Goal: Task Accomplishment & Management: Complete application form

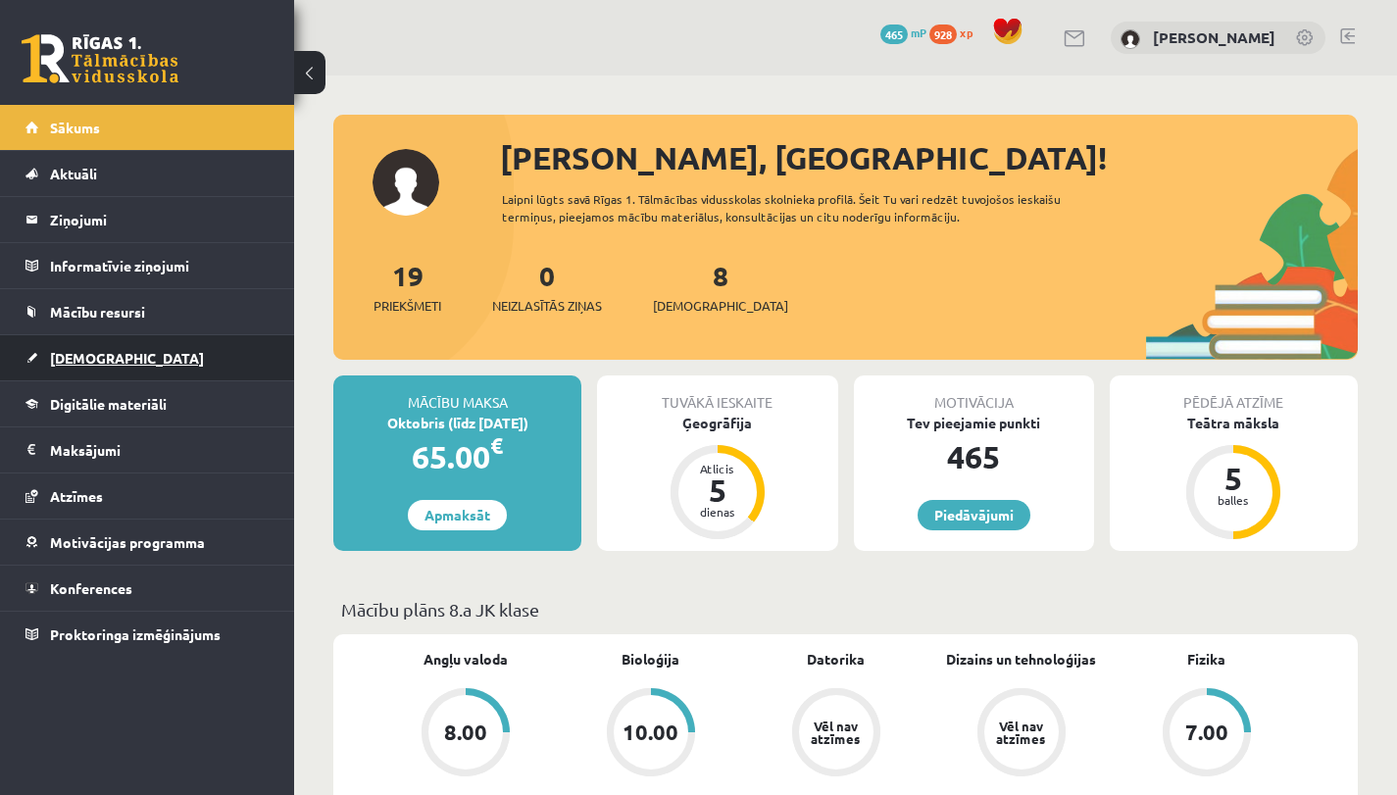
click at [160, 347] on link "[DEMOGRAPHIC_DATA]" at bounding box center [147, 357] width 244 height 45
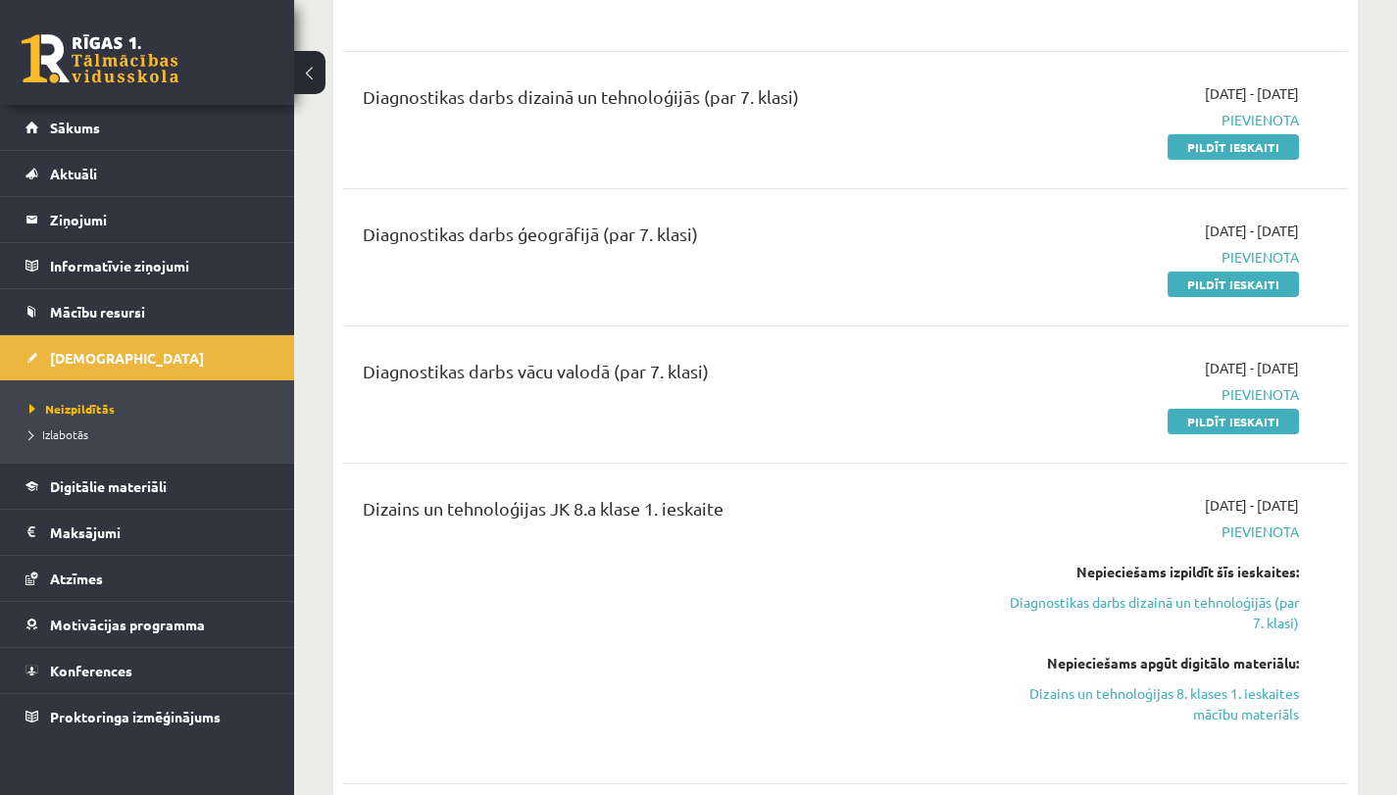
scroll to position [422, 0]
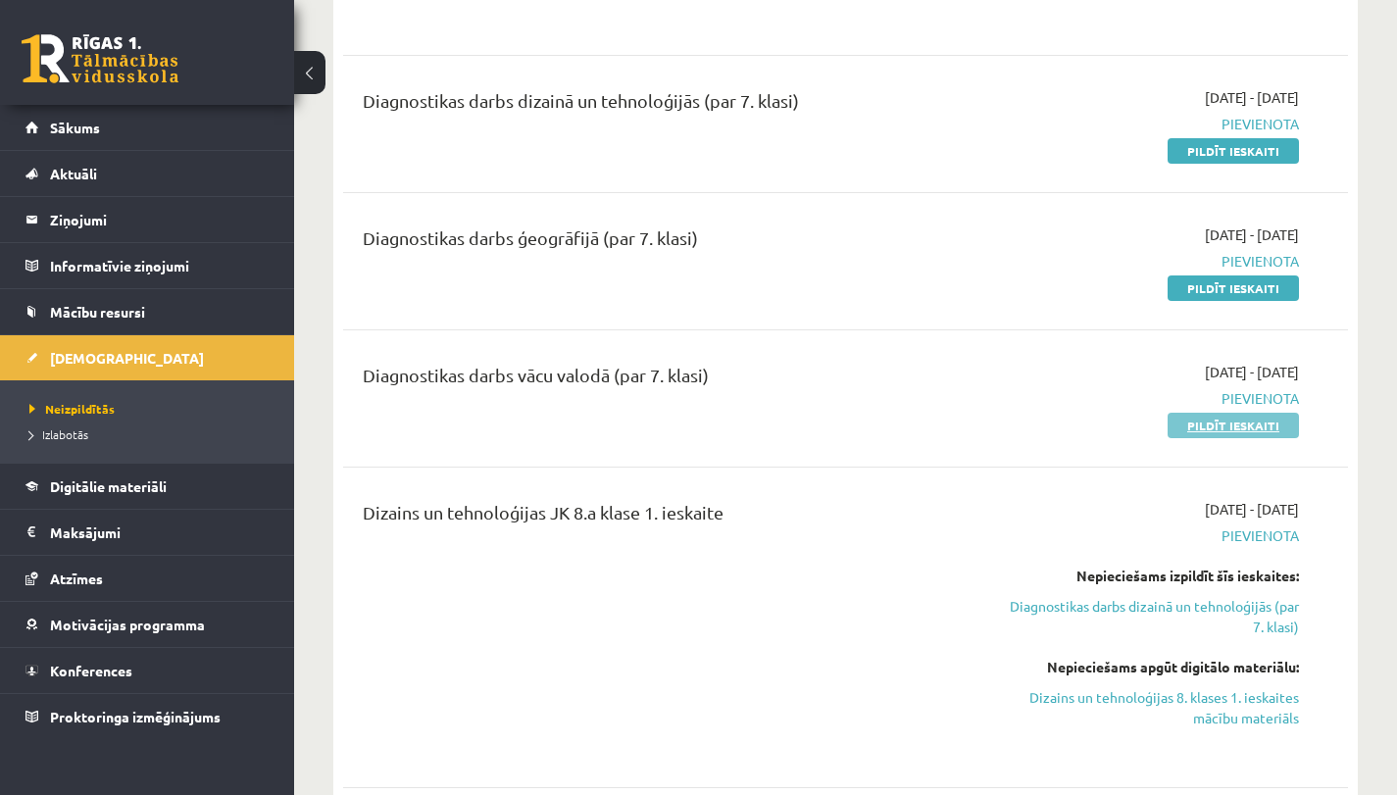
click at [1193, 435] on link "Pildīt ieskaiti" at bounding box center [1232, 425] width 131 height 25
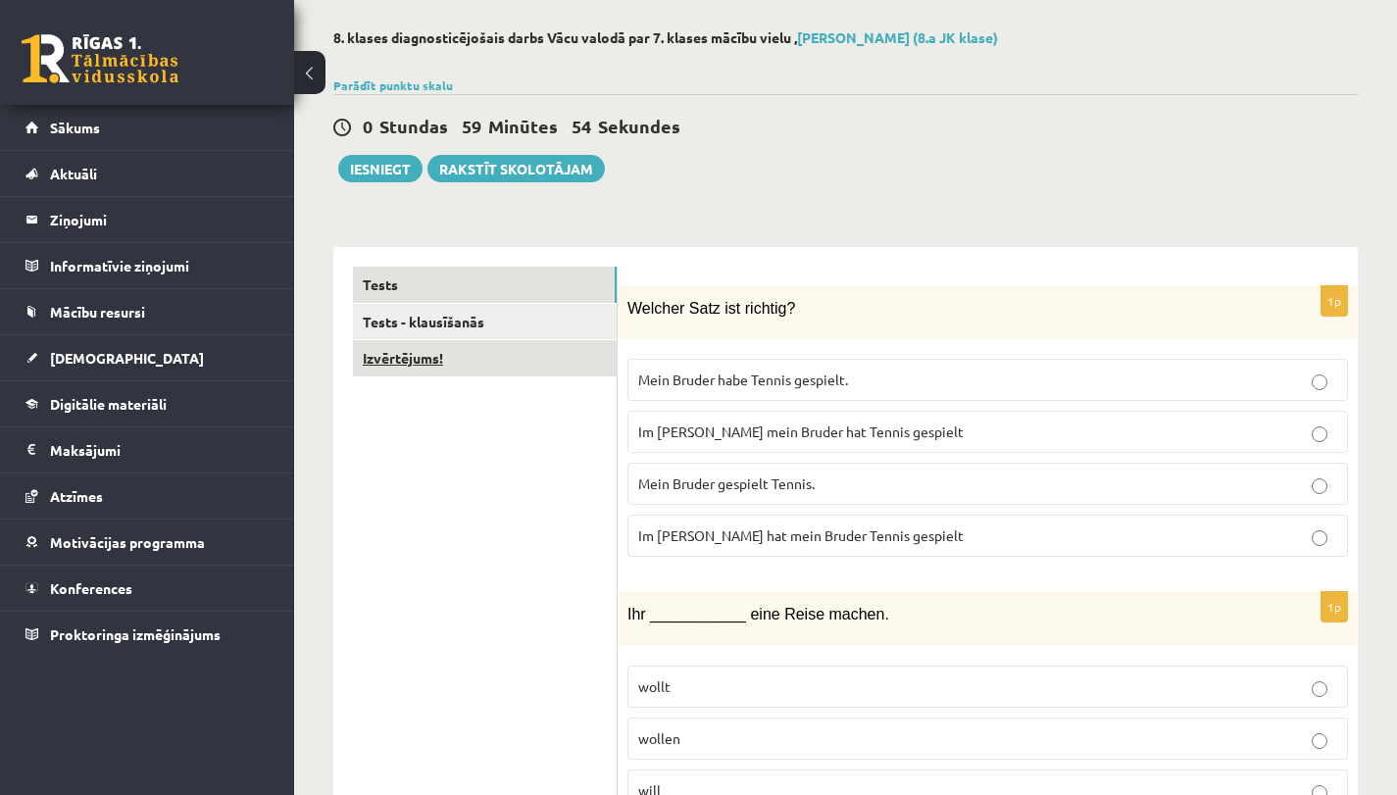
scroll to position [86, 0]
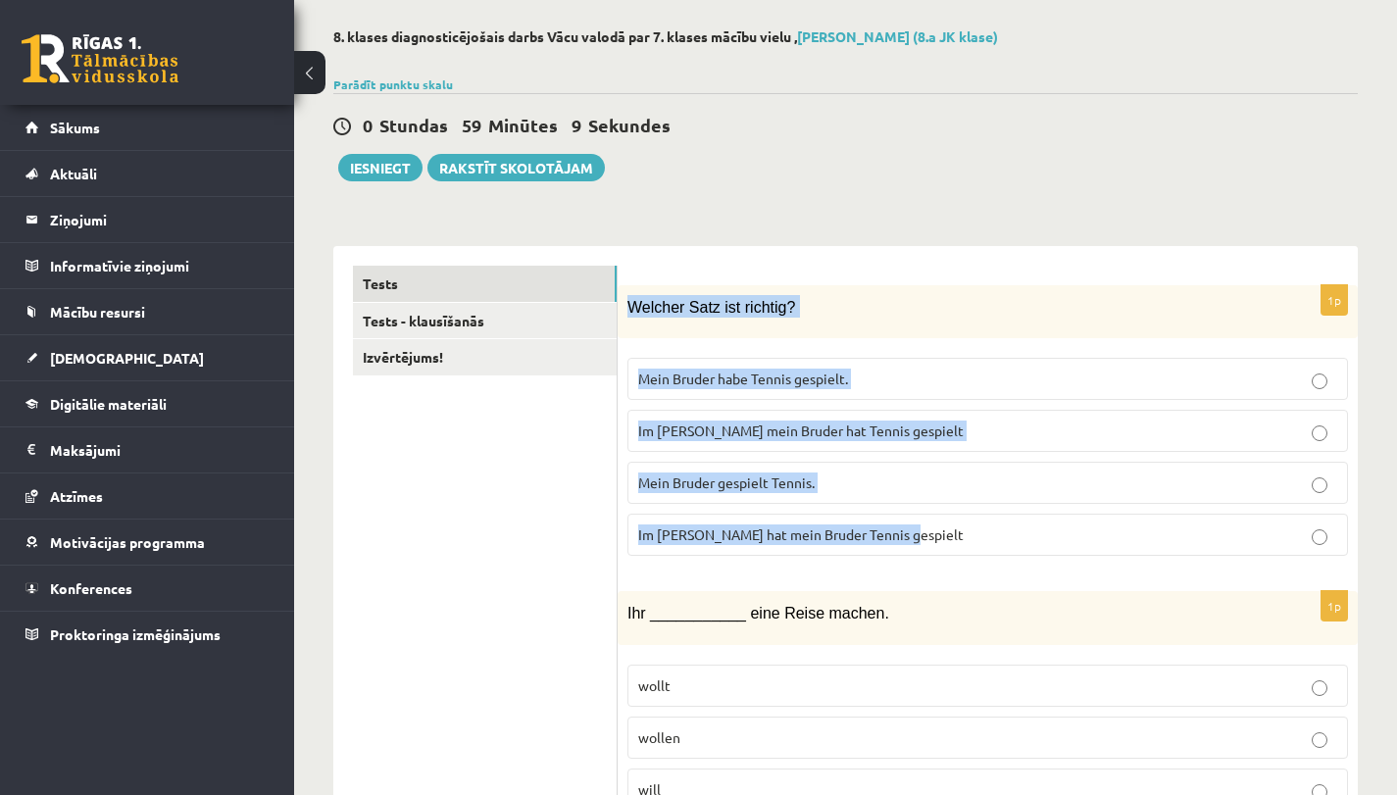
drag, startPoint x: 631, startPoint y: 302, endPoint x: 951, endPoint y: 571, distance: 418.0
click at [951, 571] on div "1p Welcher Satz ist richtig? Mein Bruder habe Tennis gespielt. Im Sommer mein B…" at bounding box center [987, 428] width 740 height 287
copy div "Welcher Satz ist richtig? Mein Bruder habe Tennis gespielt. Im Sommer mein Brud…"
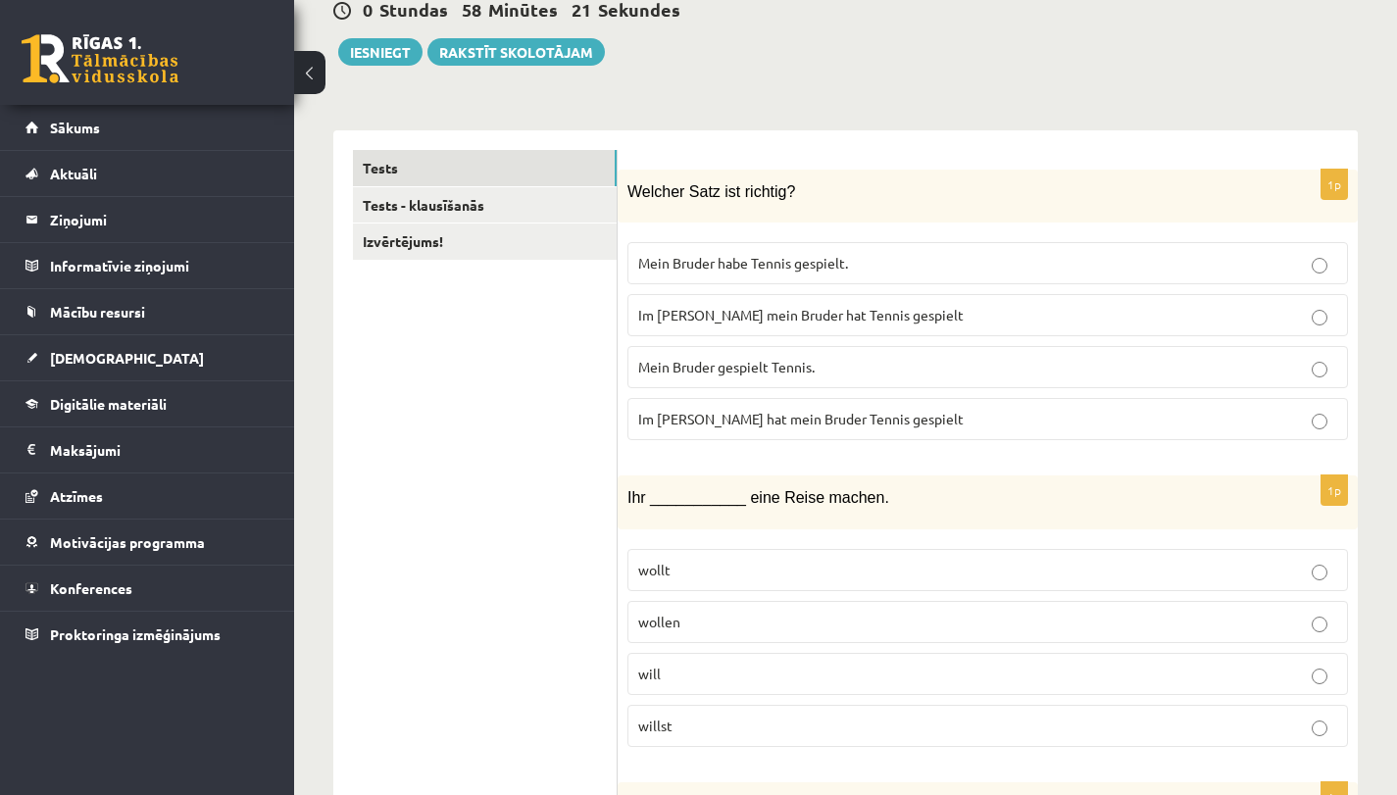
scroll to position [223, 0]
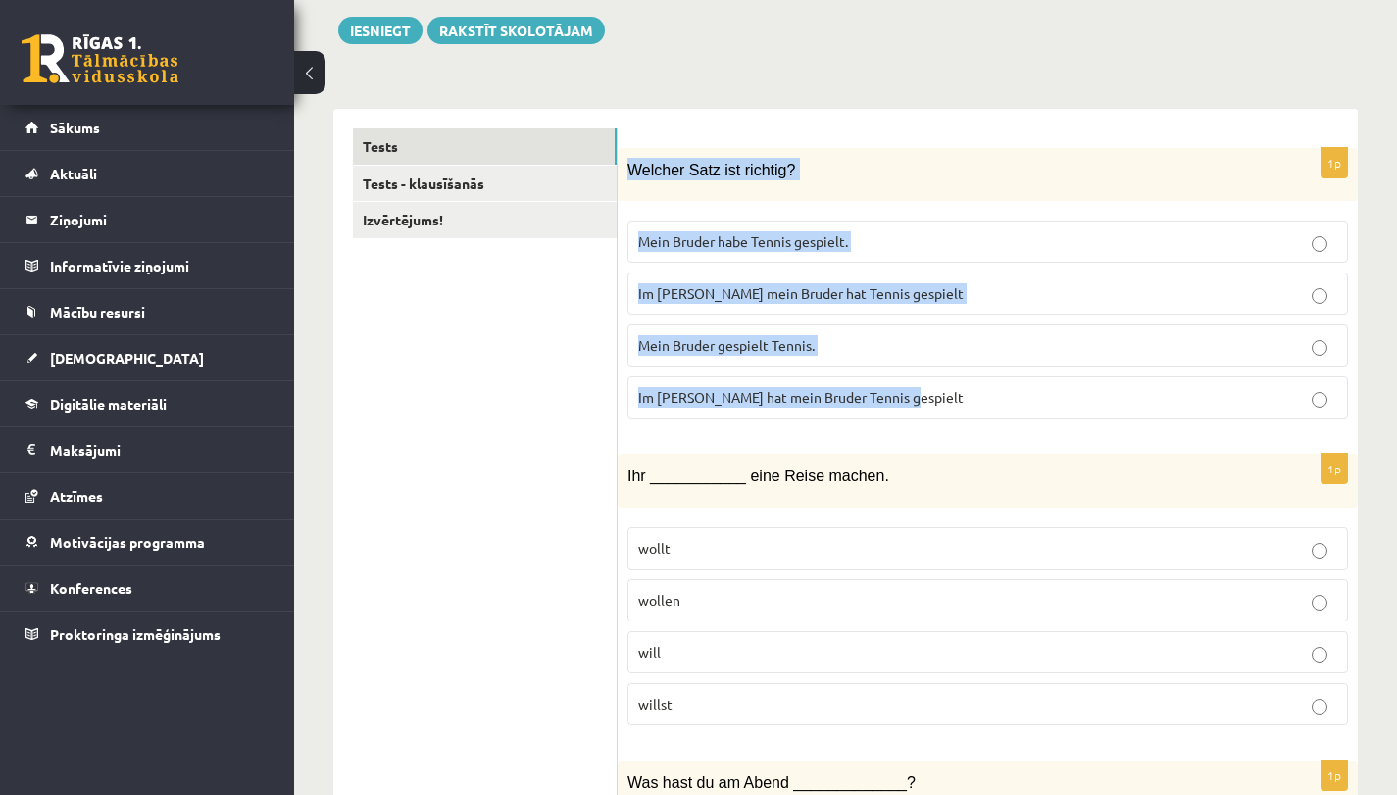
drag, startPoint x: 629, startPoint y: 166, endPoint x: 953, endPoint y: 418, distance: 409.9
click at [953, 418] on div "1p Welcher Satz ist richtig? Mein Bruder habe Tennis gespielt. Im Sommer mein B…" at bounding box center [987, 291] width 740 height 287
copy div "Welcher Satz ist richtig? Mein Bruder habe Tennis gespielt. Im Sommer mein Brud…"
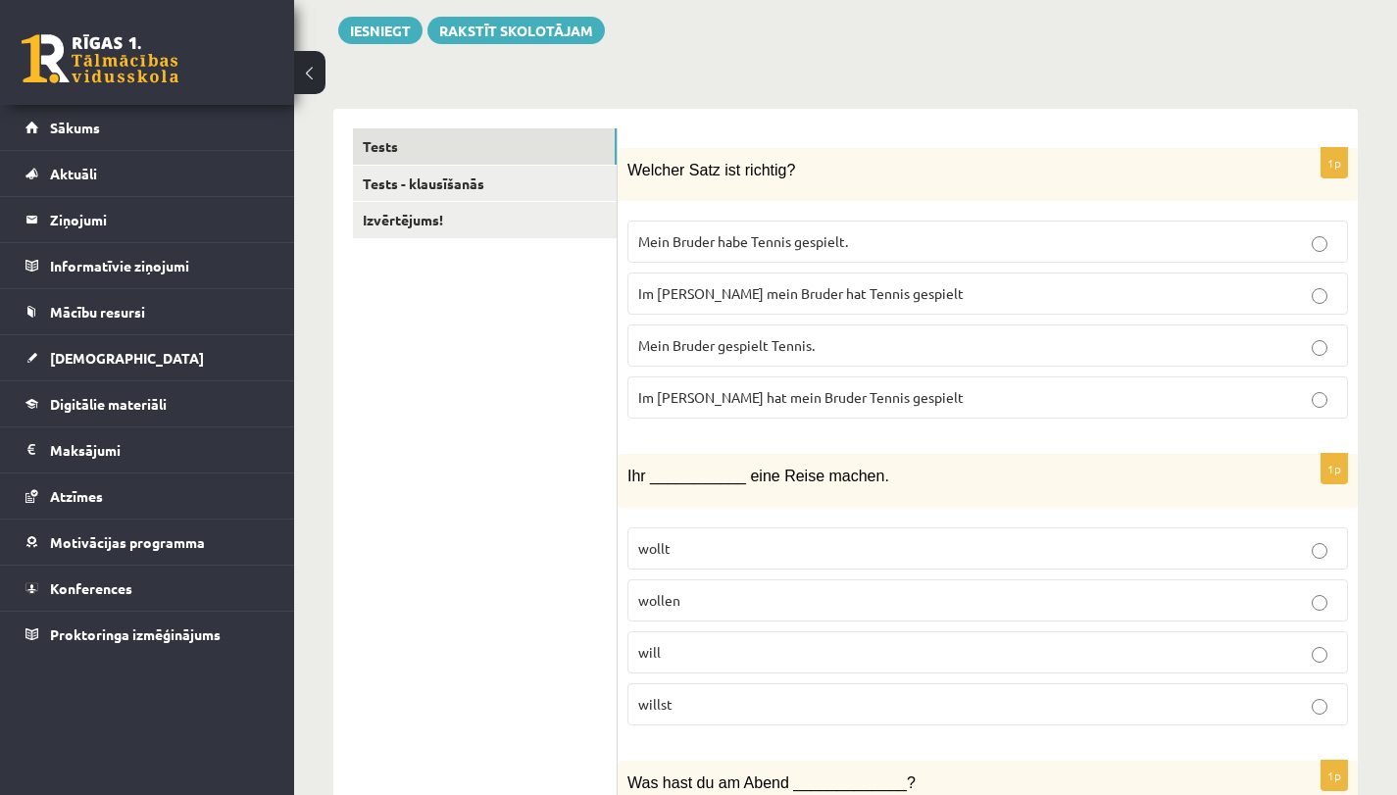
click at [734, 409] on label "Im Sommer hat mein Bruder Tennis gespielt" at bounding box center [987, 397] width 720 height 42
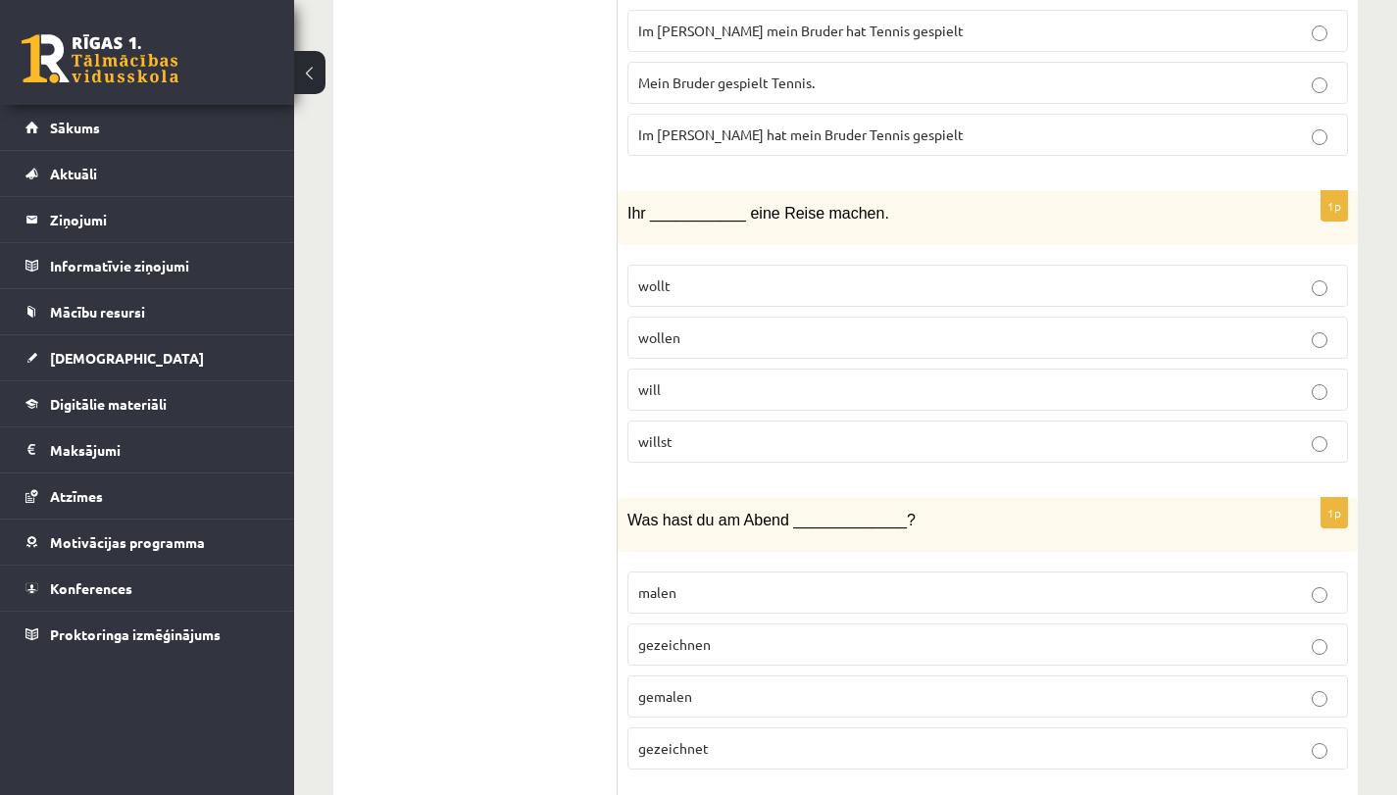
scroll to position [485, 0]
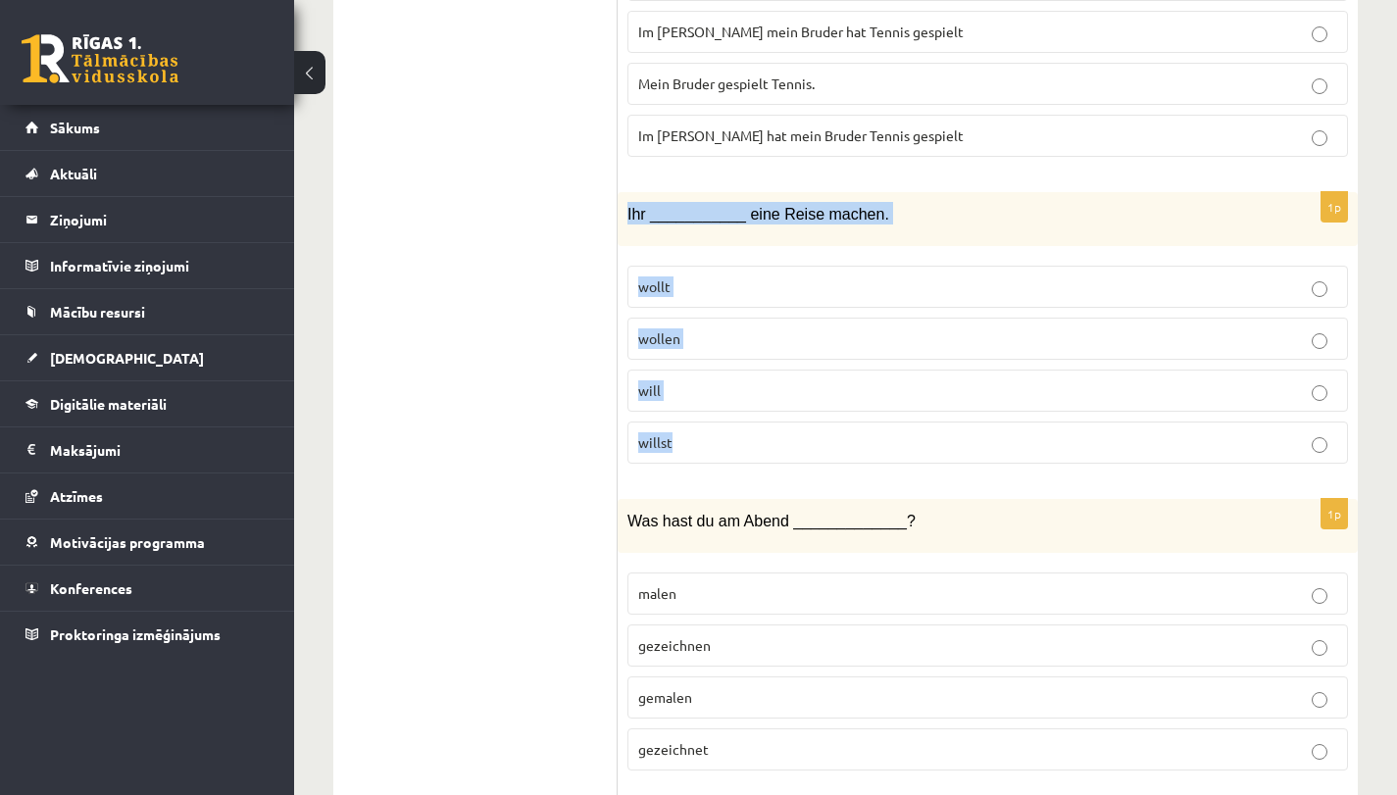
drag, startPoint x: 627, startPoint y: 213, endPoint x: 656, endPoint y: 474, distance: 263.2
click at [656, 474] on div "1p Ihr ___________ eine Reise machen. wollt wollen will willst" at bounding box center [987, 335] width 740 height 287
copy div "Ihr ___________ eine Reise machen. wollt wollen will willst"
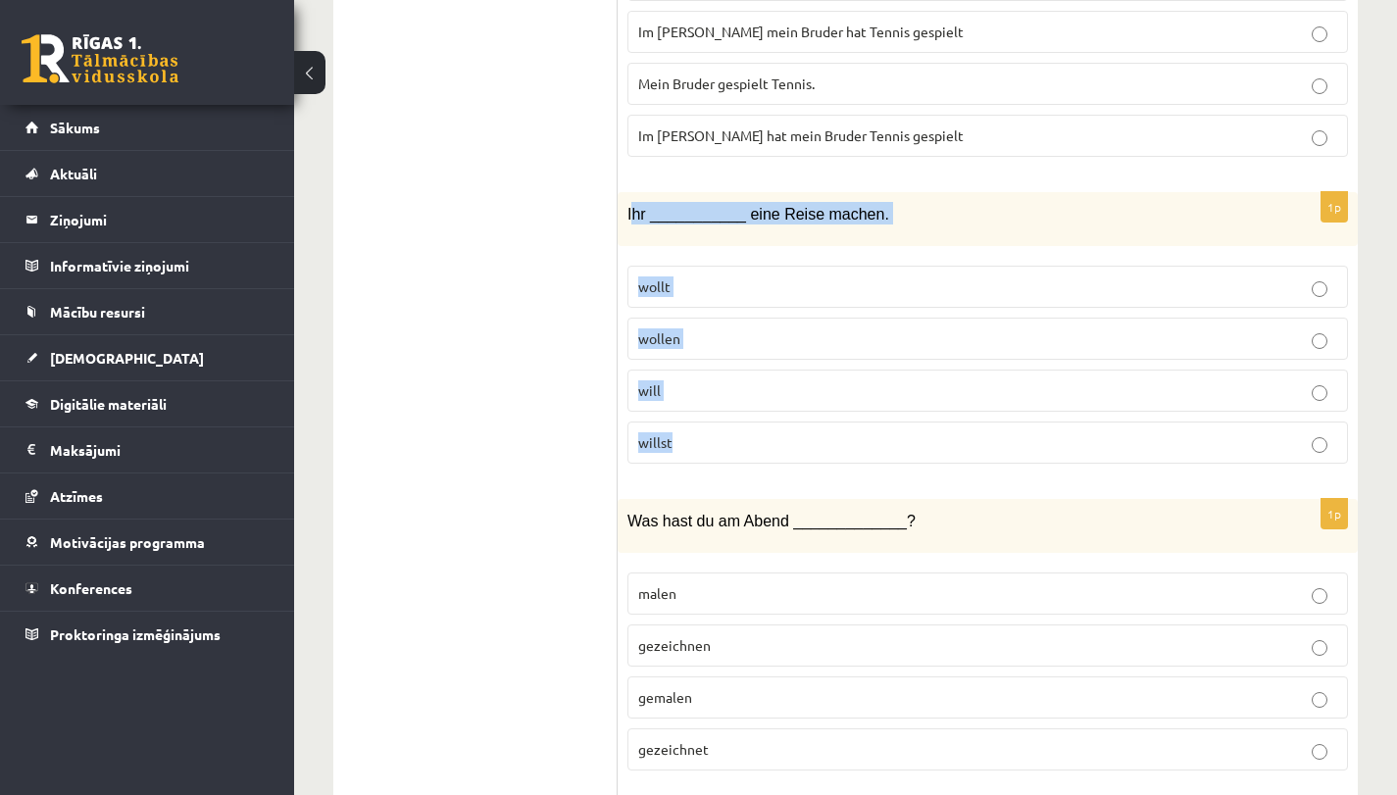
drag, startPoint x: 630, startPoint y: 210, endPoint x: 779, endPoint y: 437, distance: 271.8
click at [779, 437] on div "1p Ihr ___________ eine Reise machen. wollt wollen will willst" at bounding box center [987, 335] width 740 height 287
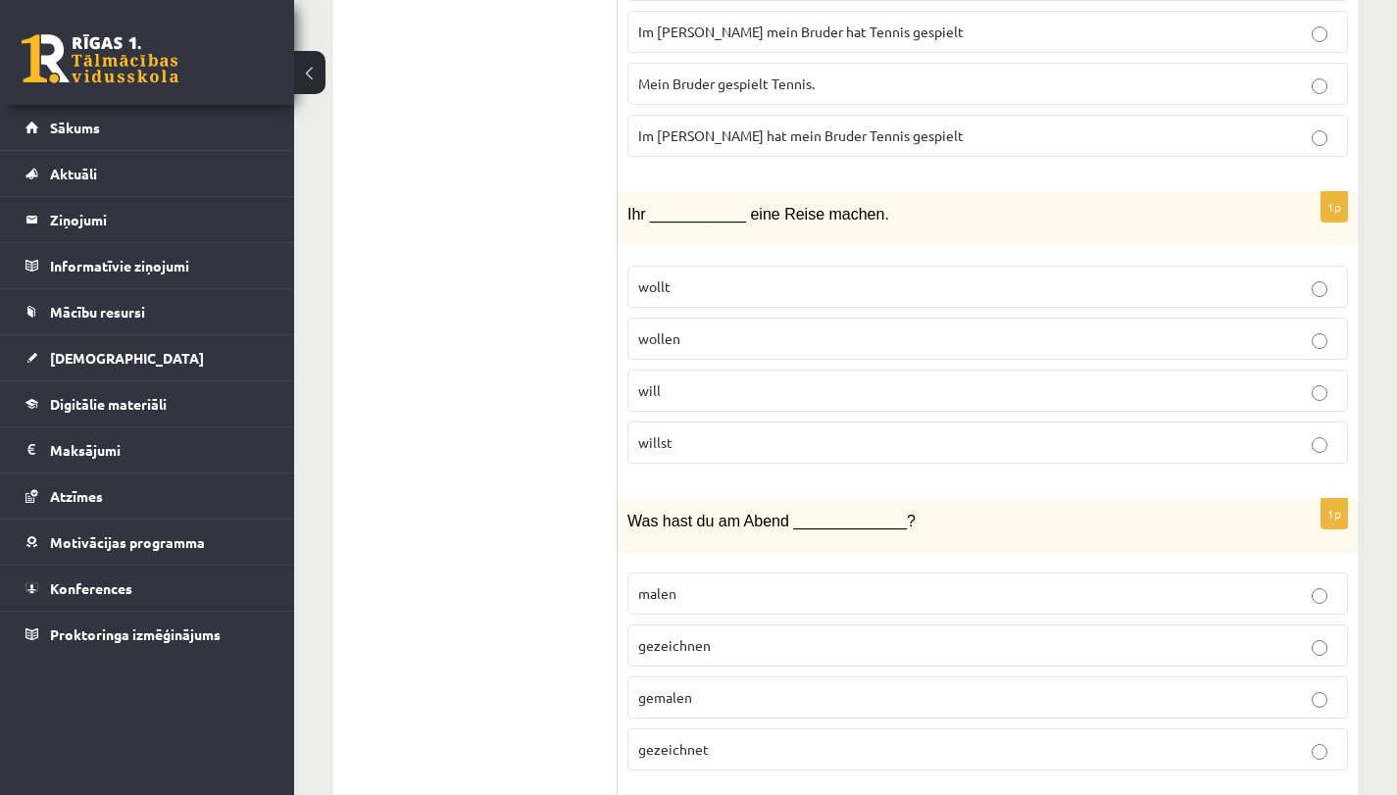
drag, startPoint x: 631, startPoint y: 209, endPoint x: 908, endPoint y: 239, distance: 278.0
click at [908, 239] on div "Ihr ___________ eine Reise machen." at bounding box center [987, 219] width 740 height 54
drag, startPoint x: 661, startPoint y: 258, endPoint x: 635, endPoint y: 238, distance: 32.1
click at [662, 259] on fieldset "wollt wollen will willst" at bounding box center [987, 363] width 720 height 214
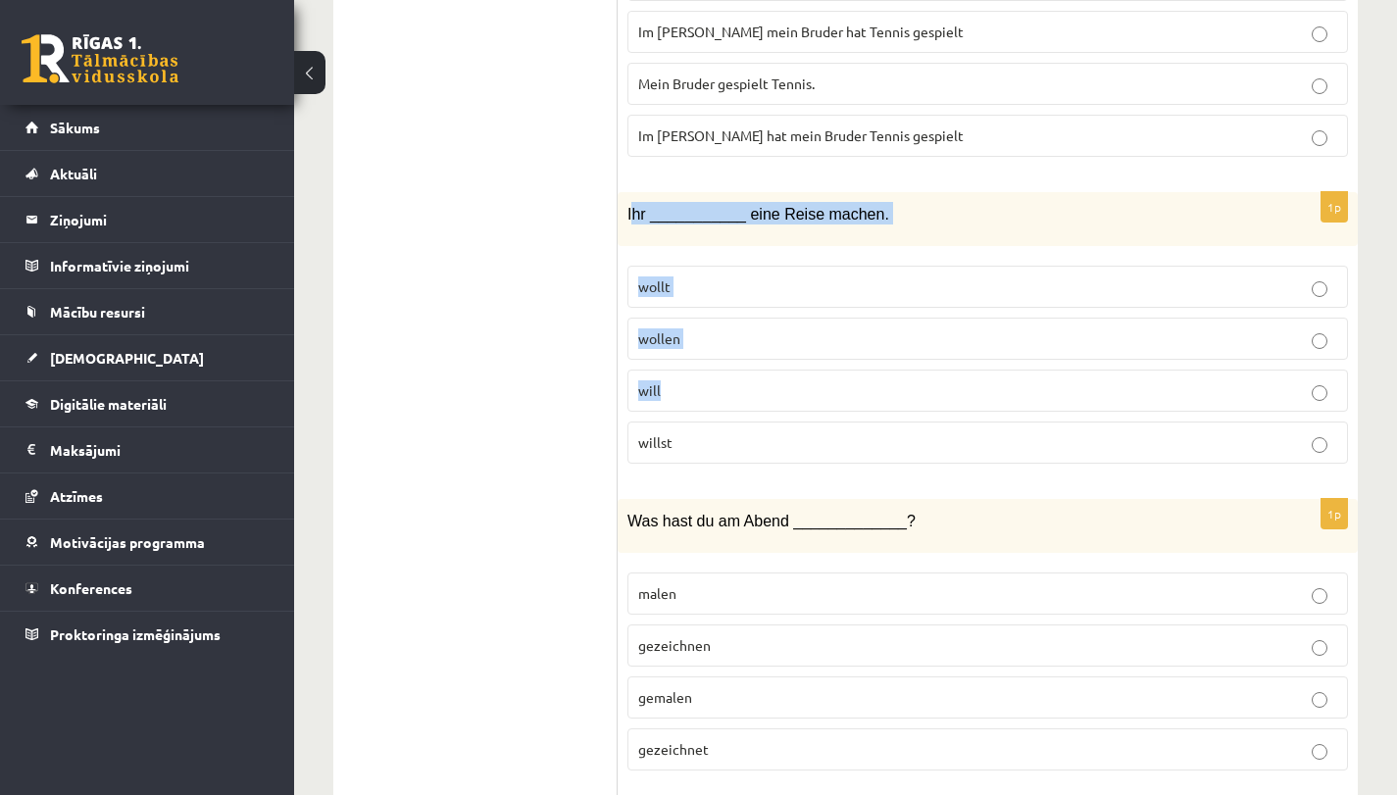
drag, startPoint x: 629, startPoint y: 217, endPoint x: 623, endPoint y: 331, distance: 114.8
click at [741, 427] on div "1p Ihr ___________ eine Reise machen. wollt wollen will willst" at bounding box center [987, 335] width 740 height 287
drag, startPoint x: 628, startPoint y: 205, endPoint x: 715, endPoint y: 466, distance: 274.9
click at [709, 476] on div "1p Ihr ___________ eine Reise machen. wollt wollen will willst" at bounding box center [987, 335] width 740 height 287
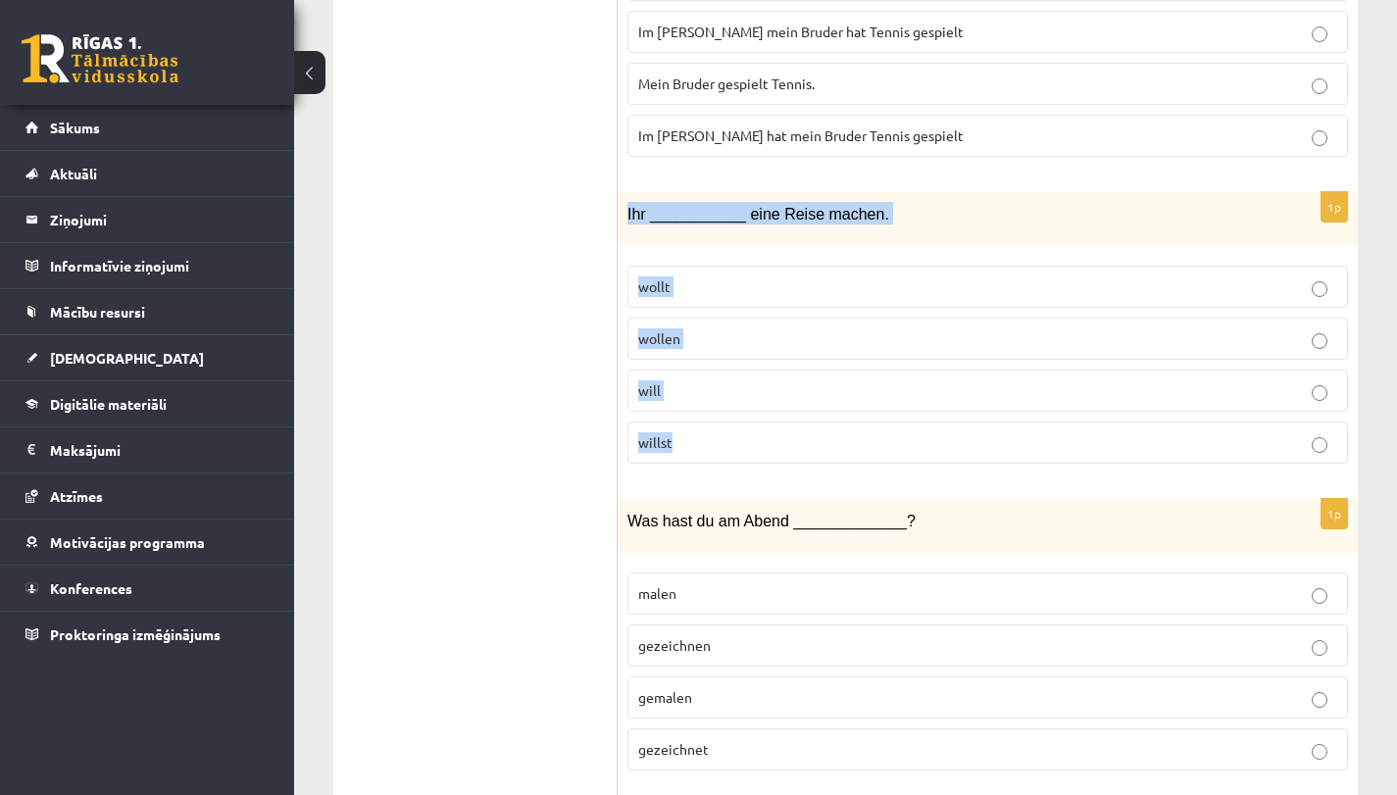
copy div "Ihr ___________ eine Reise machen. wollt wollen will willst"
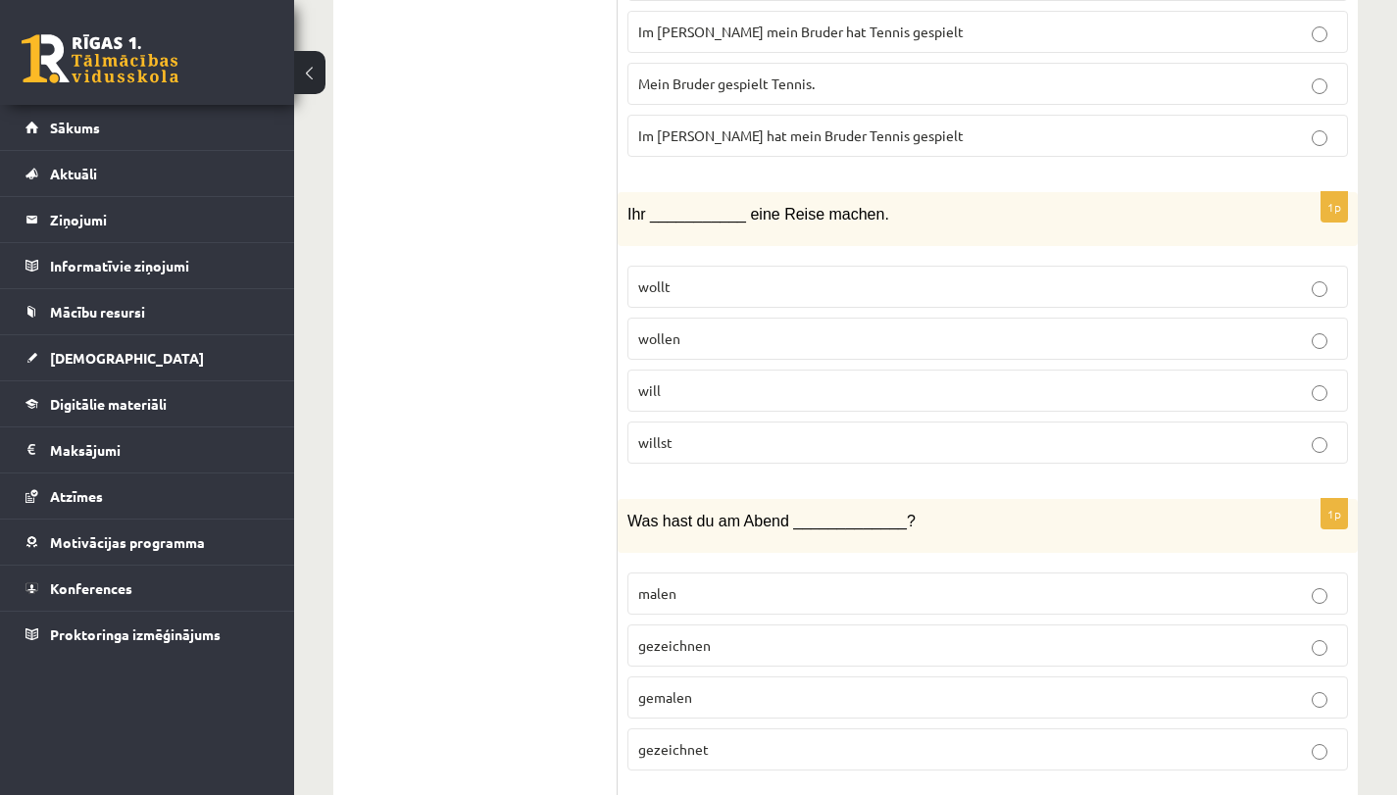
drag, startPoint x: 589, startPoint y: 535, endPoint x: 624, endPoint y: 477, distance: 67.7
click at [713, 305] on label "wollt" at bounding box center [987, 287] width 720 height 42
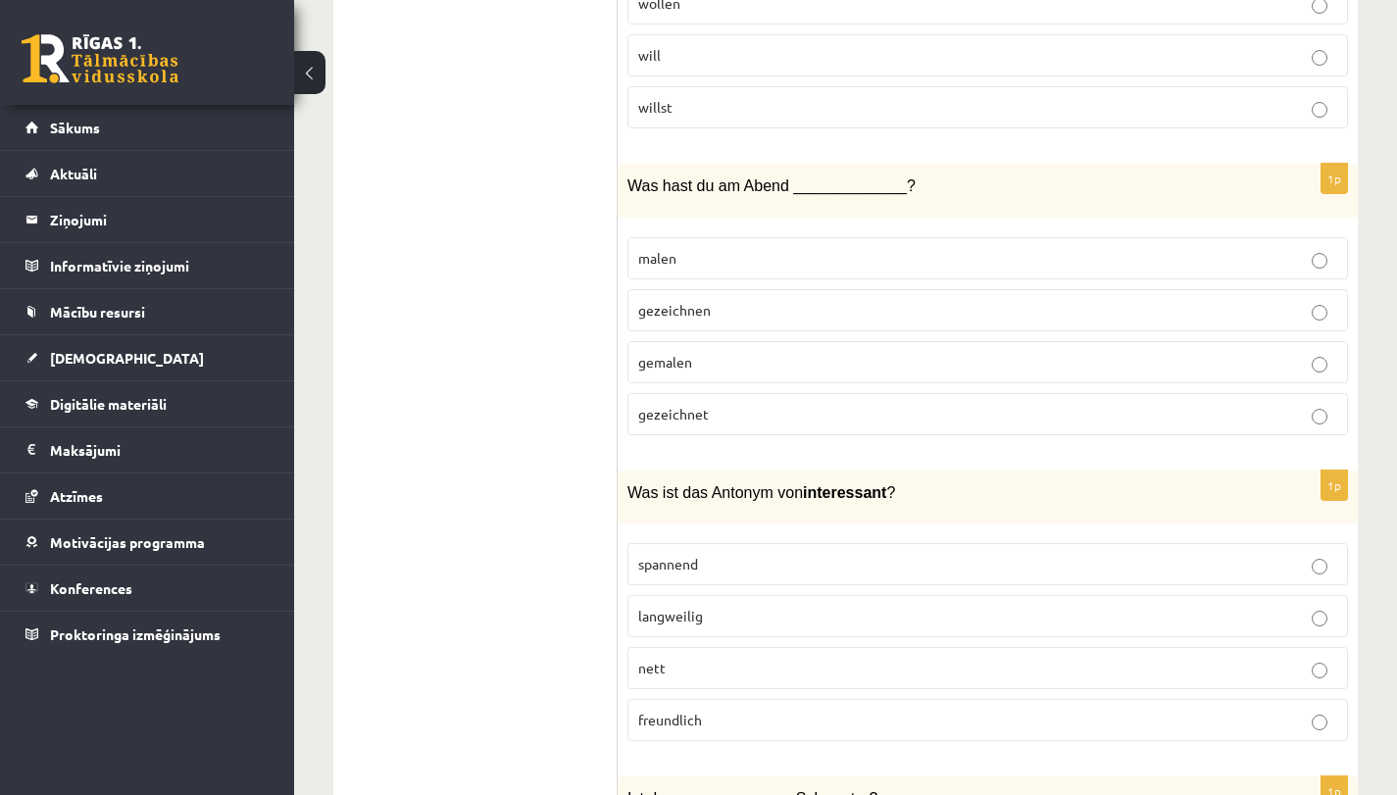
scroll to position [820, 0]
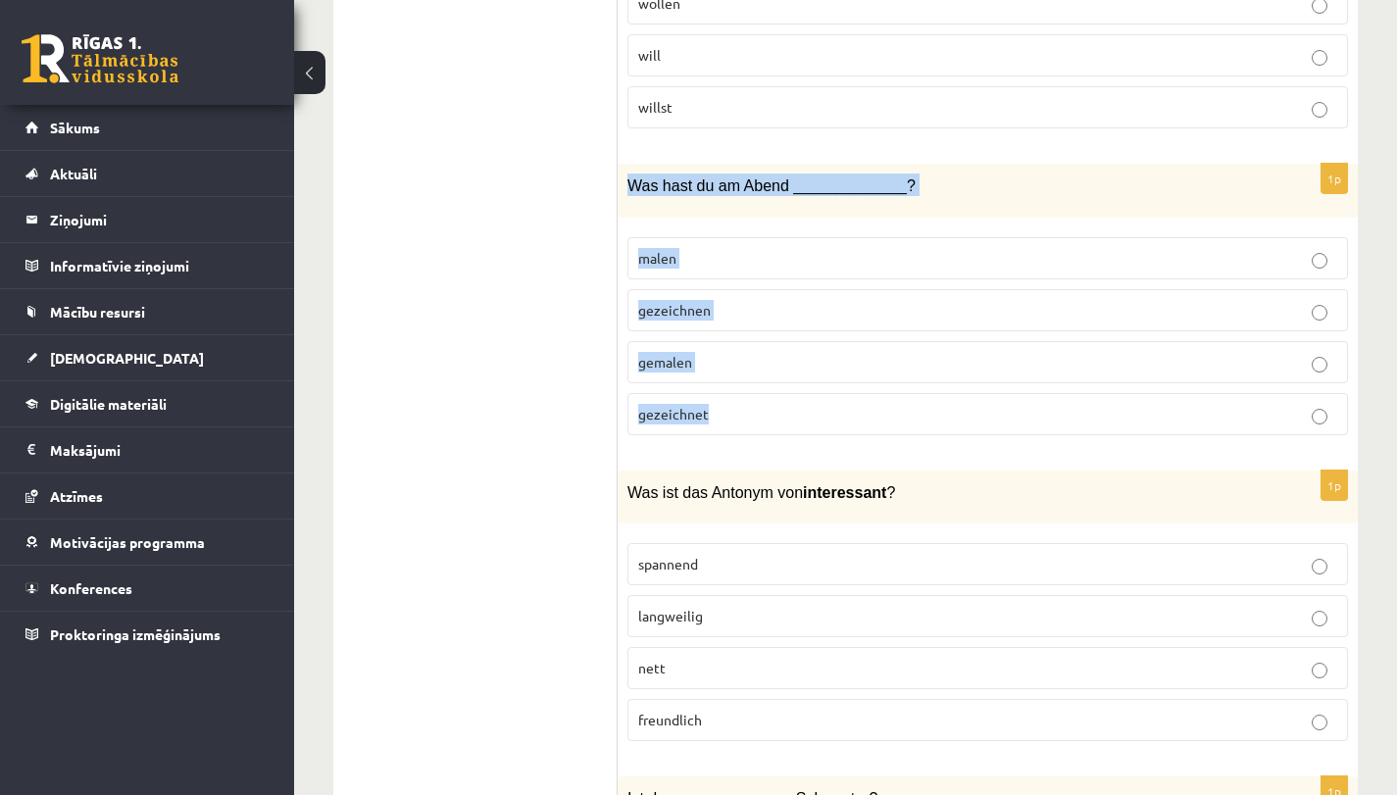
drag, startPoint x: 626, startPoint y: 184, endPoint x: 735, endPoint y: 417, distance: 256.5
click at [735, 417] on div "1p Was hast du am Abend _____________? malen gezeichnen gemalen gezeichnet" at bounding box center [987, 307] width 740 height 287
copy div "Was hast du am Abend _____________? malen gezeichnen gemalen gezeichnet"
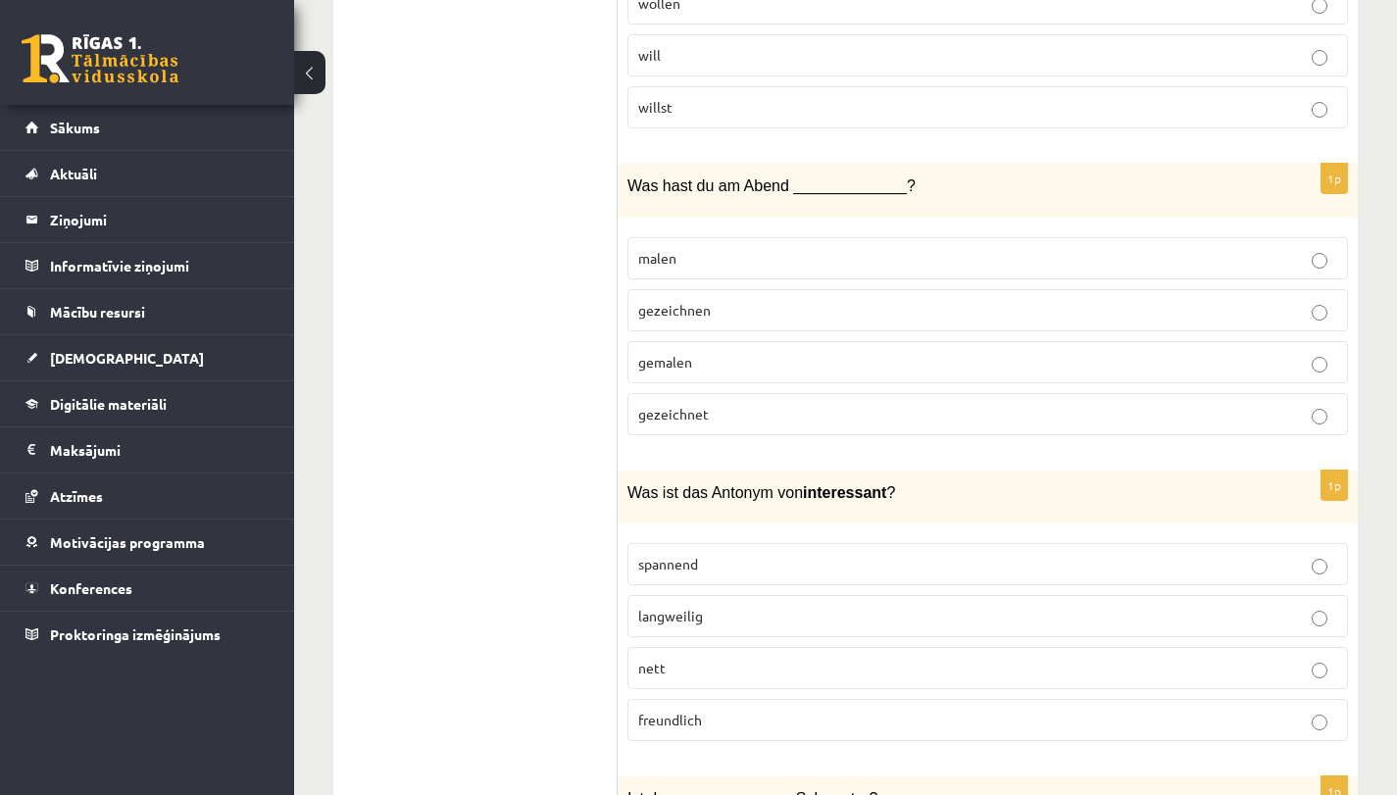
click at [731, 419] on p "gezeichnet" at bounding box center [987, 414] width 699 height 21
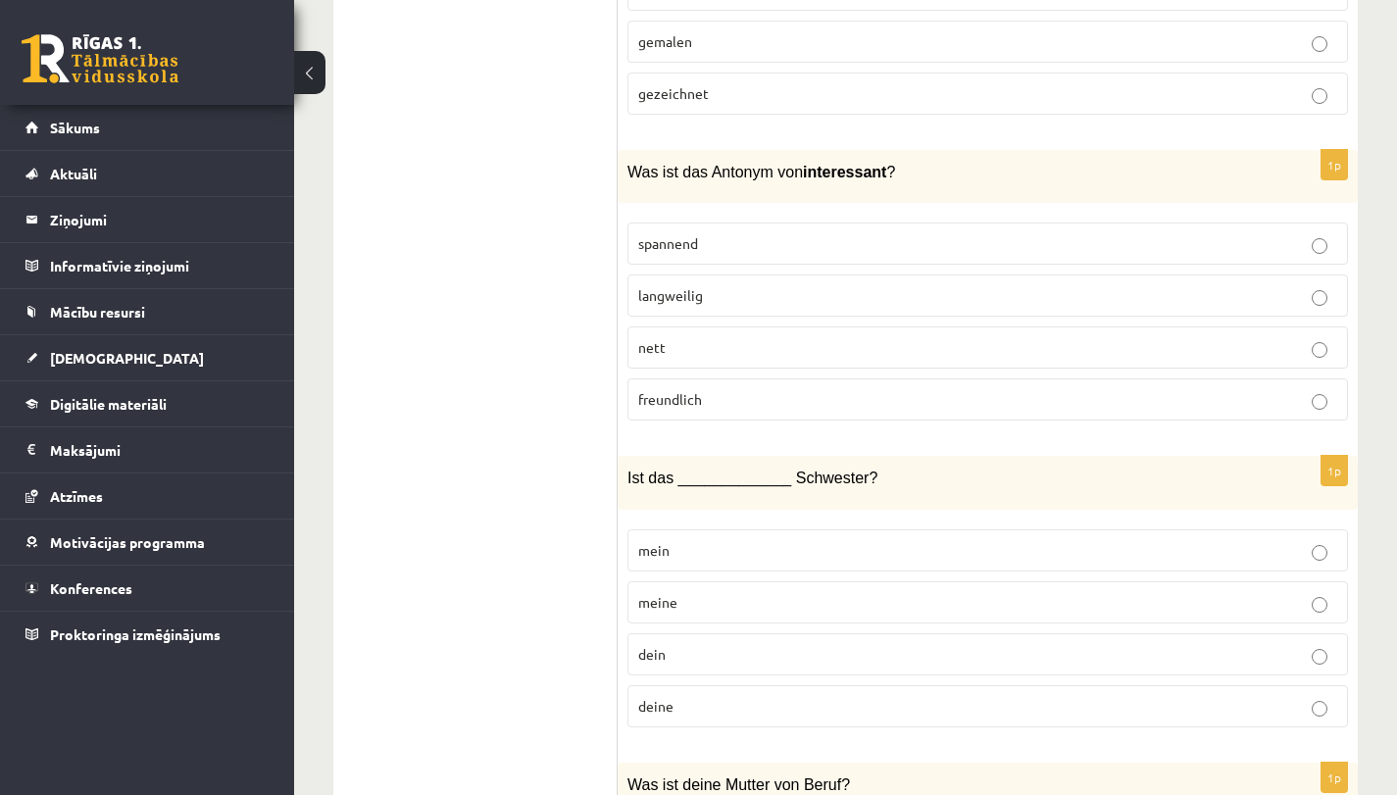
scroll to position [1141, 0]
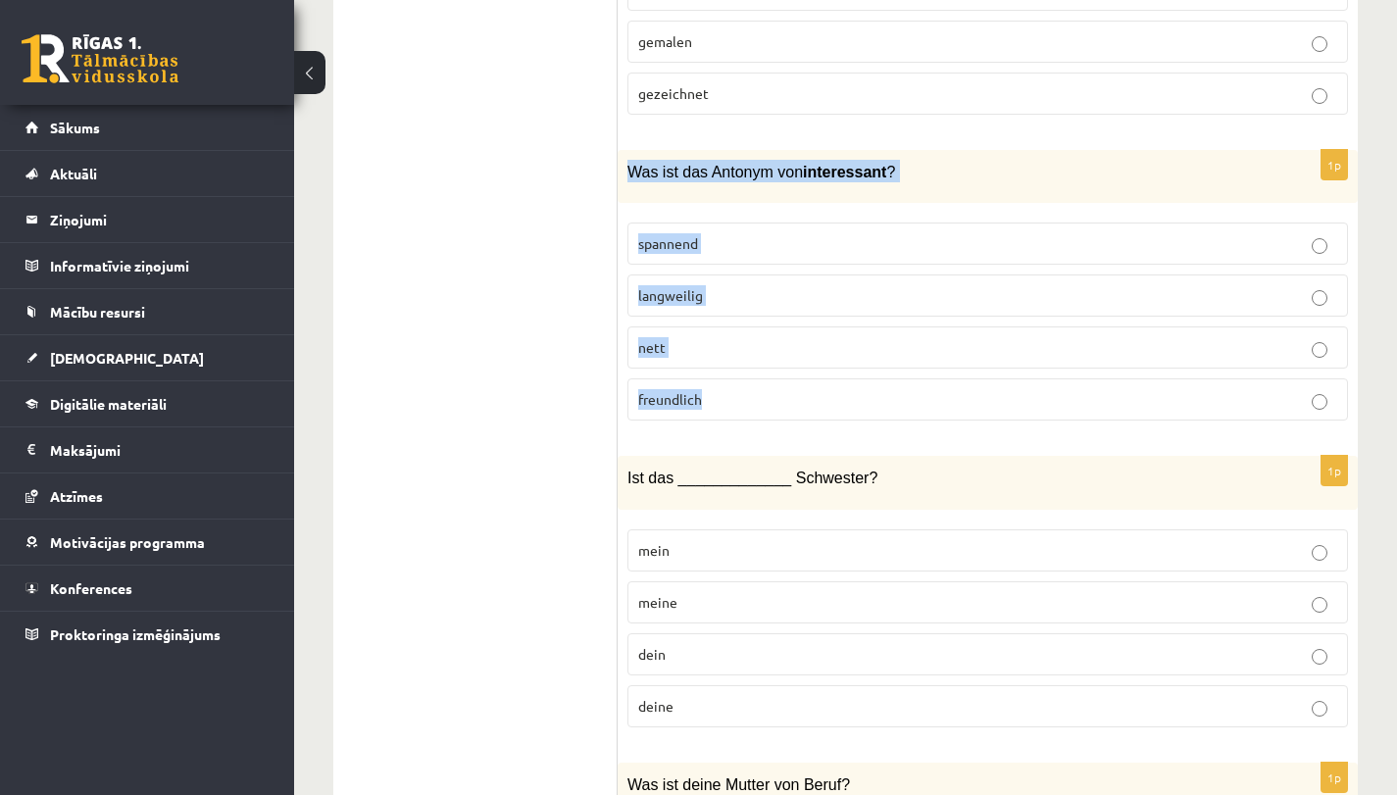
drag, startPoint x: 629, startPoint y: 165, endPoint x: 781, endPoint y: 415, distance: 292.5
click at [781, 415] on div "1p Was ist das Antonym von interessant ? spannend langweilig nett freundlich" at bounding box center [987, 293] width 740 height 287
copy div "Was ist das Antonym von interessant ? spannend langweilig nett freundlich"
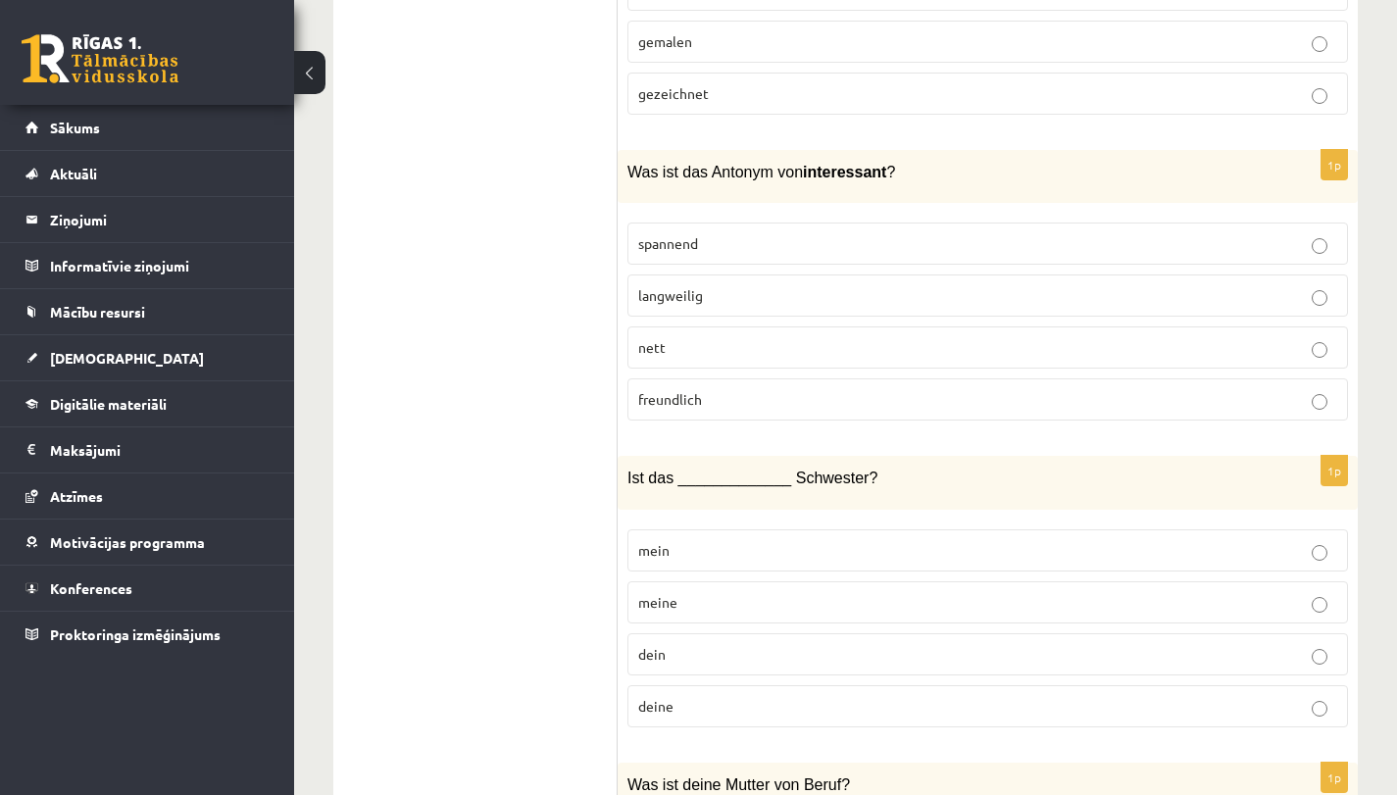
drag, startPoint x: 509, startPoint y: 422, endPoint x: 767, endPoint y: 257, distance: 307.2
click at [745, 291] on p "langweilig" at bounding box center [987, 295] width 699 height 21
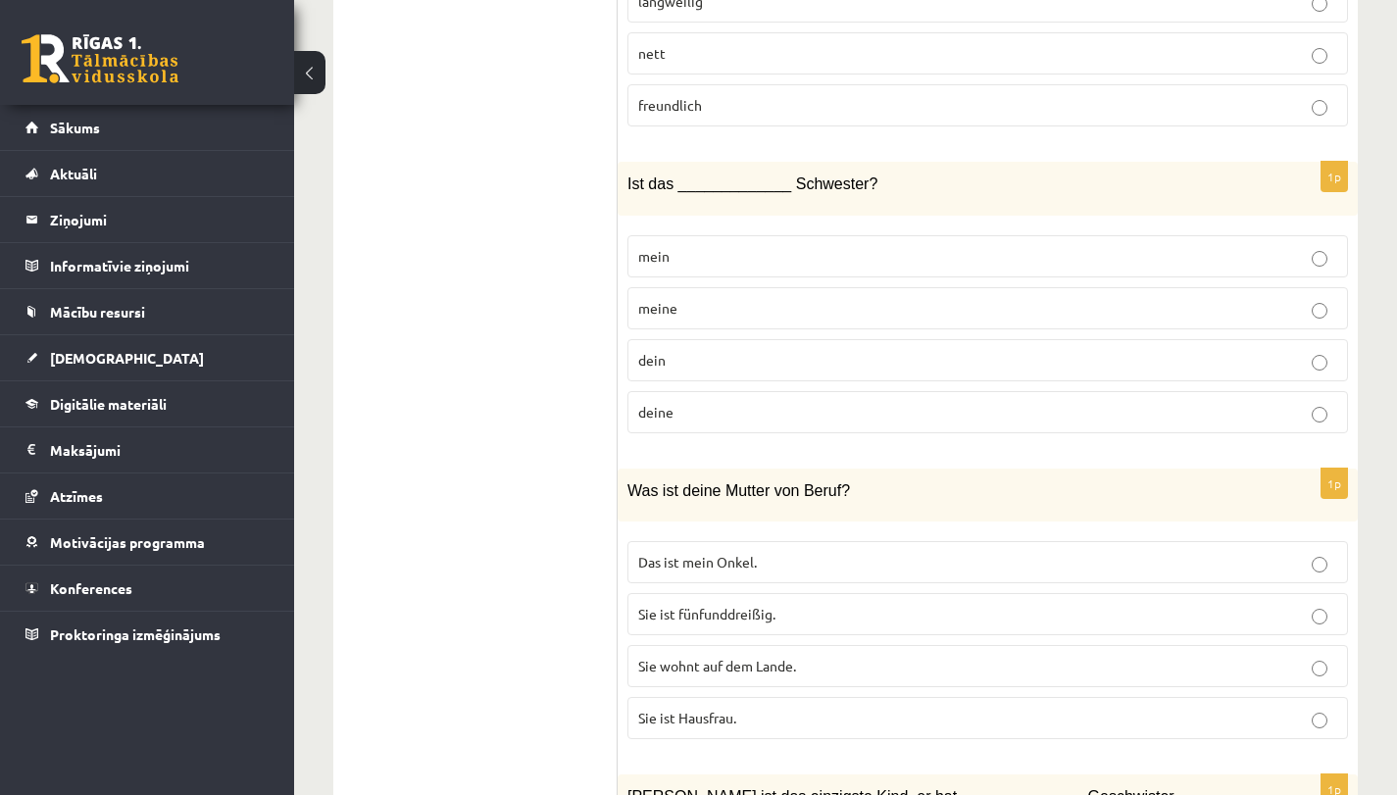
scroll to position [1452, 0]
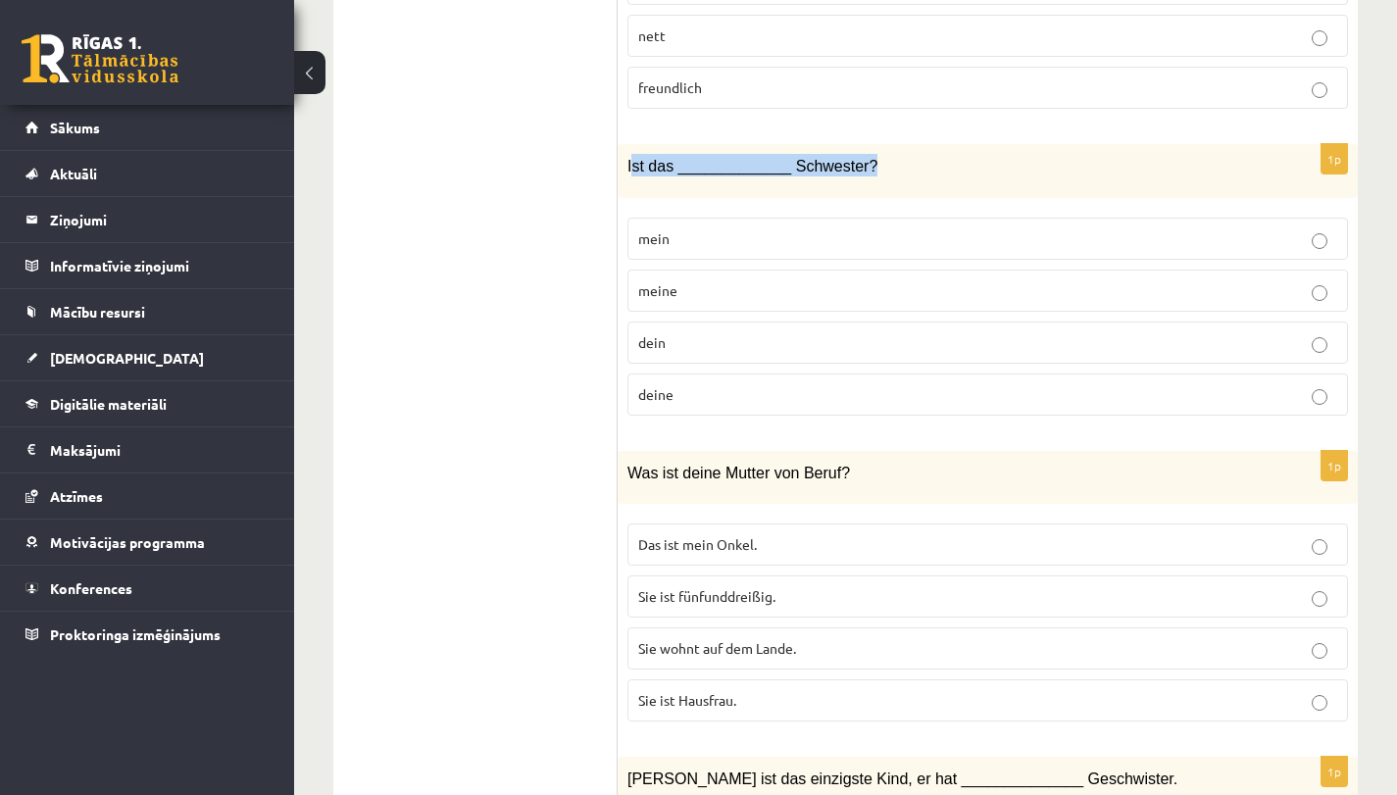
drag, startPoint x: 629, startPoint y: 165, endPoint x: 757, endPoint y: 190, distance: 129.9
click at [782, 182] on div "Ist das _____________ Schwester?" at bounding box center [987, 171] width 740 height 54
drag, startPoint x: 628, startPoint y: 162, endPoint x: 686, endPoint y: 408, distance: 252.7
click at [686, 408] on div "1p Ist das _____________ Schwester? mein meine dein deine" at bounding box center [987, 287] width 740 height 287
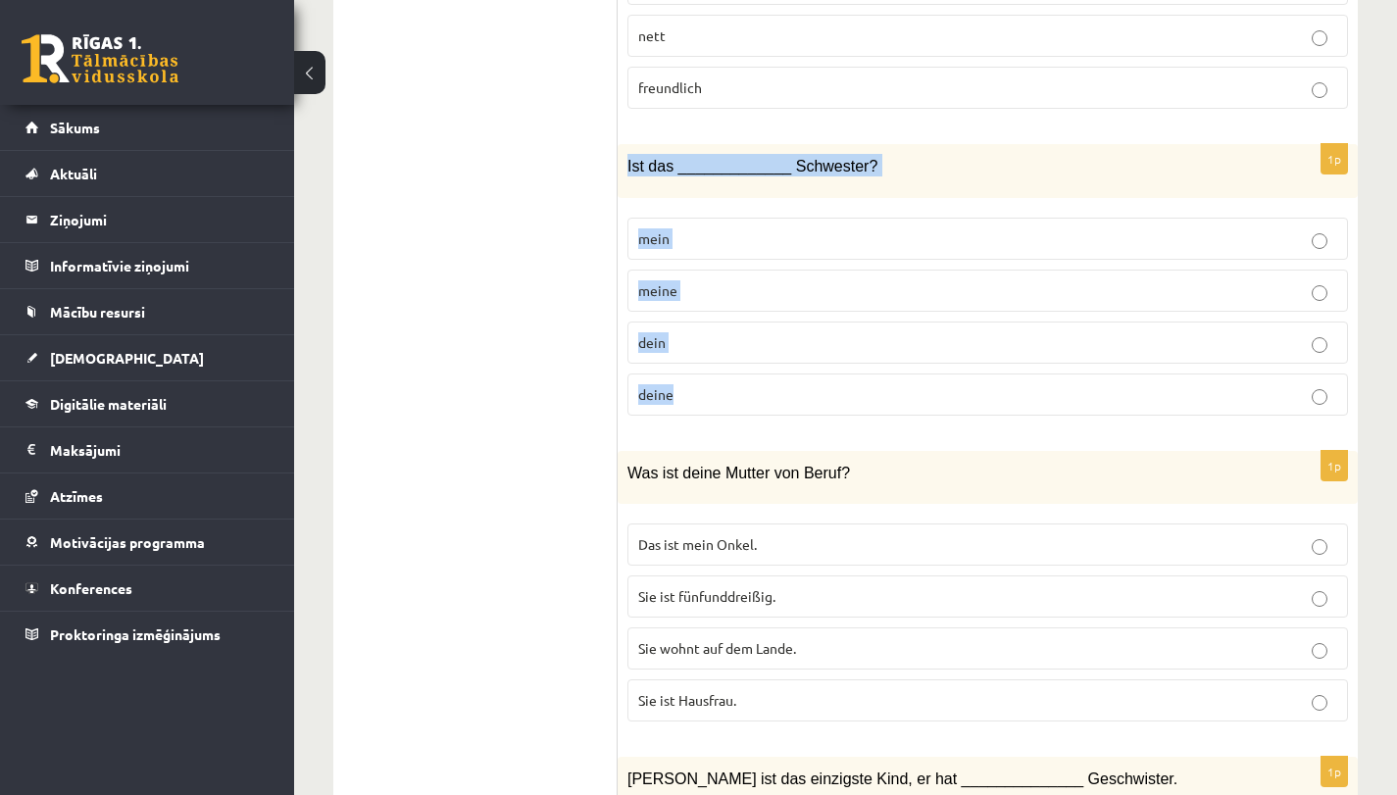
copy div "Ist das _____________ Schwester? mein meine dein deine"
click at [758, 405] on label "deine" at bounding box center [987, 394] width 720 height 42
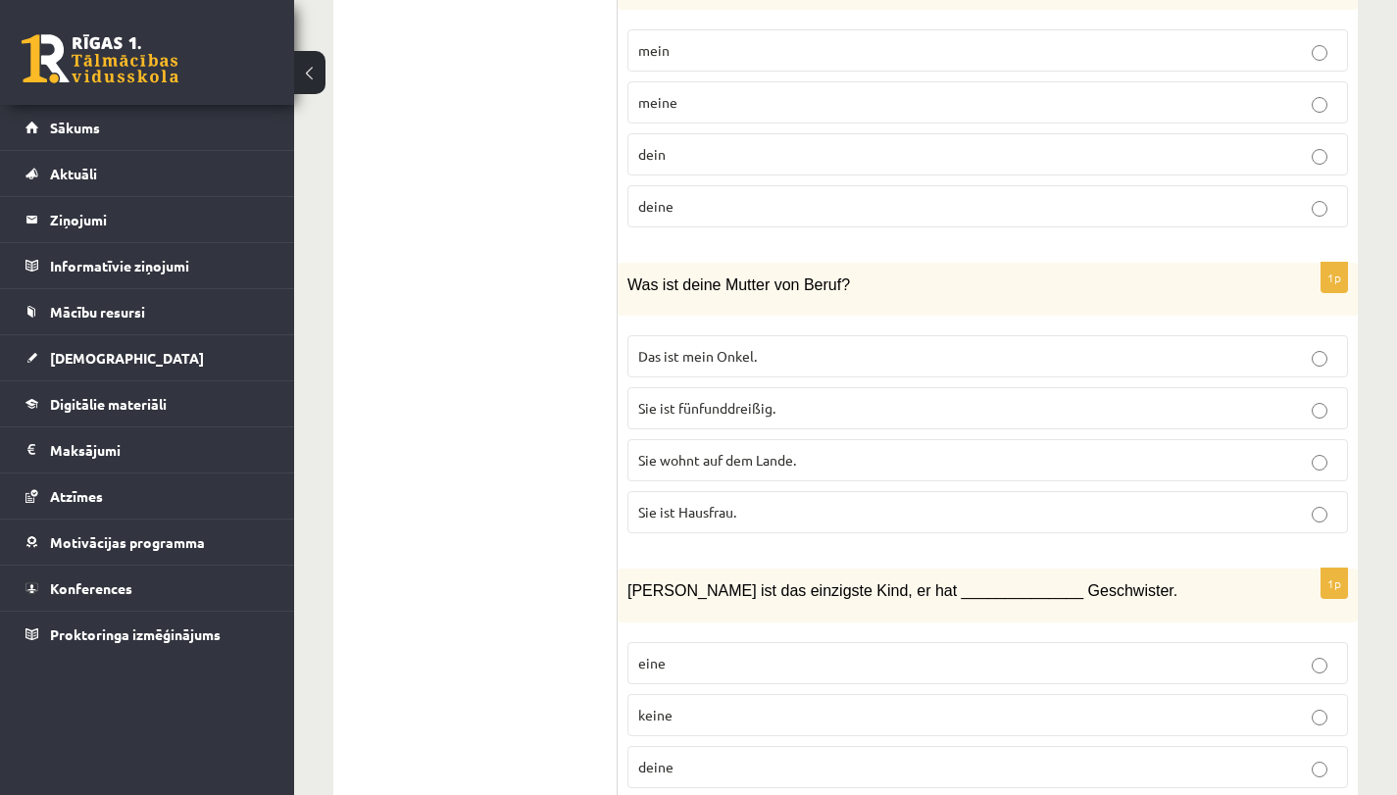
scroll to position [1847, 0]
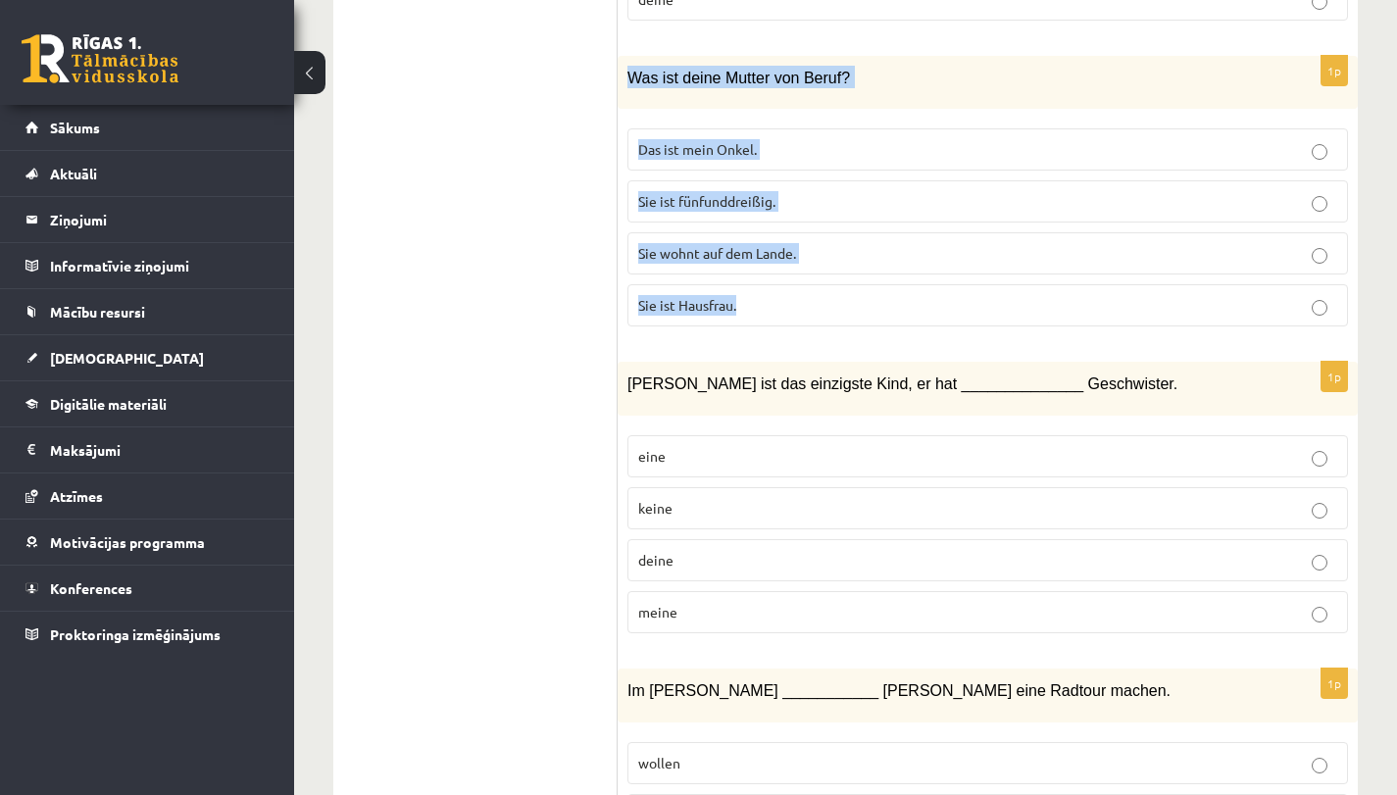
drag, startPoint x: 627, startPoint y: 72, endPoint x: 713, endPoint y: 340, distance: 282.0
click at [713, 340] on div "1p Was ist deine Mutter von Beruf? Das ist mein Onkel. Sie ist fünfunddreißig. …" at bounding box center [987, 199] width 740 height 287
copy div "Was ist deine Mutter von Beruf? Das ist mein Onkel. Sie ist fünfunddreißig. Sie…"
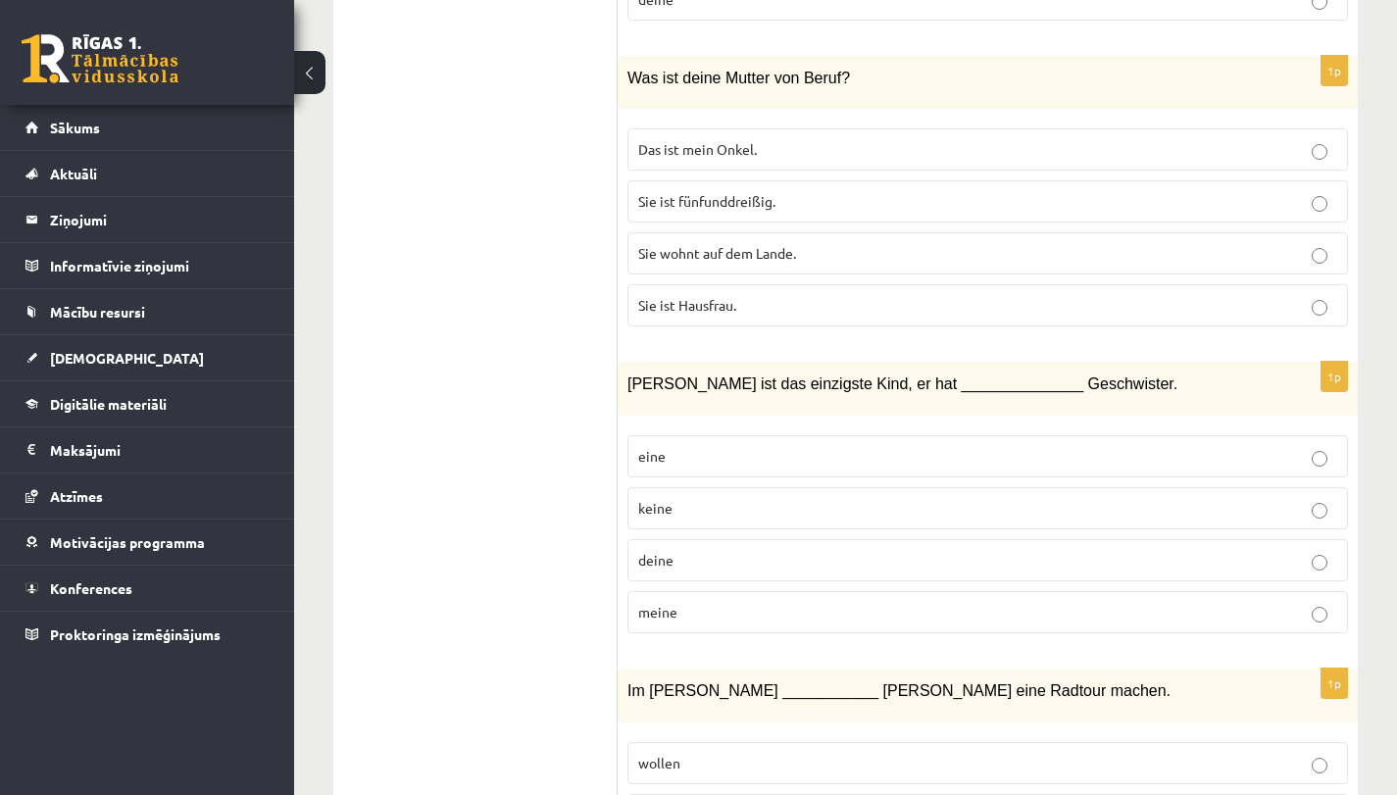
drag, startPoint x: 420, startPoint y: 433, endPoint x: 492, endPoint y: 413, distance: 74.4
click at [725, 312] on p "Sie ist Hausfrau." at bounding box center [987, 305] width 699 height 21
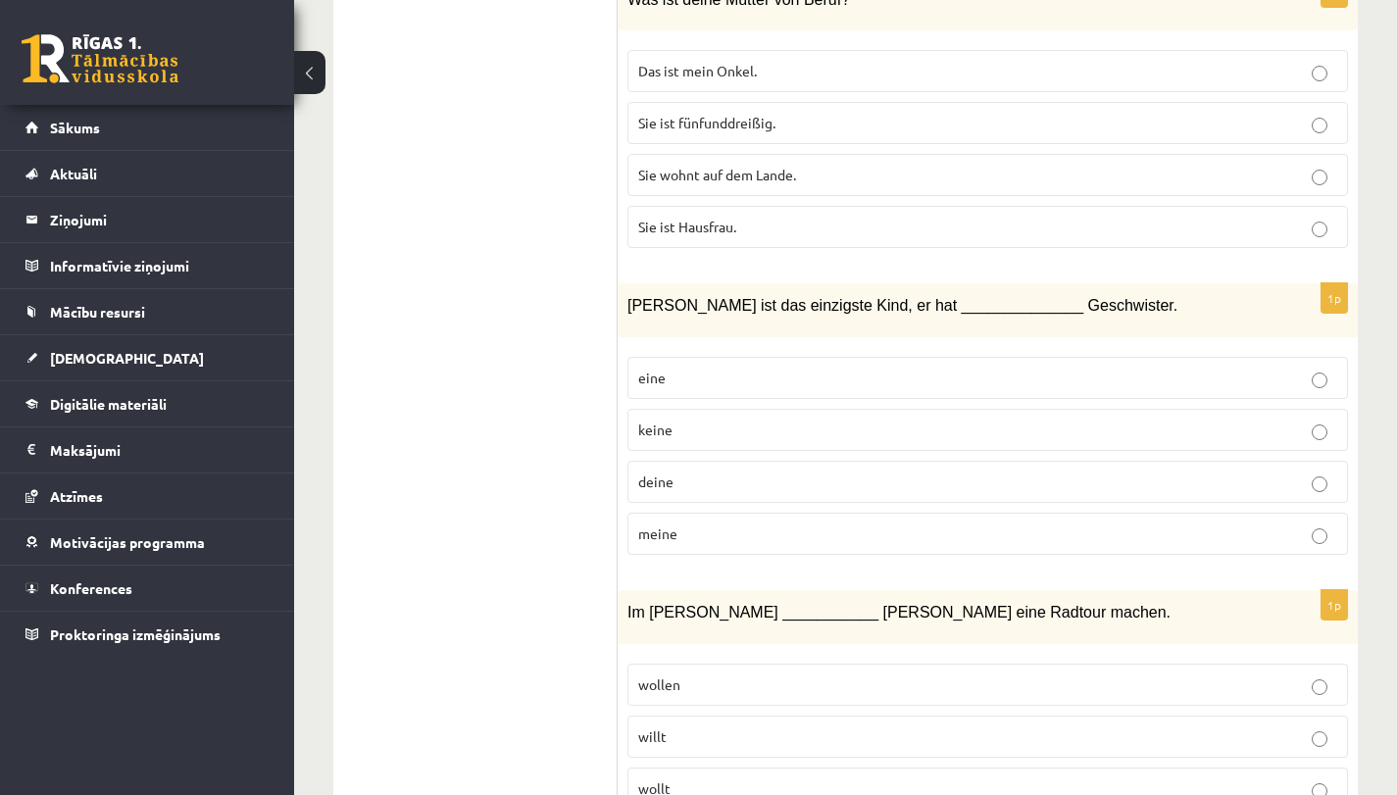
scroll to position [2095, 0]
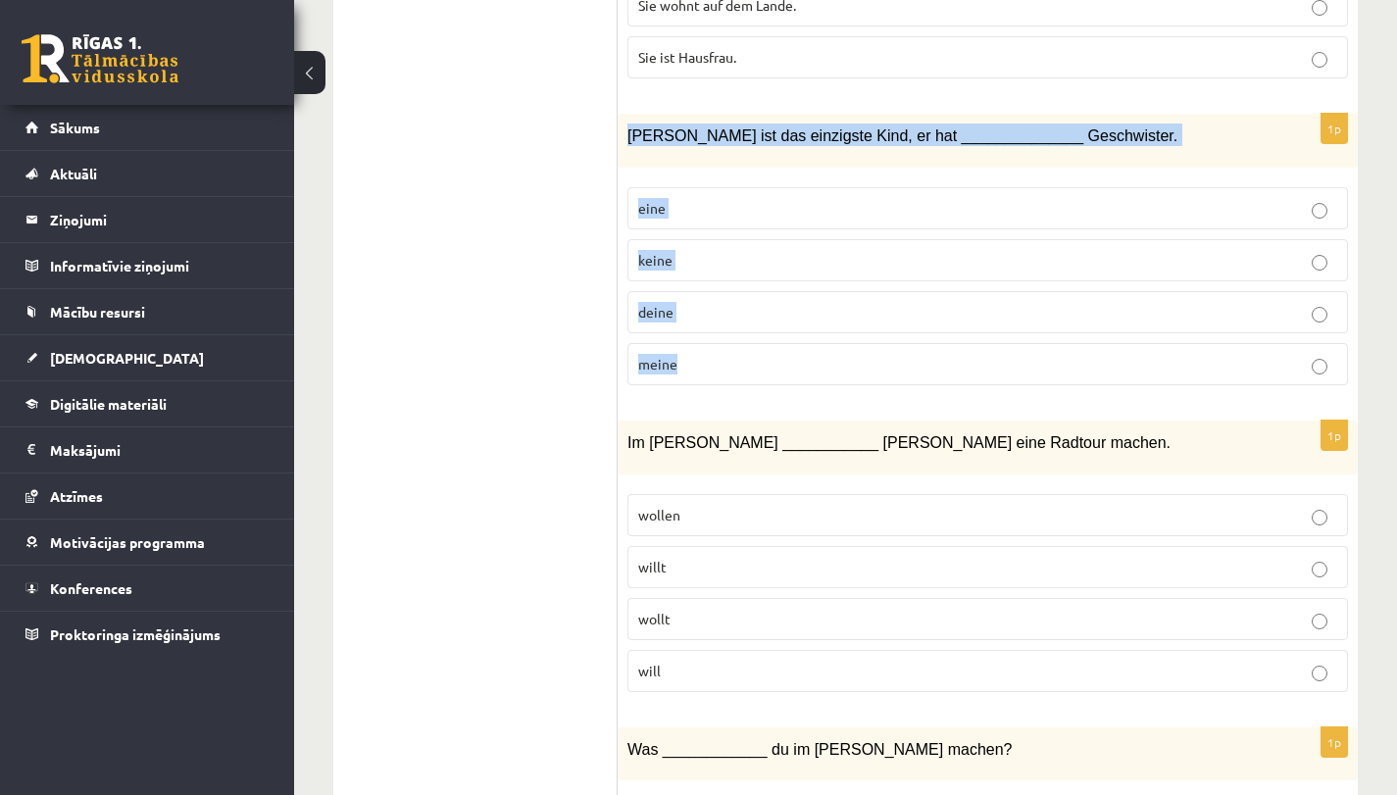
drag, startPoint x: 629, startPoint y: 134, endPoint x: 696, endPoint y: 380, distance: 254.9
click at [696, 380] on div "1p Peter ist das einzigste Kind, er hat ______________ Geschwister. eine keine …" at bounding box center [987, 257] width 740 height 287
copy div "Peter ist das einzigste Kind, er hat ______________ Geschwister. eine keine dei…"
click at [772, 254] on p "keine" at bounding box center [987, 260] width 699 height 21
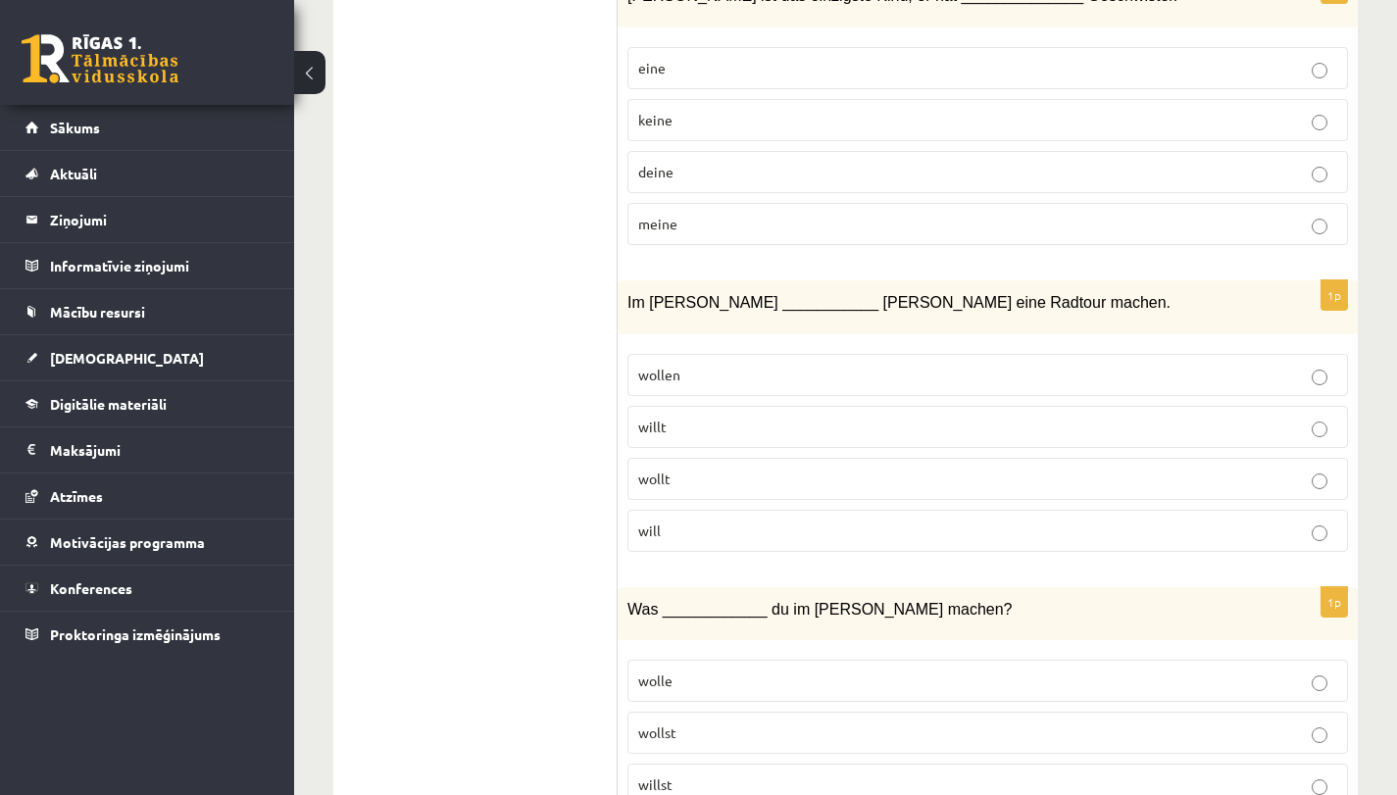
scroll to position [2276, 0]
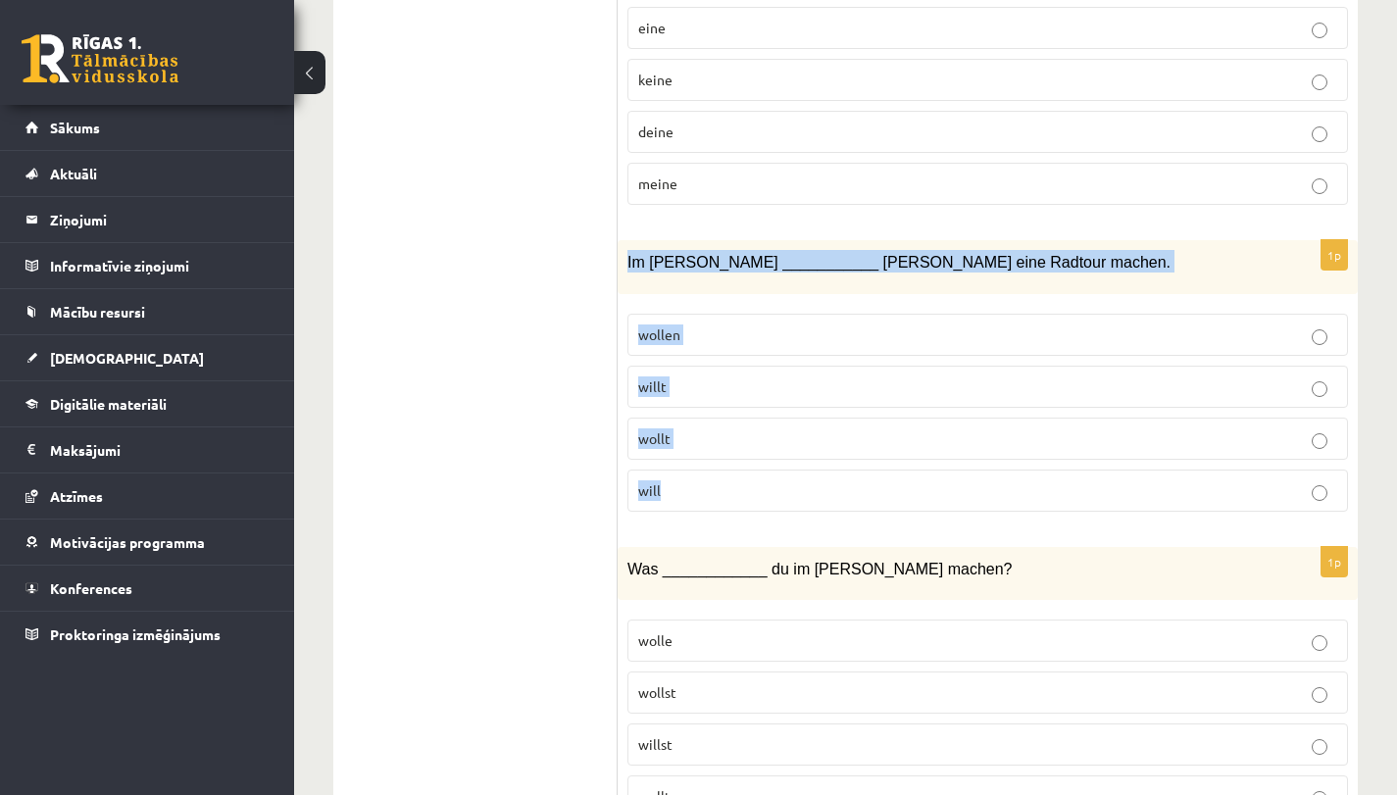
drag, startPoint x: 628, startPoint y: 256, endPoint x: 684, endPoint y: 512, distance: 261.8
click at [684, 512] on div "1p Im Sommer ___________ Peter eine Radtour machen. wollen willt wollt will" at bounding box center [987, 383] width 740 height 287
copy div "Im Sommer ___________ Peter eine Radtour machen. wollen willt wollt will"
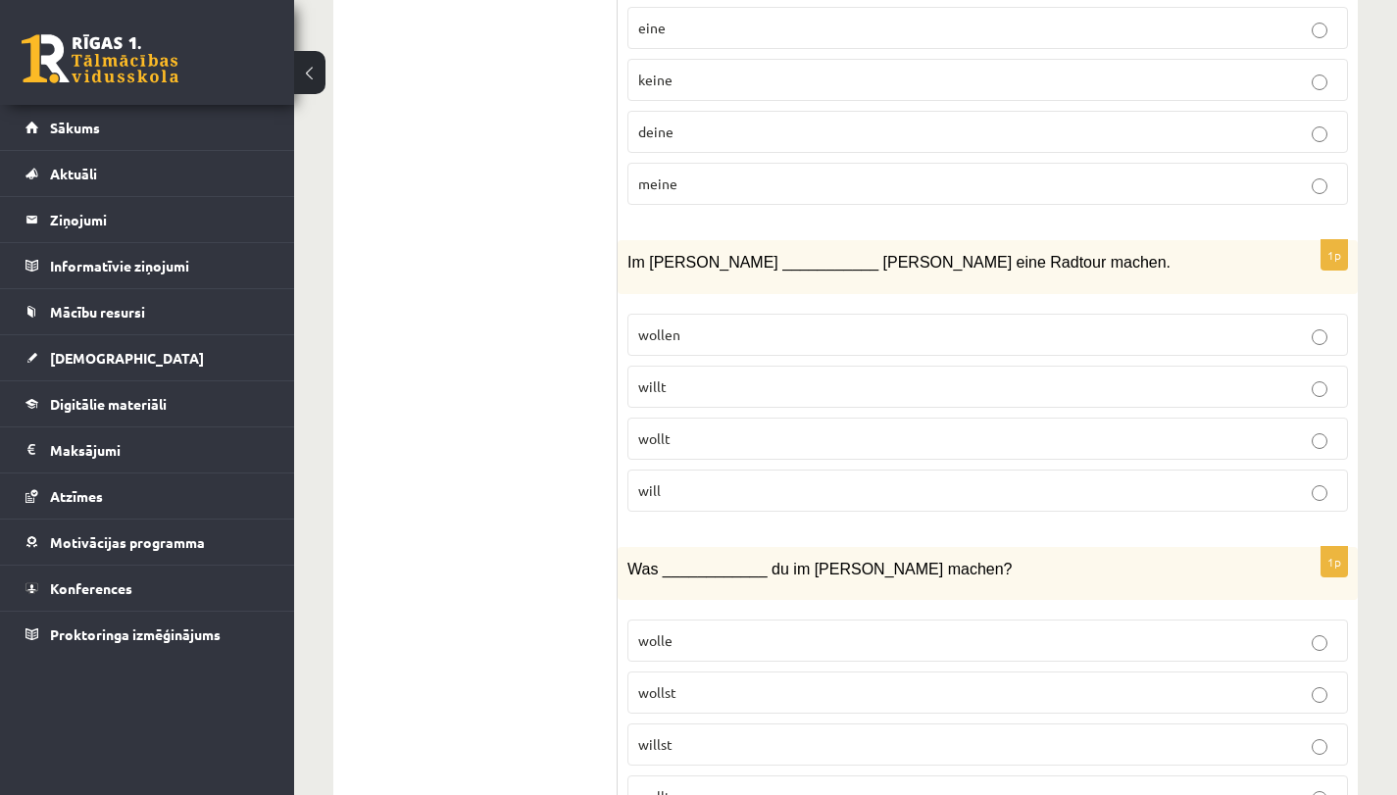
drag, startPoint x: 587, startPoint y: 475, endPoint x: 892, endPoint y: 376, distance: 320.5
click at [669, 490] on p "will" at bounding box center [987, 490] width 699 height 21
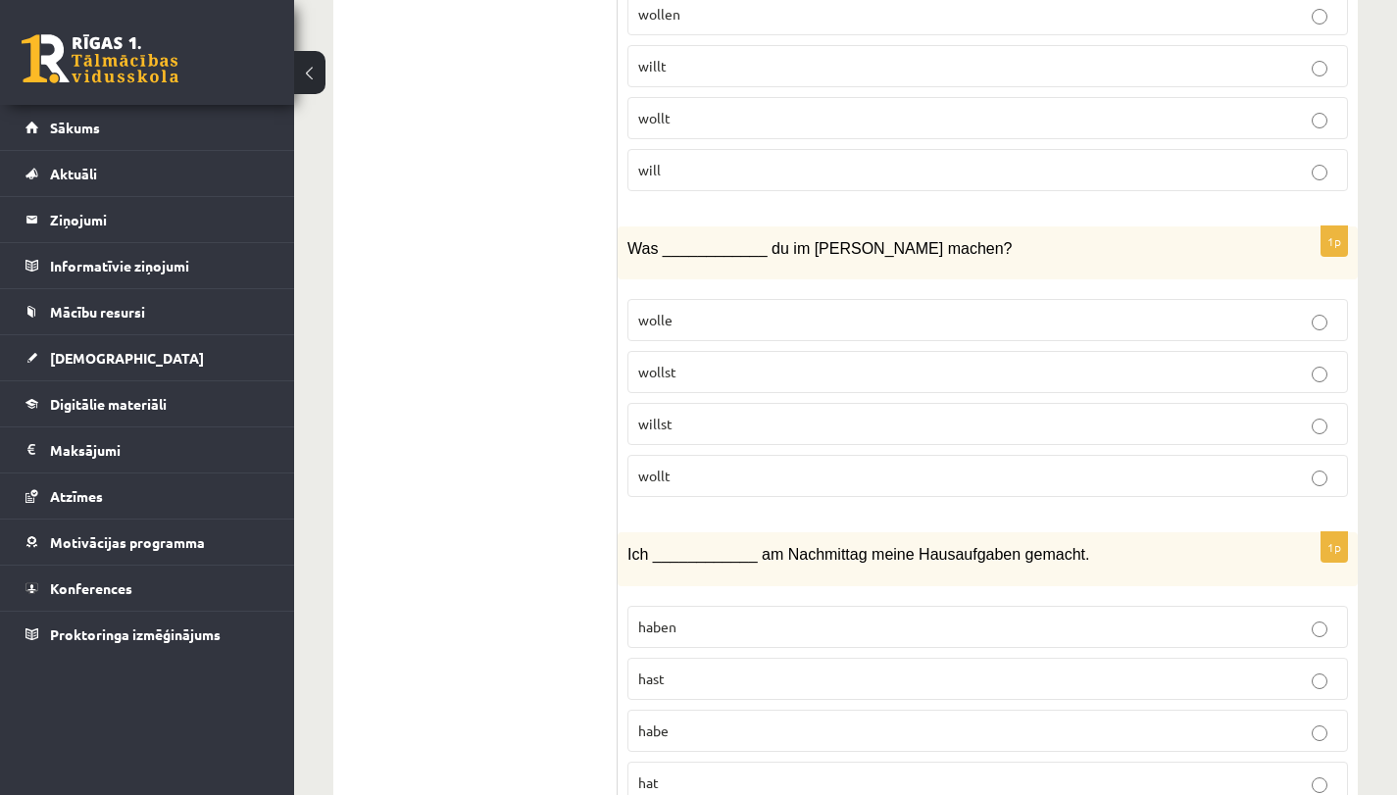
scroll to position [2616, 0]
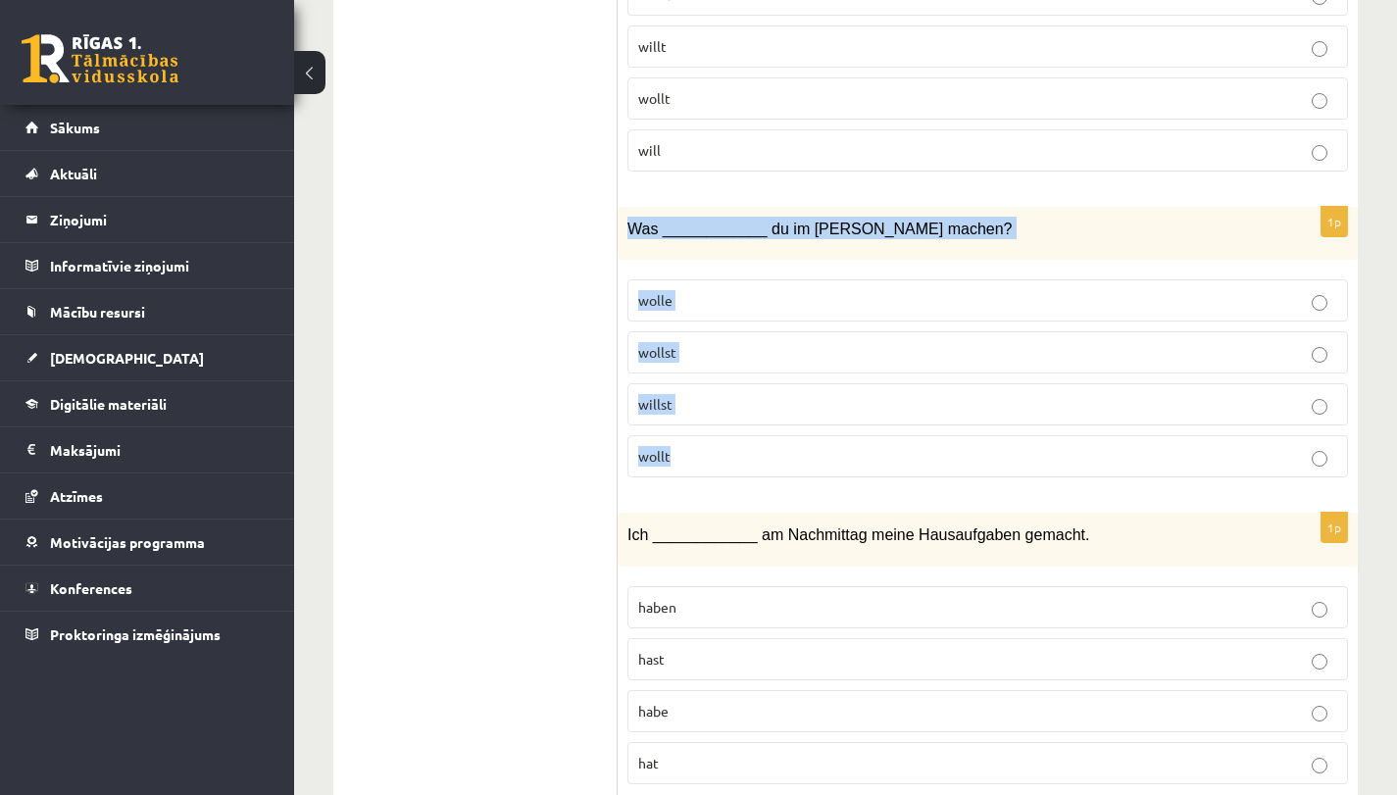
drag, startPoint x: 629, startPoint y: 222, endPoint x: 715, endPoint y: 477, distance: 269.0
click at [715, 477] on div "1p Was ____________ du im Sommer machen? wolle wollst willst wollt" at bounding box center [987, 350] width 740 height 287
click at [864, 481] on fieldset "wolle wollst willst wollt" at bounding box center [987, 377] width 720 height 214
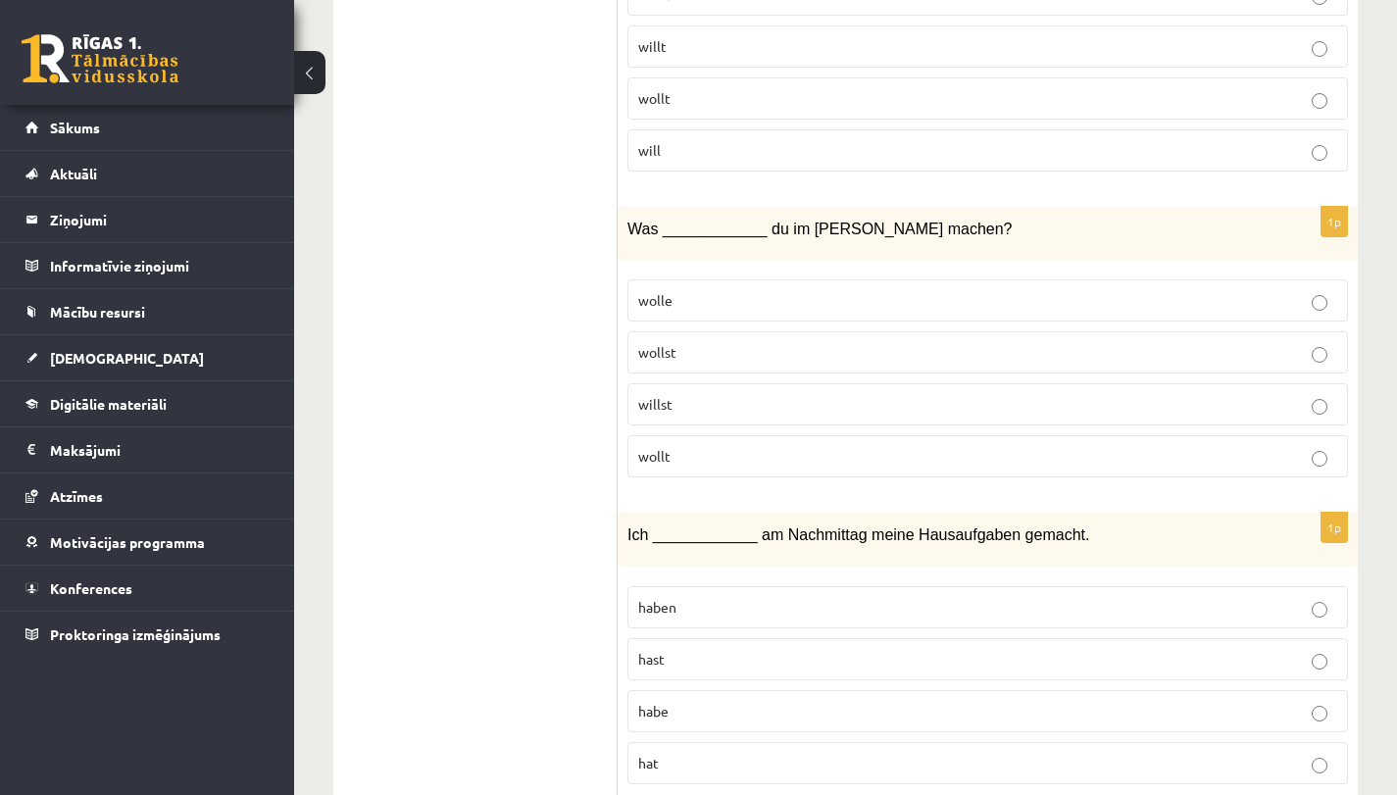
click at [661, 416] on label "willst" at bounding box center [987, 404] width 720 height 42
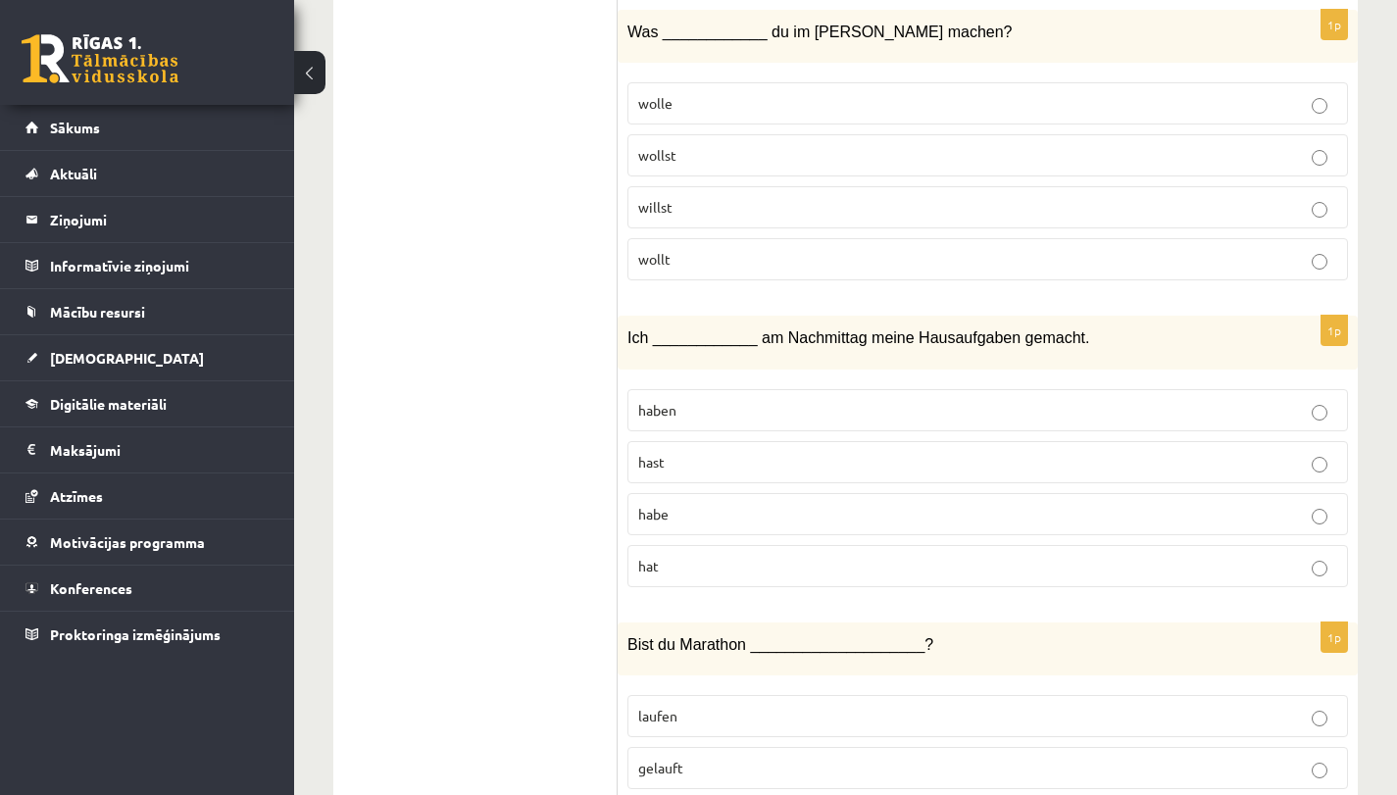
scroll to position [2819, 0]
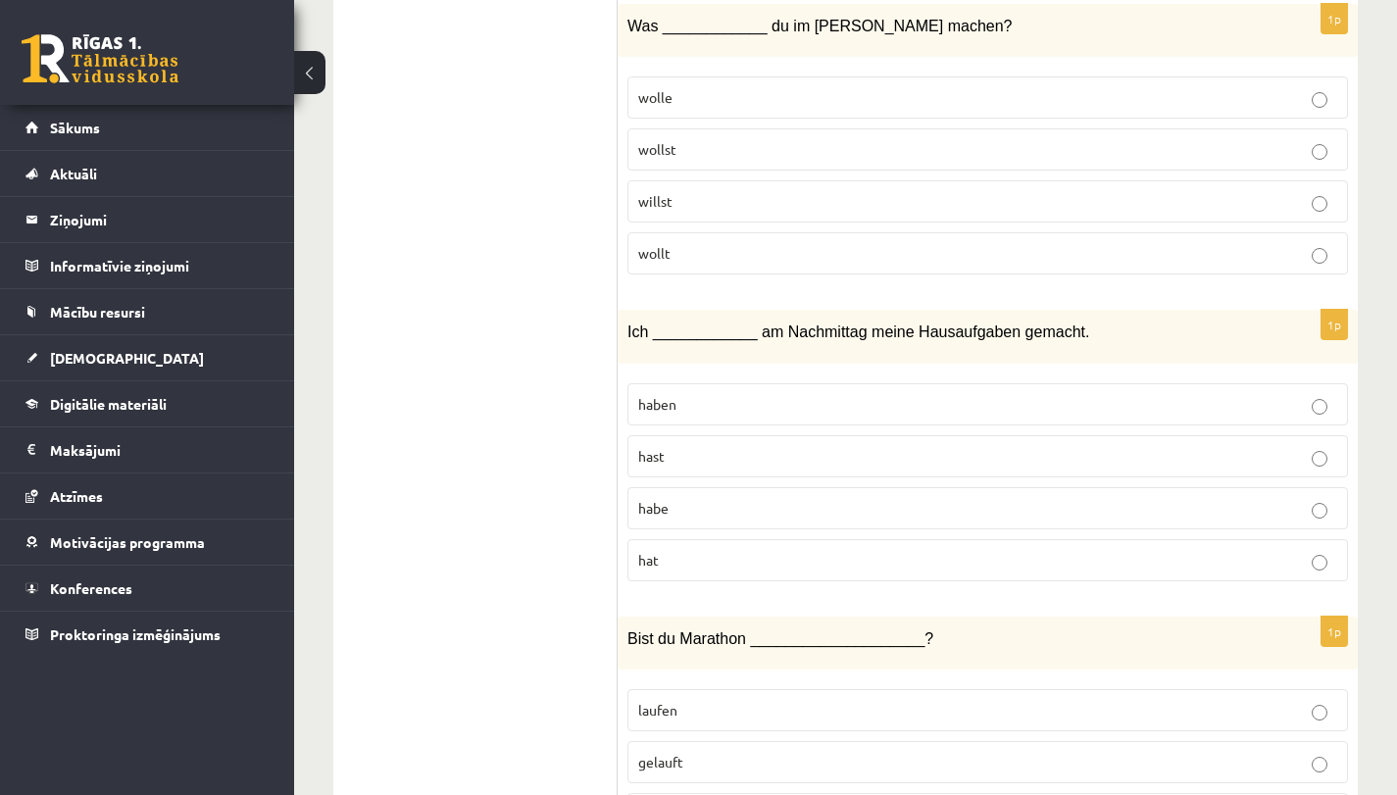
drag, startPoint x: 629, startPoint y: 324, endPoint x: 669, endPoint y: 575, distance: 254.1
click at [669, 575] on div "1p Ich ____________ am Nachmittag meine Hausaufgaben gemacht. haben hast habe h…" at bounding box center [987, 453] width 740 height 287
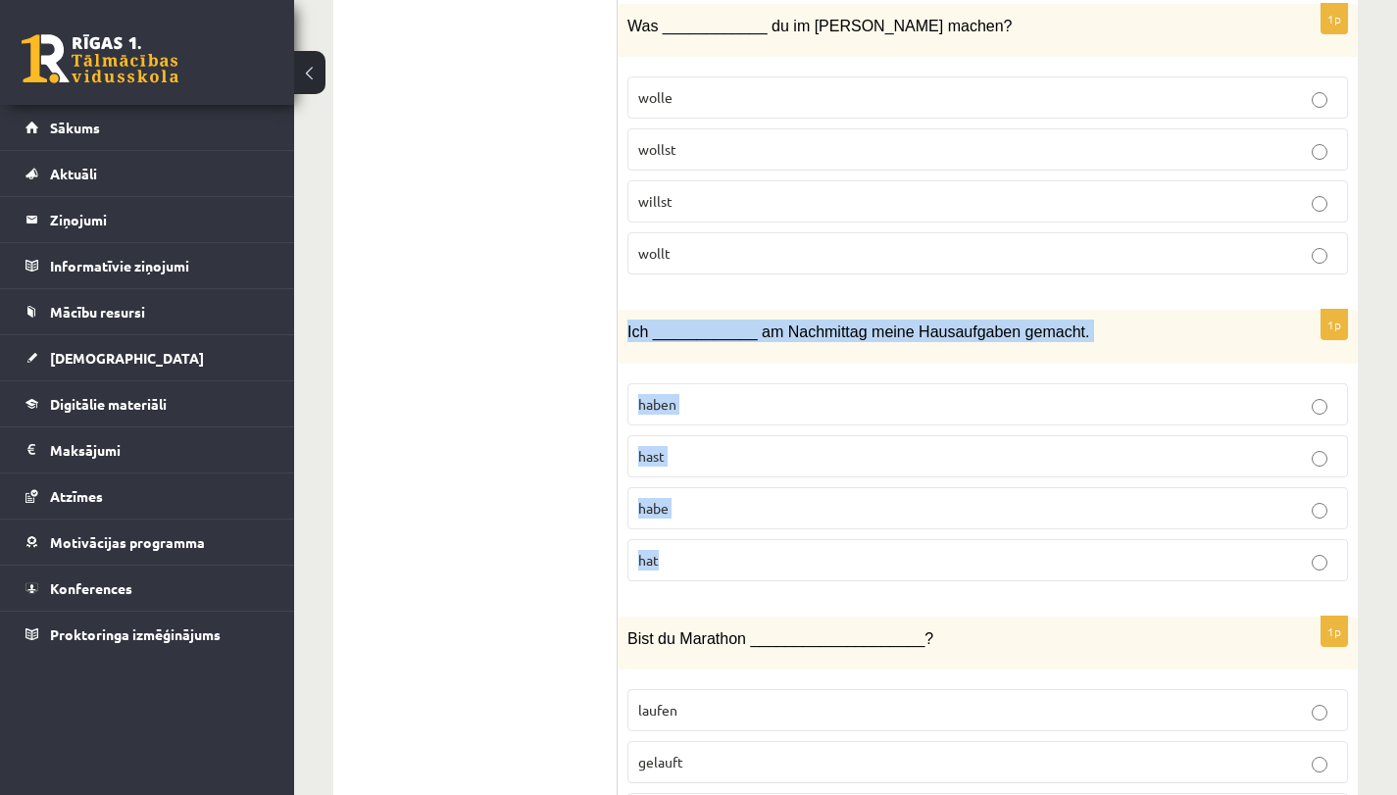
drag, startPoint x: 627, startPoint y: 333, endPoint x: 681, endPoint y: 559, distance: 231.8
click at [681, 559] on div "1p Ich ____________ am Nachmittag meine Hausaufgaben gemacht. haben hast habe h…" at bounding box center [987, 453] width 740 height 287
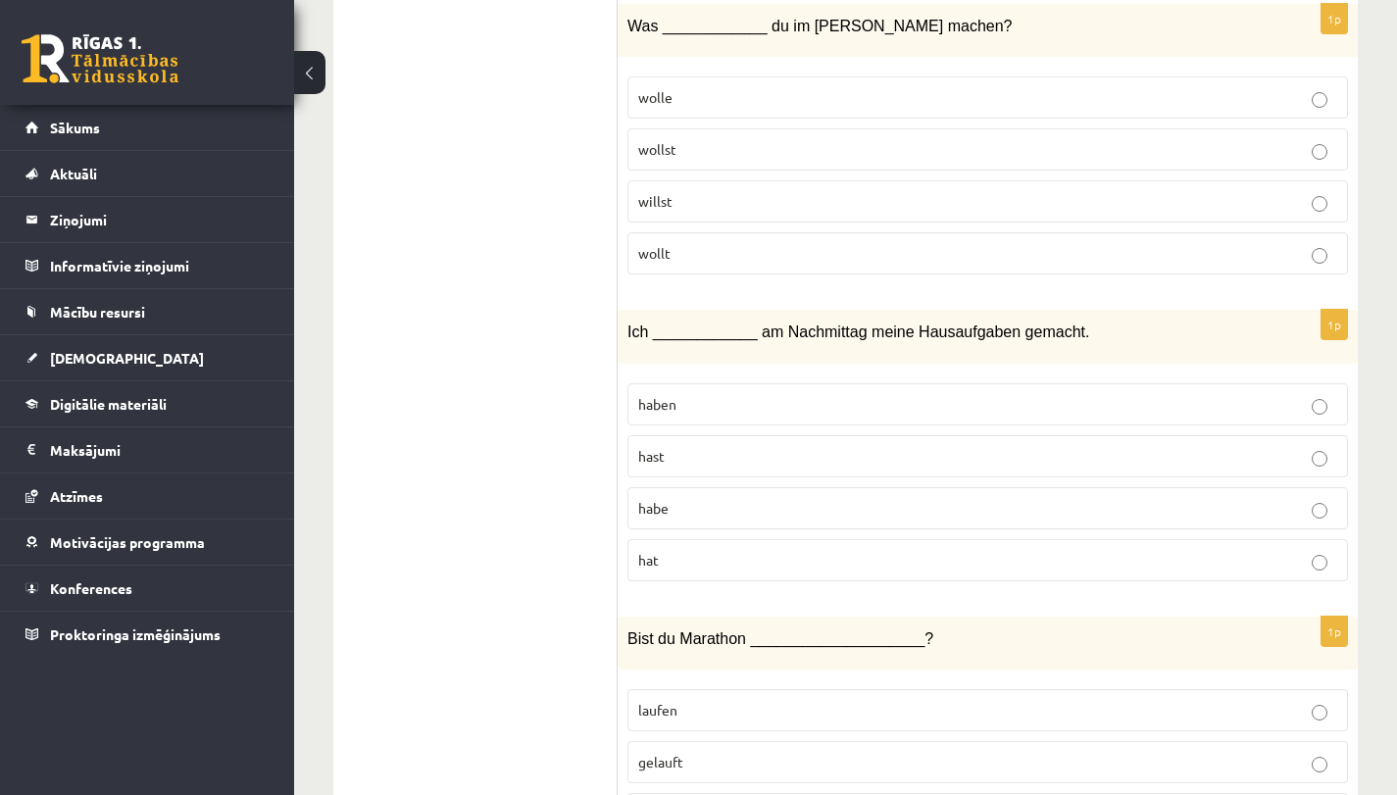
drag, startPoint x: 448, startPoint y: 637, endPoint x: 561, endPoint y: 611, distance: 115.8
click at [687, 521] on label "habe" at bounding box center [987, 508] width 720 height 42
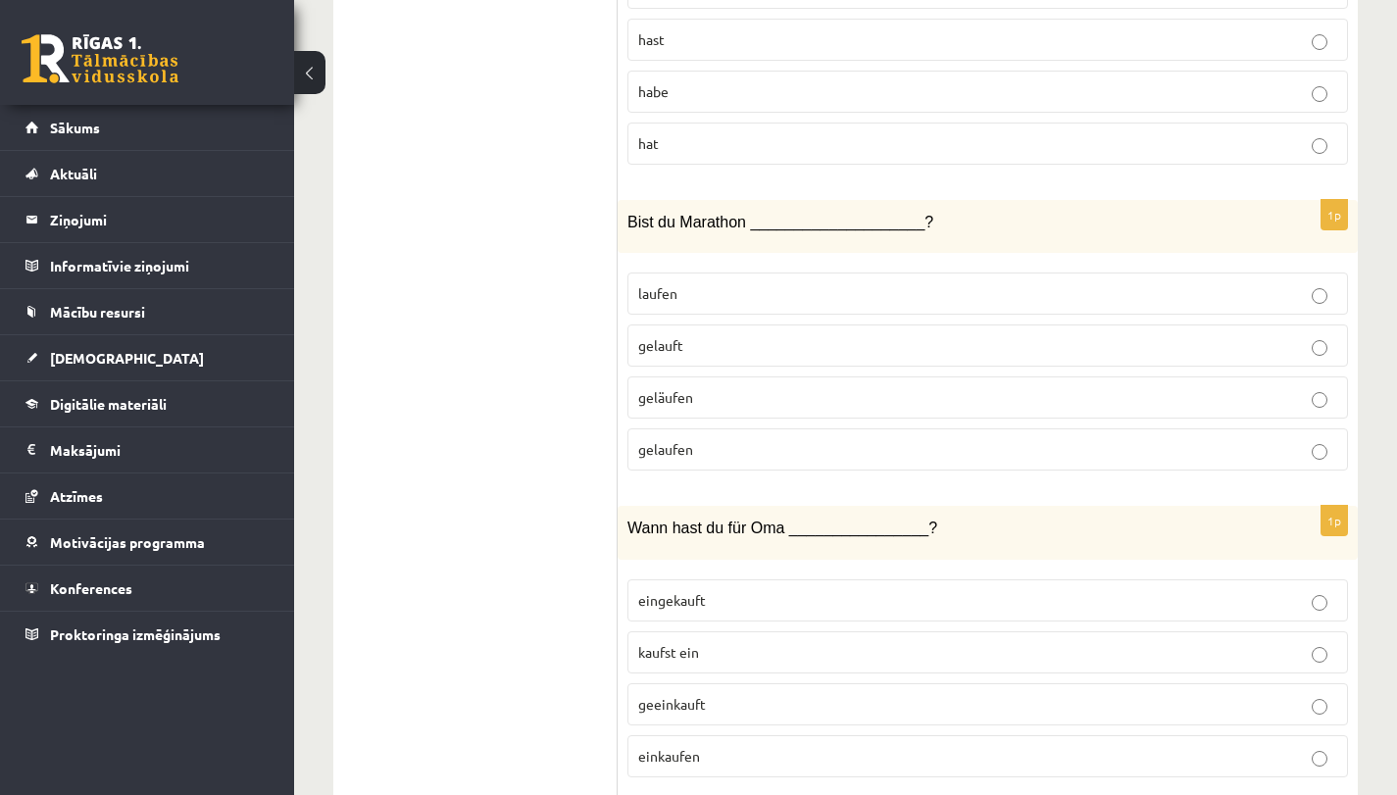
scroll to position [3236, 0]
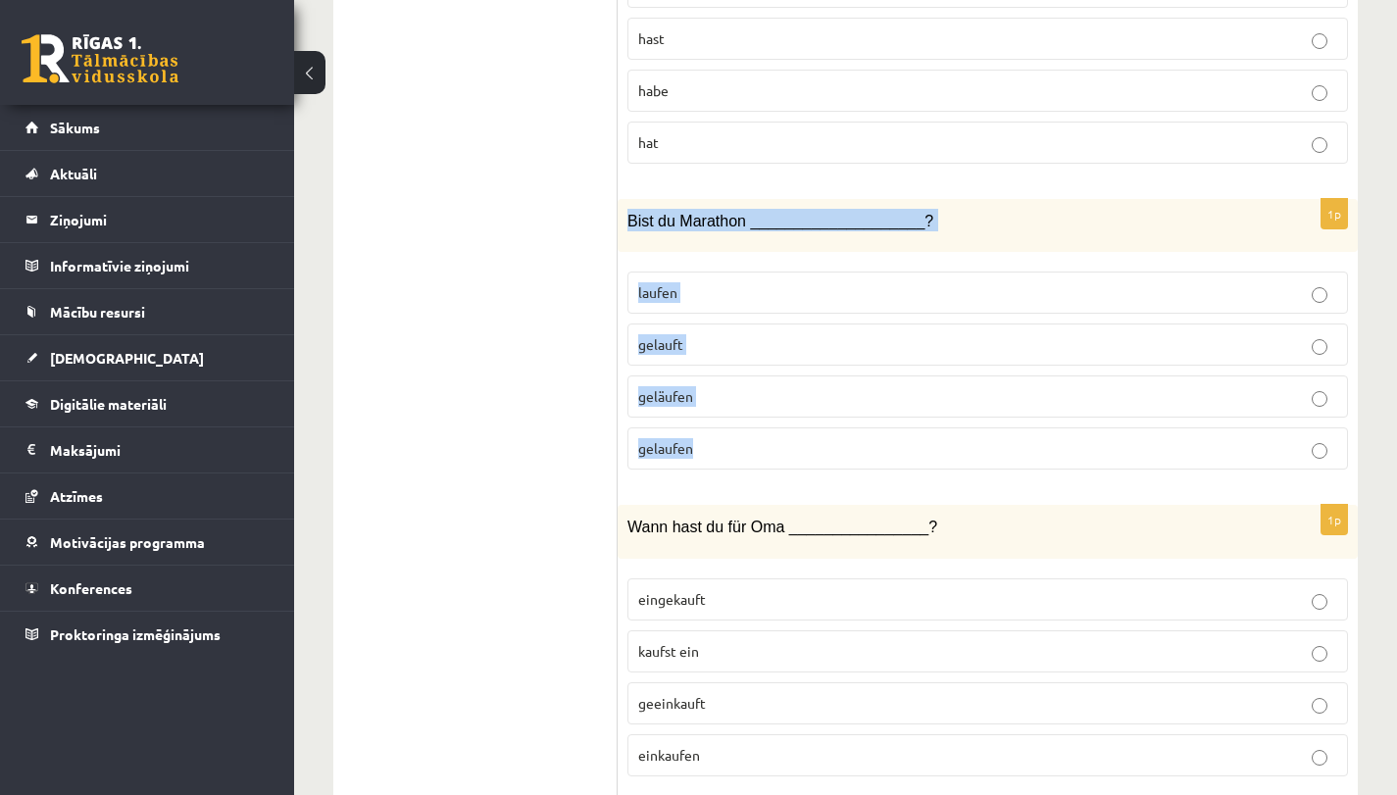
drag, startPoint x: 631, startPoint y: 213, endPoint x: 707, endPoint y: 440, distance: 239.6
click at [707, 440] on div "1p Bist du Marathon ____________________? laufen gelauft geläufen gelaufen" at bounding box center [987, 342] width 740 height 287
click at [746, 360] on label "gelauft" at bounding box center [987, 344] width 720 height 42
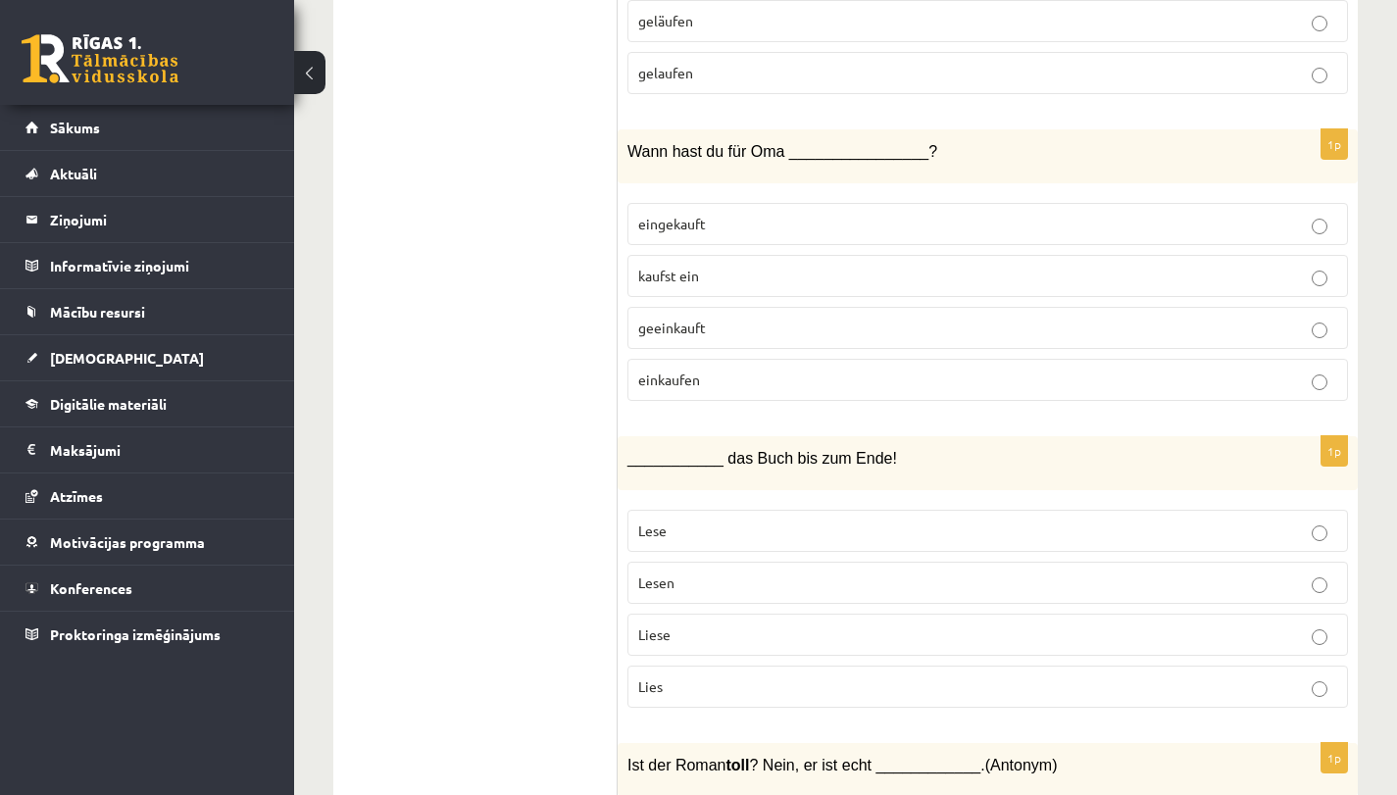
scroll to position [3612, 0]
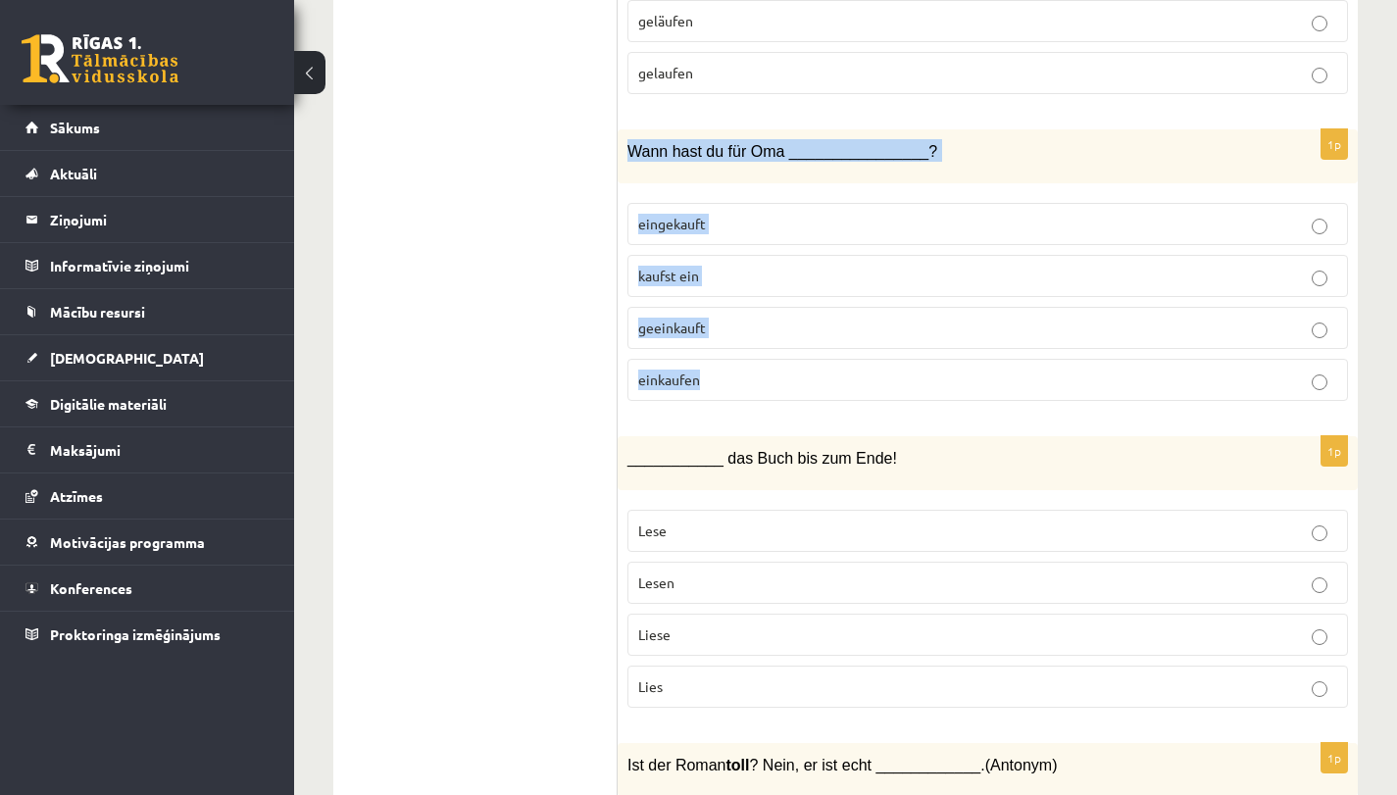
drag, startPoint x: 630, startPoint y: 150, endPoint x: 711, endPoint y: 393, distance: 256.0
click at [711, 393] on div "1p Wann hast du für Oma ________________? eingekauft kaufst ein geeinkauft eink…" at bounding box center [987, 272] width 740 height 287
drag, startPoint x: 727, startPoint y: 218, endPoint x: 717, endPoint y: 212, distance: 11.4
click at [721, 214] on p "eingekauft" at bounding box center [987, 224] width 699 height 21
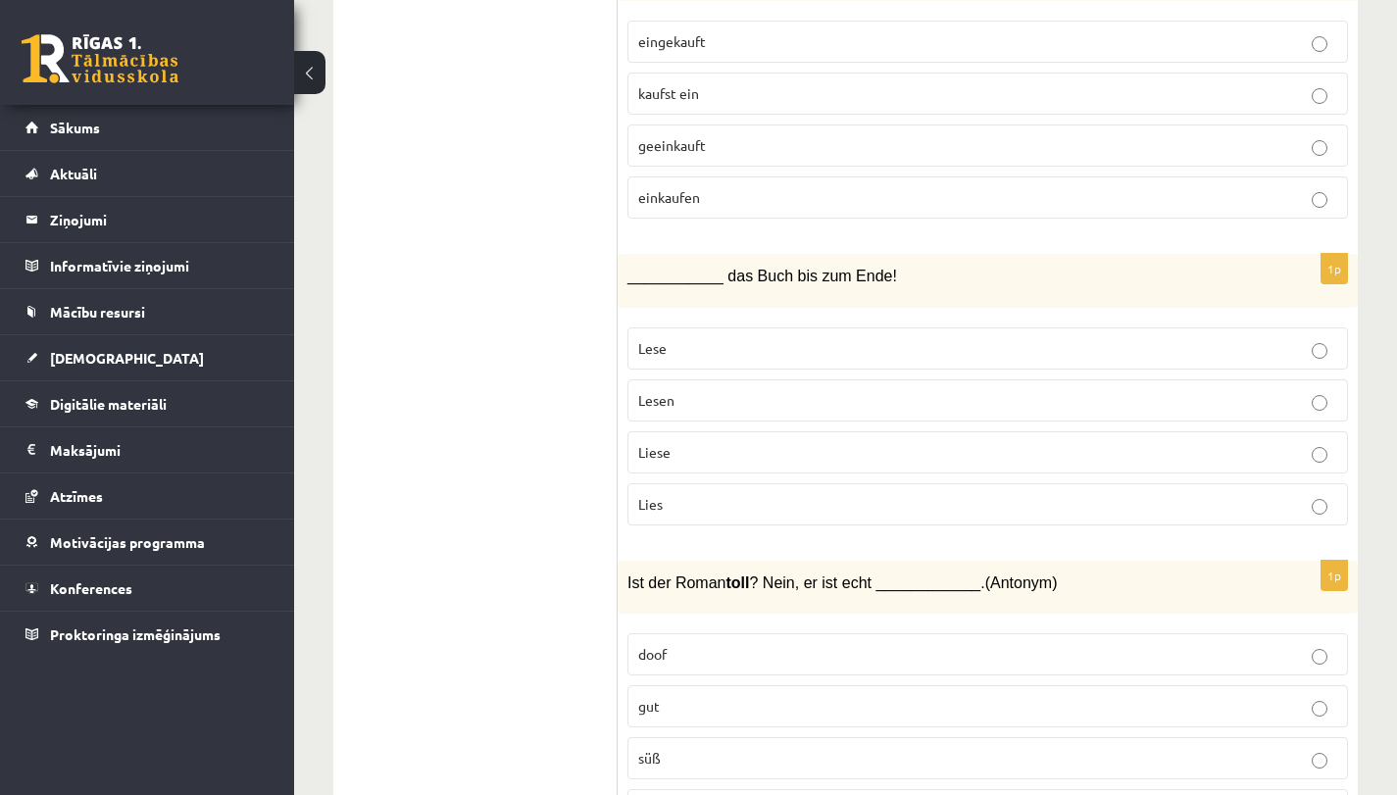
scroll to position [3798, 0]
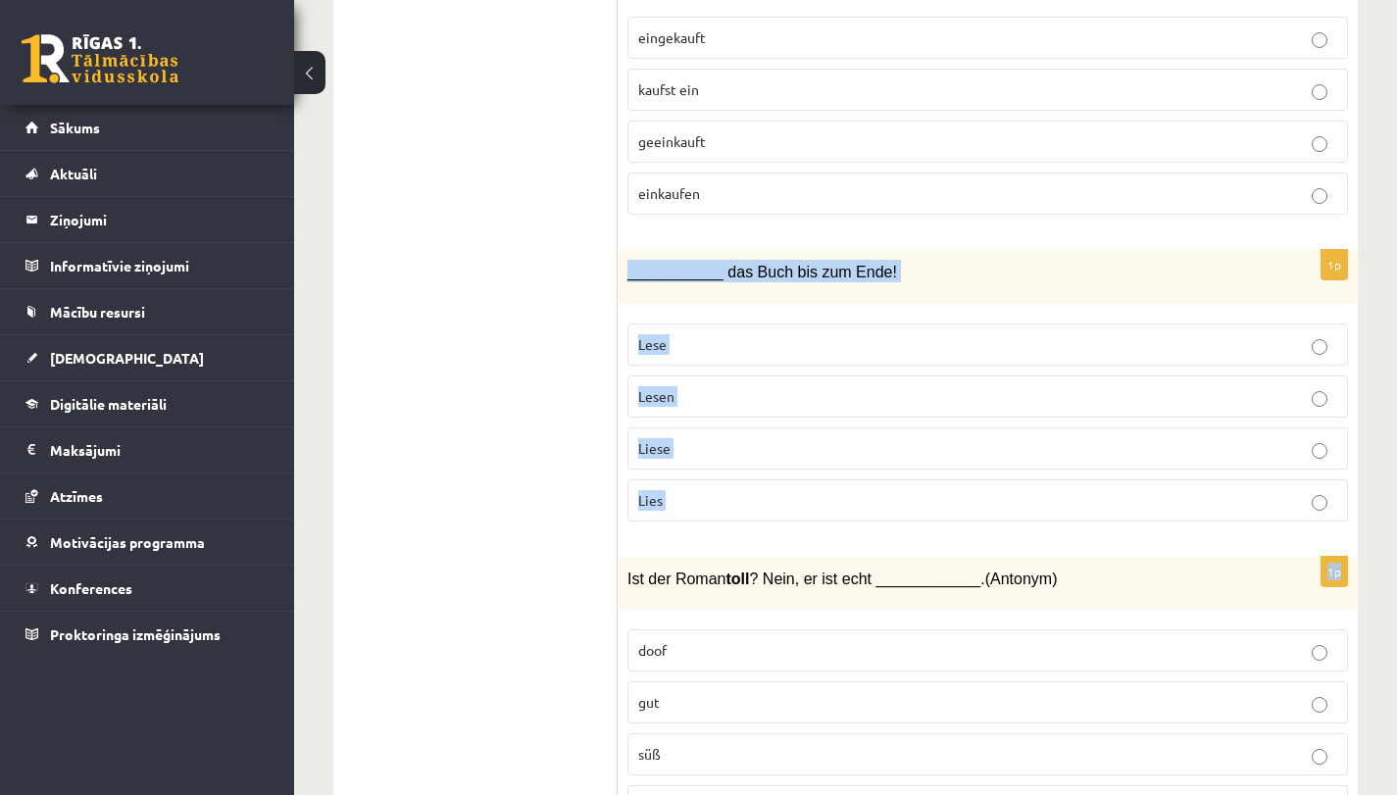
drag, startPoint x: 630, startPoint y: 268, endPoint x: 674, endPoint y: 544, distance: 279.9
click at [674, 544] on form "1p Welcher Satz ist richtig? Mein Bruder habe Tennis gespielt. Im Sommer mein B…" at bounding box center [987, 75] width 701 height 7043
click at [702, 491] on p "Lies" at bounding box center [987, 500] width 699 height 21
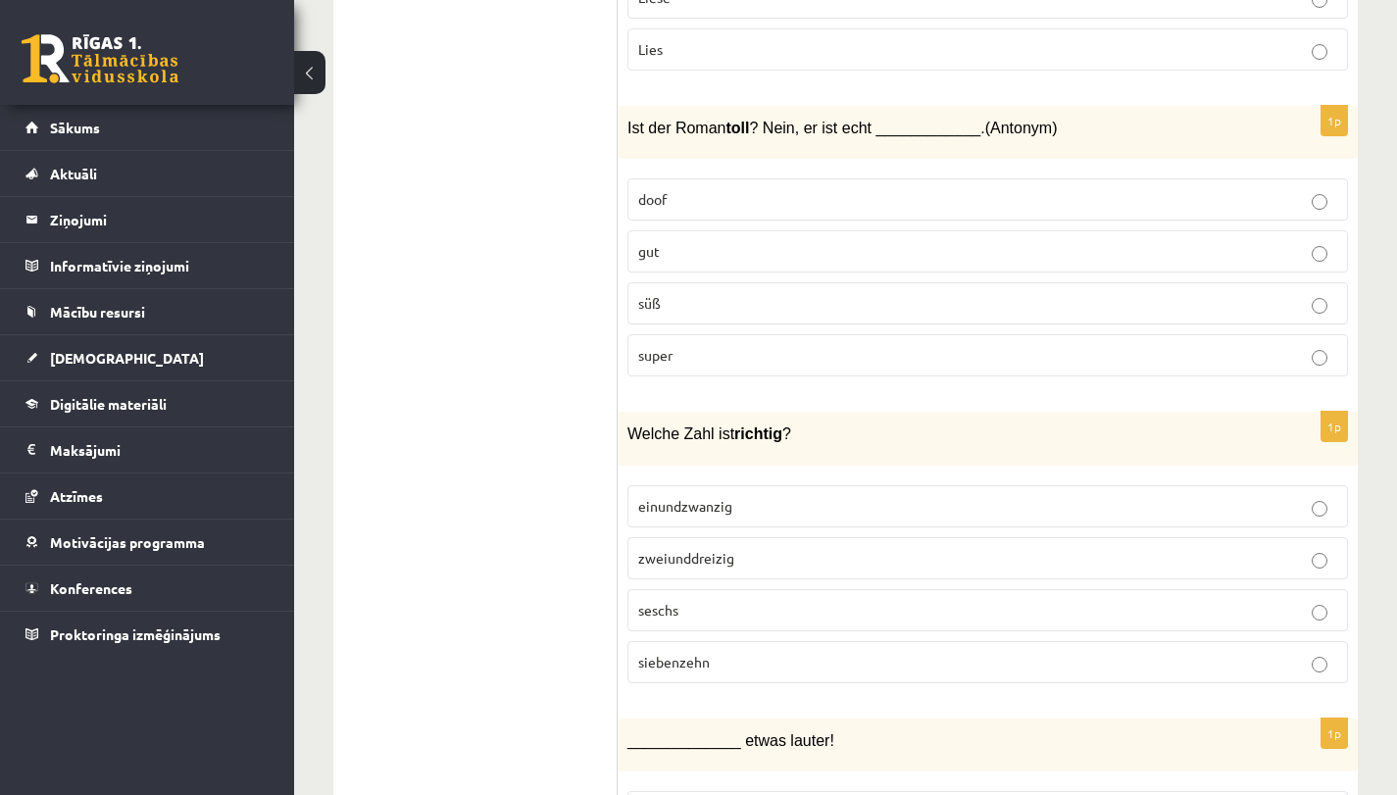
scroll to position [4249, 0]
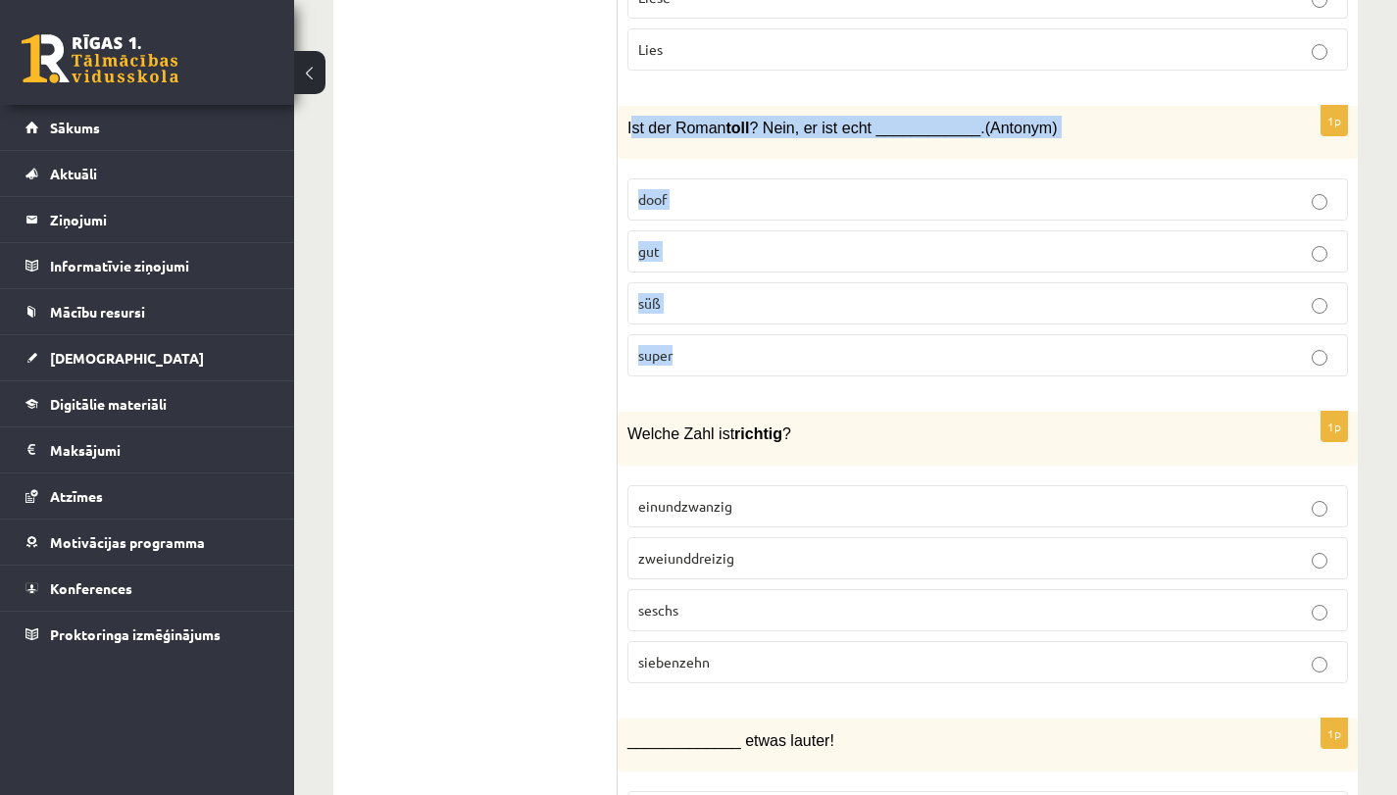
drag, startPoint x: 630, startPoint y: 123, endPoint x: 682, endPoint y: 371, distance: 253.3
click at [682, 371] on div "1p Ist der Roman toll ? Nein, er ist echt ____________. (Antonym) doof gut süß …" at bounding box center [987, 249] width 740 height 287
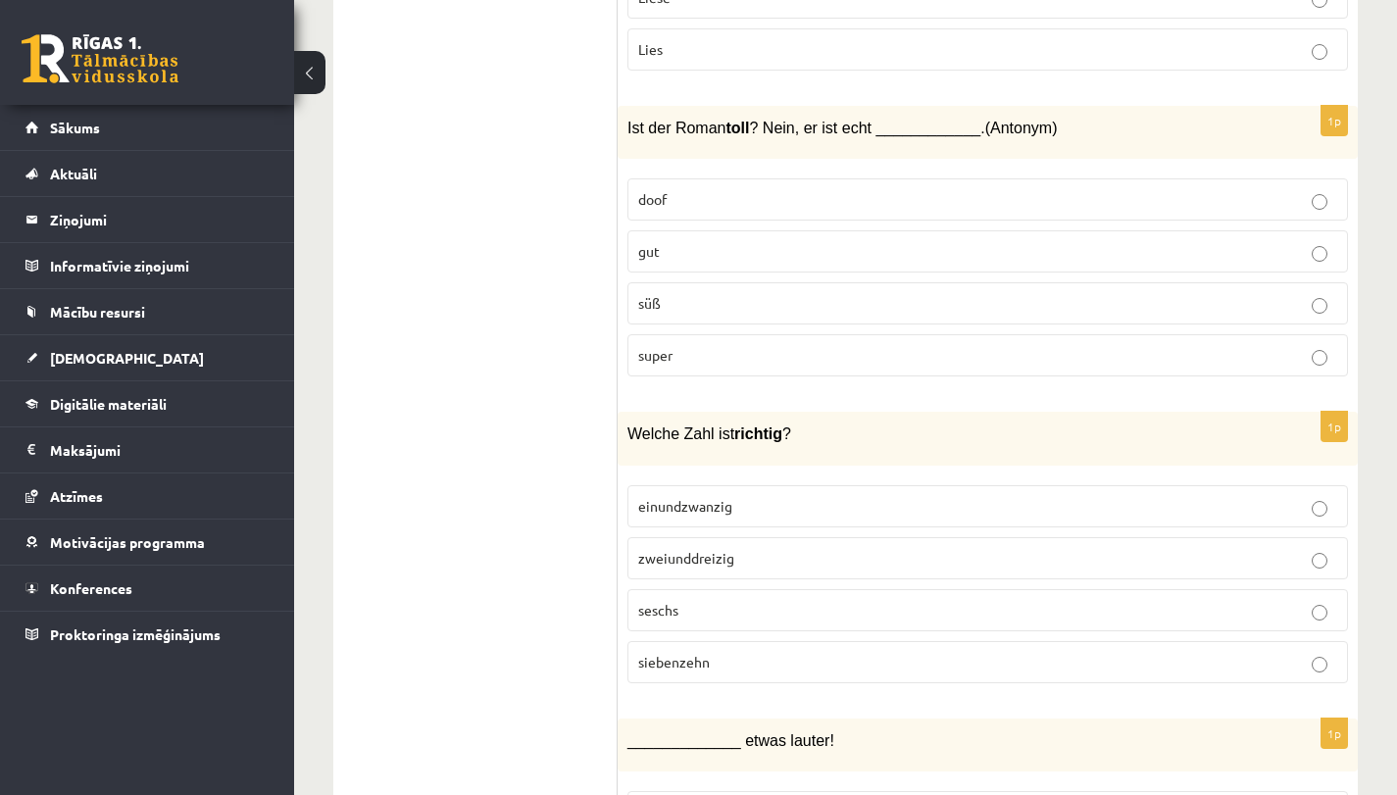
drag, startPoint x: 603, startPoint y: 217, endPoint x: 619, endPoint y: 197, distance: 25.7
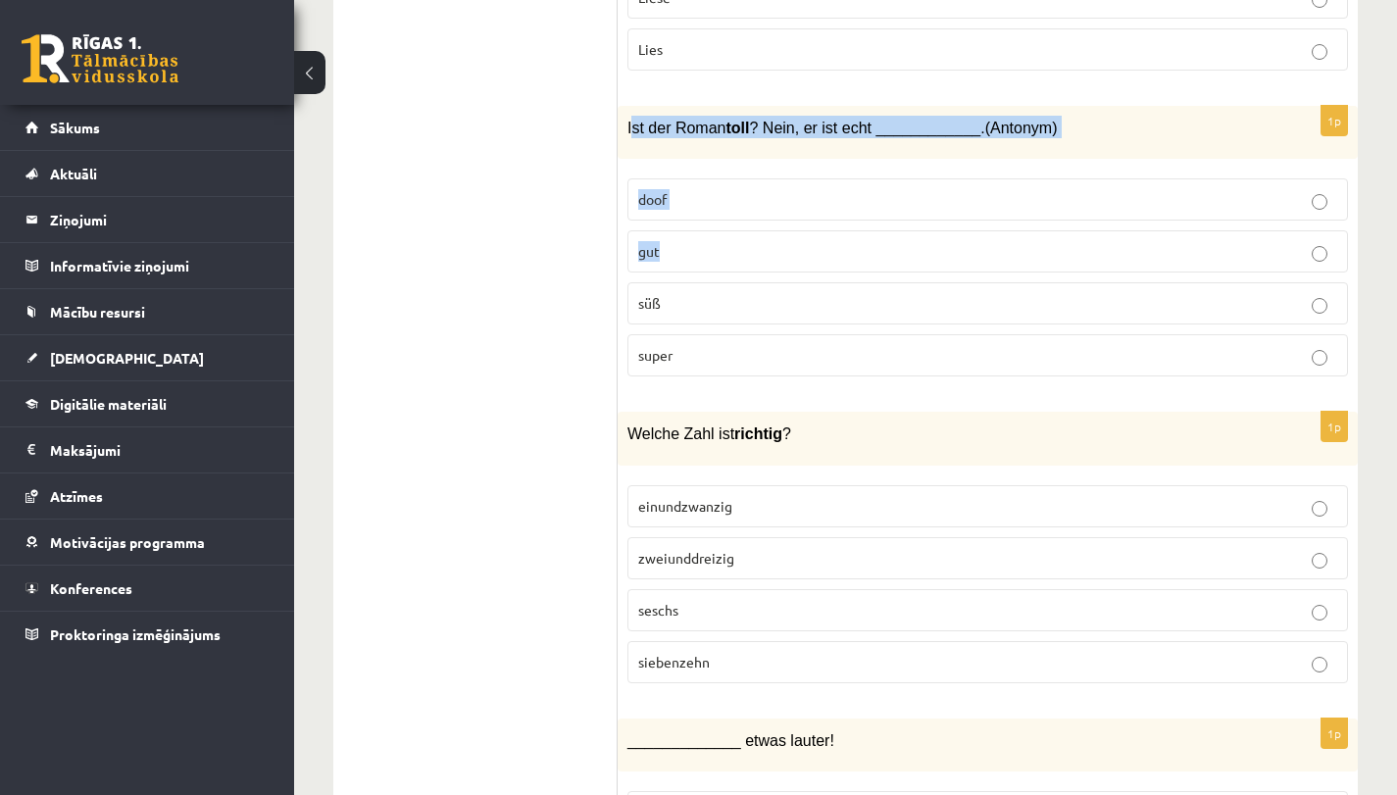
drag, startPoint x: 629, startPoint y: 125, endPoint x: 675, endPoint y: 250, distance: 132.7
click at [684, 258] on div "1p Ist der Roman toll ? Nein, er ist echt ____________. (Antonym) doof gut süß …" at bounding box center [987, 249] width 740 height 287
click at [629, 157] on div "1p Ist der Roman toll ? Nein, er ist echt ____________. (Antonym) doof gut süß …" at bounding box center [987, 249] width 740 height 287
drag, startPoint x: 628, startPoint y: 125, endPoint x: 676, endPoint y: 362, distance: 241.0
click at [676, 362] on div "1p Ist der Roman toll ? Nein, er ist echt ____________. (Antonym) doof gut süß …" at bounding box center [987, 249] width 740 height 287
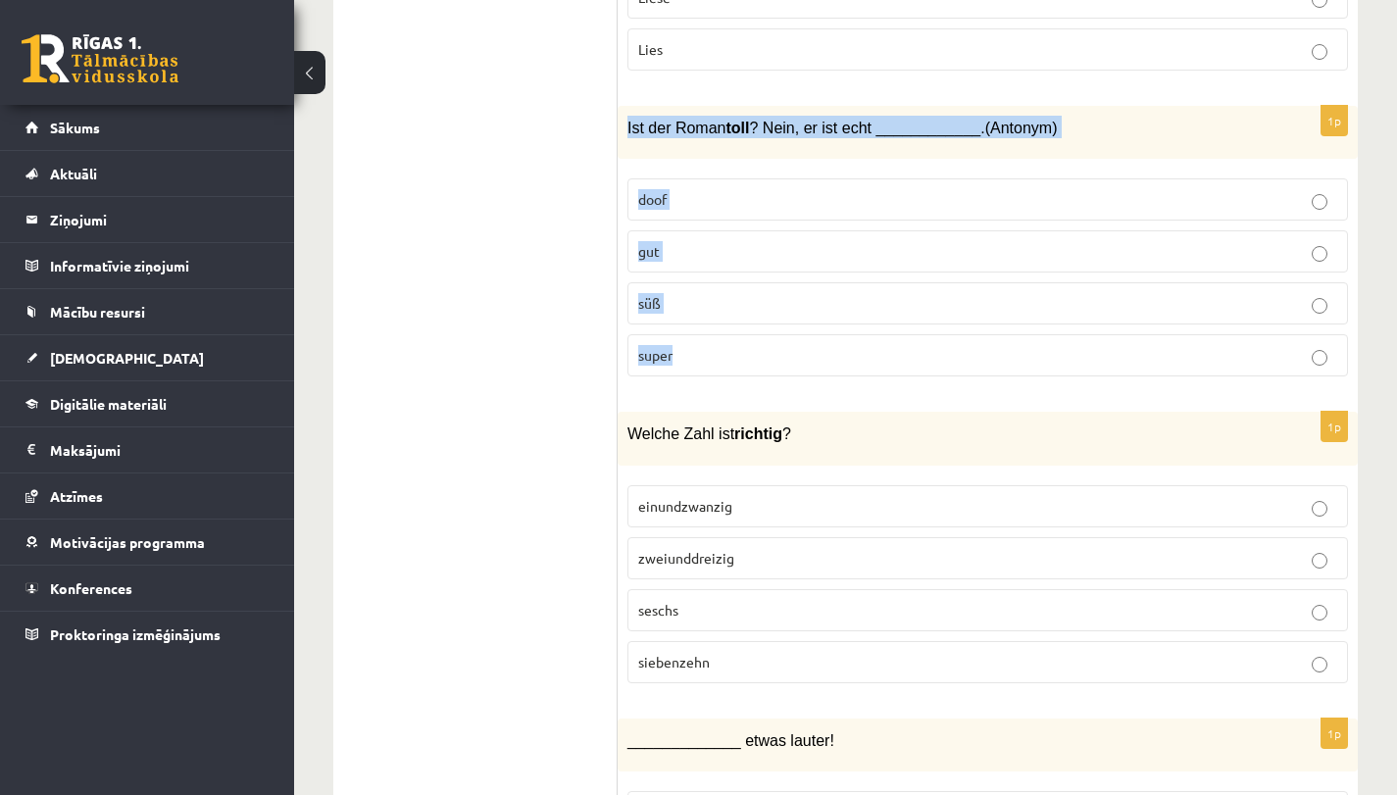
click at [724, 209] on label "doof" at bounding box center [987, 199] width 720 height 42
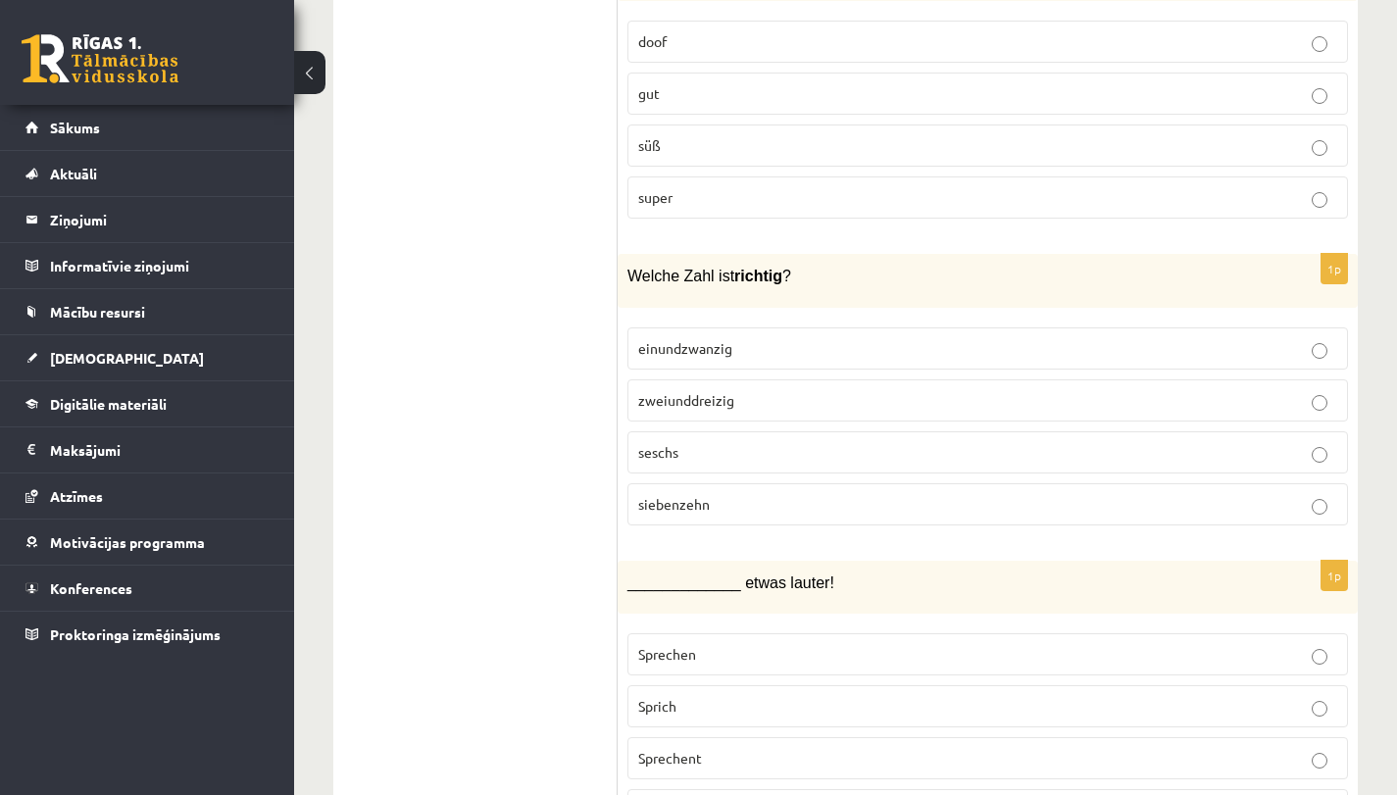
scroll to position [4410, 0]
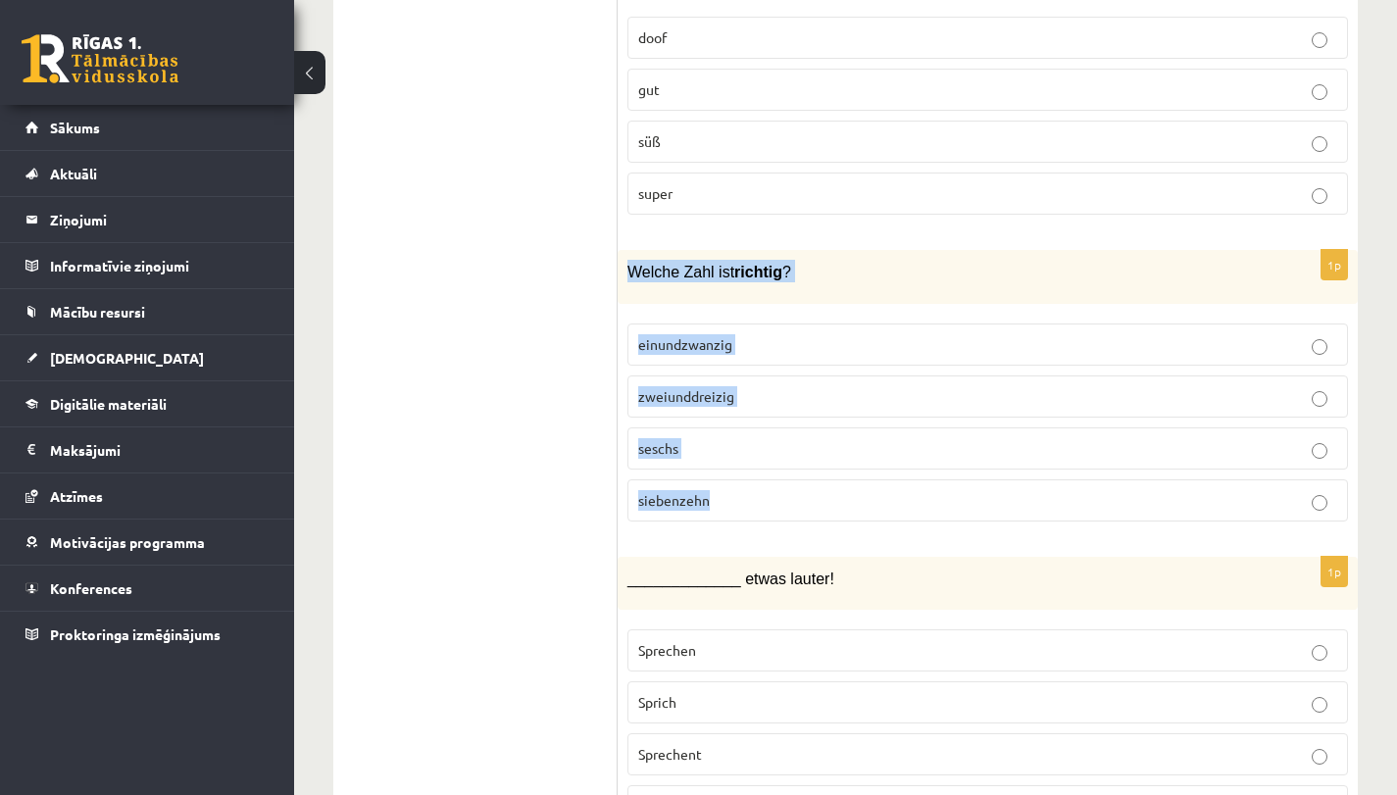
drag, startPoint x: 627, startPoint y: 268, endPoint x: 710, endPoint y: 503, distance: 249.2
click at [710, 503] on div "1p Welche Zahl ist richtig ? einundzwanzig zweiunddreizig seschs siebenzehn" at bounding box center [987, 393] width 740 height 287
click at [796, 339] on p "einundzwanzig" at bounding box center [987, 344] width 699 height 21
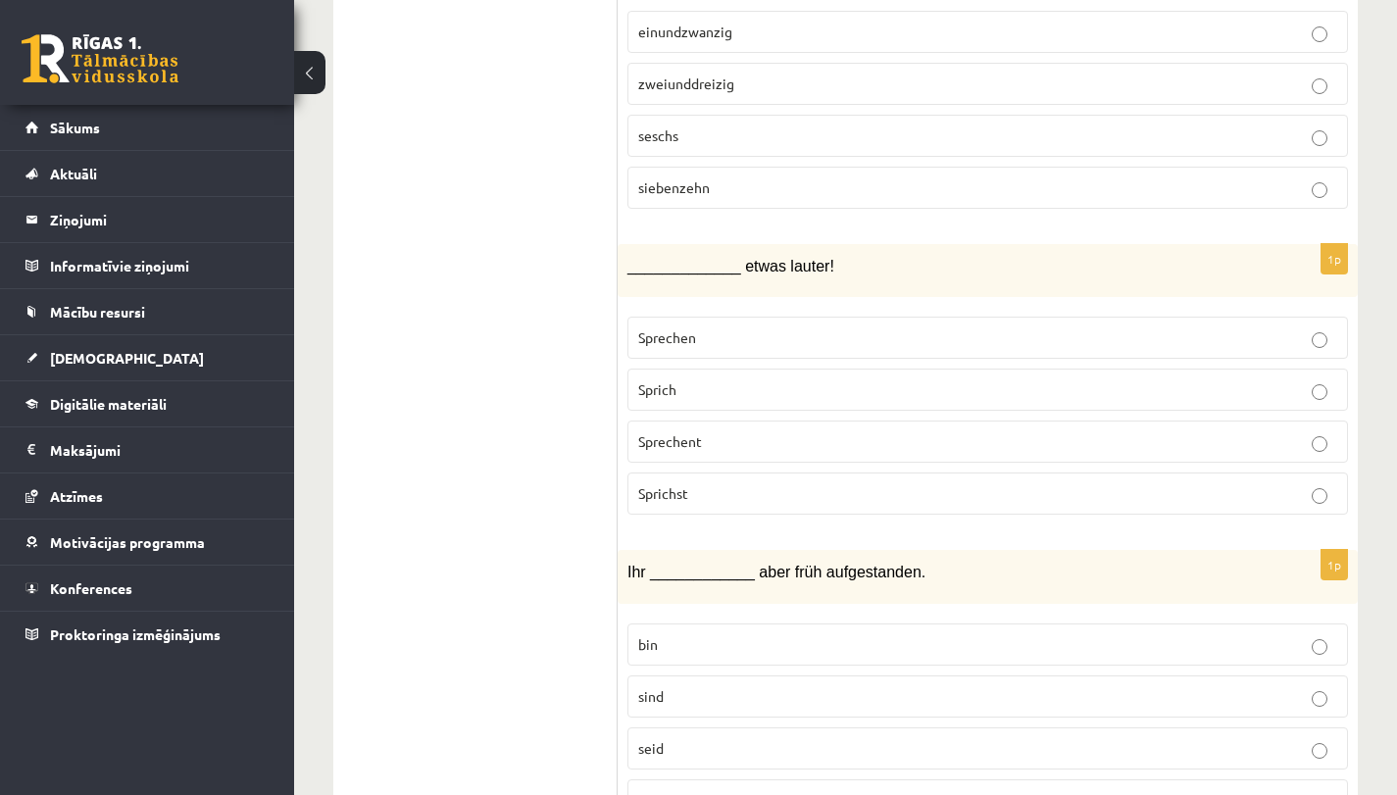
scroll to position [4724, 0]
drag, startPoint x: 626, startPoint y: 269, endPoint x: 709, endPoint y: 492, distance: 238.1
click at [709, 492] on div "1p _____________ etwas lauter! Sprechen Sprich Sprechent Sprichst" at bounding box center [987, 386] width 740 height 287
click at [708, 391] on p "Sprich" at bounding box center [987, 388] width 699 height 21
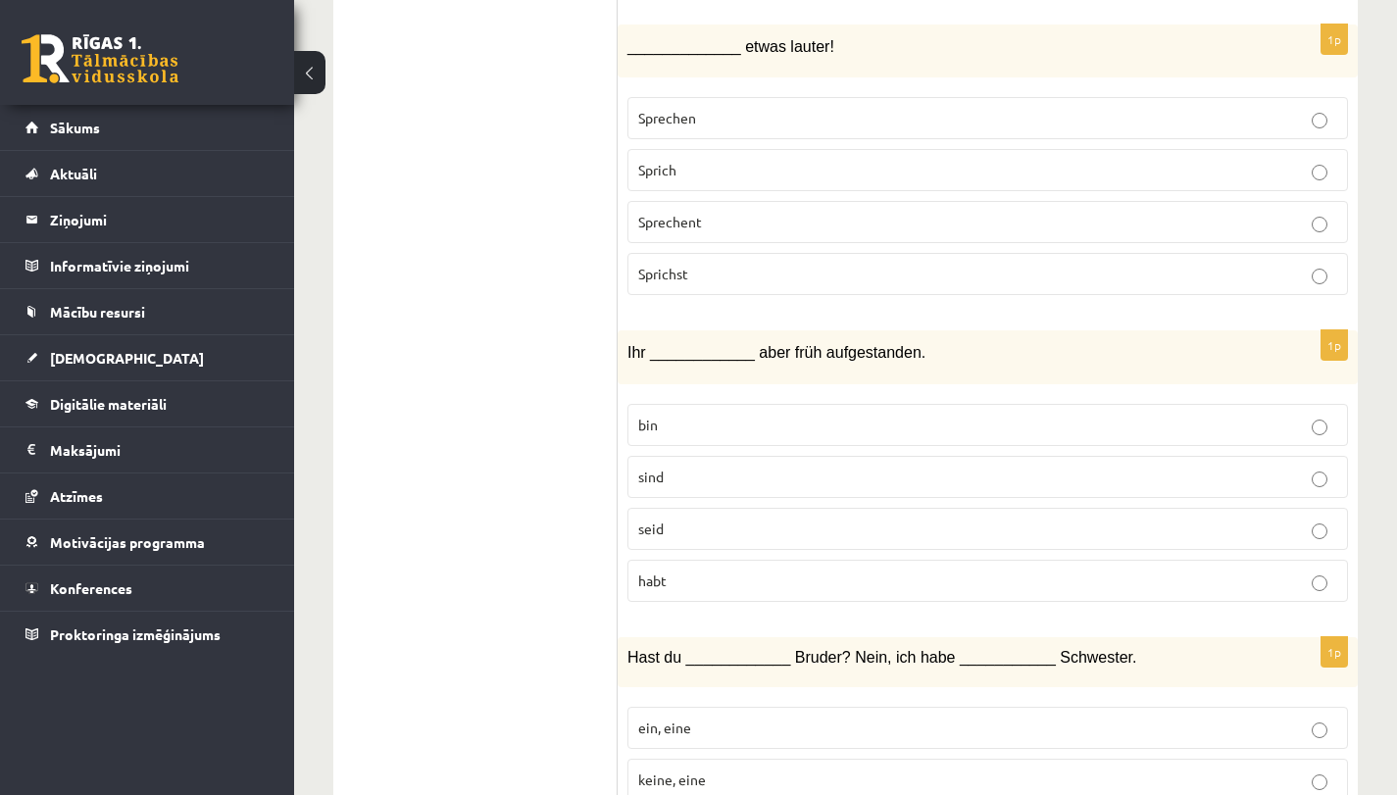
scroll to position [4958, 0]
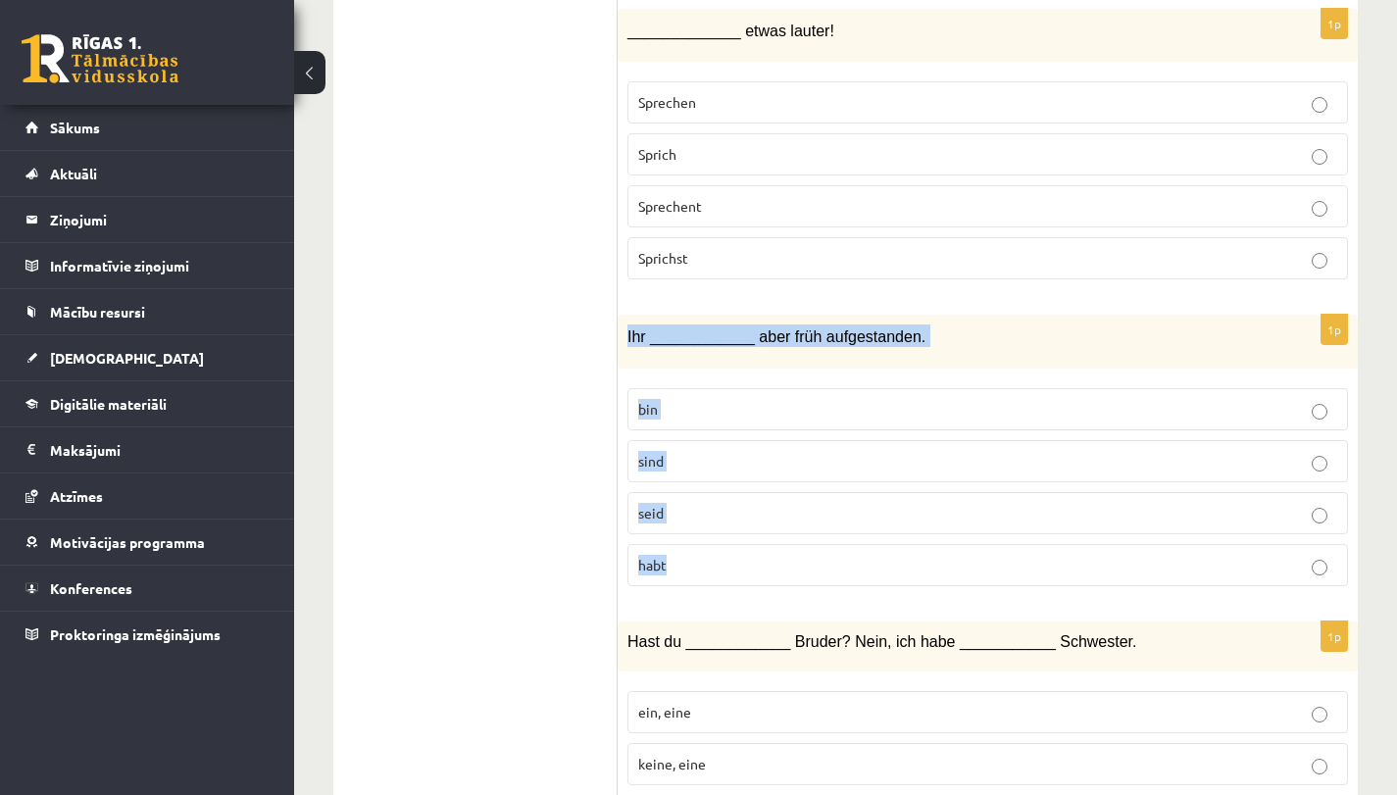
drag, startPoint x: 628, startPoint y: 328, endPoint x: 690, endPoint y: 579, distance: 258.4
click at [690, 579] on div "1p Ihr ____________ aber früh aufgestanden. bin sind seid habt" at bounding box center [987, 458] width 740 height 287
click at [714, 457] on p "sind" at bounding box center [987, 461] width 699 height 21
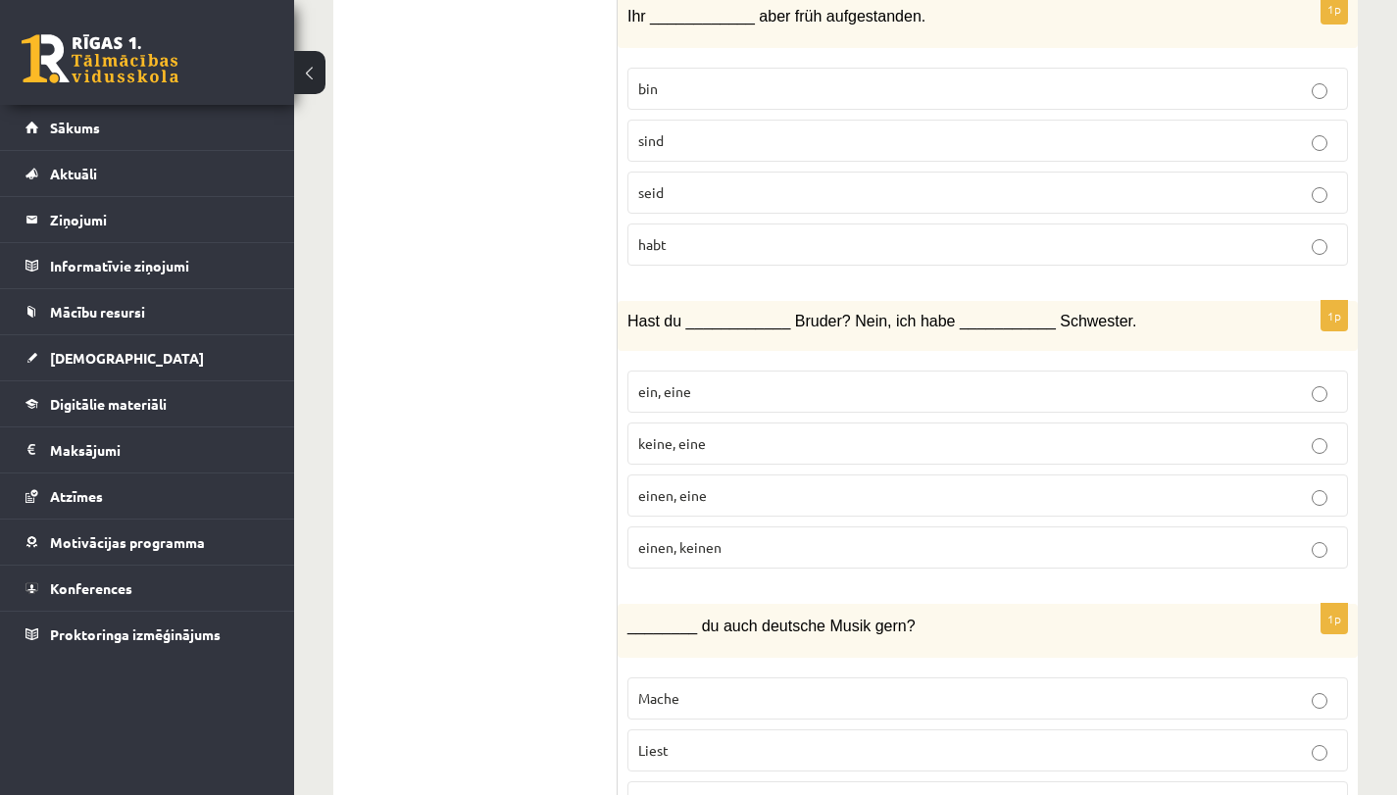
scroll to position [5293, 0]
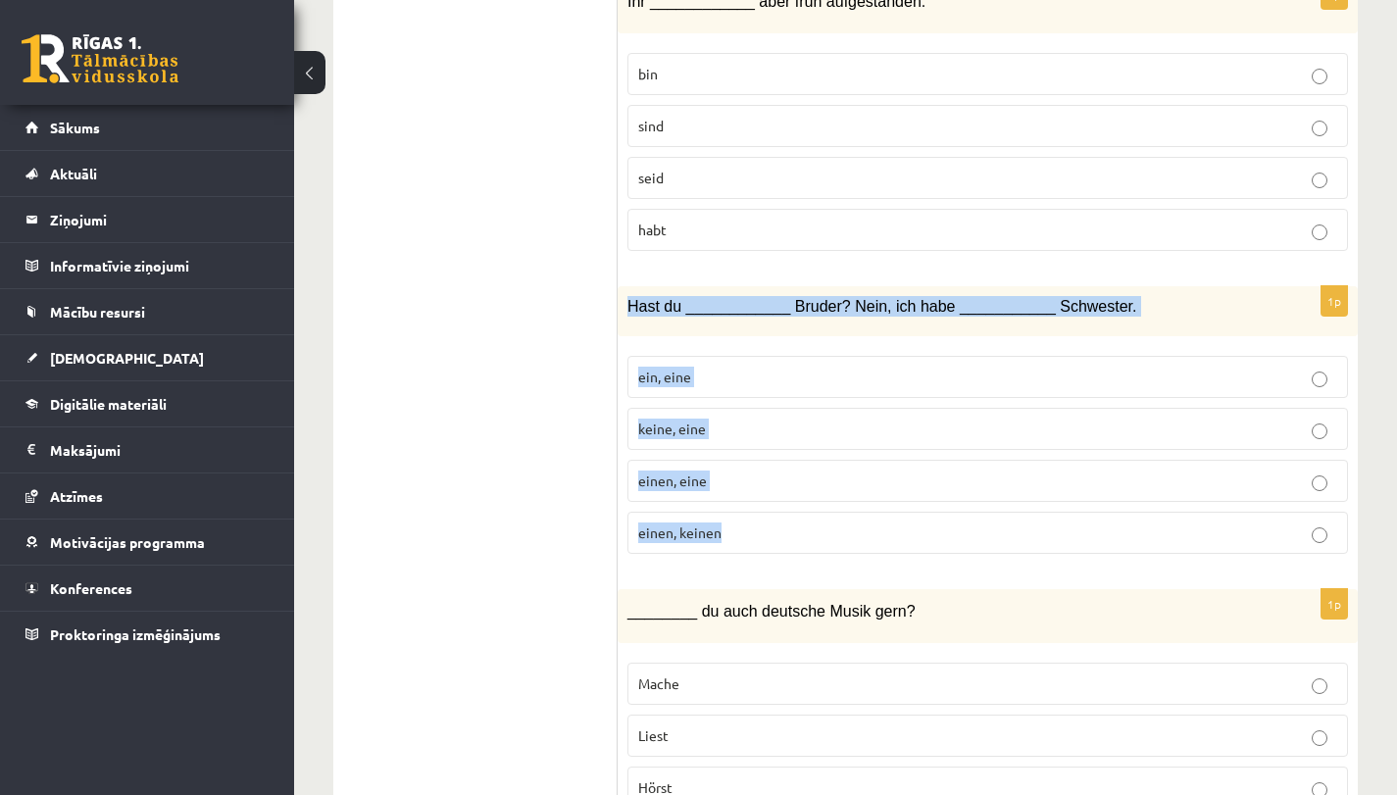
drag, startPoint x: 626, startPoint y: 305, endPoint x: 742, endPoint y: 549, distance: 270.1
click at [742, 549] on div "1p Hast du ____________ Bruder? Nein, ich habe ___________ Schwester. ein, eine…" at bounding box center [987, 427] width 740 height 283
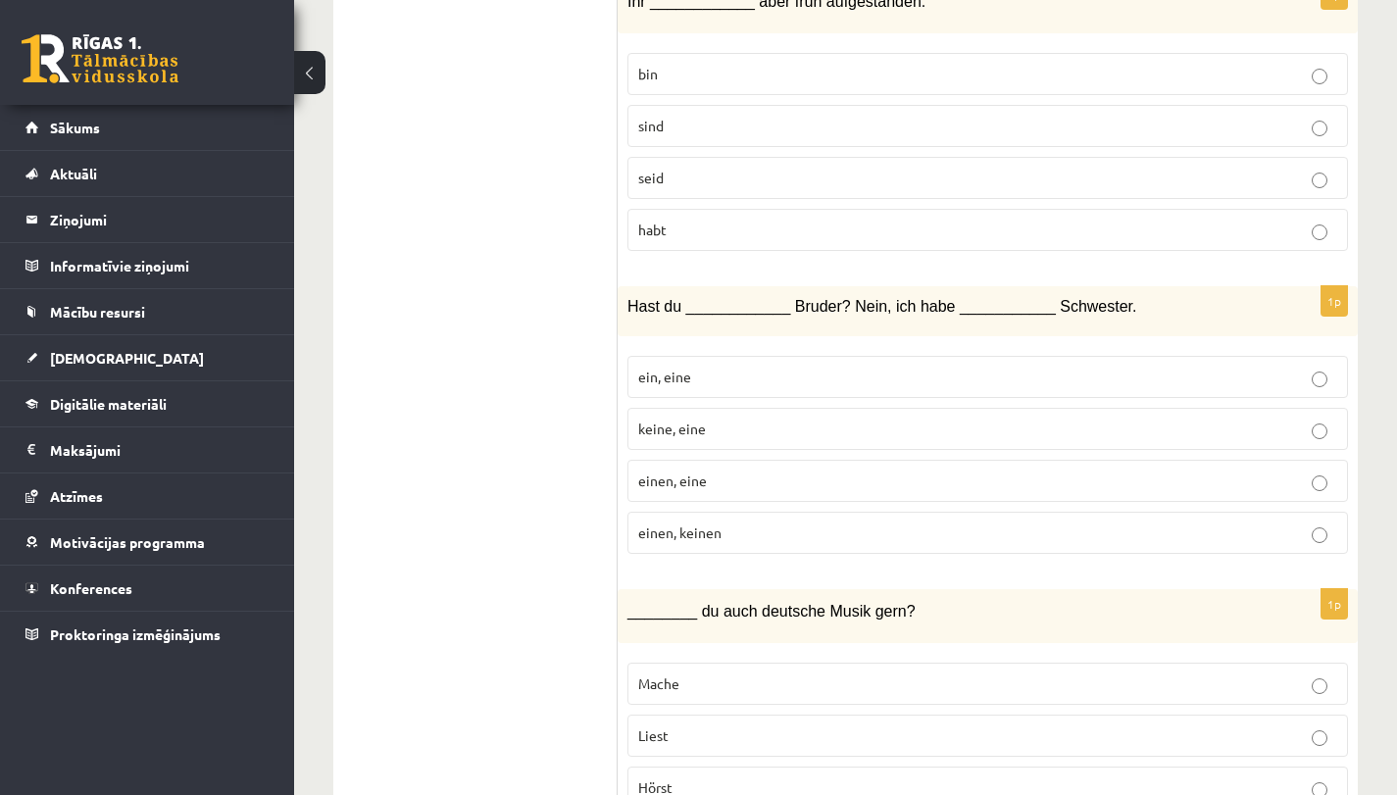
click at [755, 483] on p "einen, eine" at bounding box center [987, 480] width 699 height 21
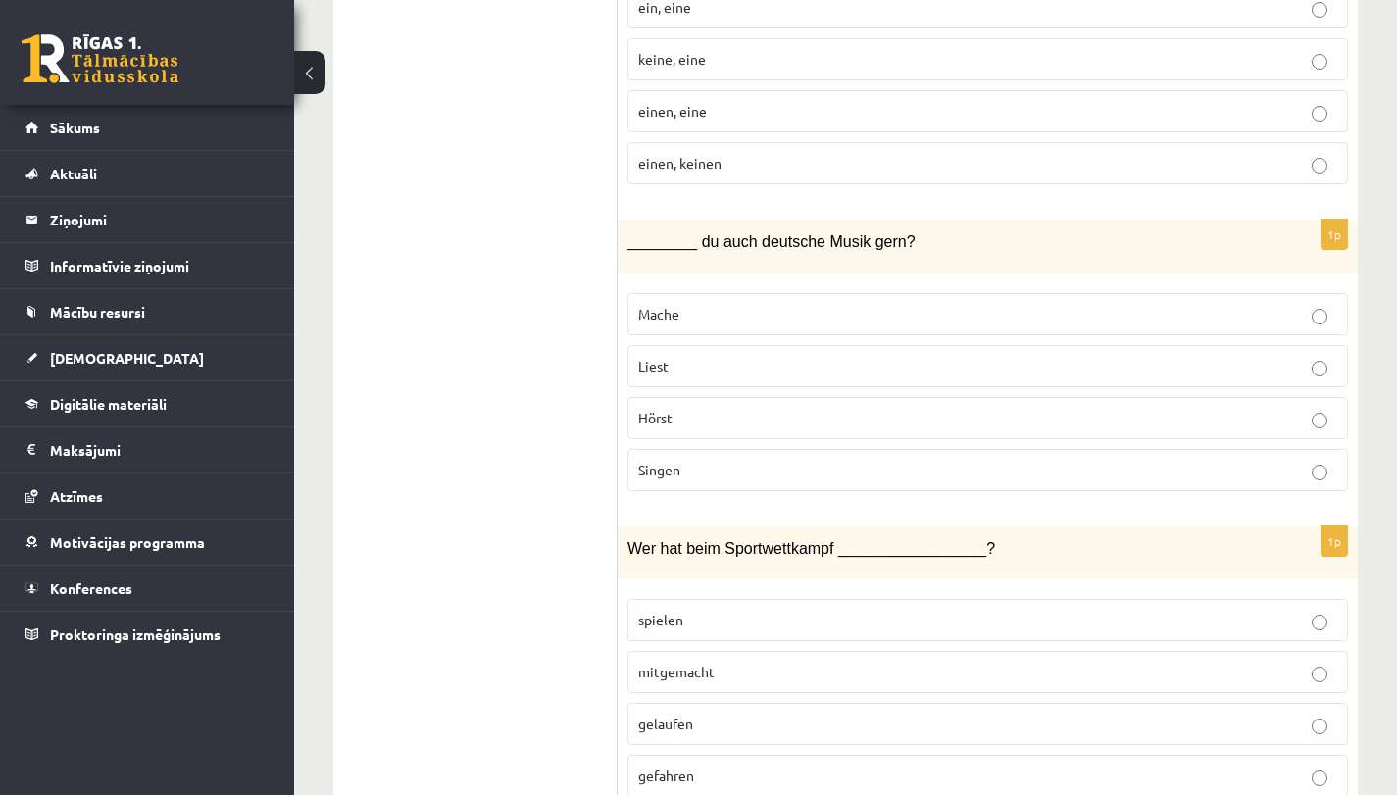
scroll to position [5678, 0]
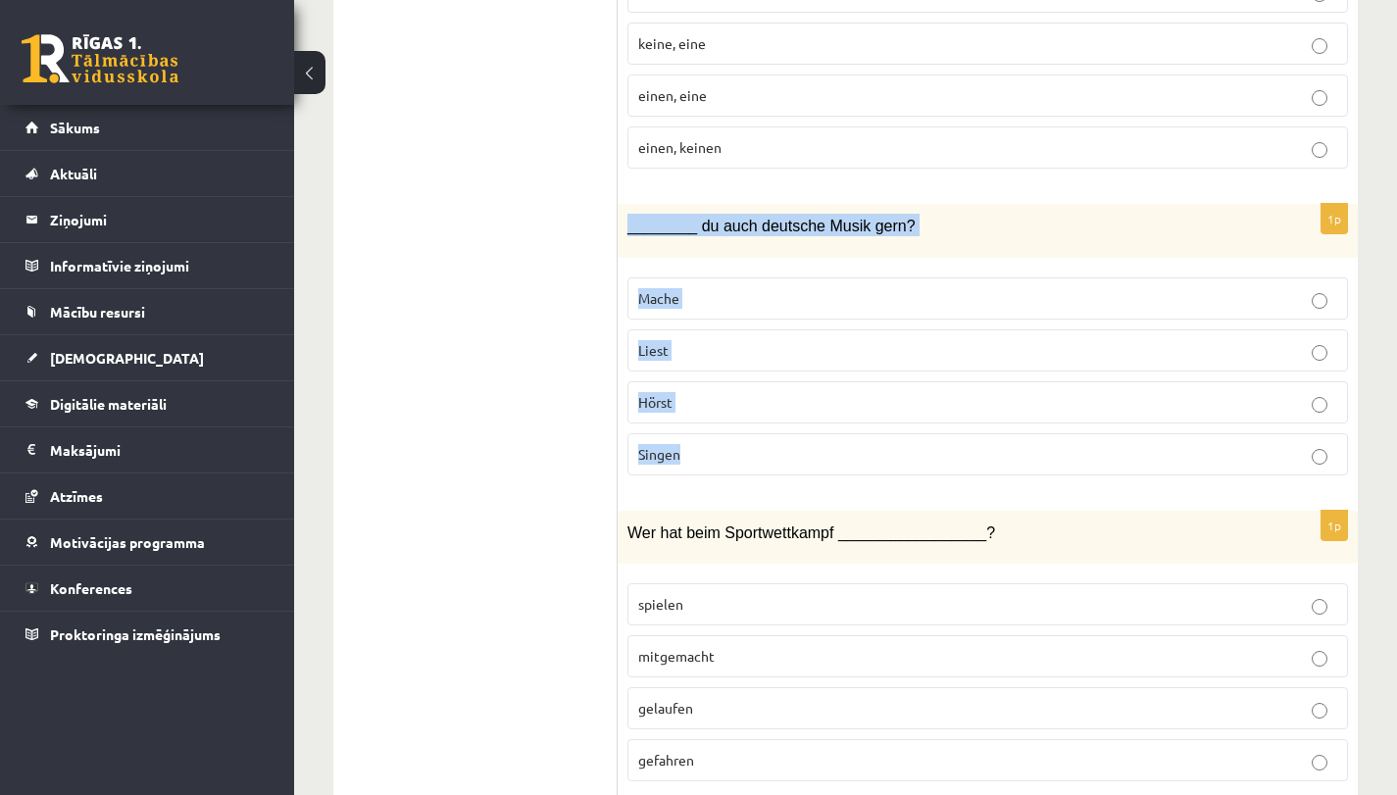
drag, startPoint x: 629, startPoint y: 226, endPoint x: 696, endPoint y: 451, distance: 234.1
click at [696, 451] on div "1p ________ du auch deutsche Musik gern? Mache Liest Hörst Singen" at bounding box center [987, 347] width 740 height 287
click at [749, 415] on label "Hörst" at bounding box center [987, 402] width 720 height 42
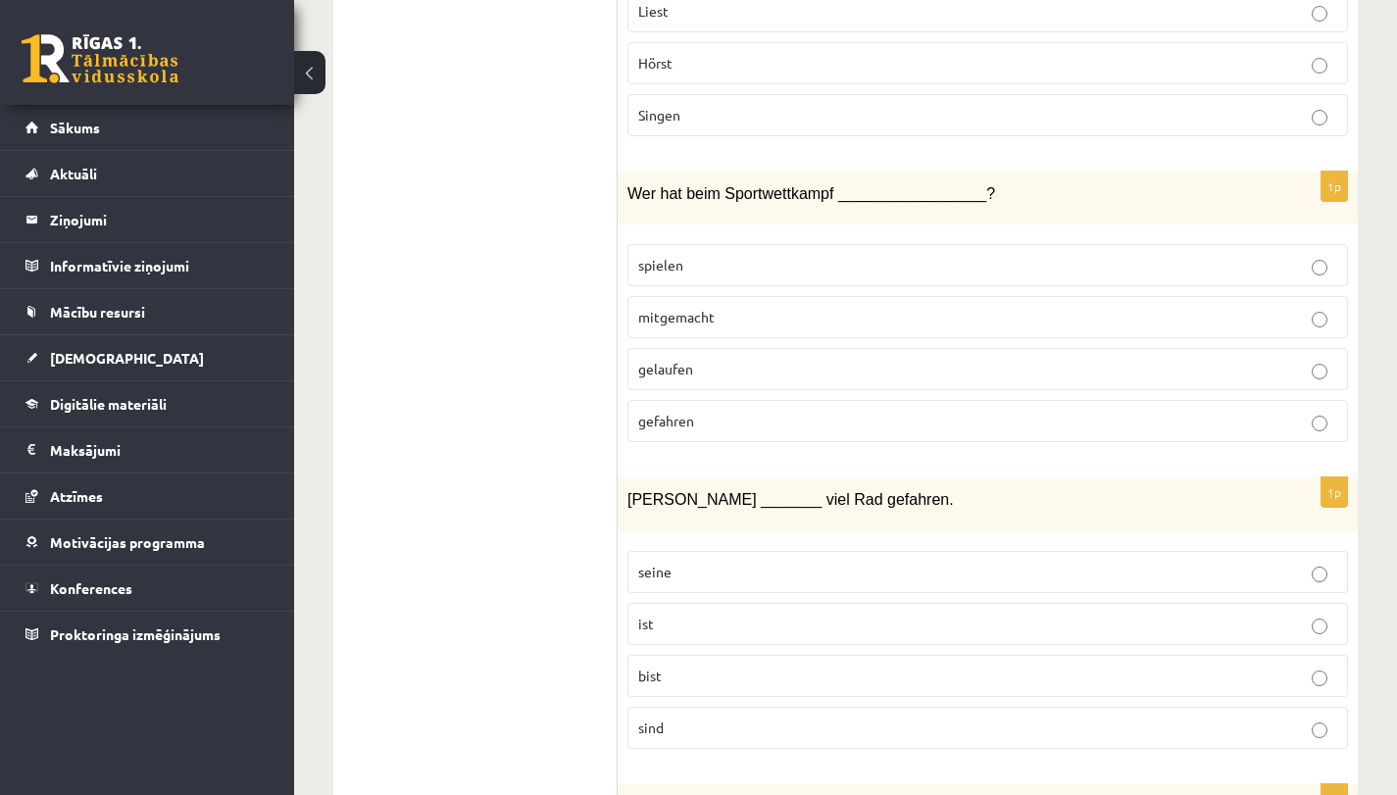
scroll to position [6018, 0]
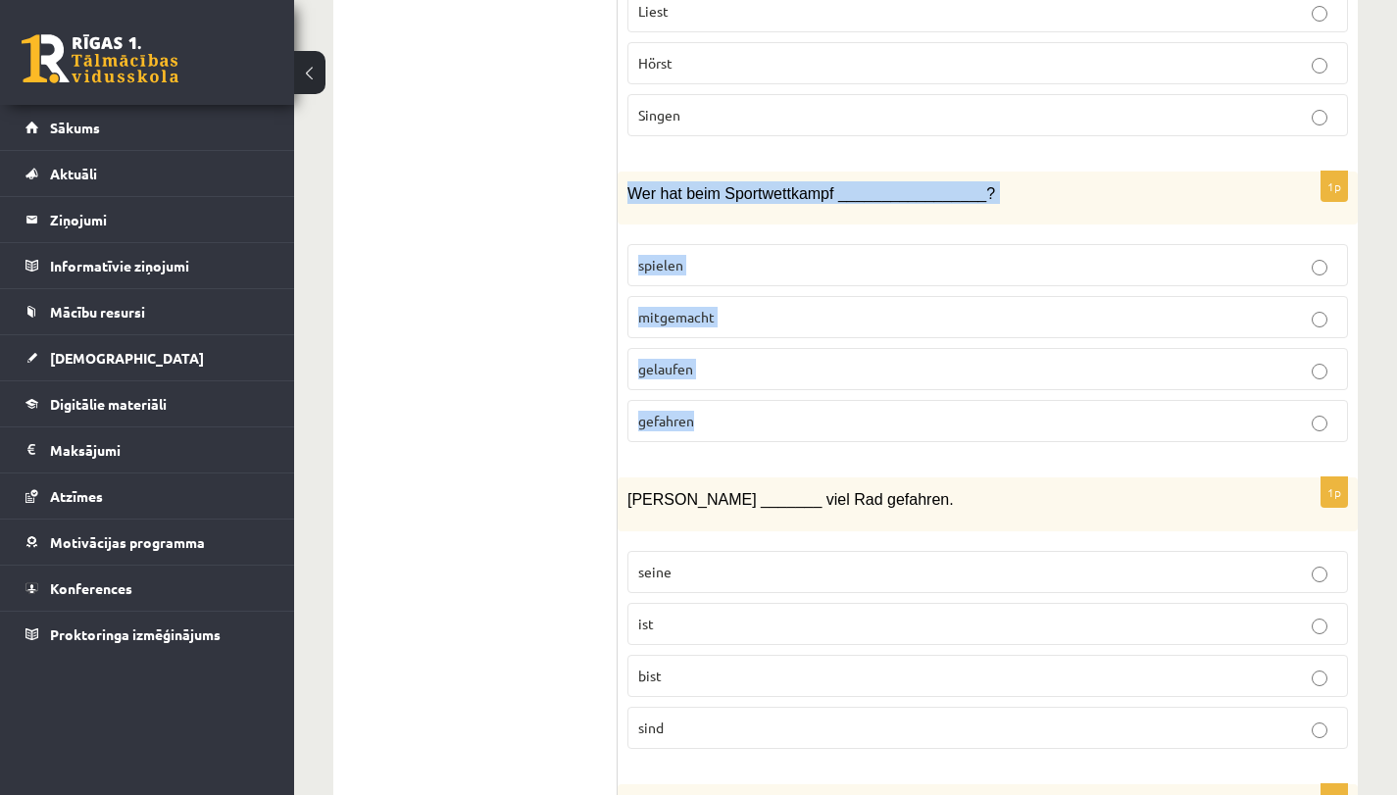
drag, startPoint x: 628, startPoint y: 185, endPoint x: 692, endPoint y: 420, distance: 243.7
click at [692, 420] on div "1p Wer hat beim Sportwettkampf _________________? spielen mitgemacht gelaufen g…" at bounding box center [987, 315] width 740 height 287
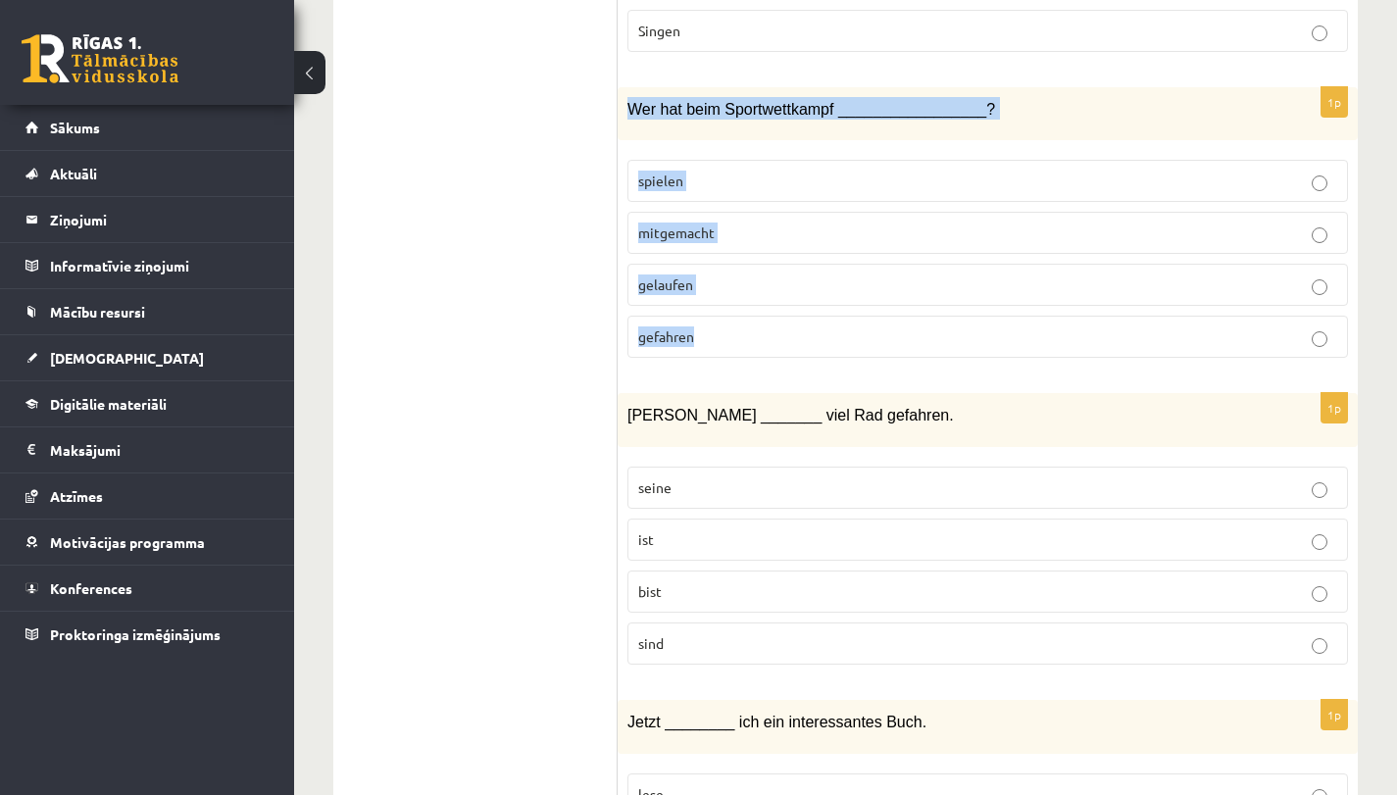
scroll to position [6097, 0]
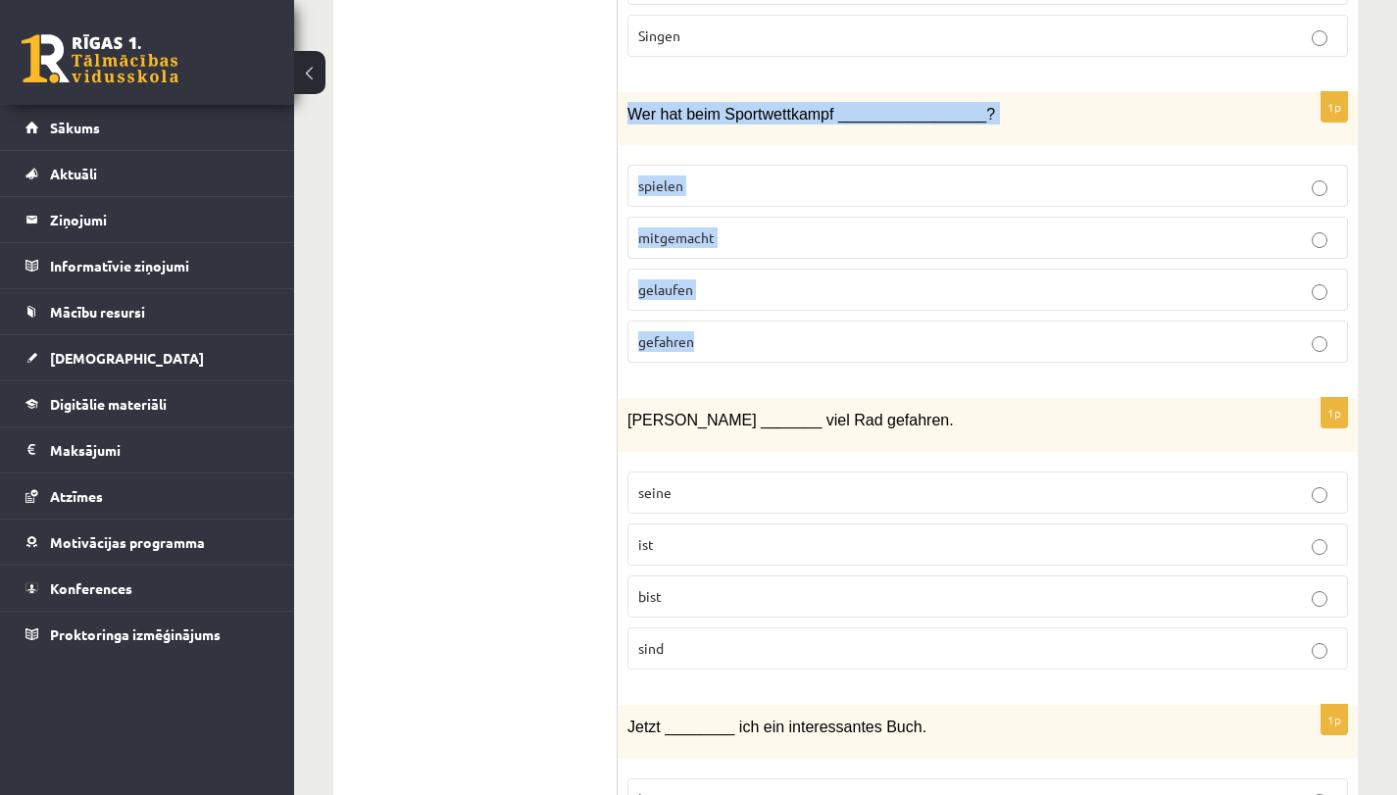
click at [729, 248] on label "mitgemacht" at bounding box center [987, 238] width 720 height 42
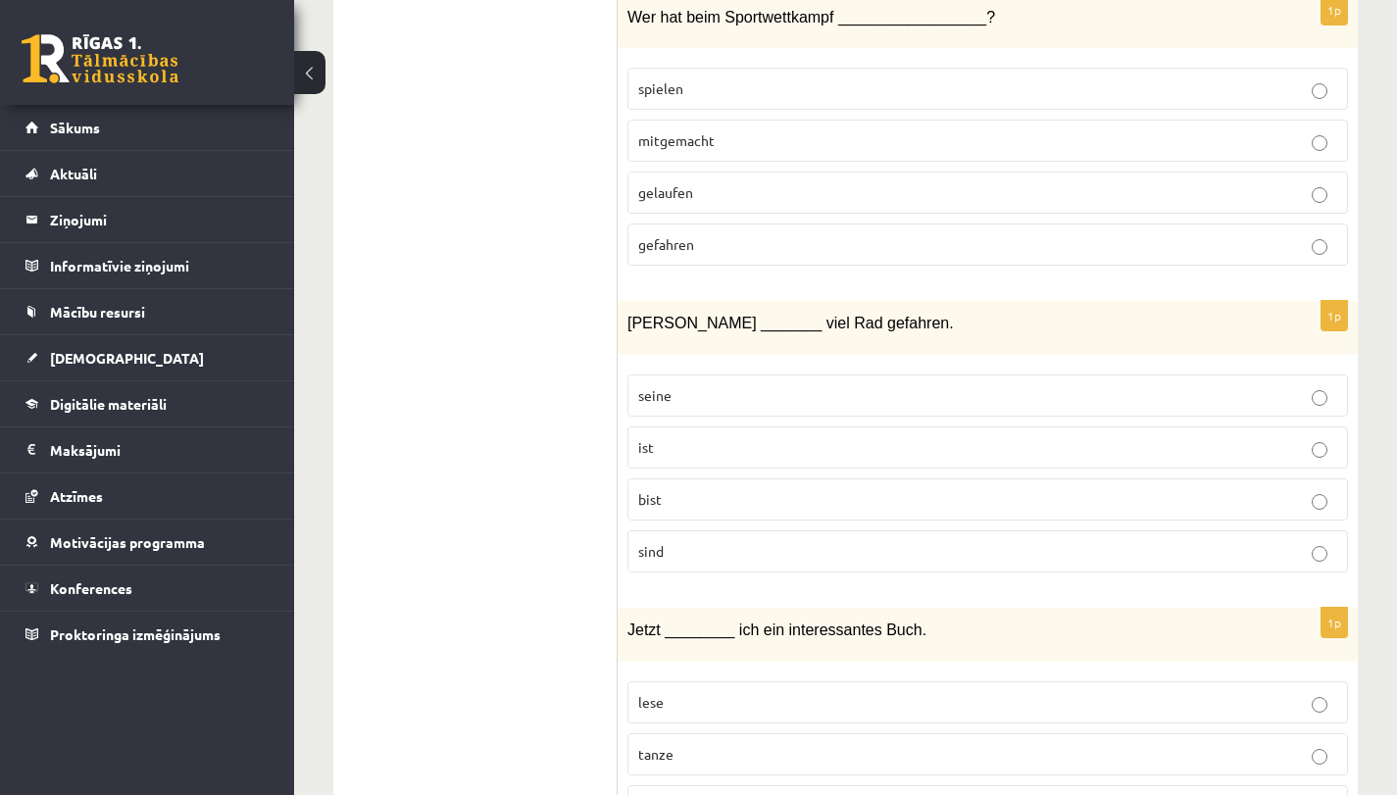
scroll to position [6213, 0]
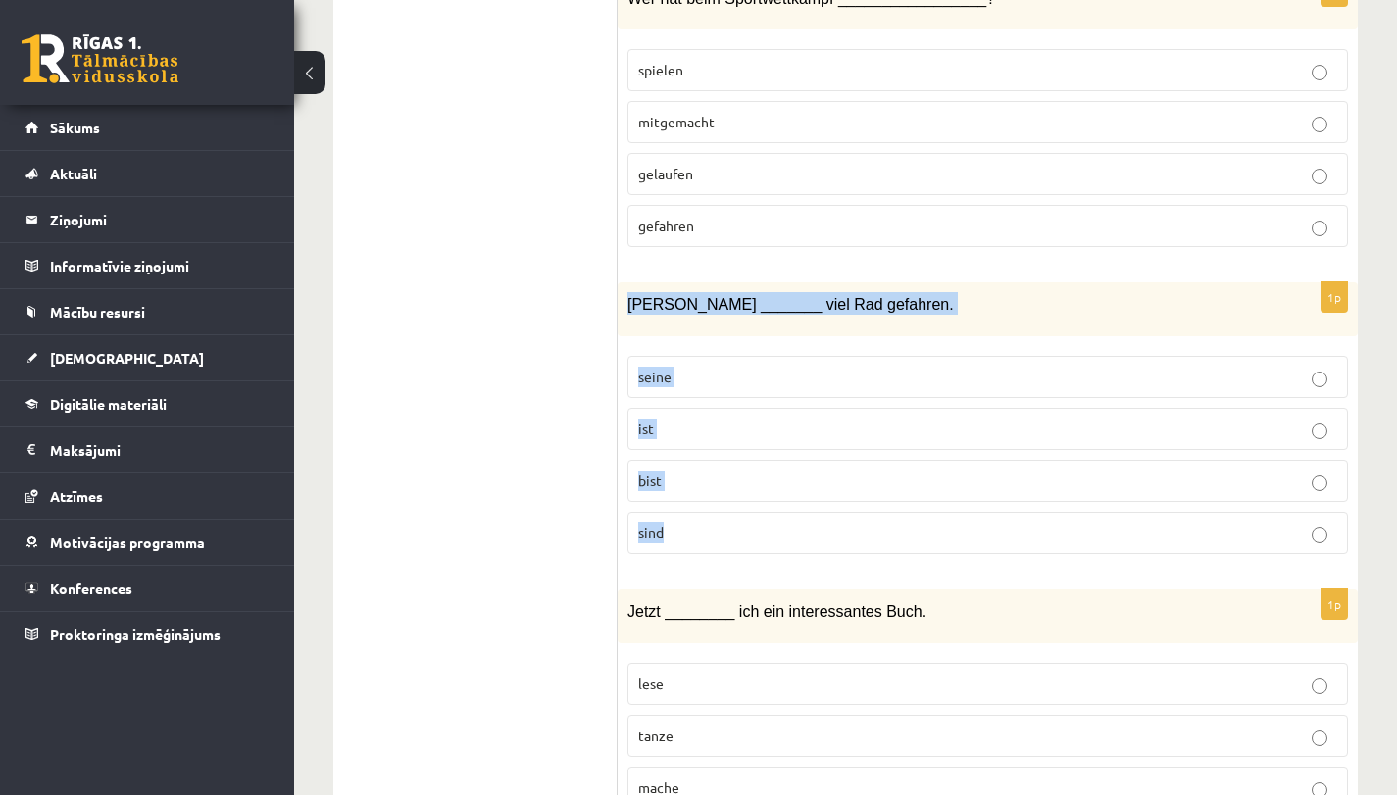
drag, startPoint x: 631, startPoint y: 295, endPoint x: 669, endPoint y: 564, distance: 271.2
click at [669, 564] on div "1p Rudi _______ viel Rad gefahren. seine ist bist sind" at bounding box center [987, 425] width 740 height 287
click at [711, 439] on label "ist" at bounding box center [987, 429] width 720 height 42
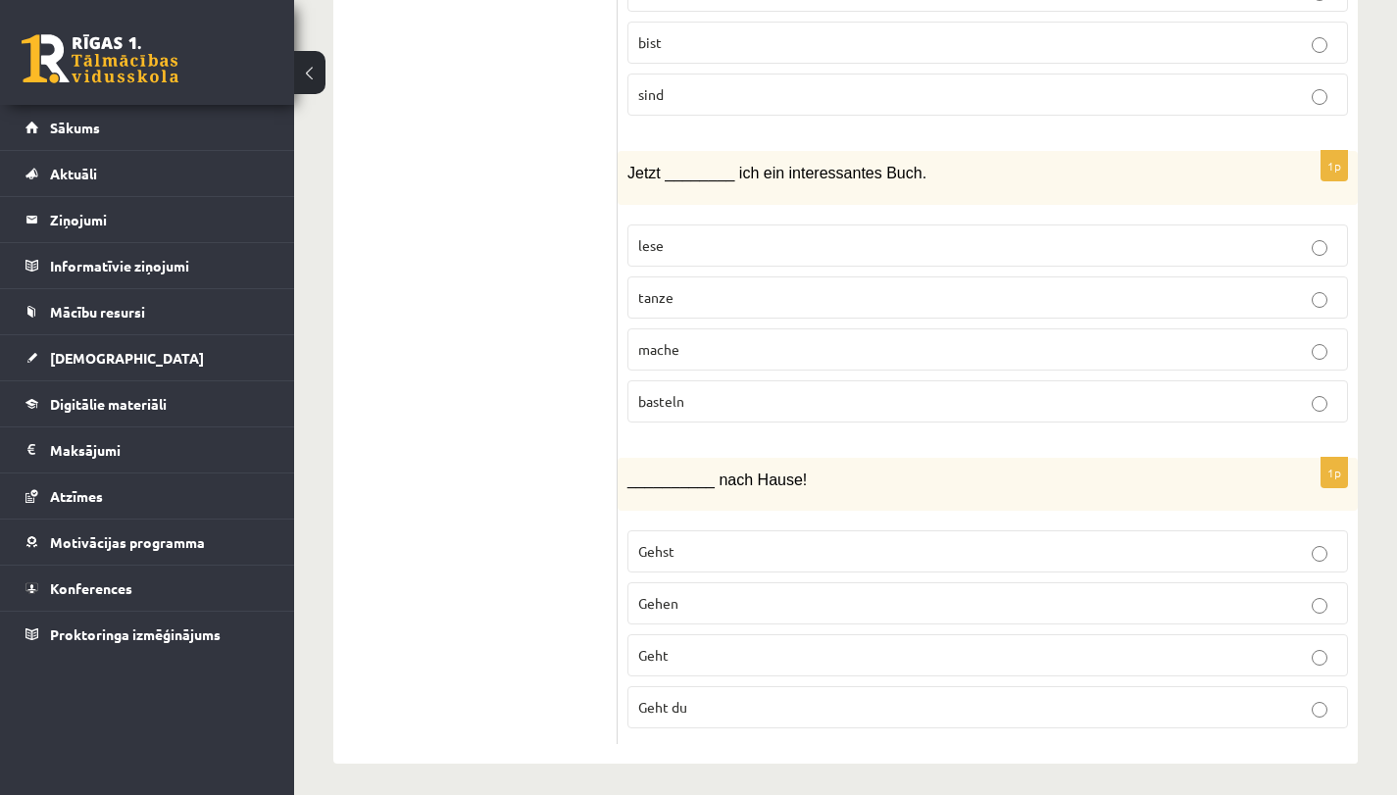
scroll to position [6655, 0]
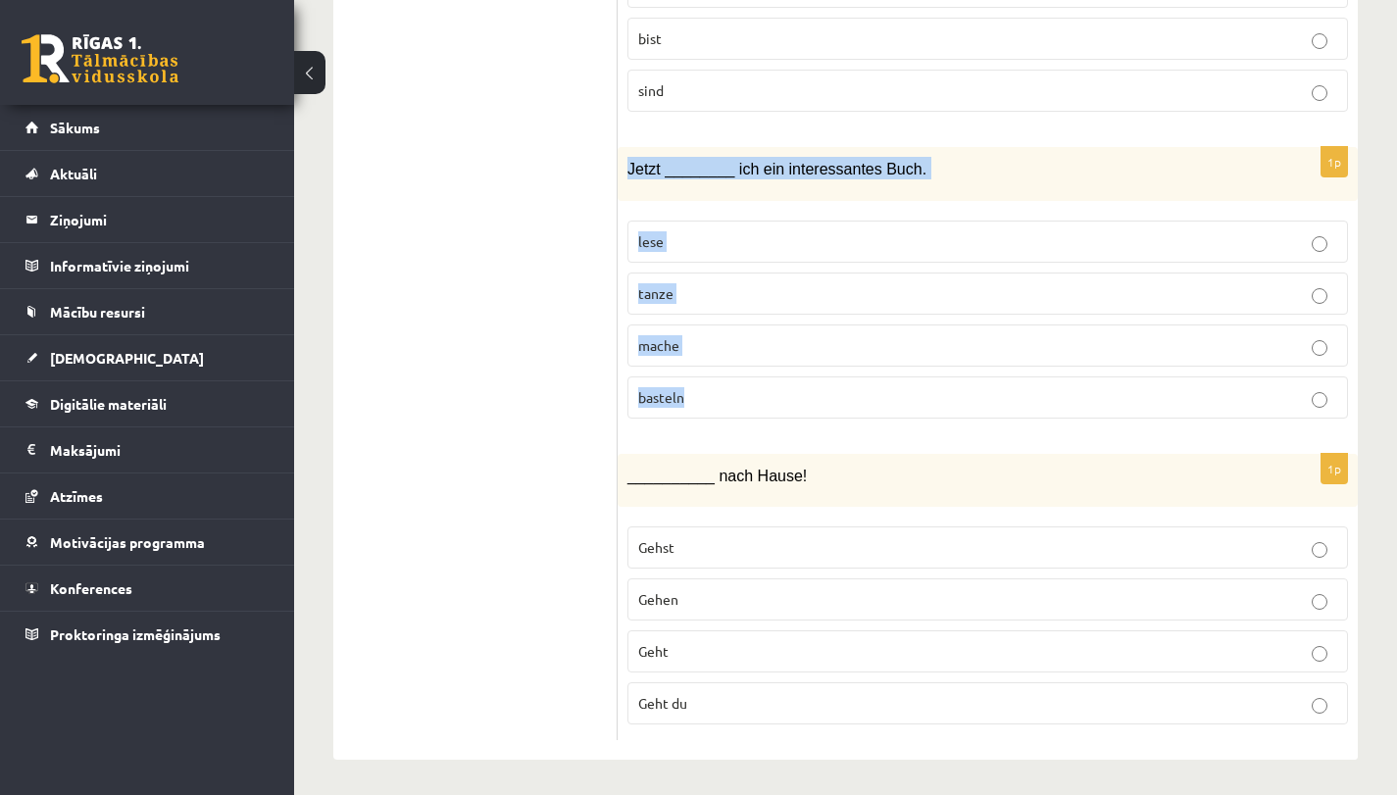
drag, startPoint x: 627, startPoint y: 161, endPoint x: 683, endPoint y: 385, distance: 231.3
click at [696, 395] on div "1p Jetzt ________ ich ein interessantes Buch. lese tanze mache basteln" at bounding box center [987, 290] width 740 height 287
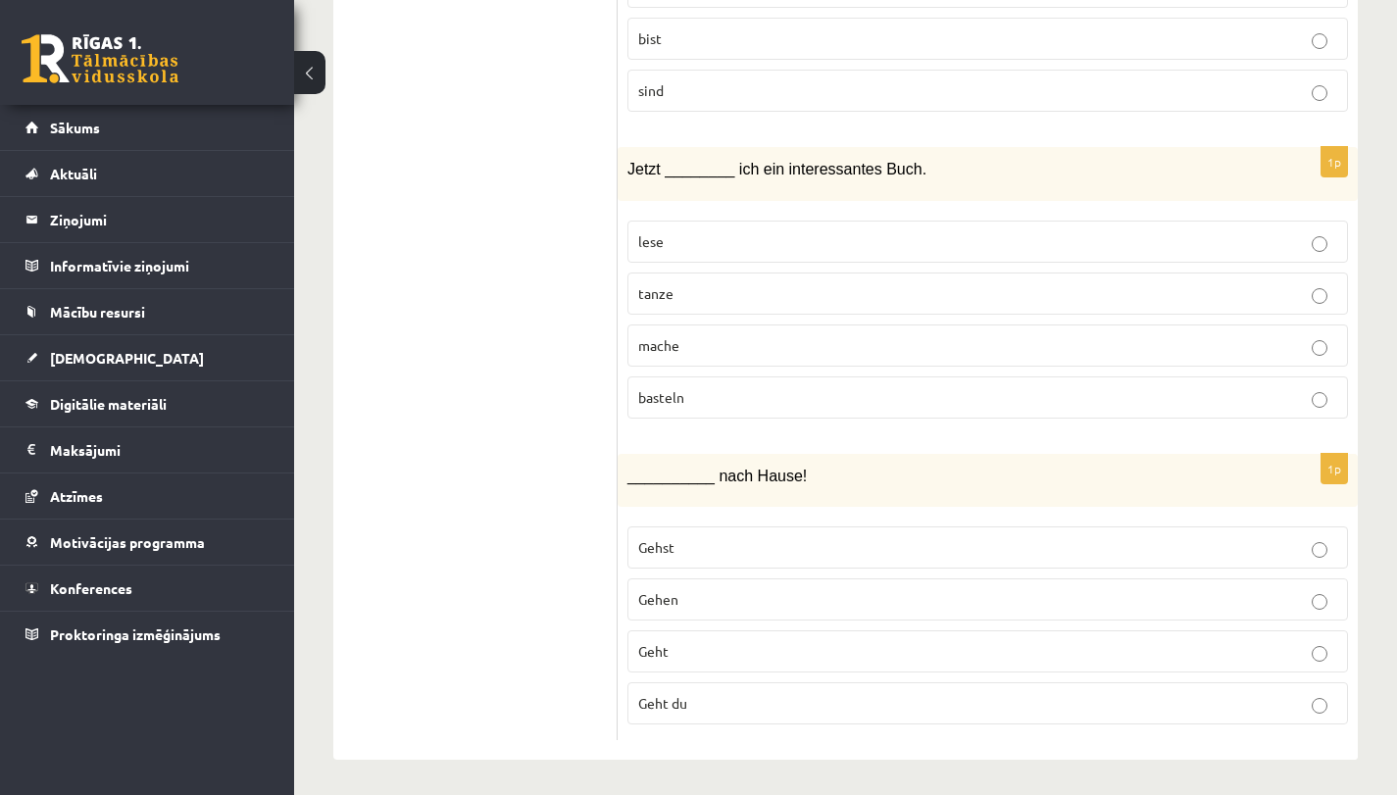
click at [708, 236] on p "lese" at bounding box center [987, 241] width 699 height 21
drag, startPoint x: 628, startPoint y: 475, endPoint x: 713, endPoint y: 695, distance: 235.5
click at [713, 695] on div "1p __________ nach Hause! Gehst Gehen Geht Geht du" at bounding box center [987, 597] width 740 height 287
click at [704, 655] on p "Geht" at bounding box center [987, 651] width 699 height 21
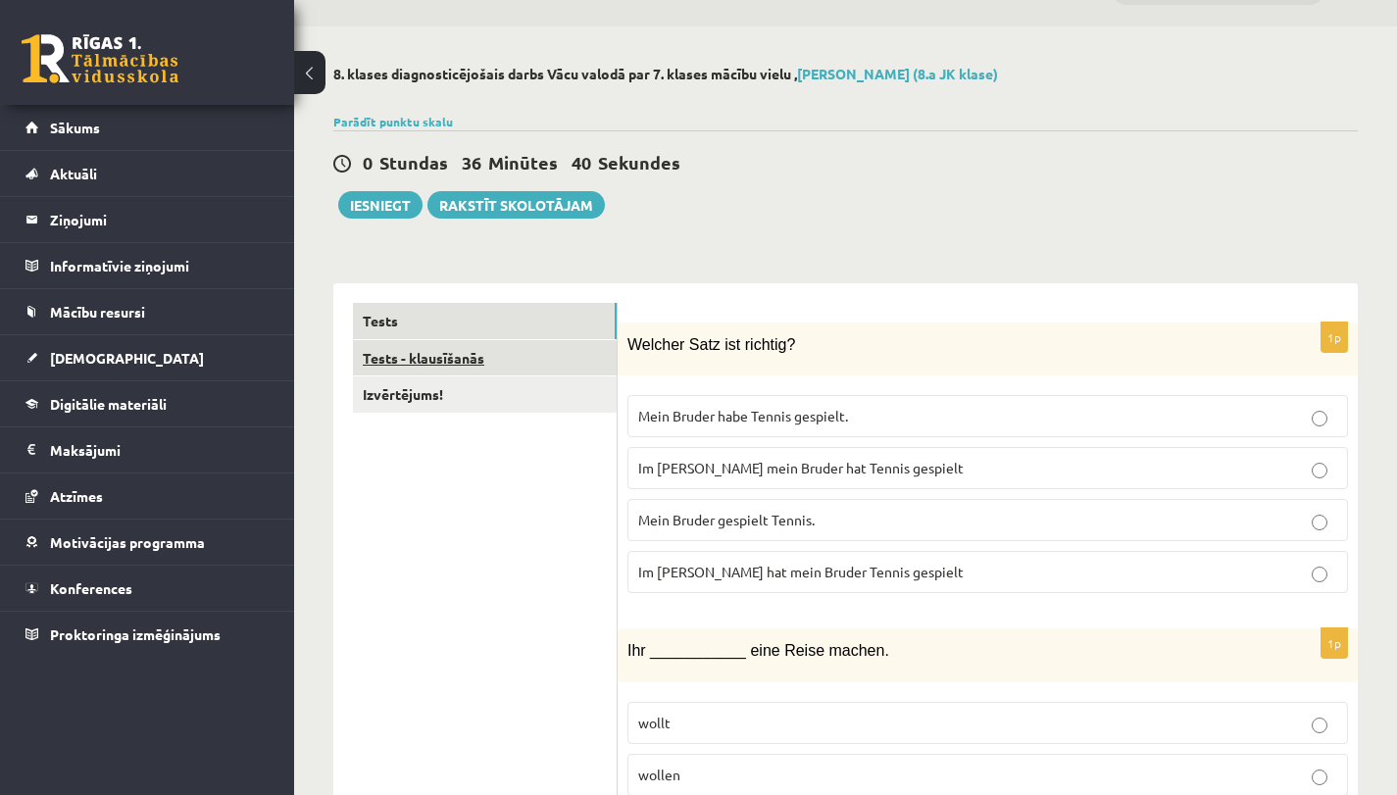
scroll to position [27, 0]
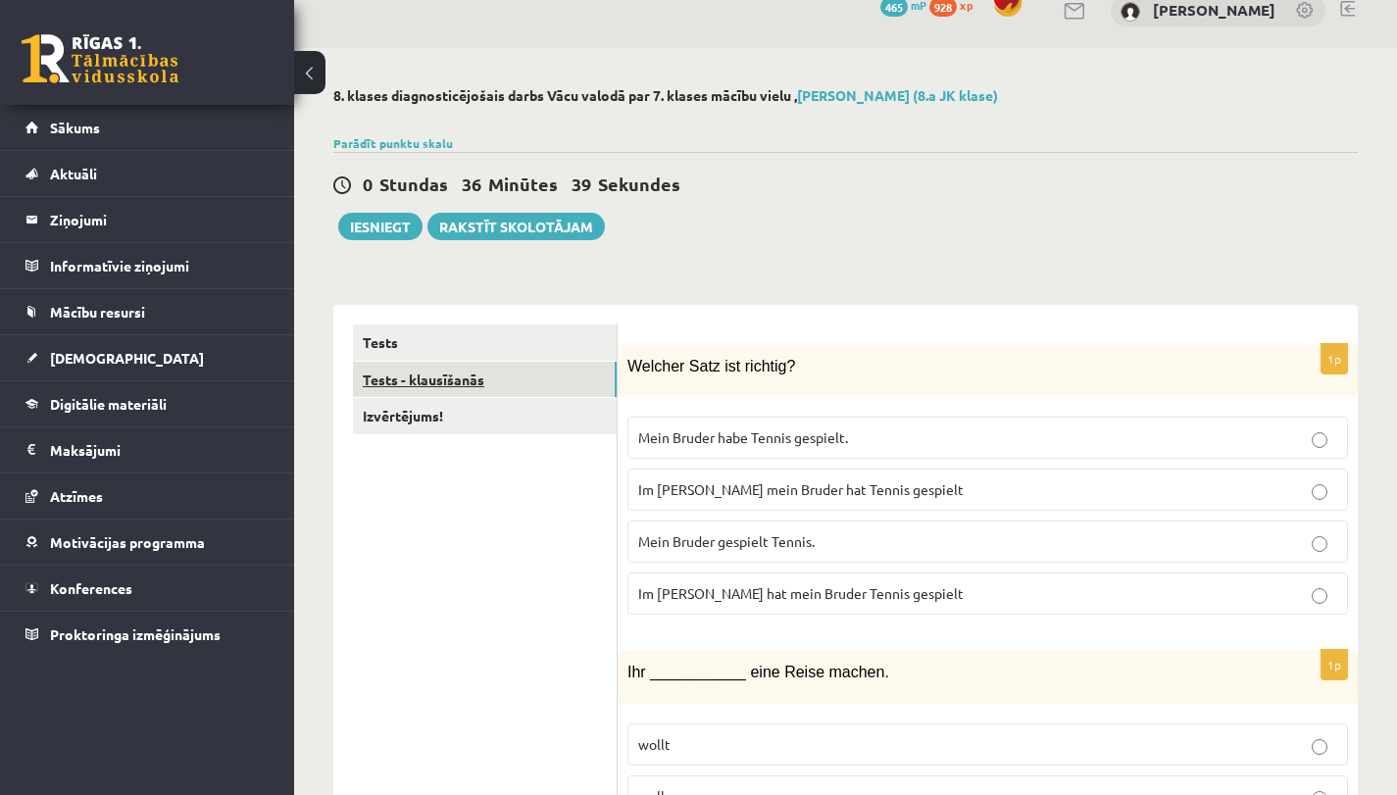
click at [540, 374] on link "Tests - klausīšanās" at bounding box center [485, 380] width 264 height 36
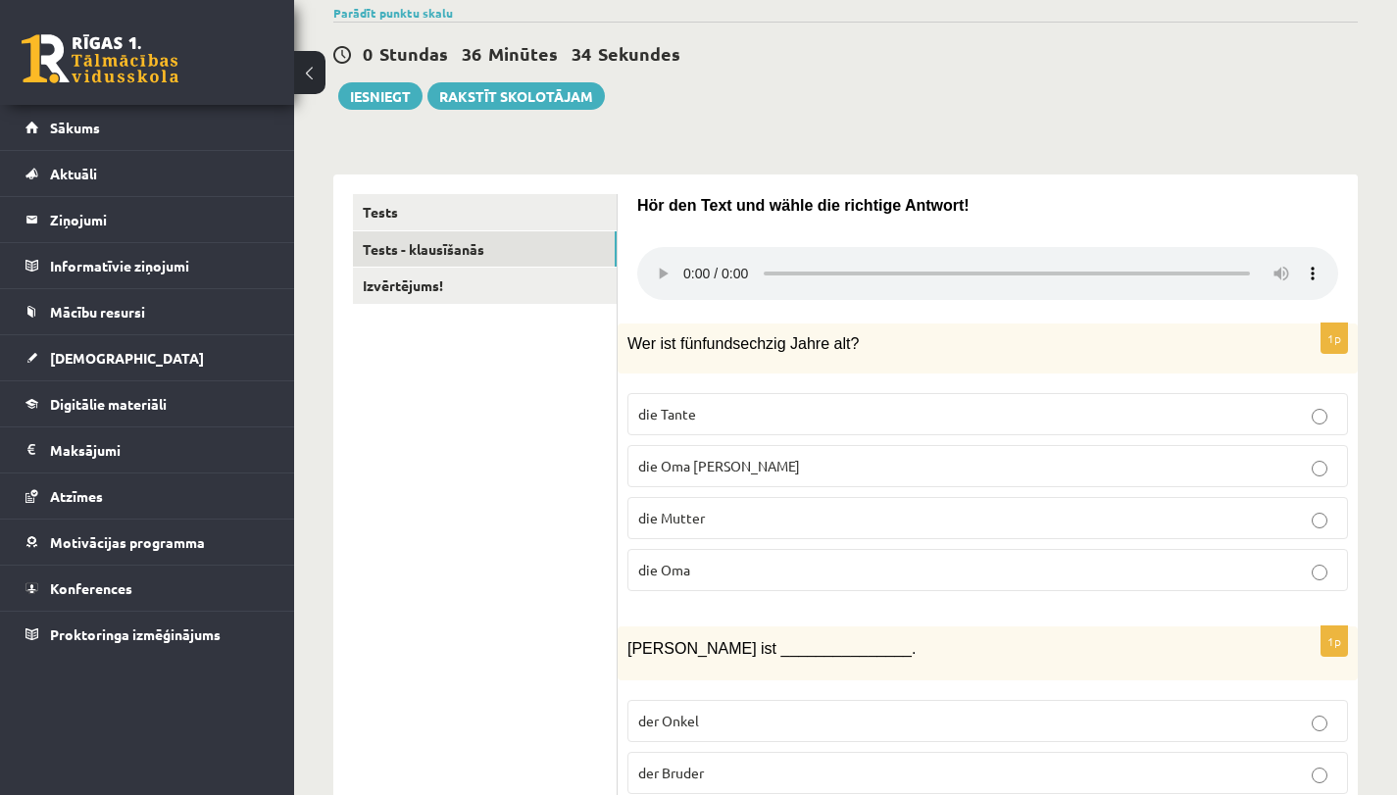
scroll to position [154, 0]
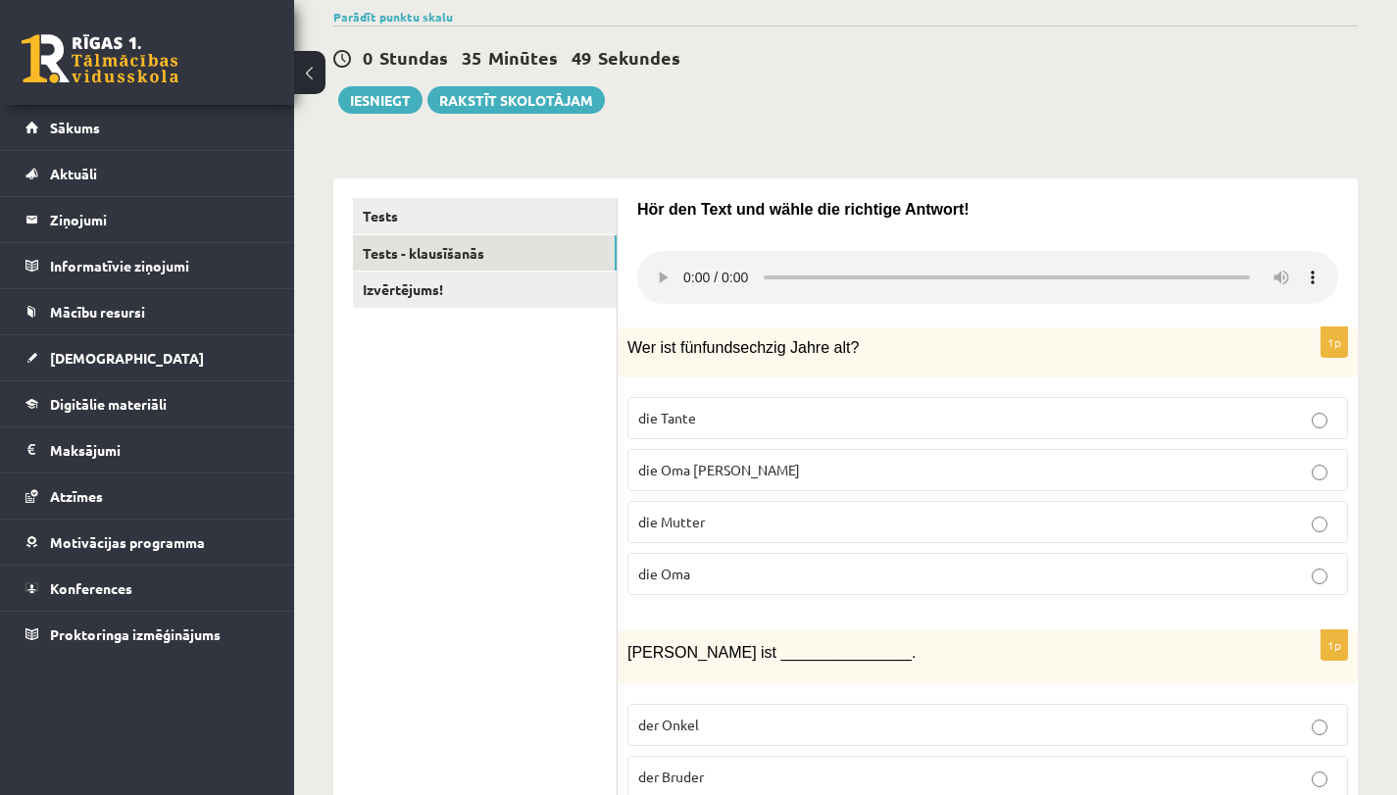
click at [705, 419] on p "die Tante" at bounding box center [987, 418] width 699 height 21
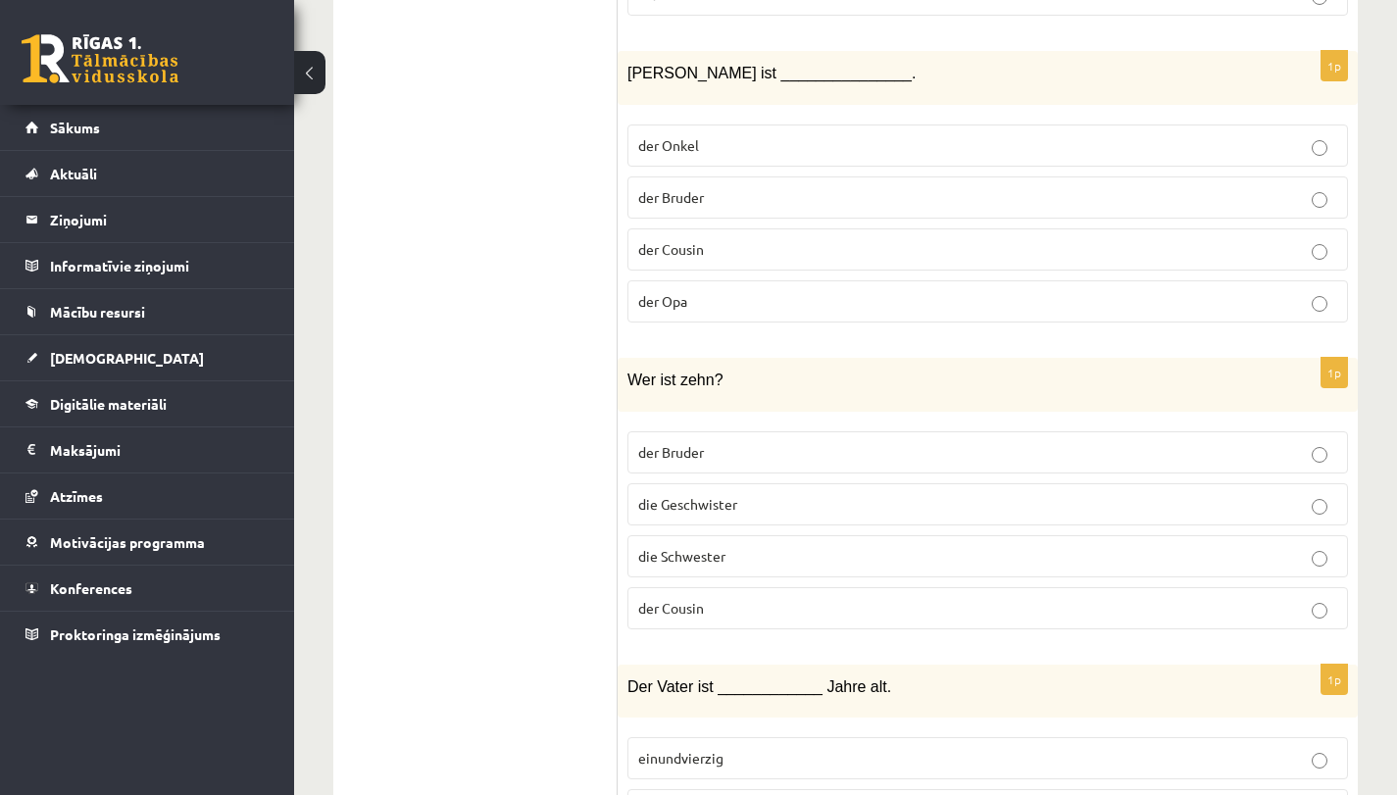
scroll to position [737, 0]
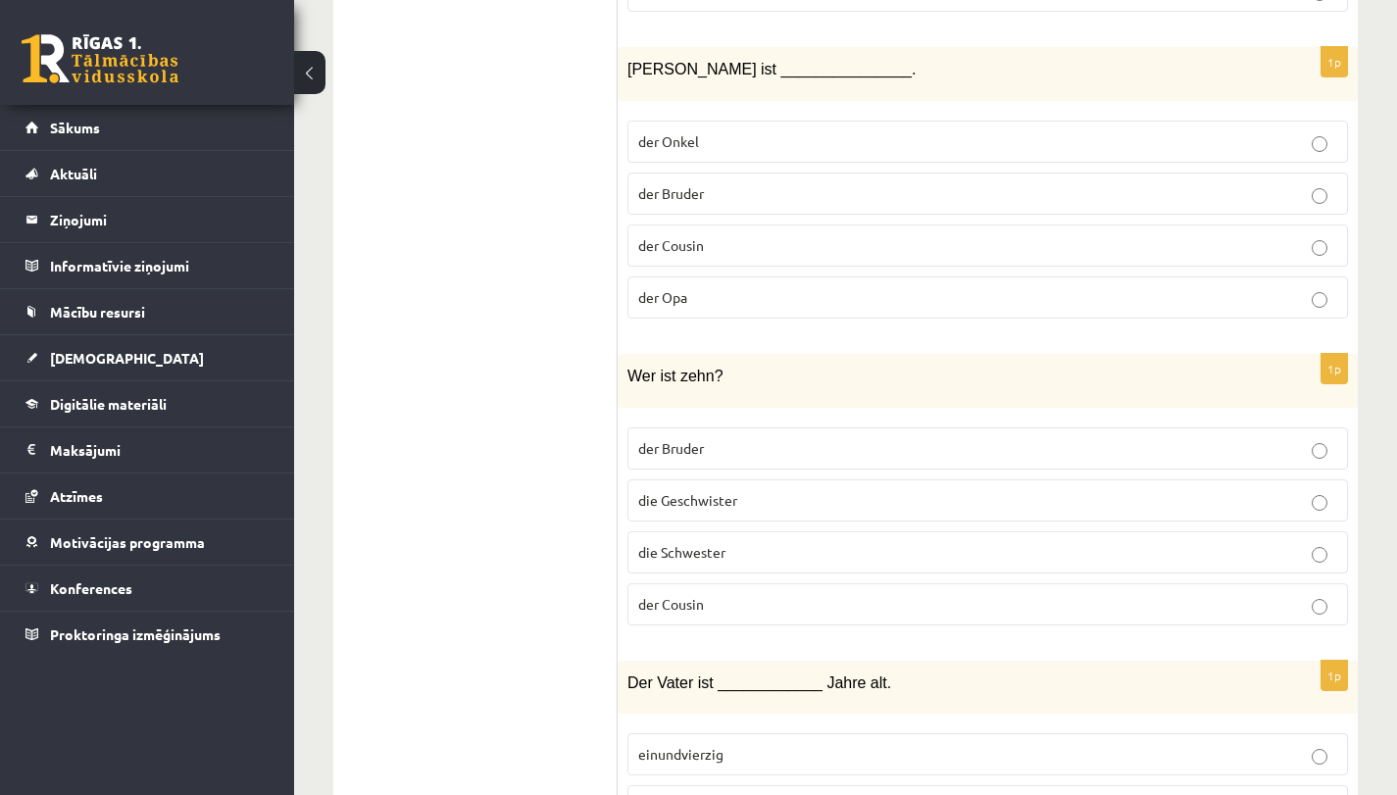
click at [705, 259] on label "der Cousin" at bounding box center [987, 245] width 720 height 42
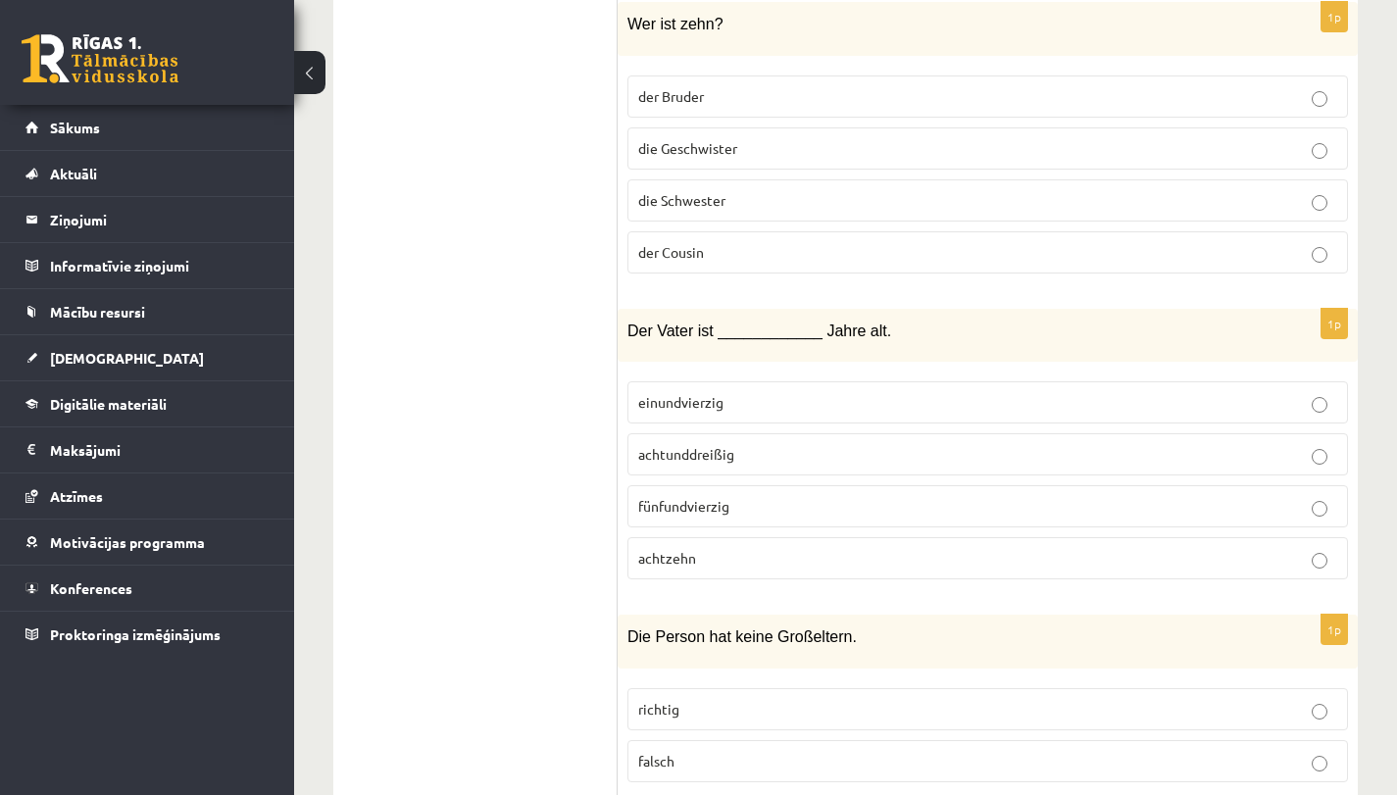
scroll to position [1078, 0]
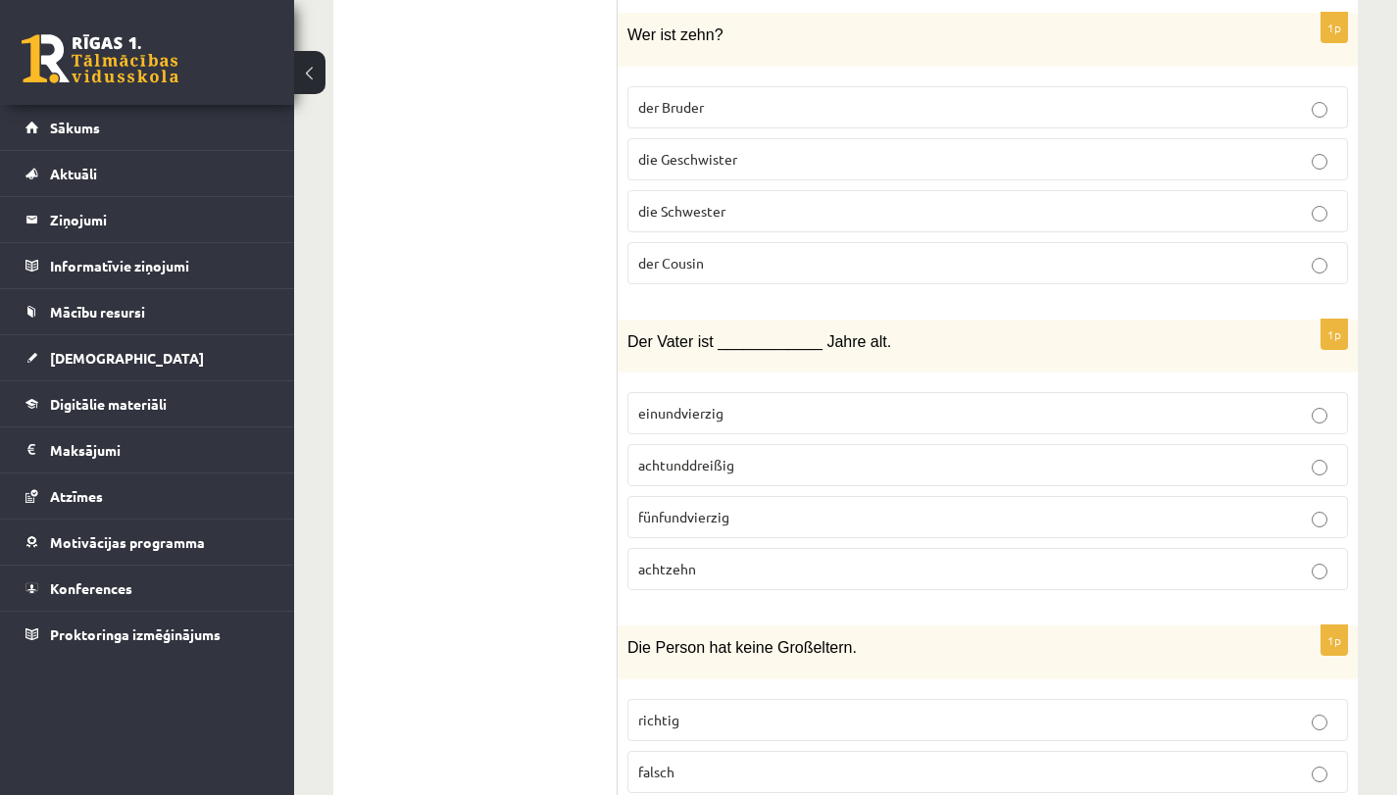
click at [737, 105] on p "der Bruder" at bounding box center [987, 107] width 699 height 21
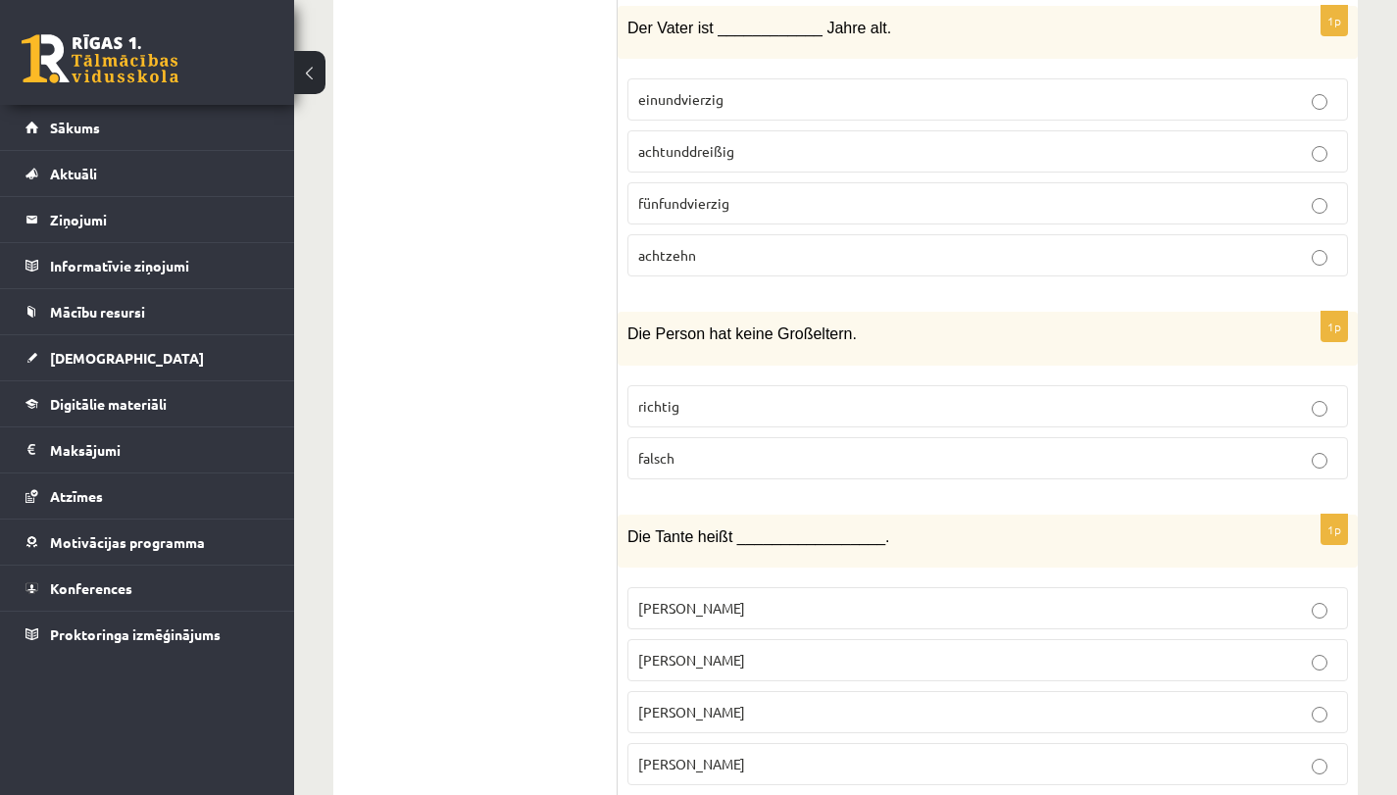
scroll to position [1392, 0]
click at [745, 98] on p "einundvierzig" at bounding box center [987, 99] width 699 height 21
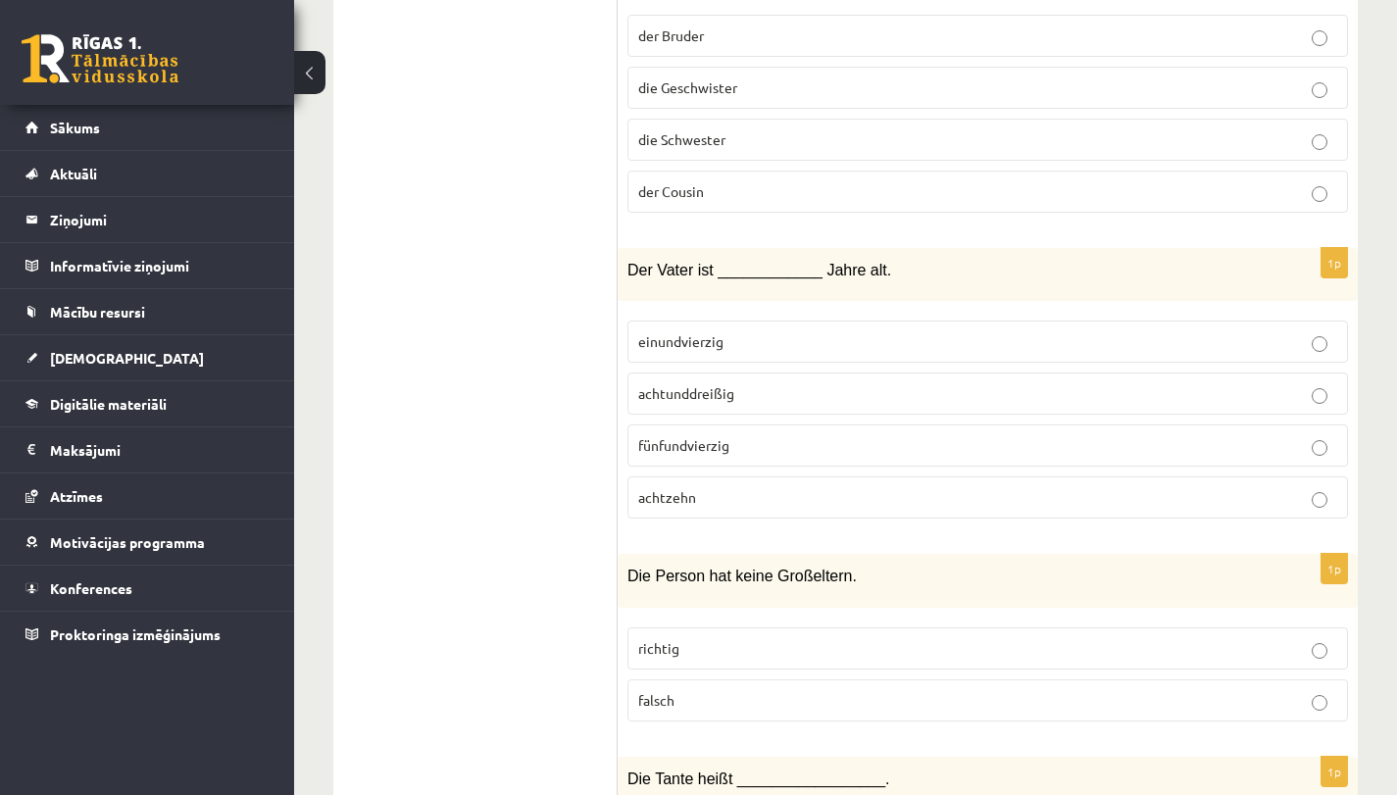
scroll to position [1457, 0]
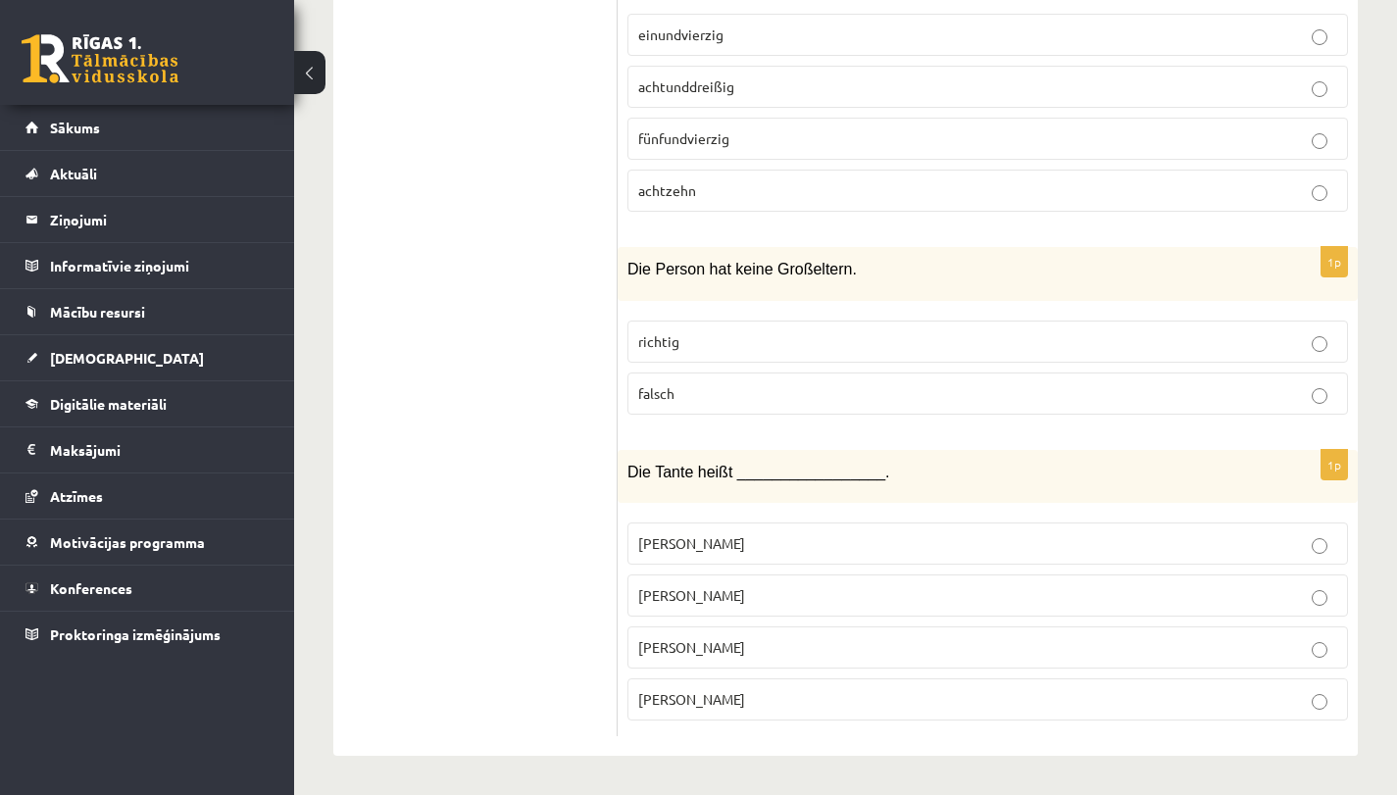
click at [798, 340] on p "richtig" at bounding box center [987, 341] width 699 height 21
click at [768, 596] on p "Anne" at bounding box center [987, 595] width 699 height 21
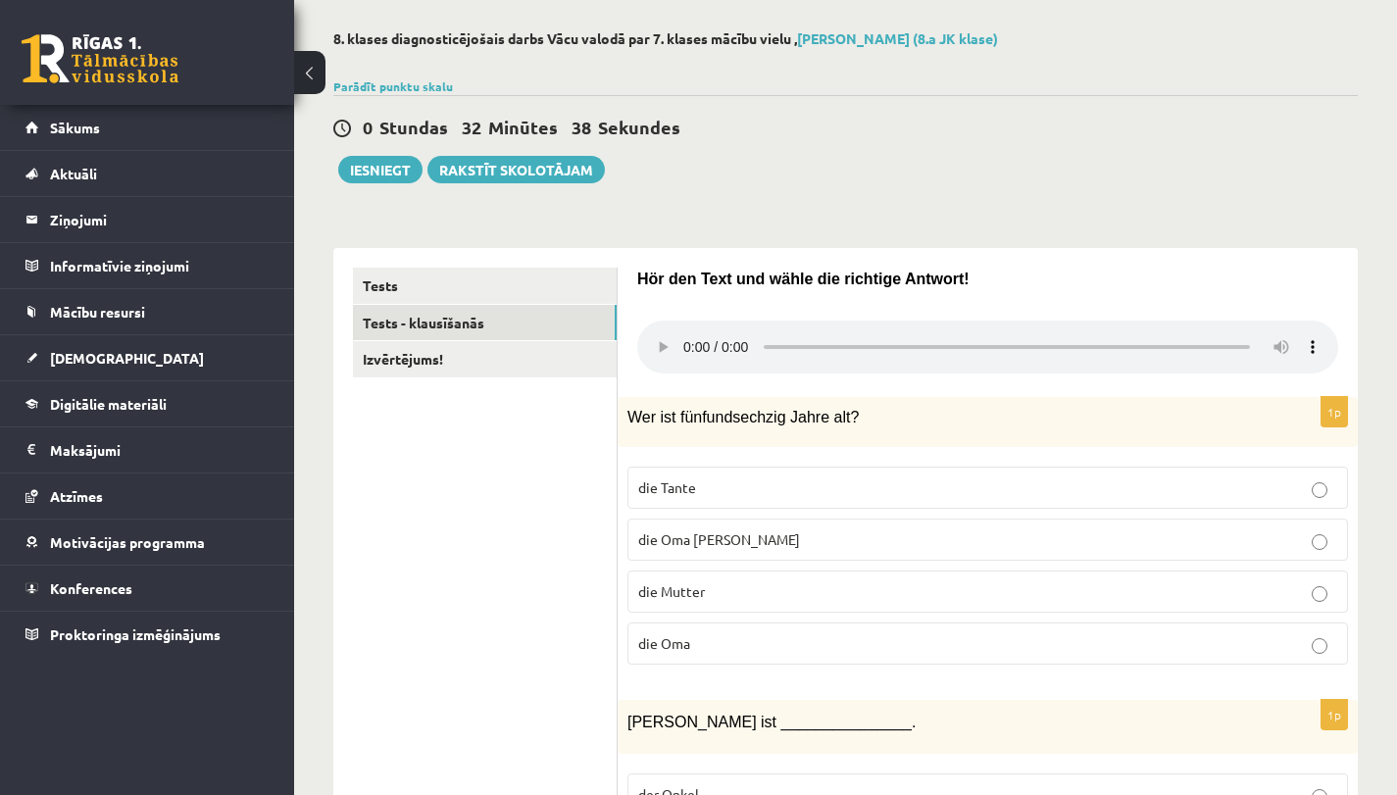
scroll to position [0, 0]
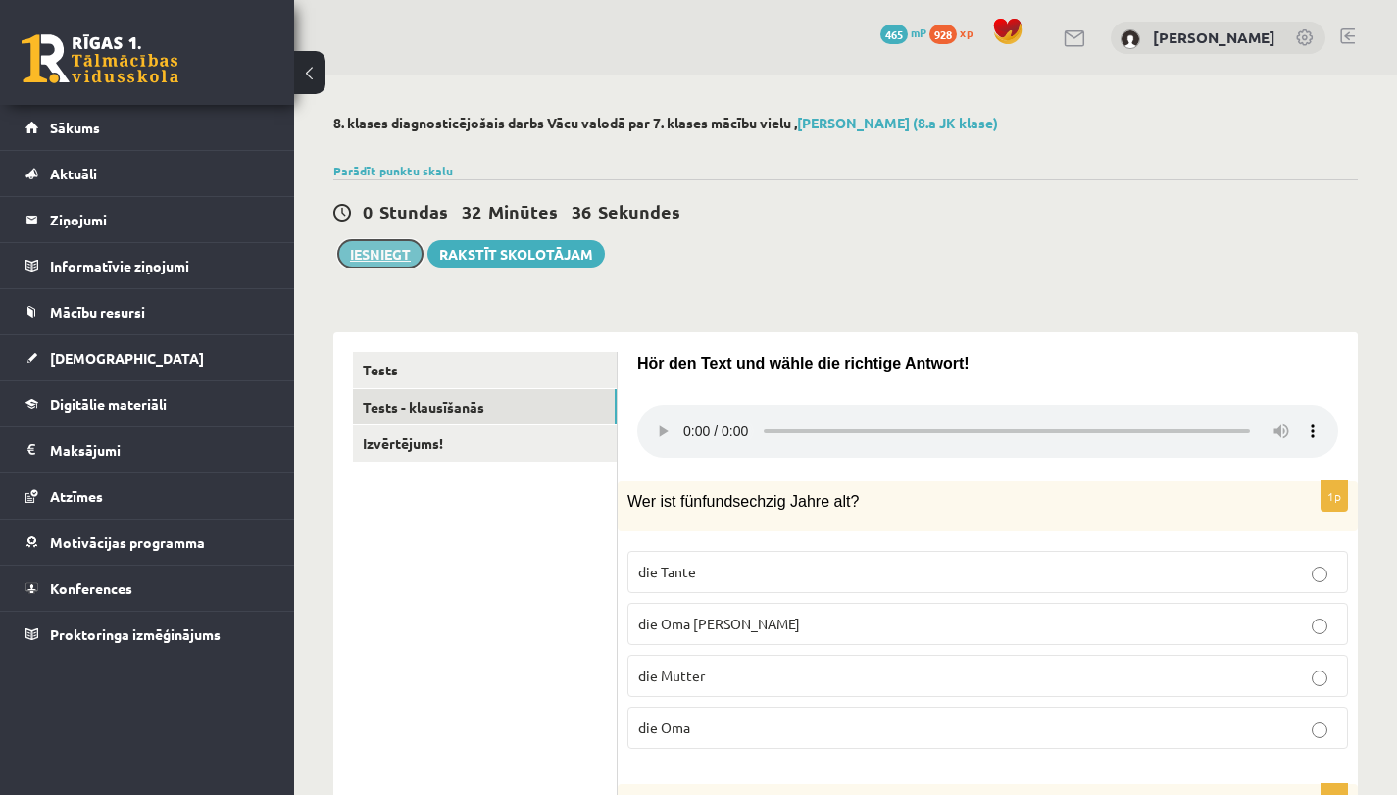
click at [381, 255] on button "Iesniegt" at bounding box center [380, 253] width 84 height 27
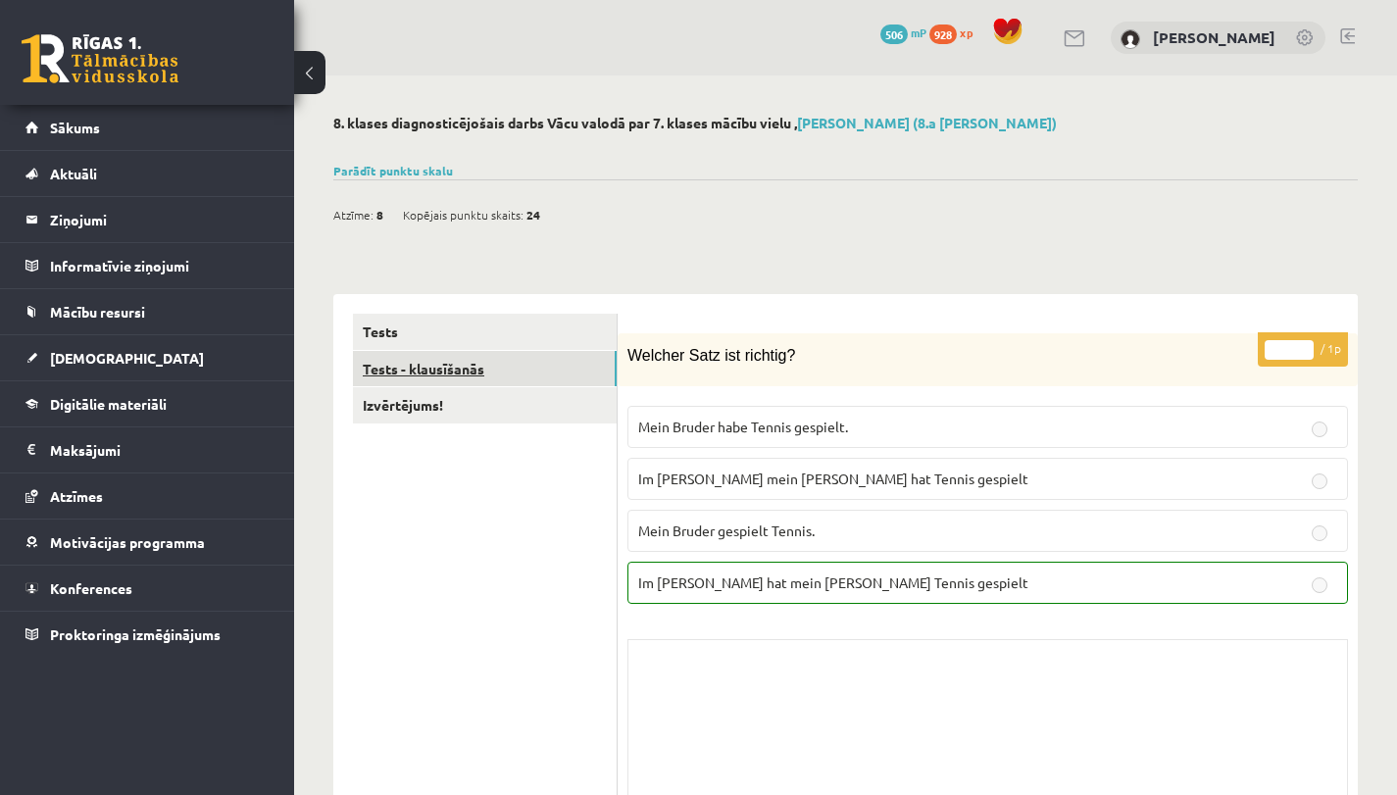
click at [557, 357] on link "Tests - klausīšanās" at bounding box center [485, 369] width 264 height 36
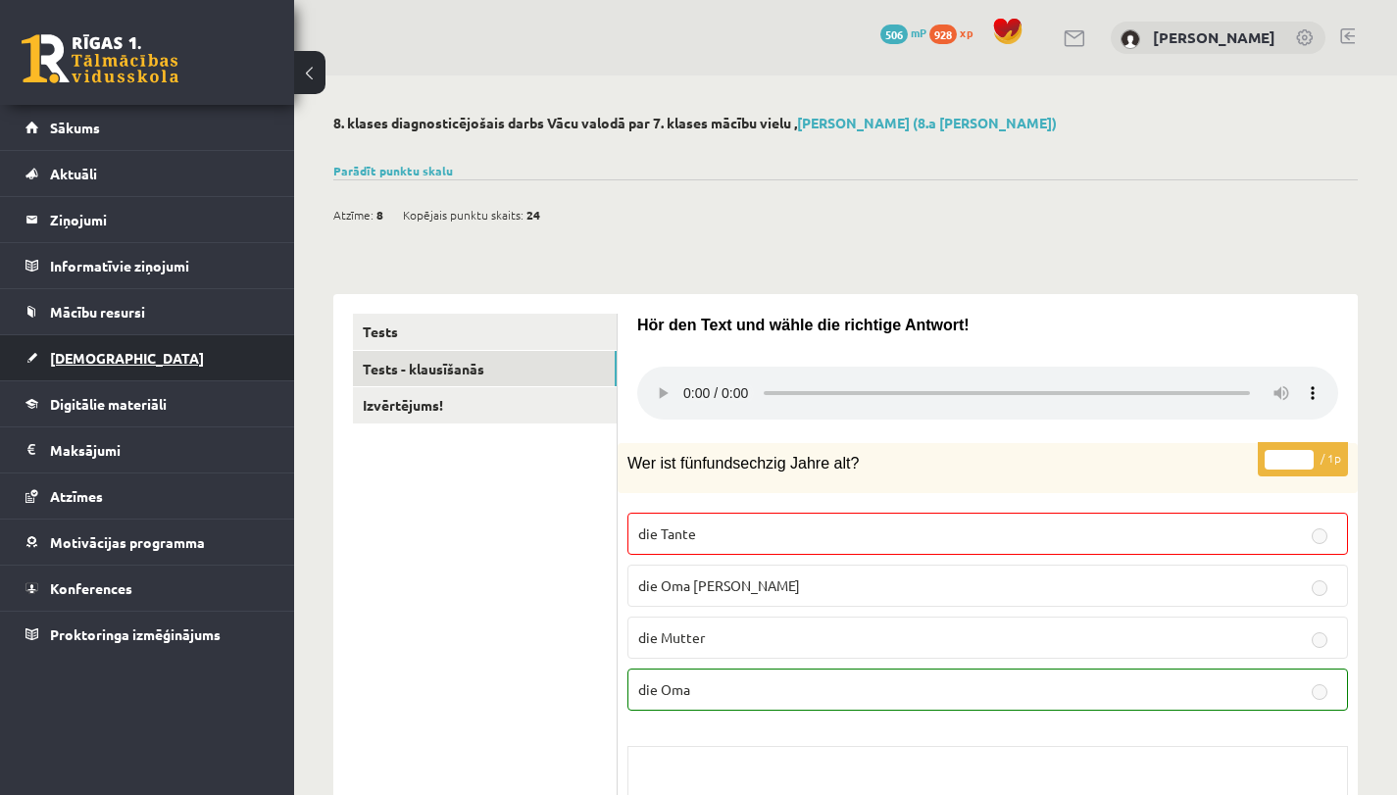
click at [92, 366] on link "[DEMOGRAPHIC_DATA]" at bounding box center [147, 357] width 244 height 45
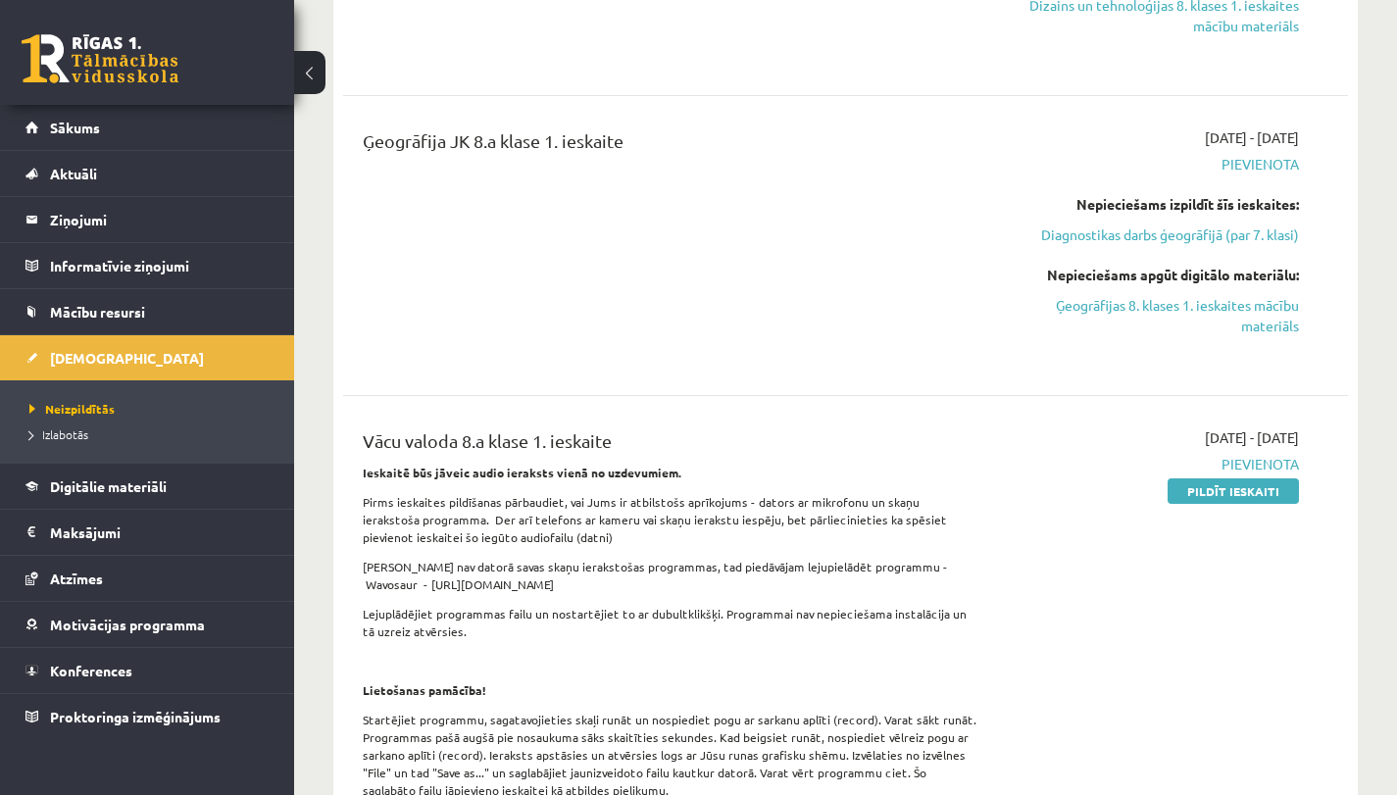
scroll to position [1046, 0]
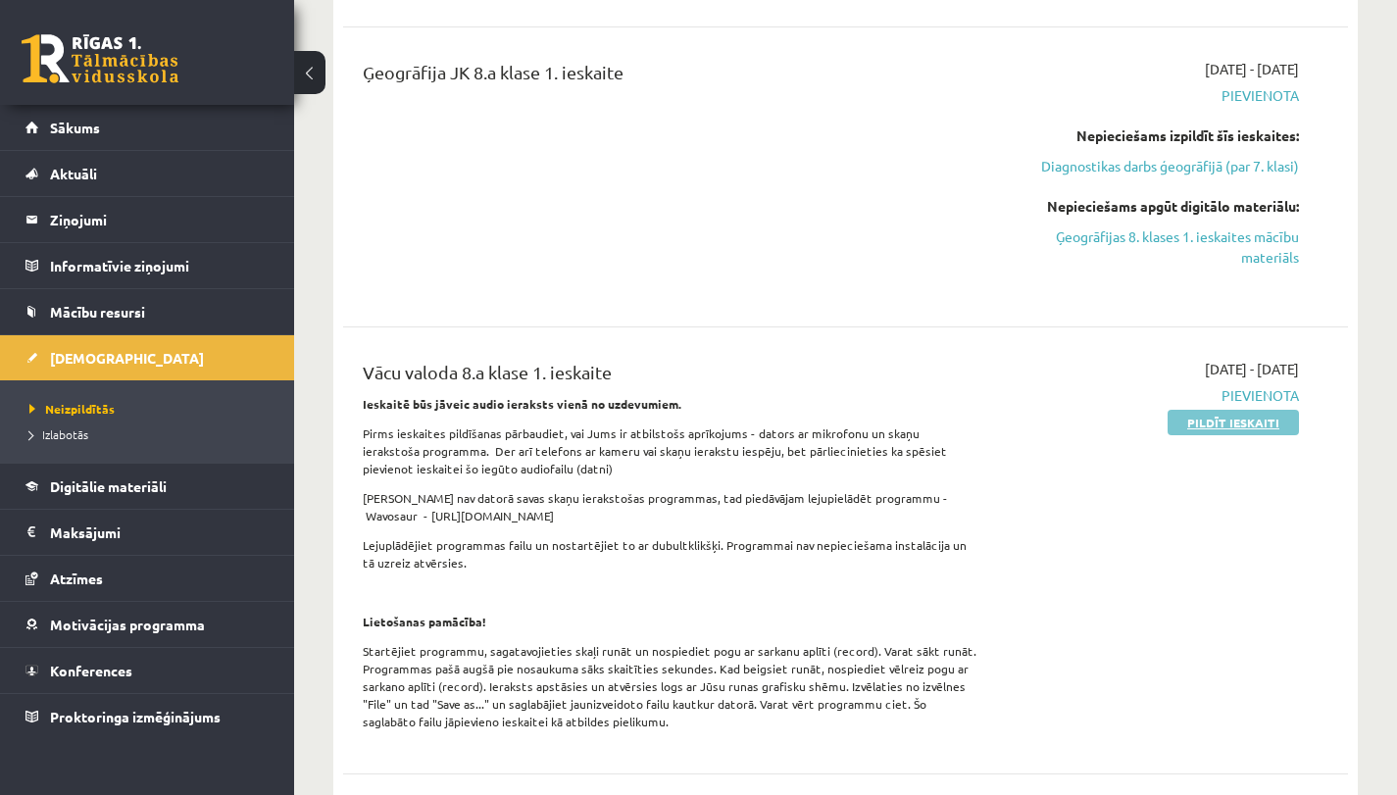
click at [1234, 426] on link "Pildīt ieskaiti" at bounding box center [1232, 422] width 131 height 25
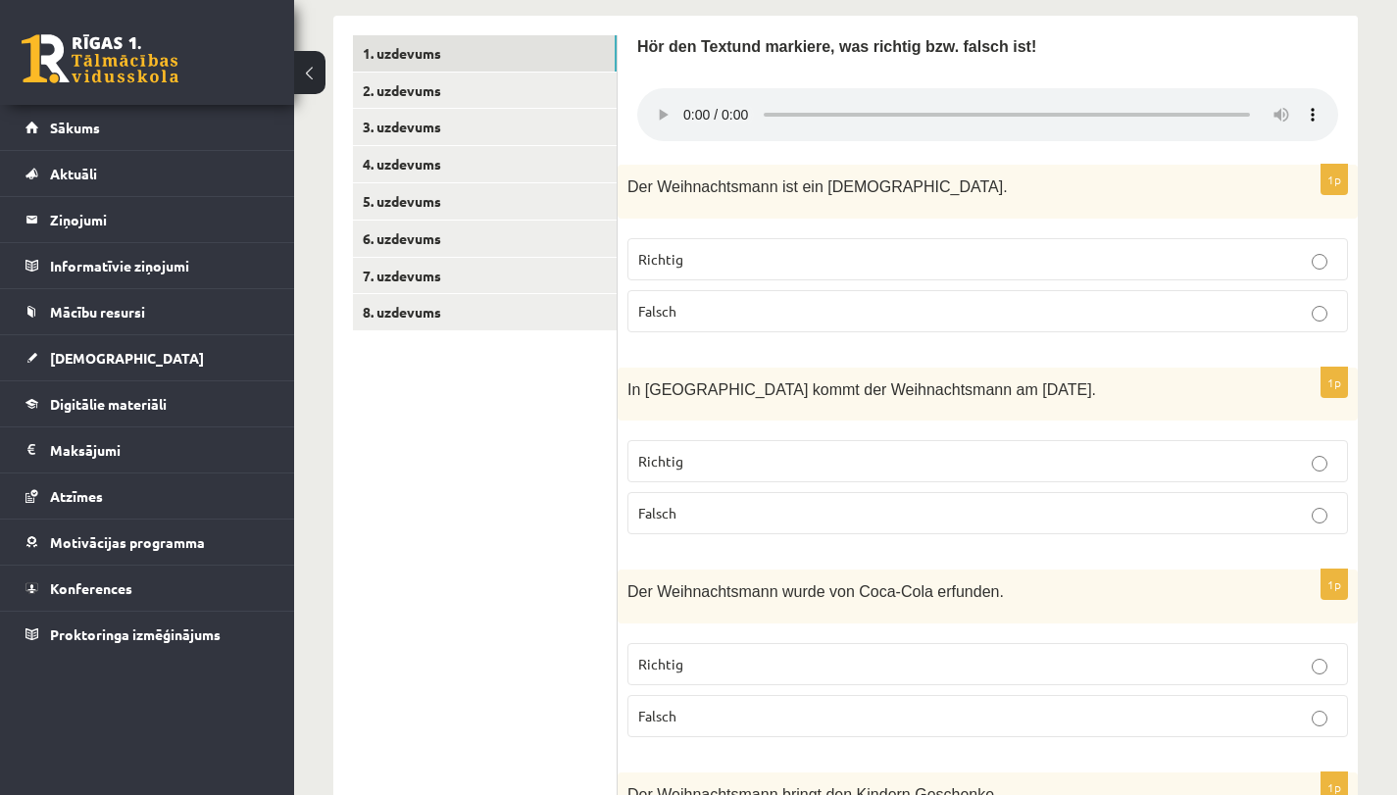
scroll to position [539, 0]
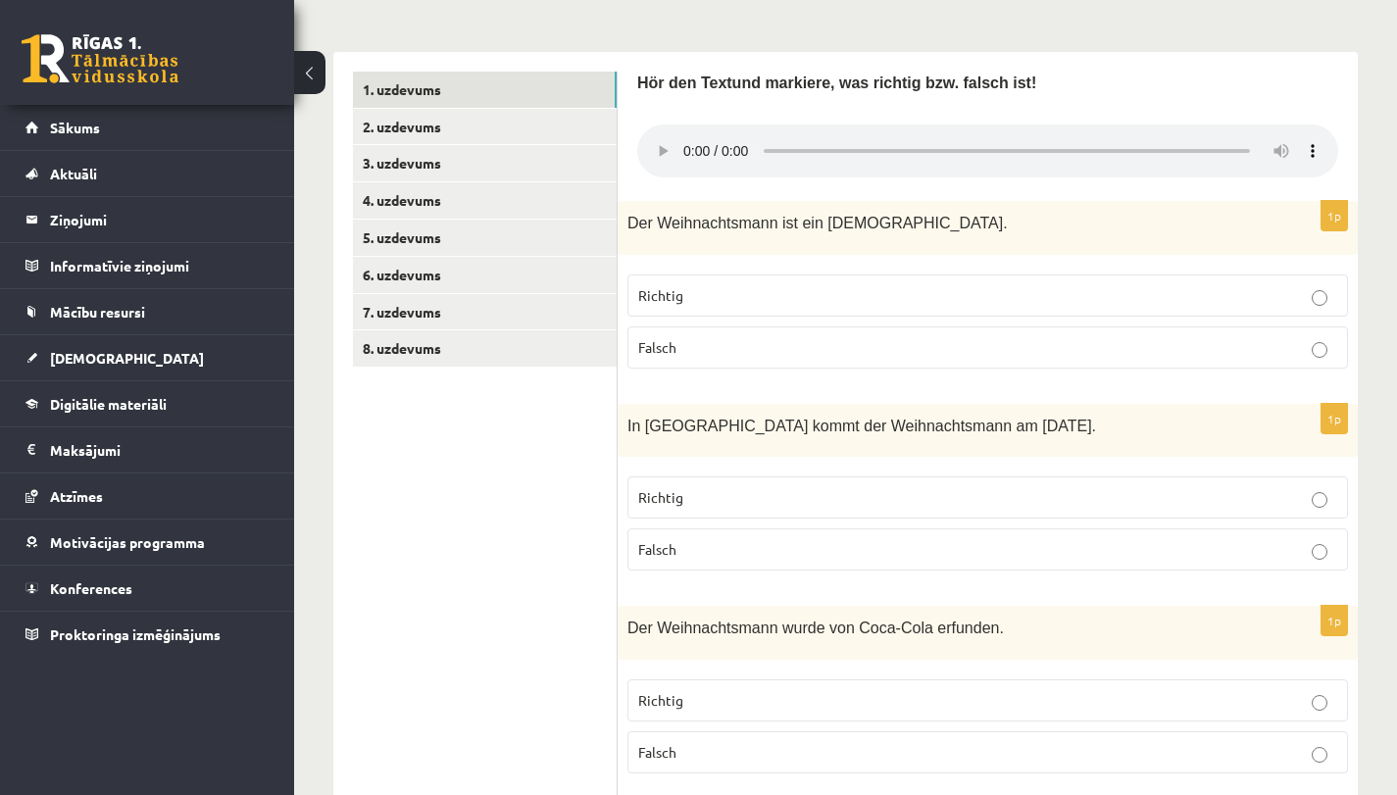
click at [675, 356] on p "Falsch" at bounding box center [987, 347] width 699 height 21
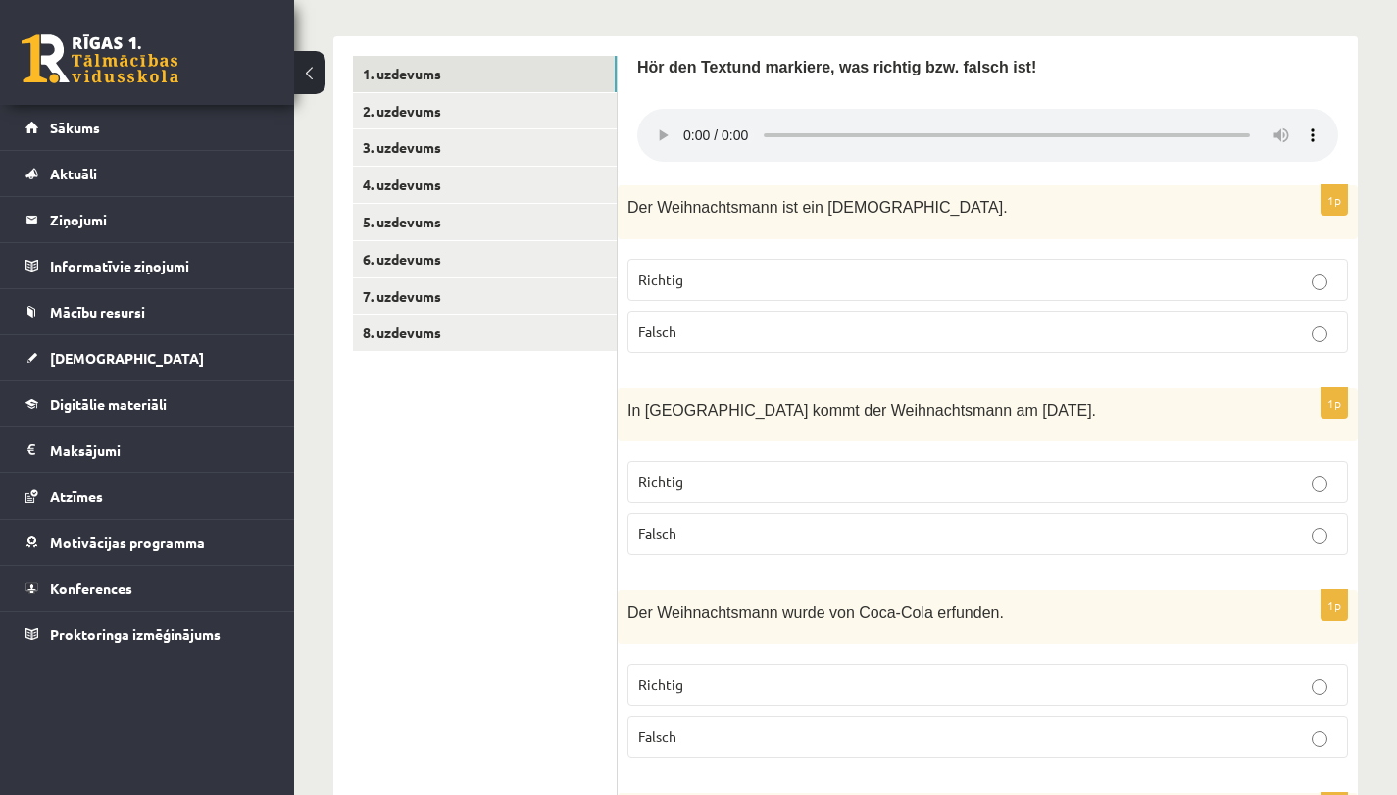
scroll to position [755, 0]
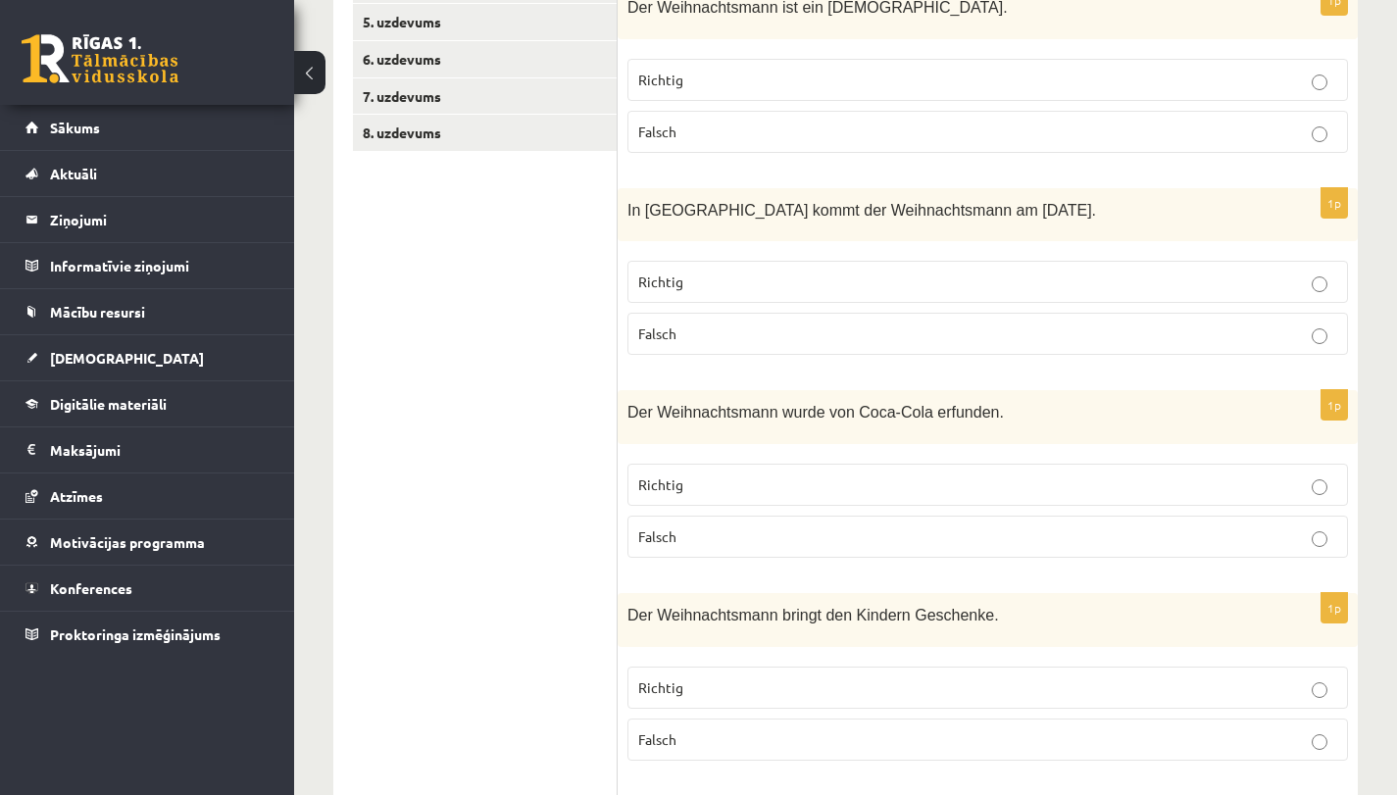
click at [722, 78] on p "Richtig" at bounding box center [987, 80] width 699 height 21
click at [727, 326] on p "Falsch" at bounding box center [987, 333] width 699 height 21
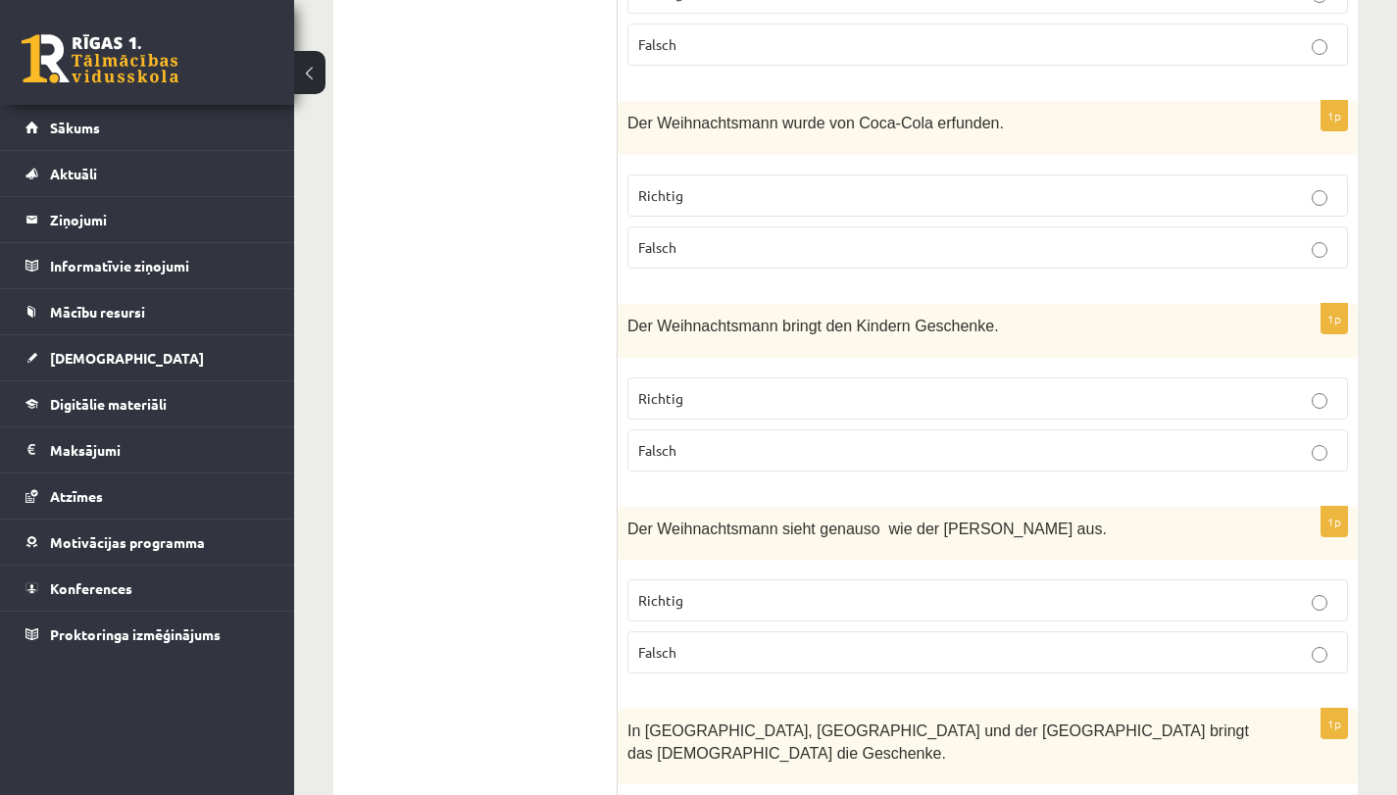
scroll to position [1044, 0]
click at [737, 198] on p "Richtig" at bounding box center [987, 195] width 699 height 21
click at [695, 412] on label "Richtig" at bounding box center [987, 398] width 720 height 42
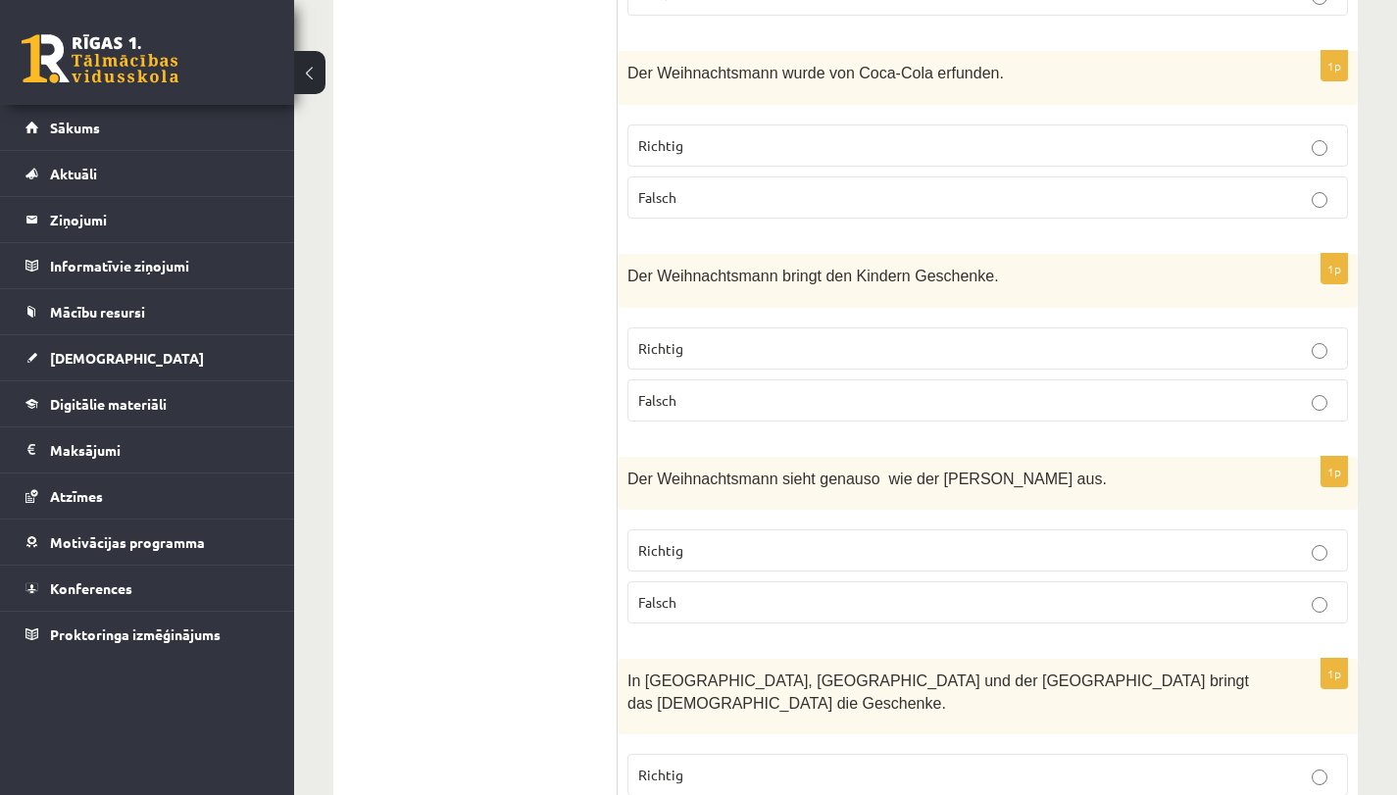
scroll to position [1088, 0]
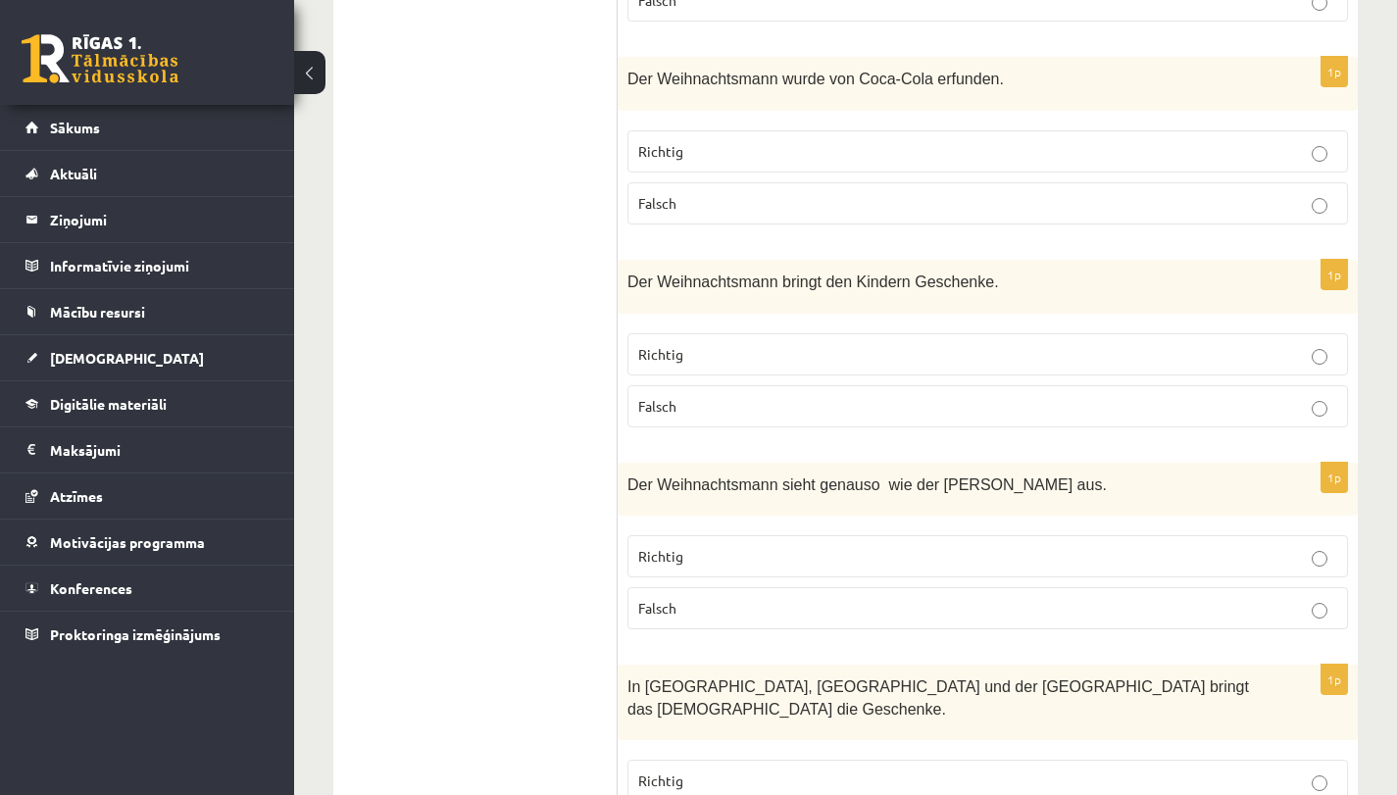
click at [780, 211] on p "Falsch" at bounding box center [987, 203] width 699 height 21
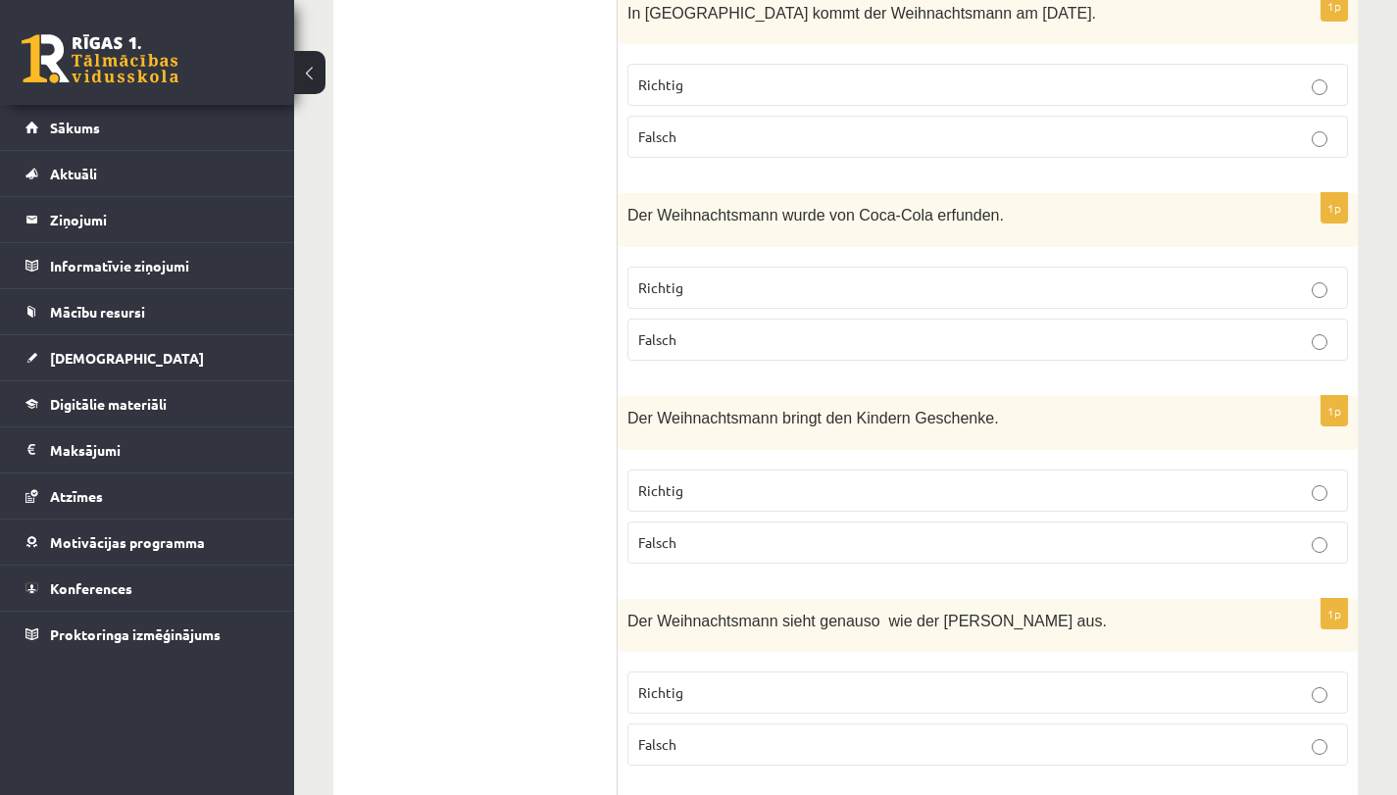
scroll to position [811, 0]
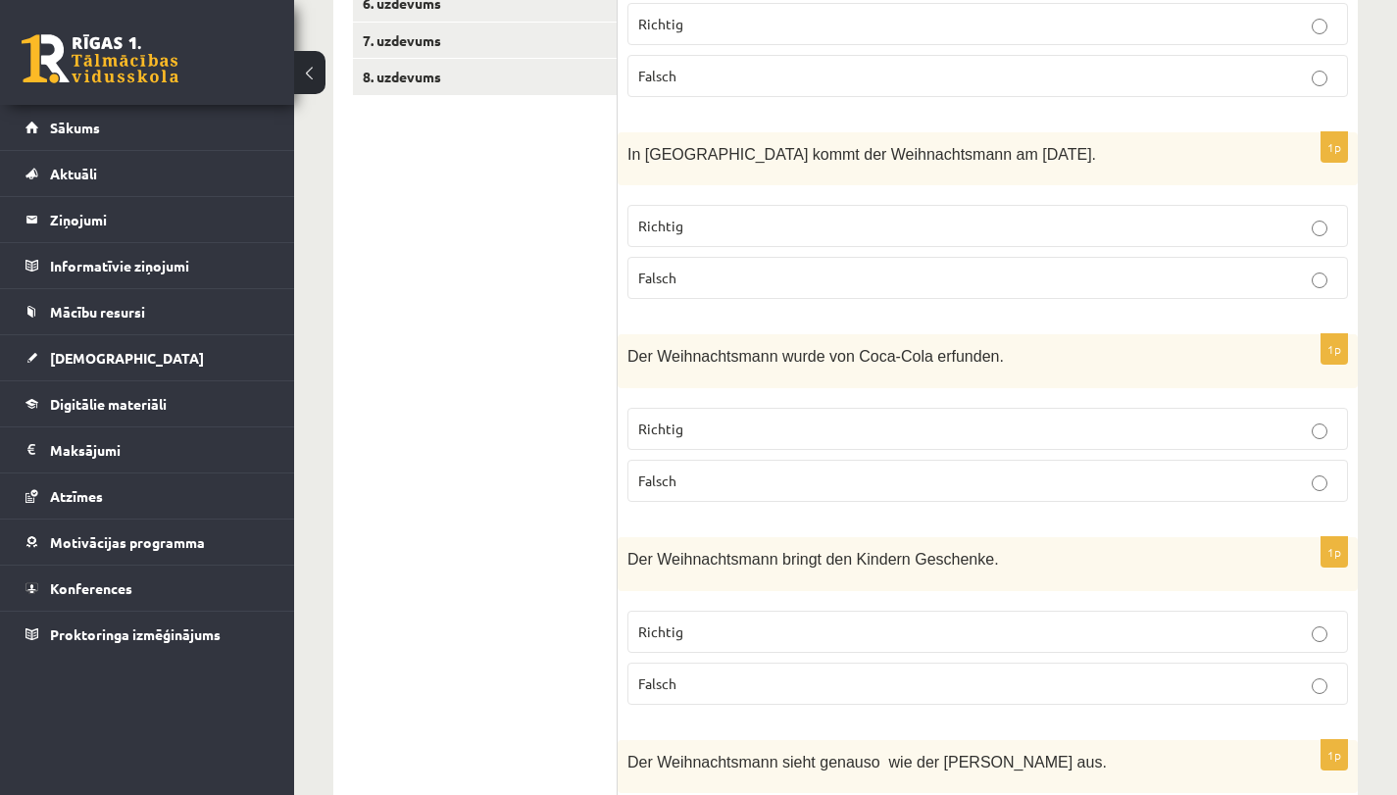
click at [740, 429] on p "Richtig" at bounding box center [987, 428] width 699 height 21
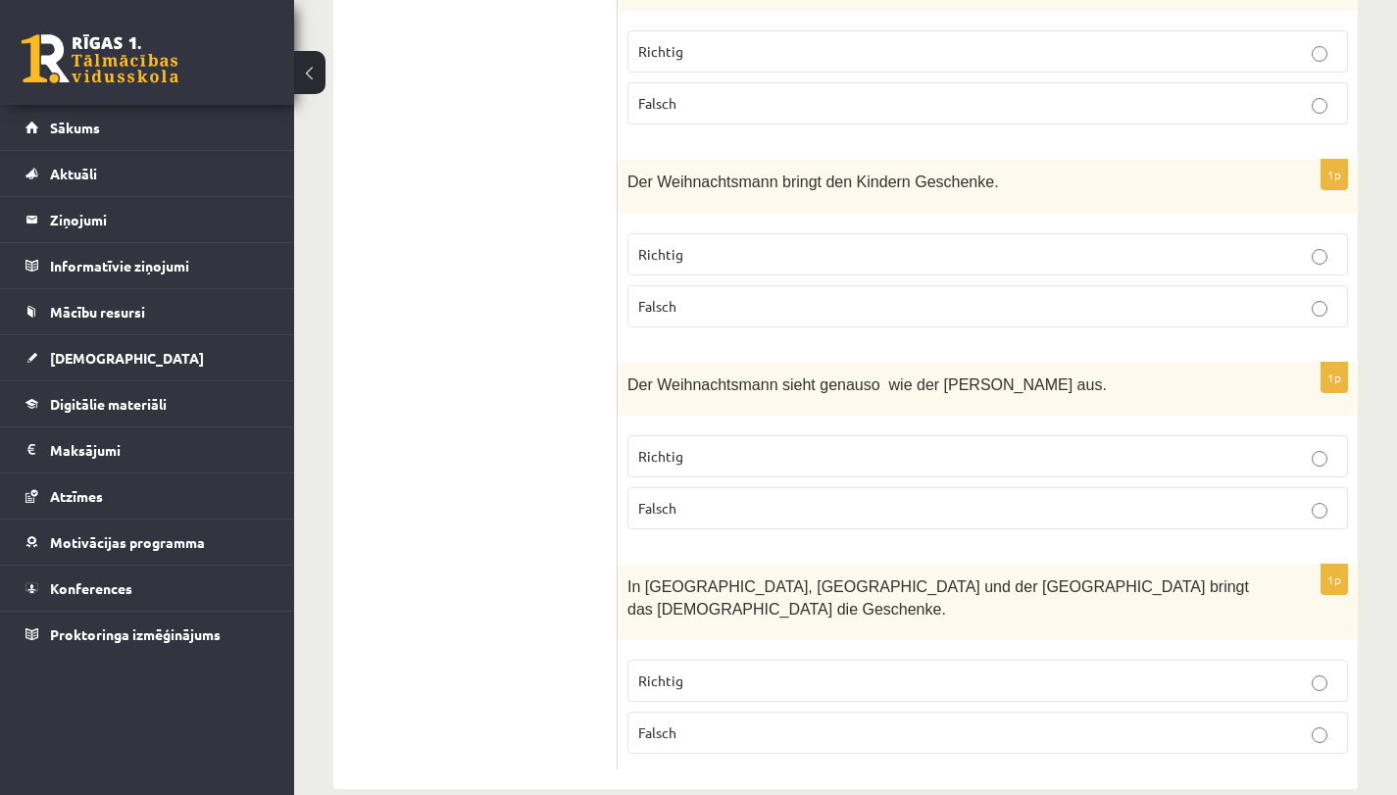
scroll to position [1200, 0]
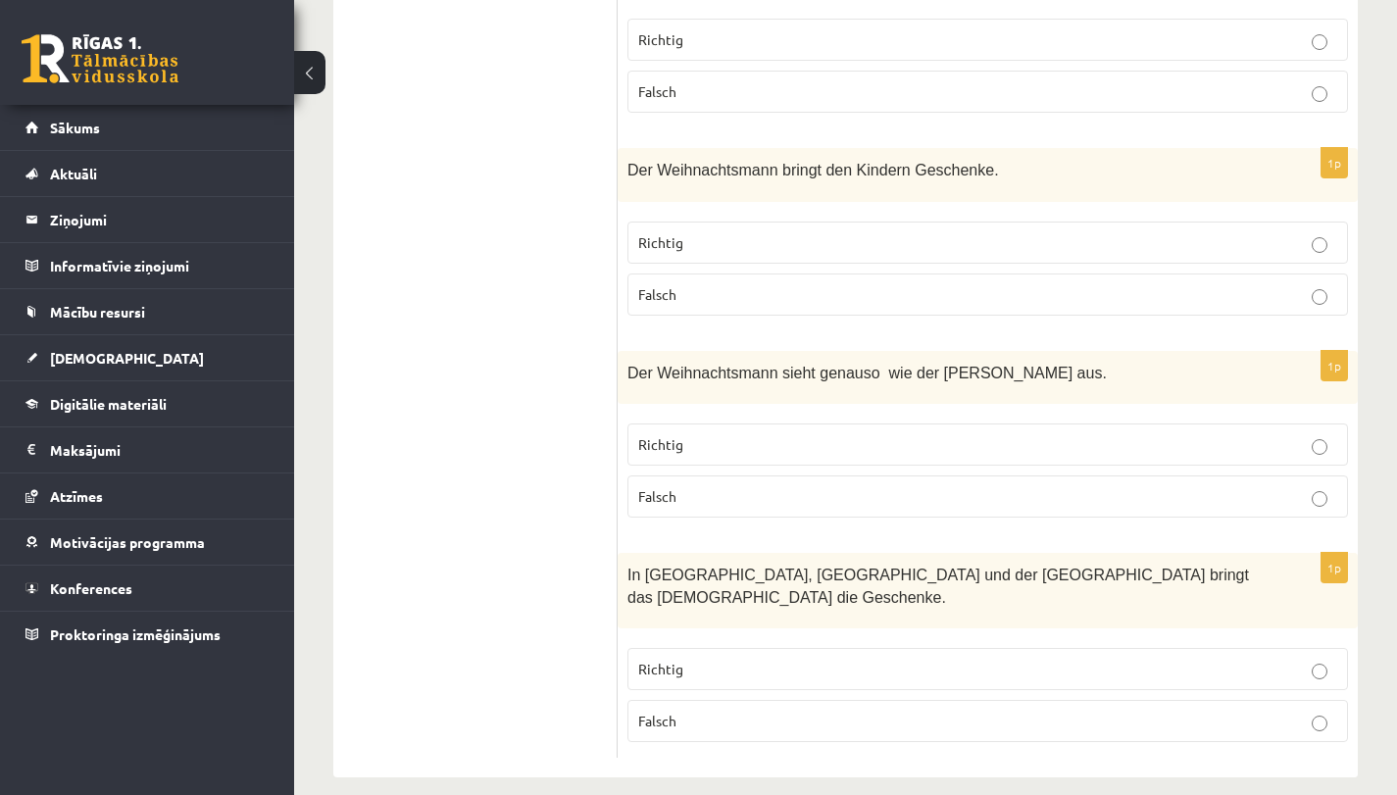
click at [733, 494] on p "Falsch" at bounding box center [987, 496] width 699 height 21
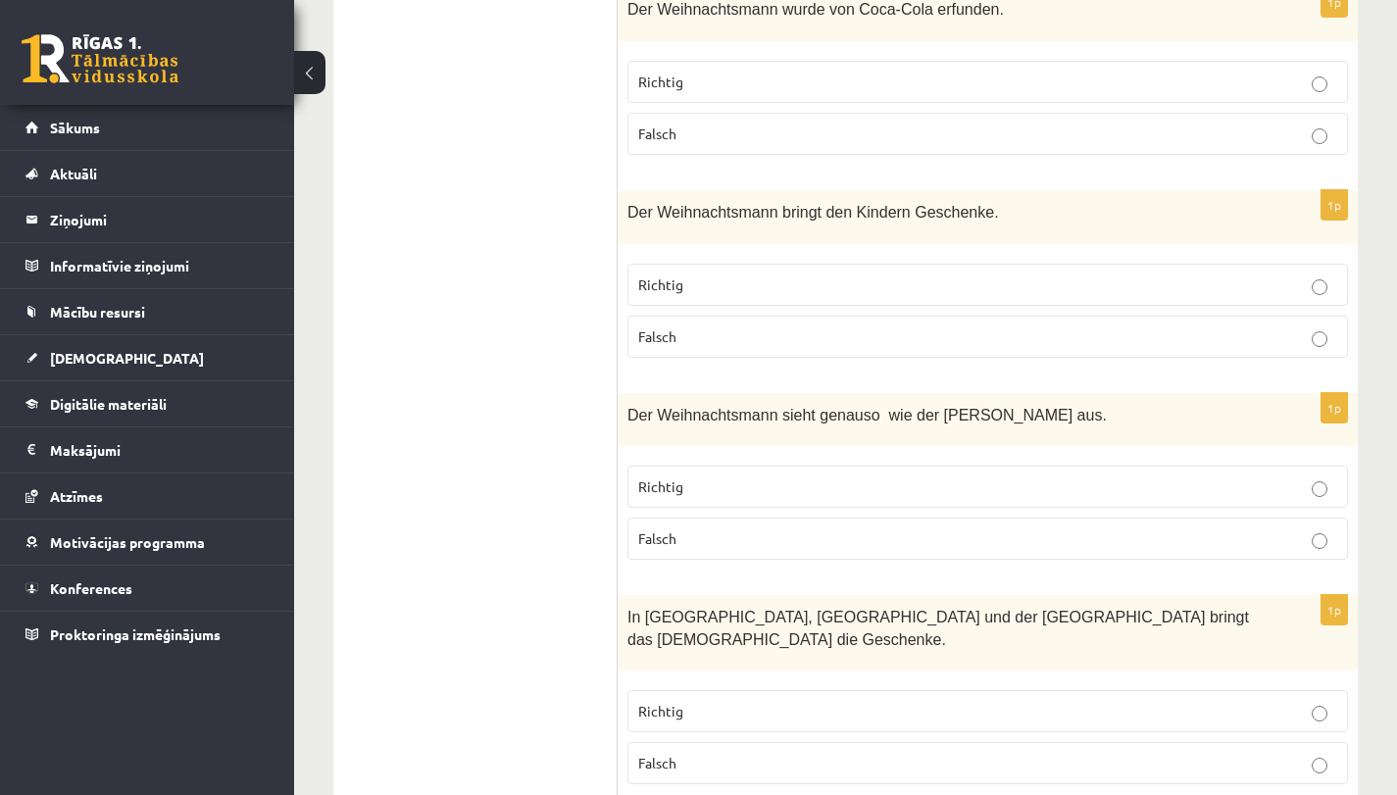
click at [688, 753] on p "Falsch" at bounding box center [987, 763] width 699 height 21
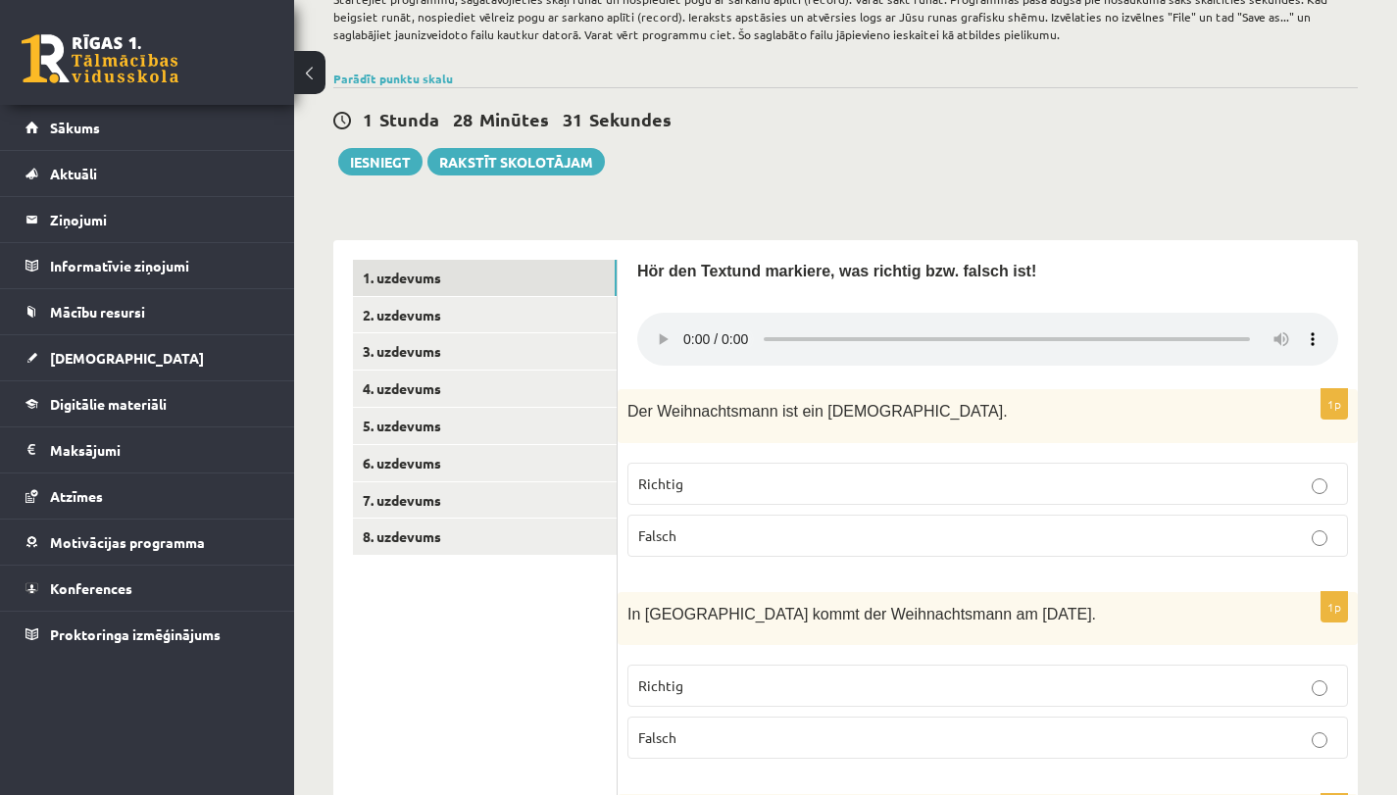
scroll to position [1200, 0]
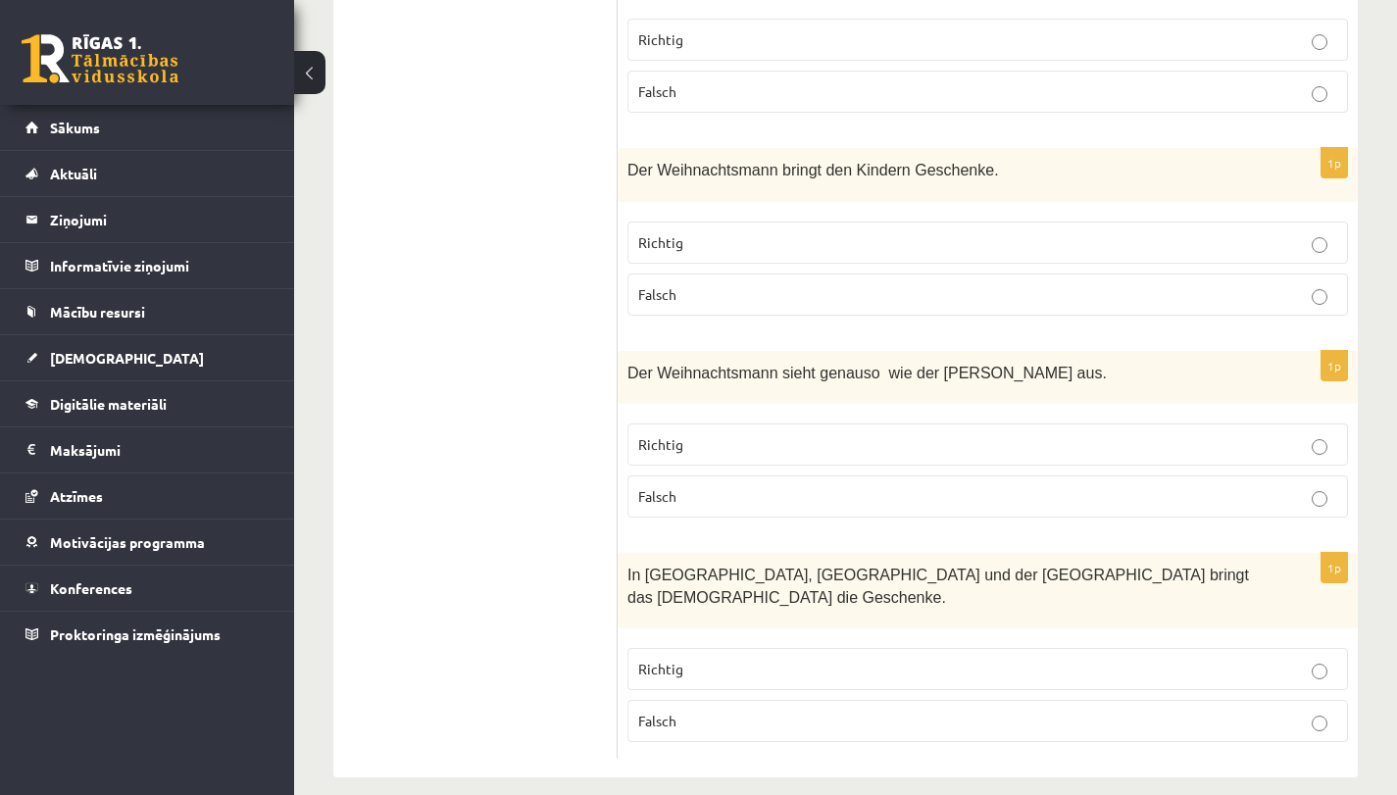
click at [692, 711] on p "Falsch" at bounding box center [987, 721] width 699 height 21
click at [689, 660] on label "Richtig" at bounding box center [987, 669] width 720 height 42
drag, startPoint x: 703, startPoint y: 690, endPoint x: 697, endPoint y: 656, distance: 34.8
click at [703, 711] on p "Falsch" at bounding box center [987, 721] width 699 height 21
click at [700, 659] on p "Richtig" at bounding box center [987, 669] width 699 height 21
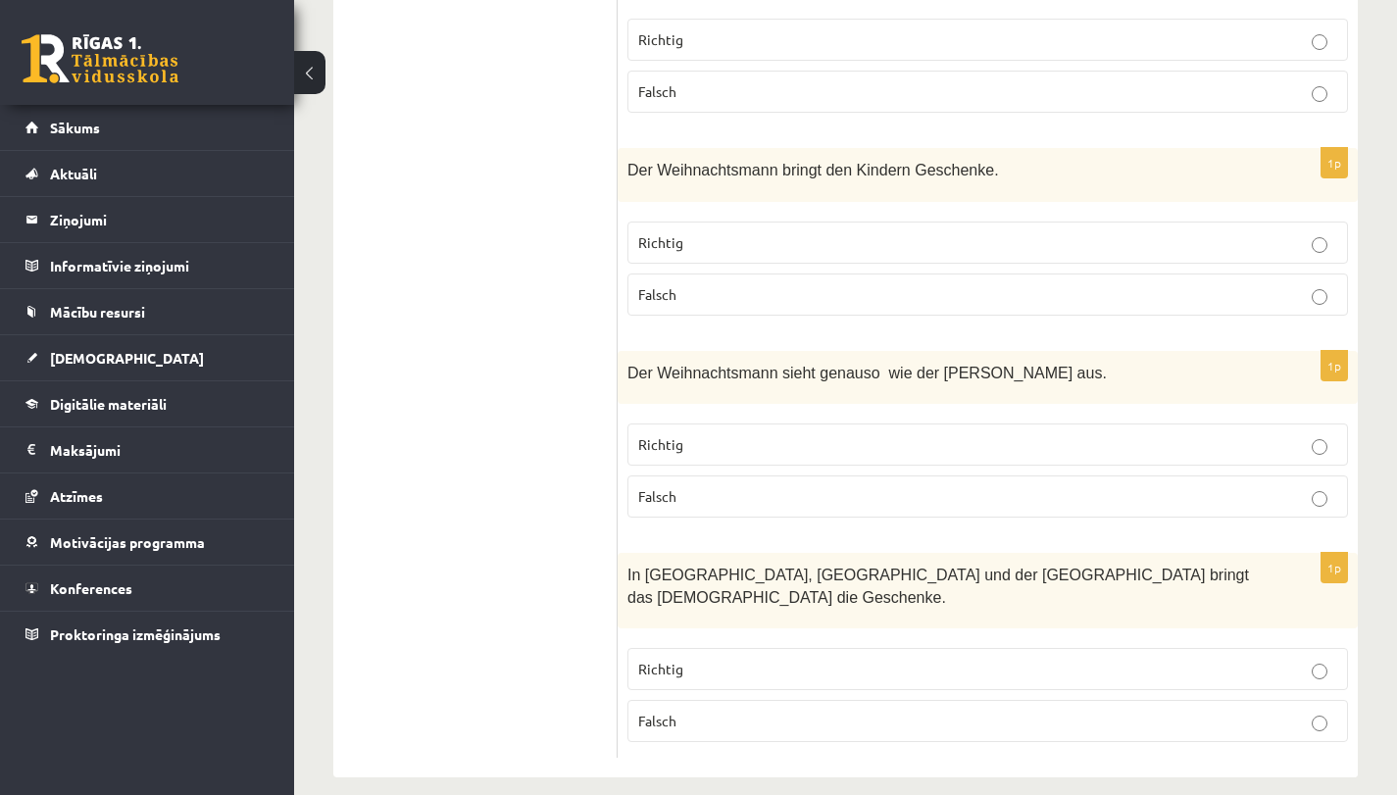
drag, startPoint x: 713, startPoint y: 692, endPoint x: 708, endPoint y: 643, distance: 49.4
click at [710, 700] on label "Falsch" at bounding box center [987, 721] width 720 height 42
click at [708, 659] on p "Richtig" at bounding box center [987, 669] width 699 height 21
click at [709, 662] on label "Richtig" at bounding box center [987, 669] width 720 height 42
click at [713, 700] on label "Falsch" at bounding box center [987, 721] width 720 height 42
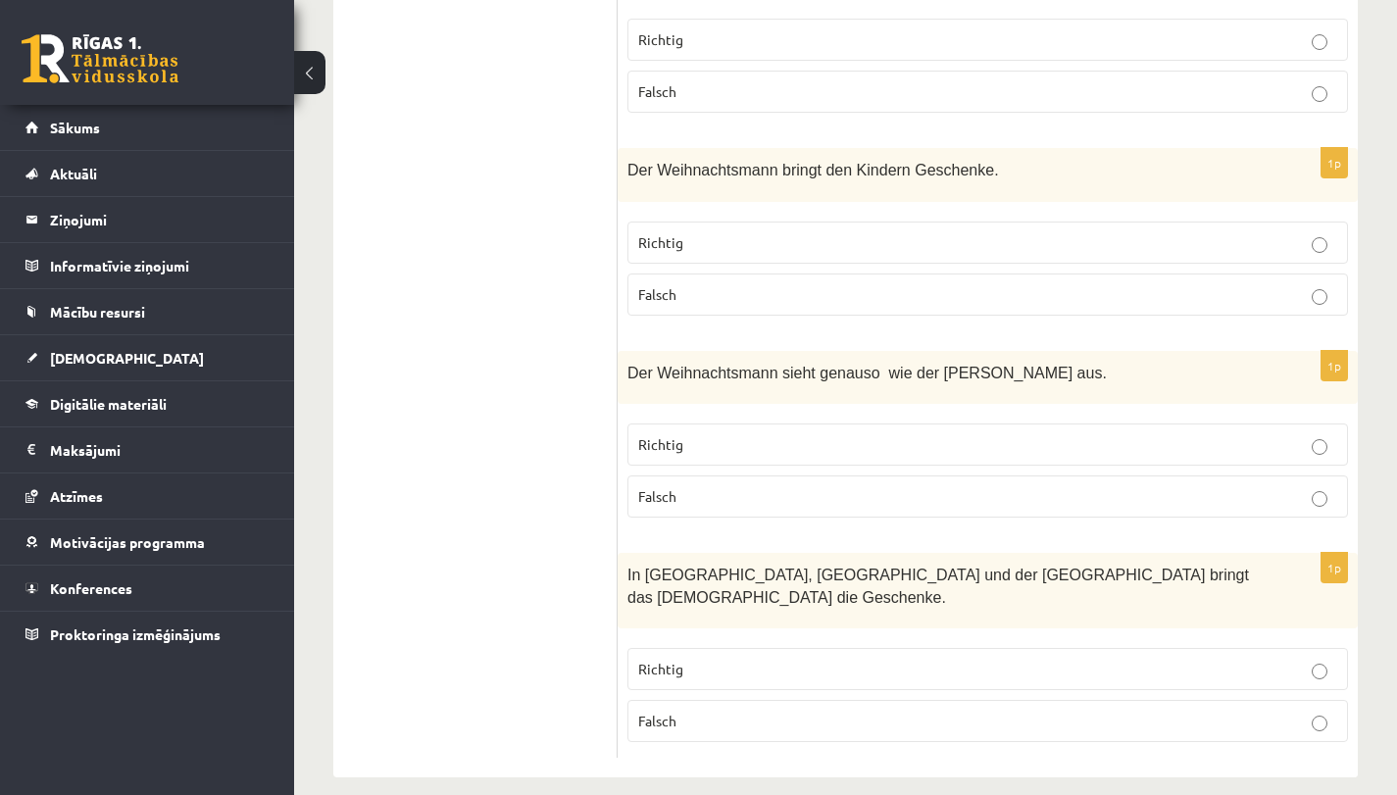
click at [712, 638] on fieldset "Richtig Falsch" at bounding box center [987, 693] width 720 height 110
click at [710, 659] on label "Richtig" at bounding box center [987, 669] width 720 height 42
click at [708, 665] on label "Richtig" at bounding box center [987, 669] width 720 height 42
drag, startPoint x: 709, startPoint y: 624, endPoint x: 713, endPoint y: 638, distance: 14.3
click at [710, 638] on fieldset "Richtig Falsch" at bounding box center [987, 693] width 720 height 110
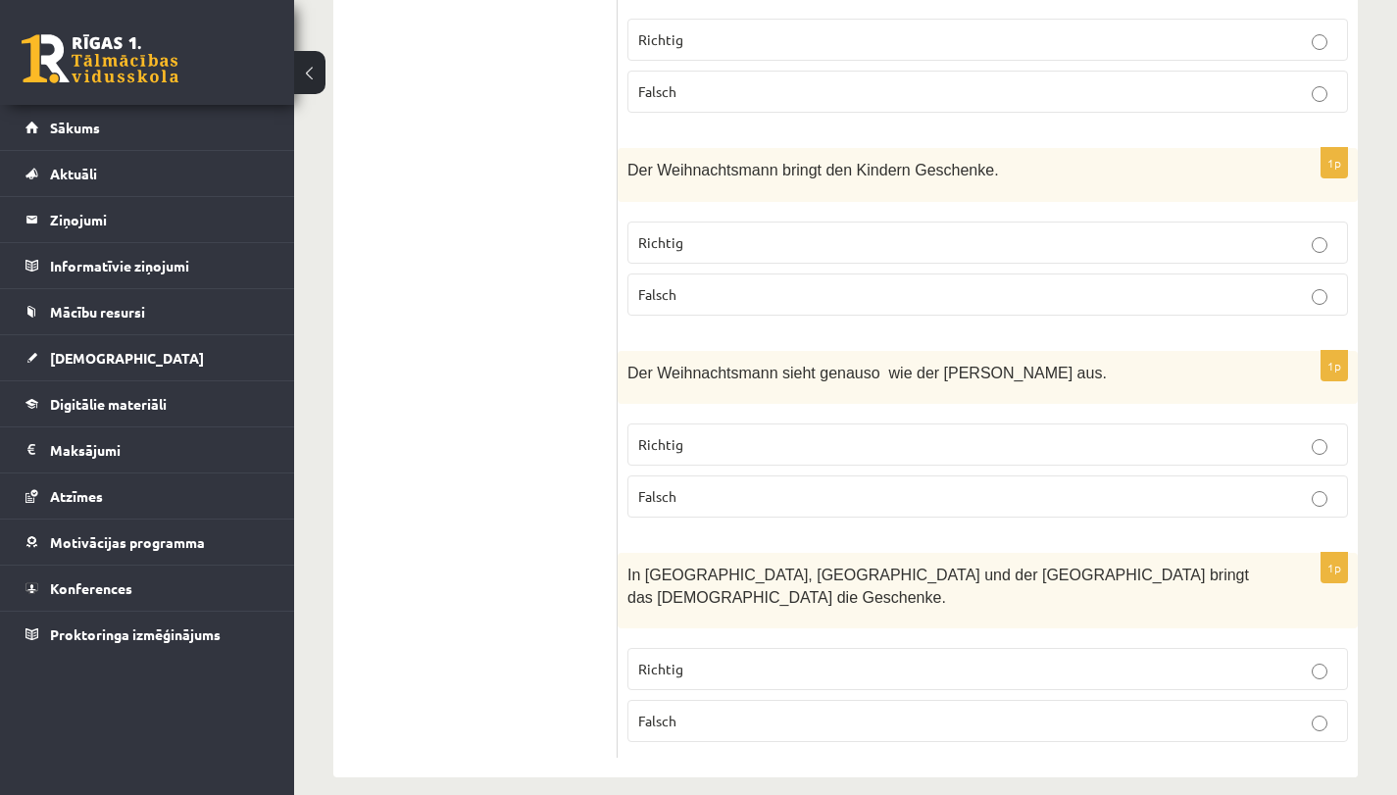
click at [710, 668] on fieldset "Richtig Falsch" at bounding box center [987, 693] width 720 height 110
click at [707, 711] on p "Falsch" at bounding box center [987, 721] width 699 height 21
click at [721, 659] on p "Richtig" at bounding box center [987, 669] width 699 height 21
click at [726, 711] on p "Falsch" at bounding box center [987, 721] width 699 height 21
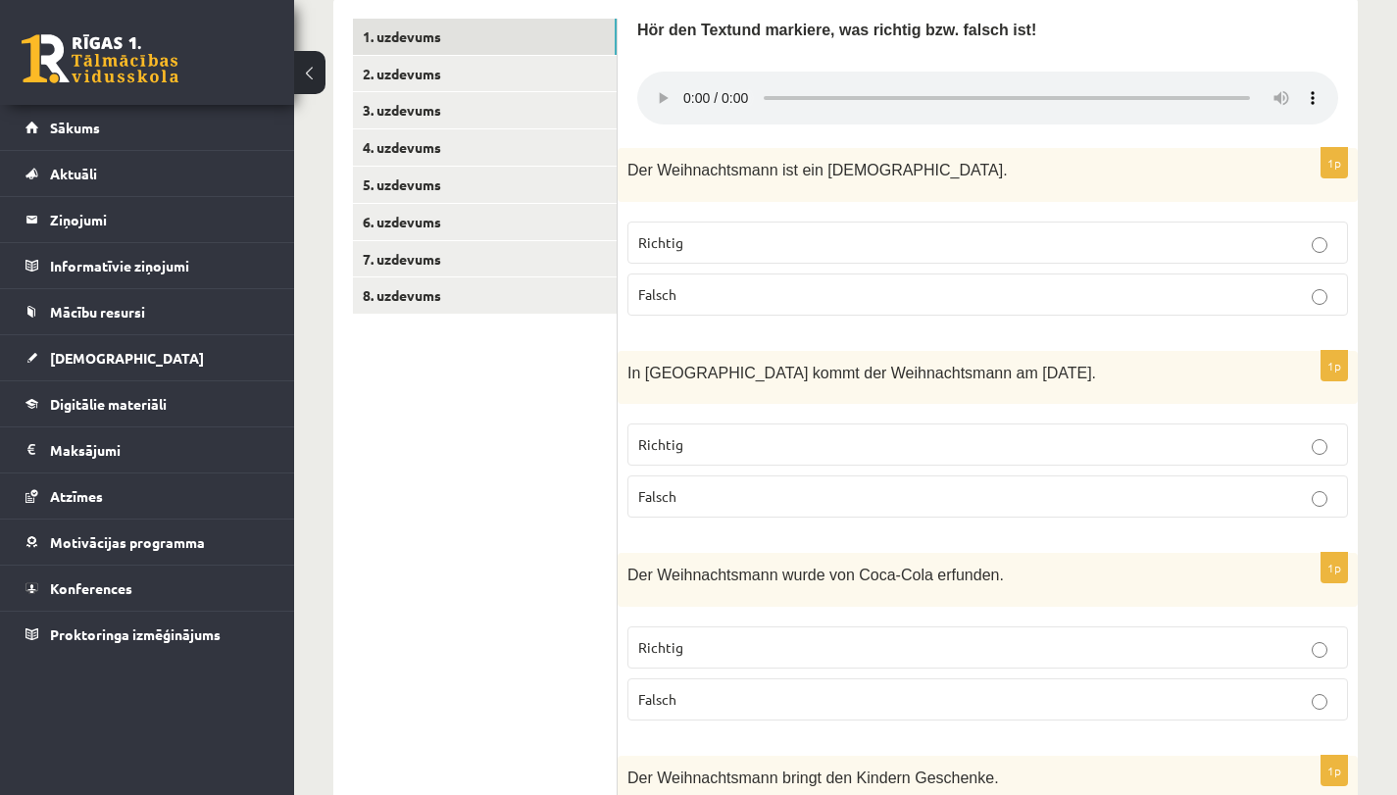
scroll to position [575, 0]
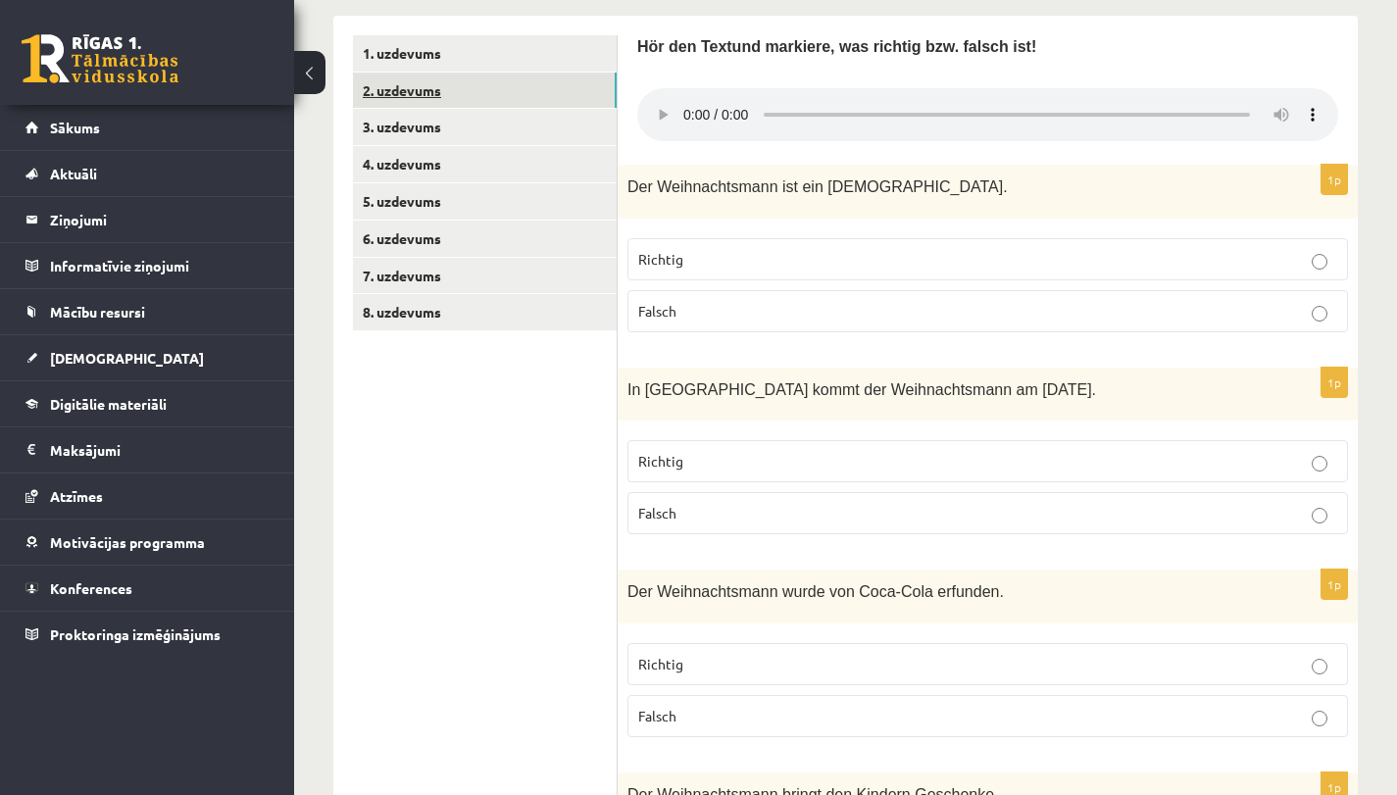
click at [509, 88] on link "2. uzdevums" at bounding box center [485, 91] width 264 height 36
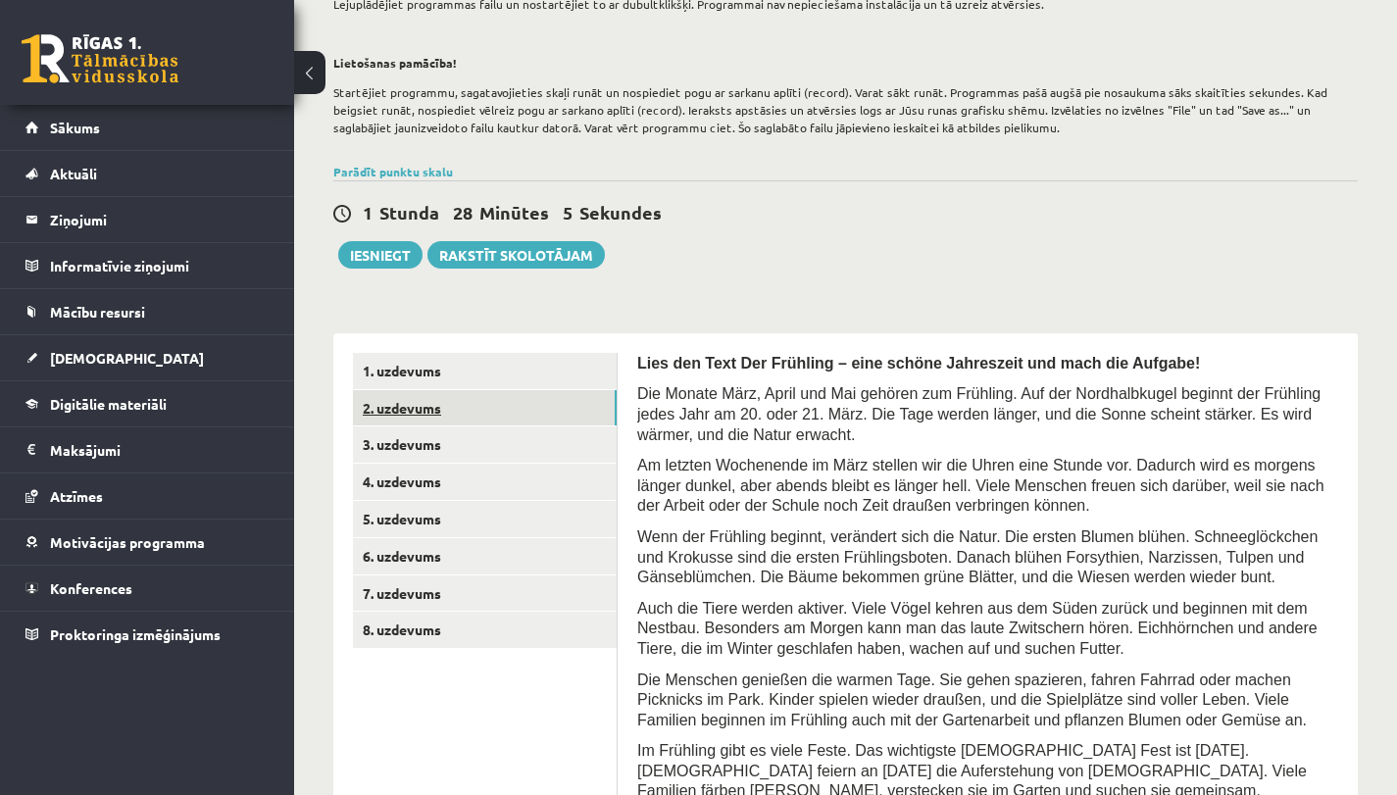
scroll to position [320, 0]
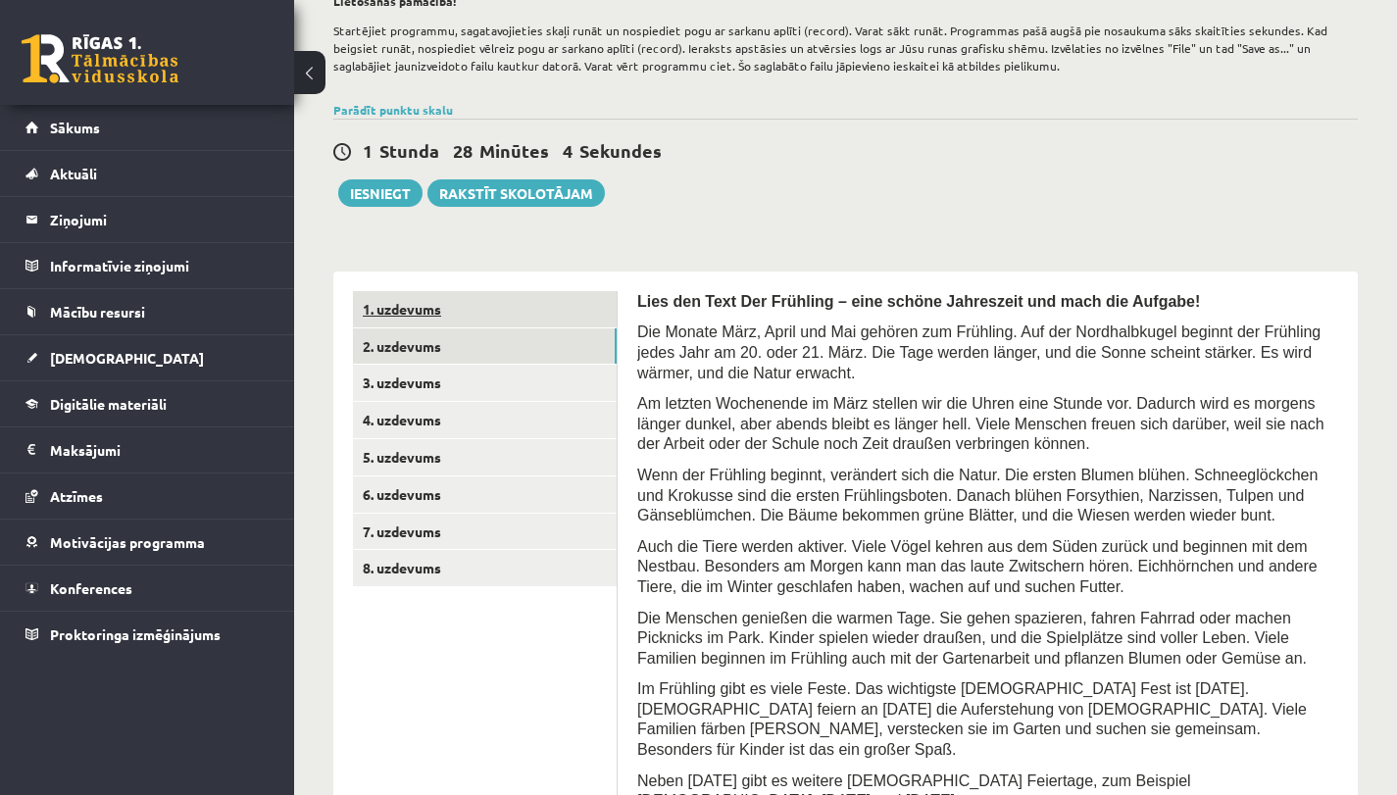
click at [488, 295] on link "1. uzdevums" at bounding box center [485, 309] width 264 height 36
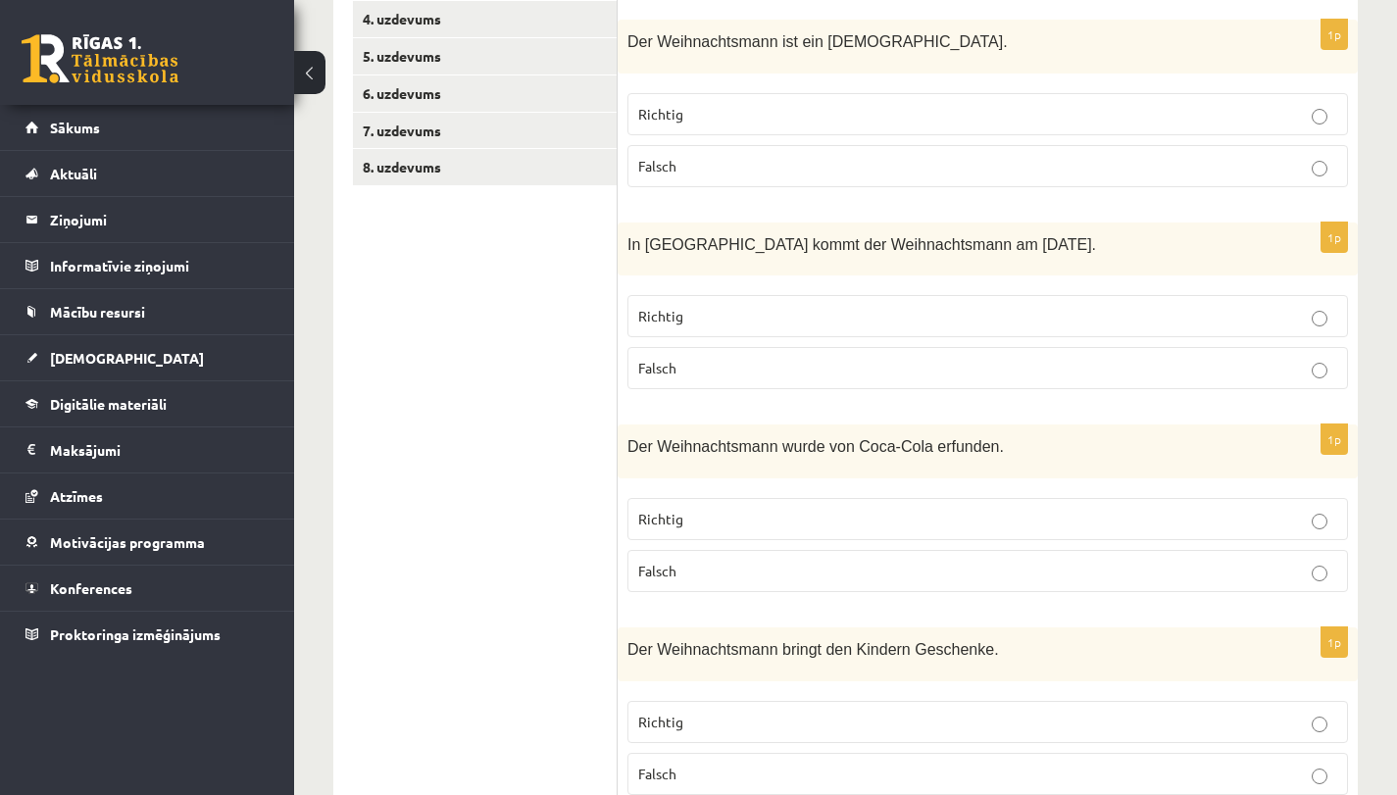
scroll to position [582, 0]
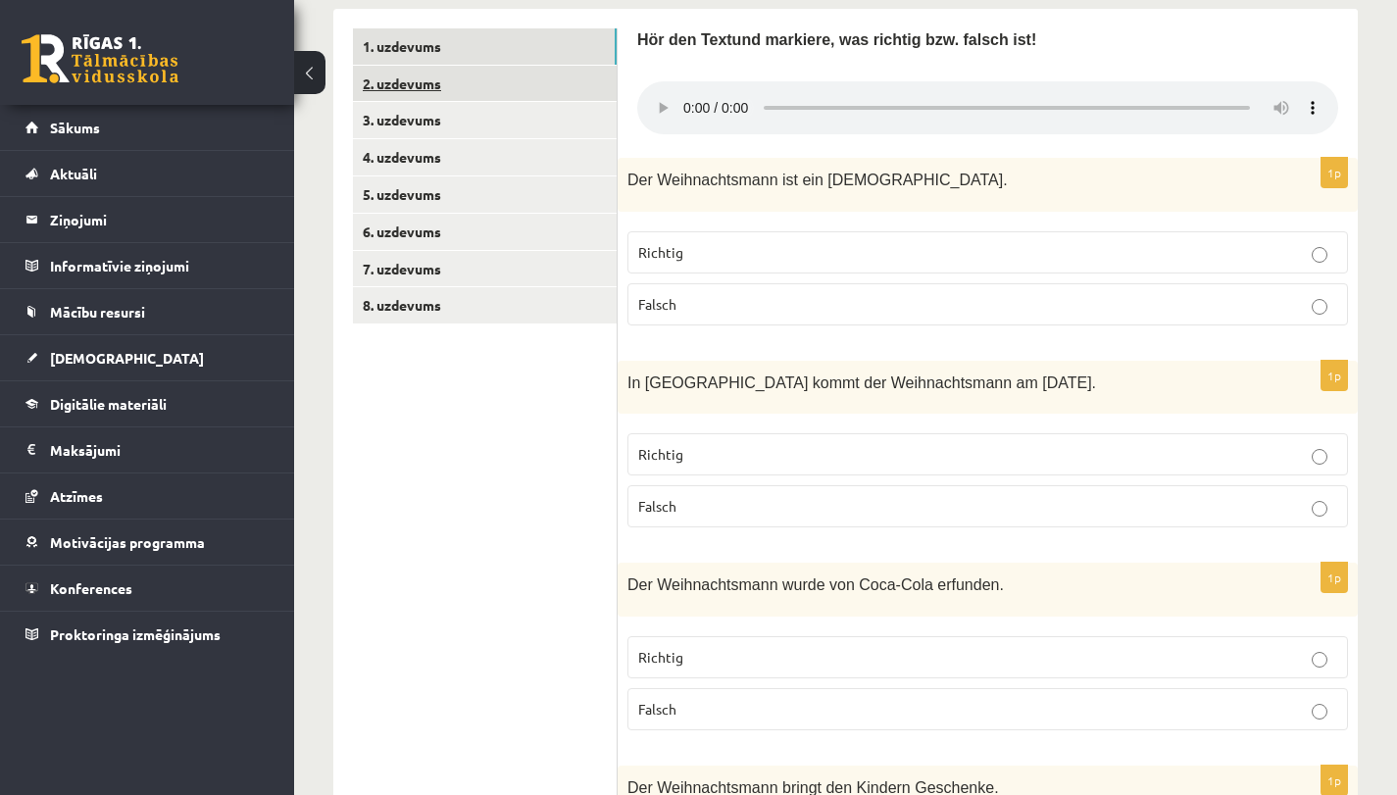
click at [559, 84] on link "2. uzdevums" at bounding box center [485, 84] width 264 height 36
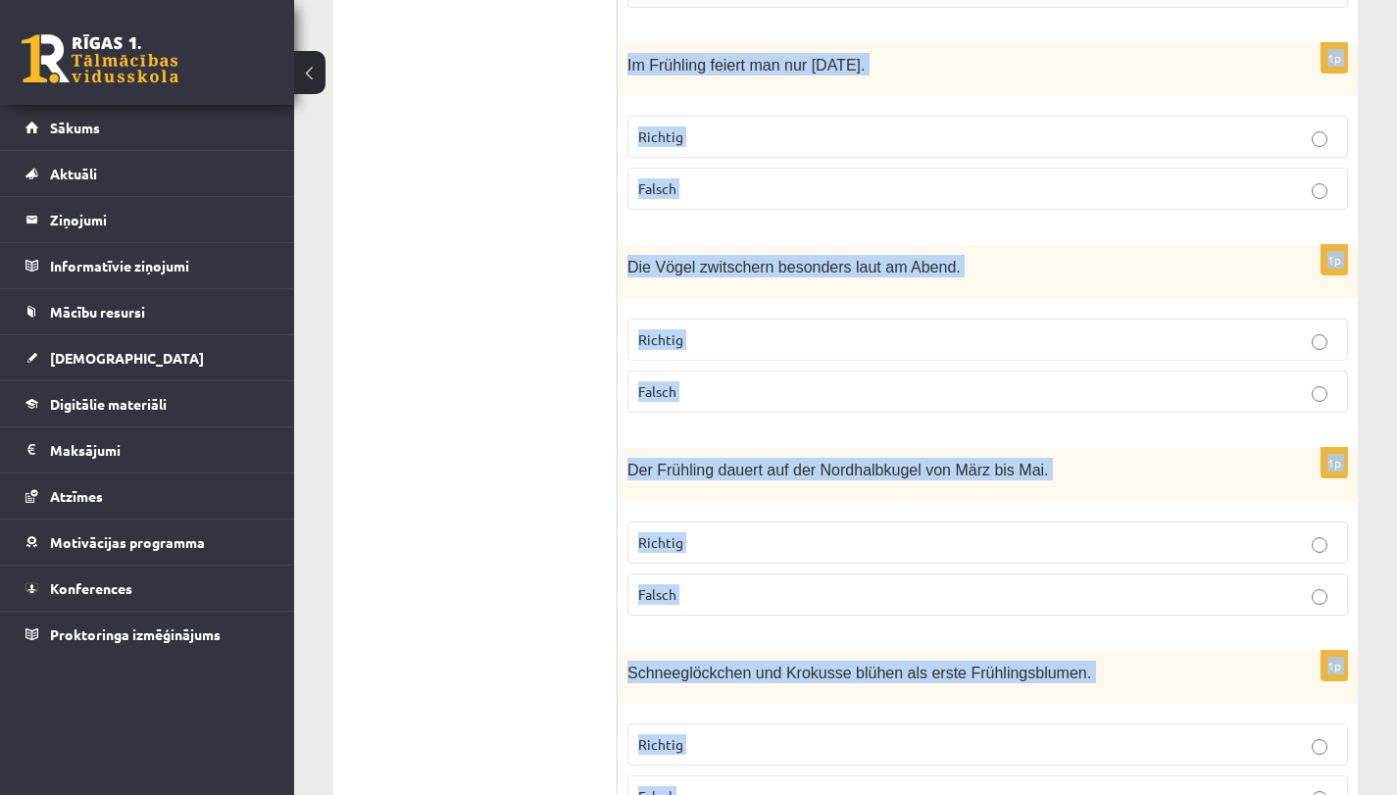
scroll to position [4906, 0]
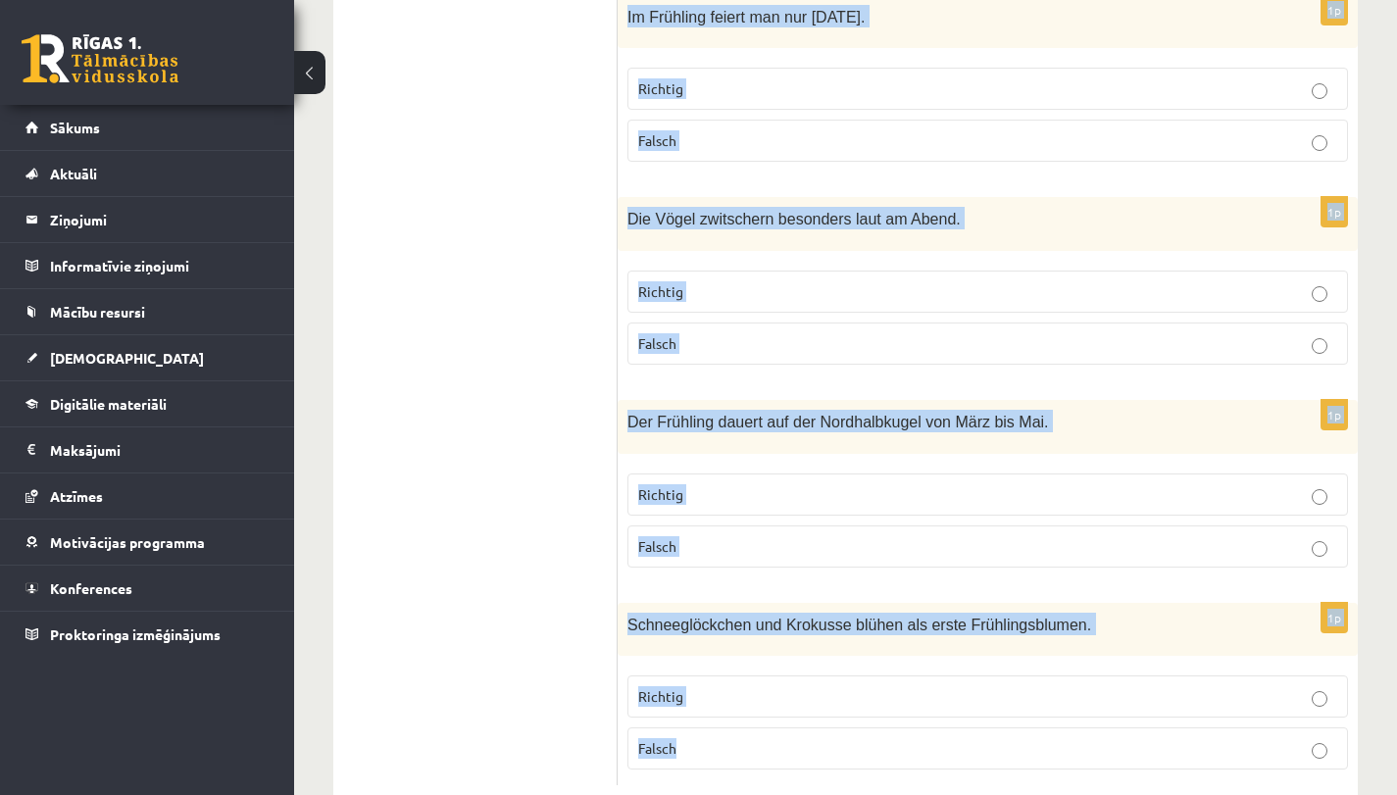
drag, startPoint x: 639, startPoint y: 36, endPoint x: 1033, endPoint y: 793, distance: 853.0
copy form "Lies den Text Der Frühling – eine schöne Jahreszeit und mach die Aufgabe! Die M…"
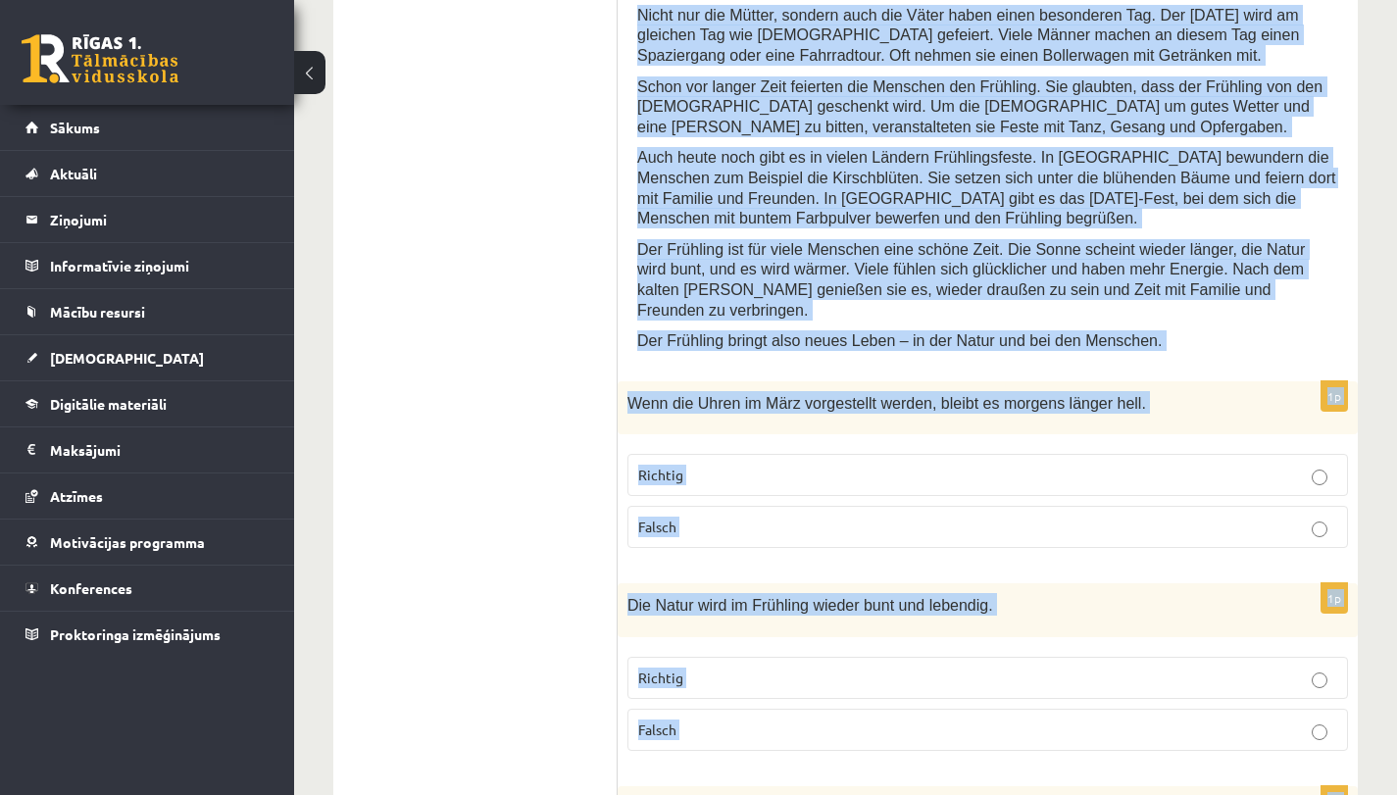
scroll to position [1139, 0]
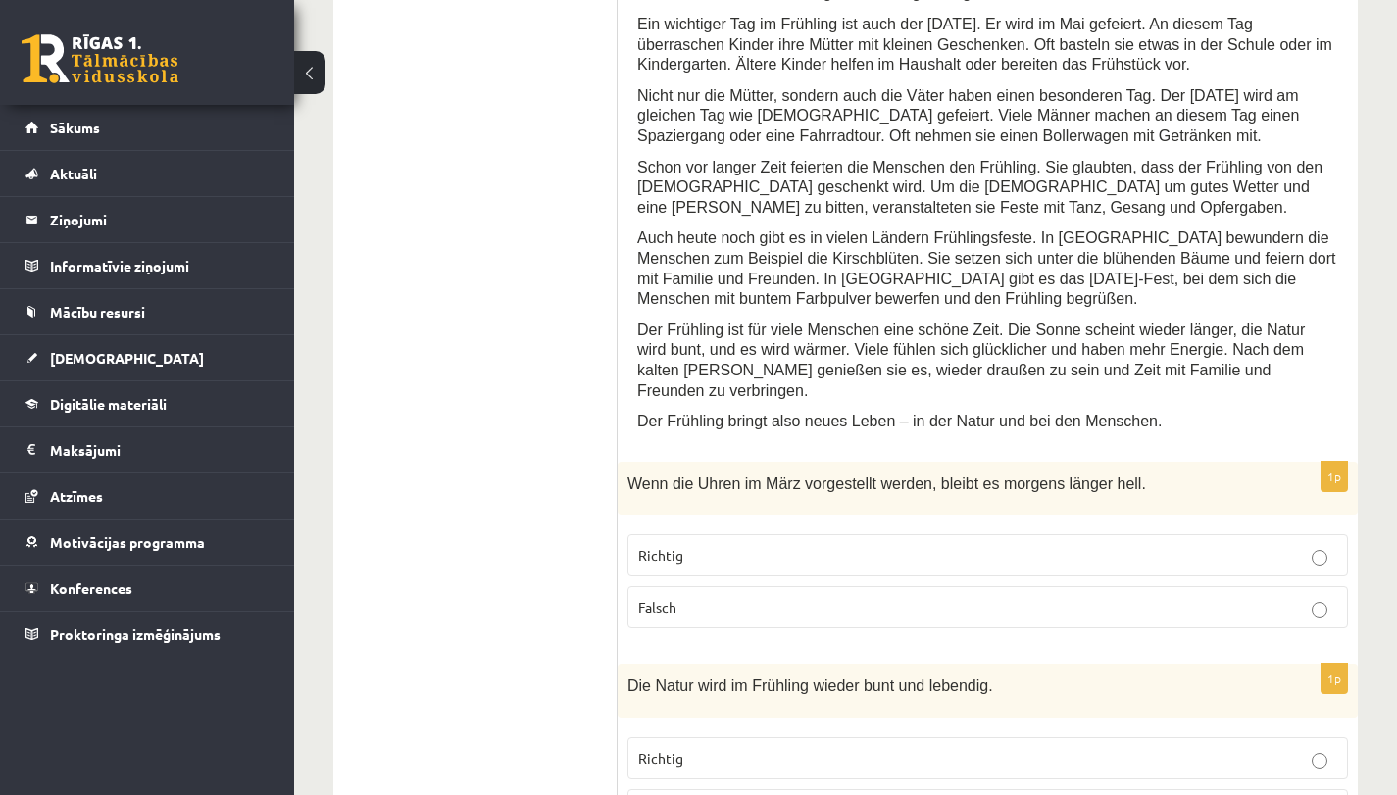
scroll to position [1180, 0]
click at [688, 543] on p "Richtig" at bounding box center [987, 553] width 699 height 21
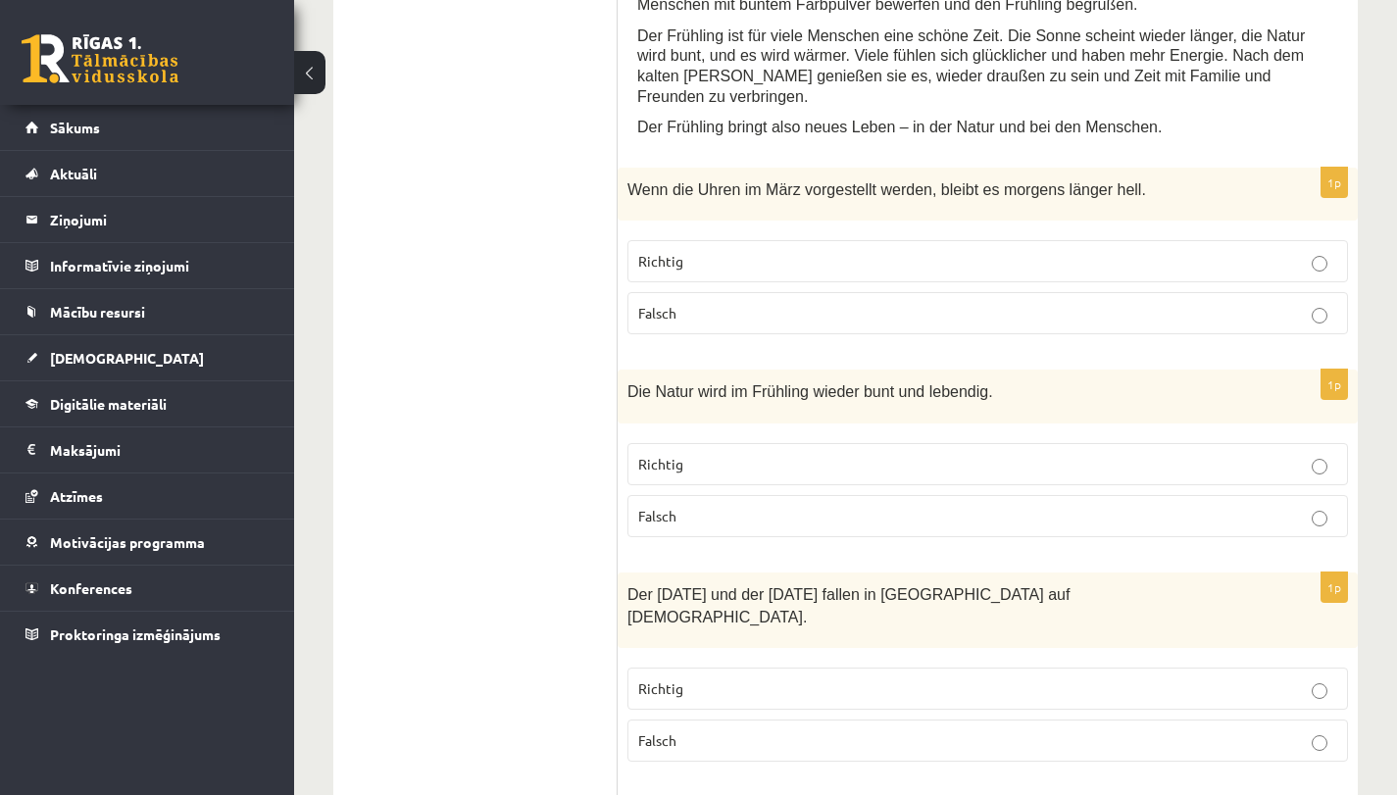
scroll to position [1506, 0]
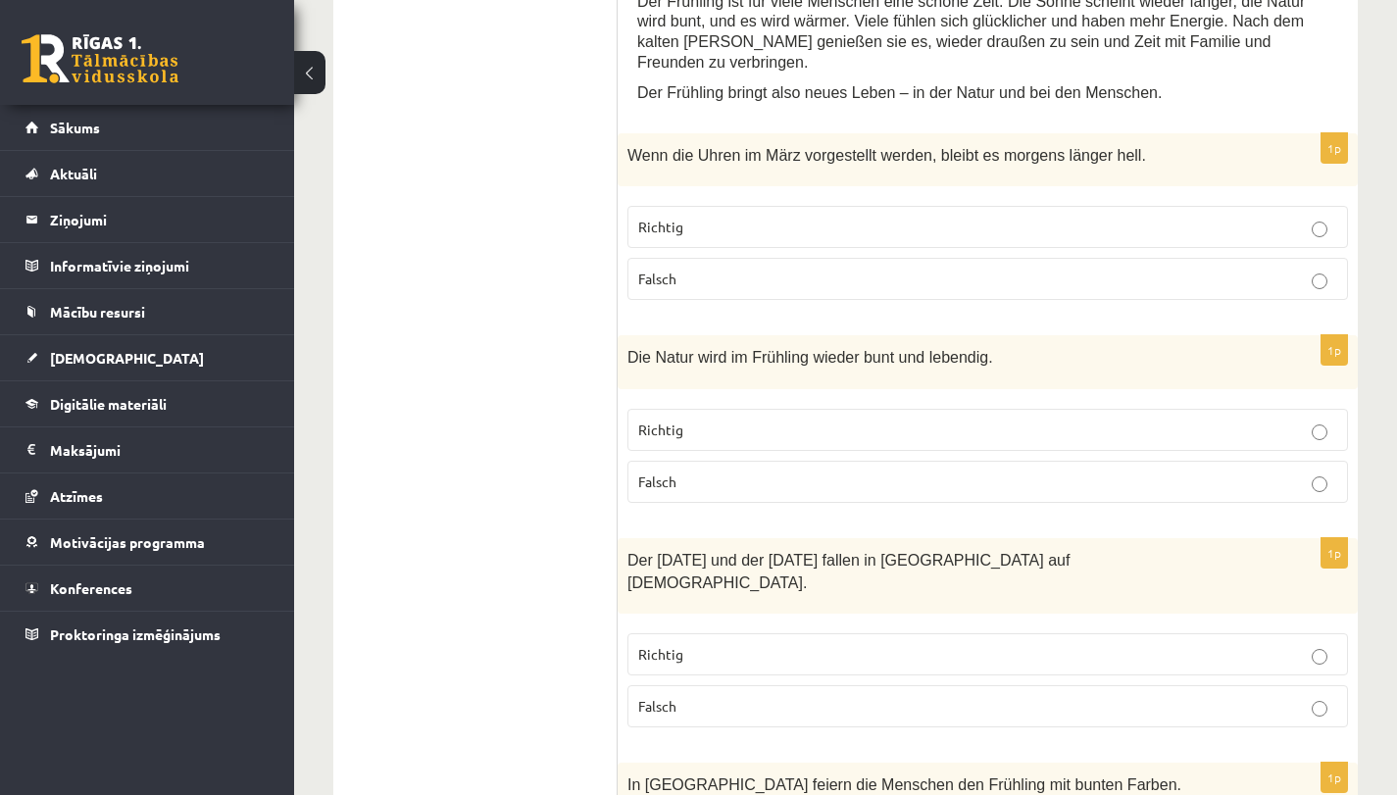
click at [700, 469] on label "Falsch" at bounding box center [987, 482] width 720 height 42
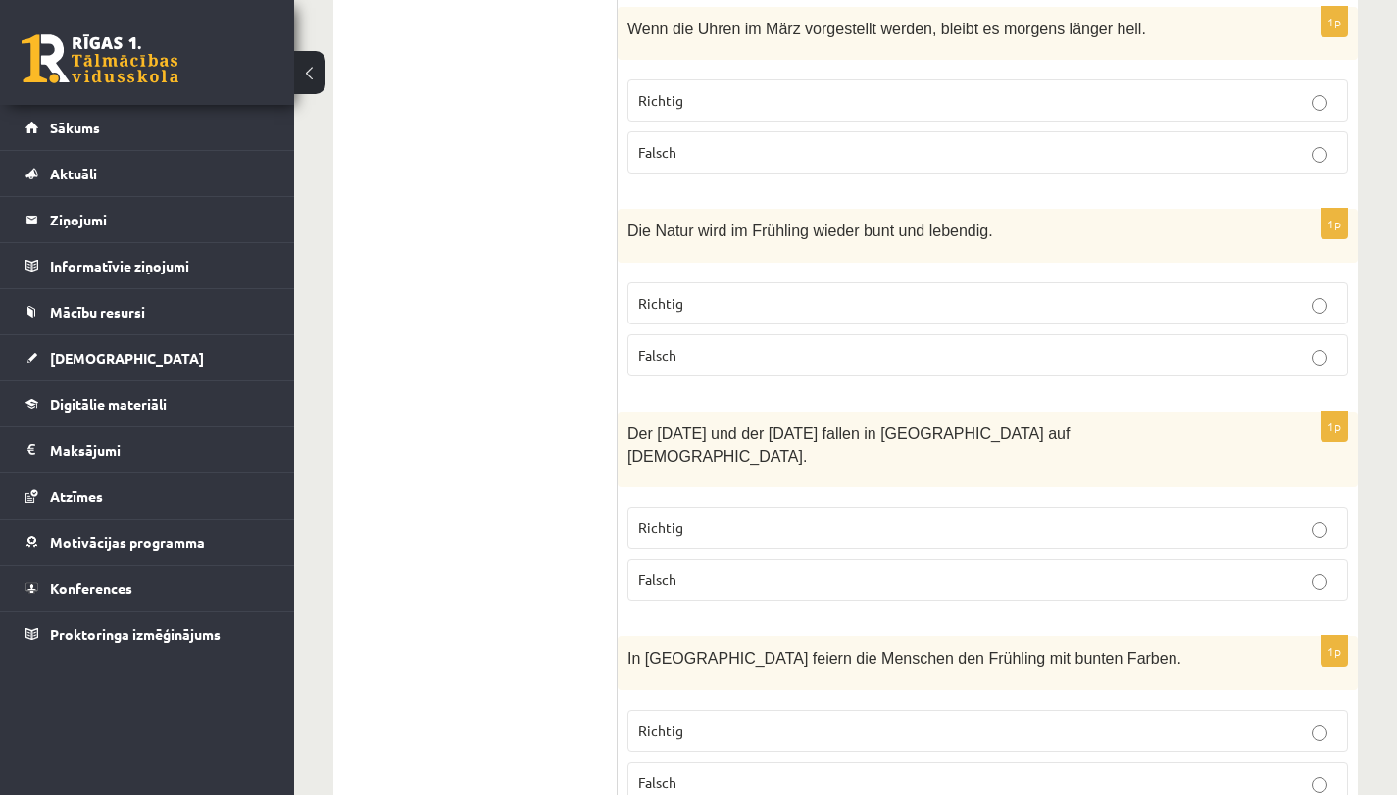
scroll to position [1663, 0]
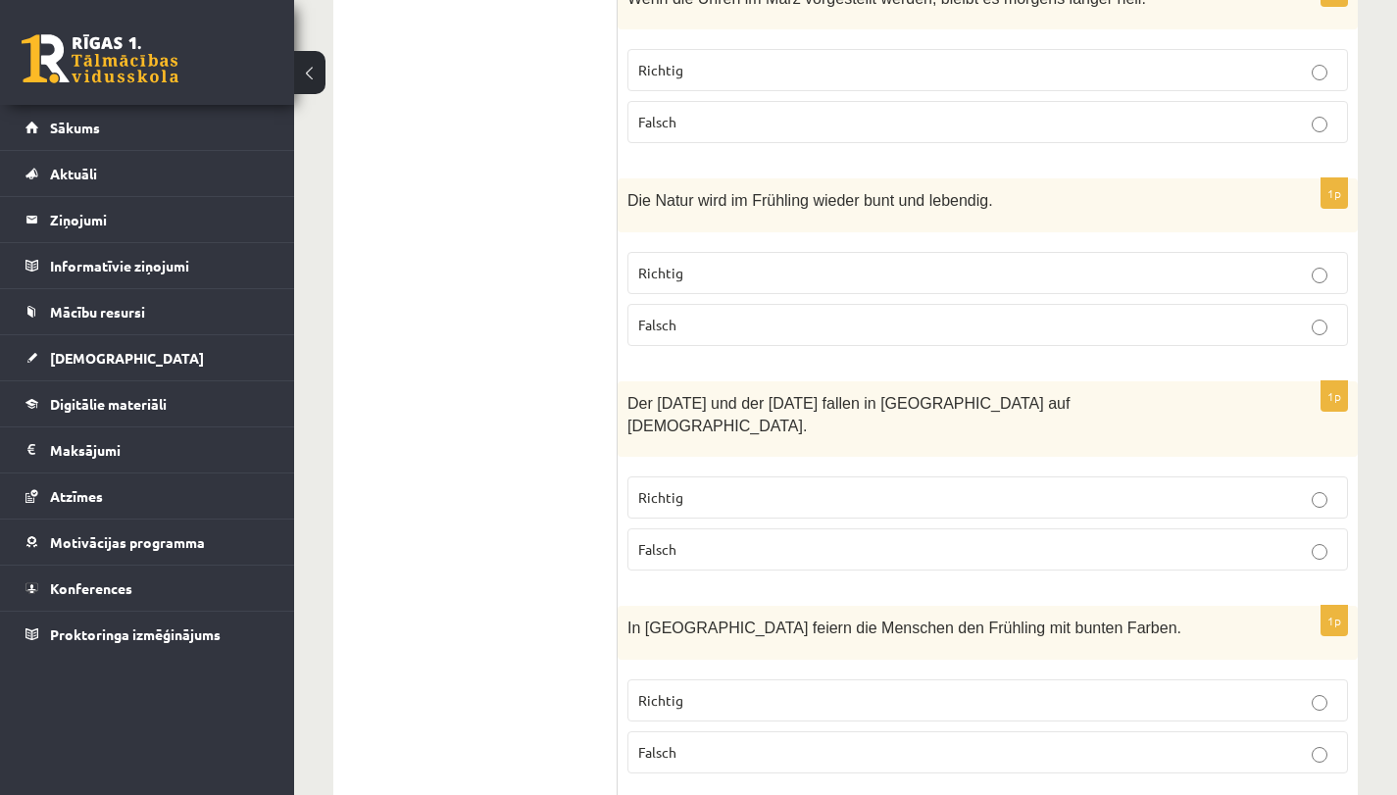
click at [691, 539] on p "Falsch" at bounding box center [987, 549] width 699 height 21
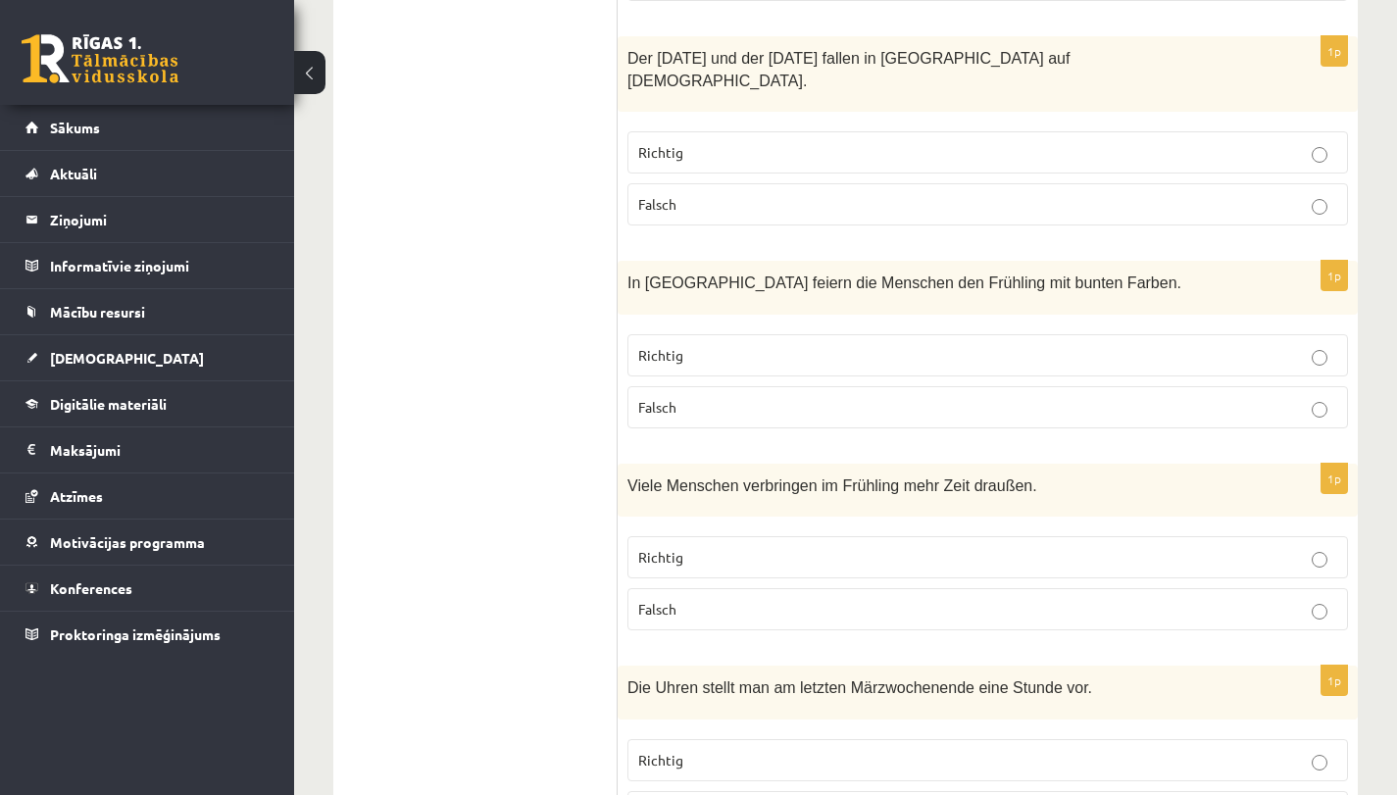
scroll to position [2009, 0]
click at [729, 385] on label "Falsch" at bounding box center [987, 406] width 720 height 42
click at [680, 546] on p "Richtig" at bounding box center [987, 556] width 699 height 21
click at [696, 749] on p "Richtig" at bounding box center [987, 759] width 699 height 21
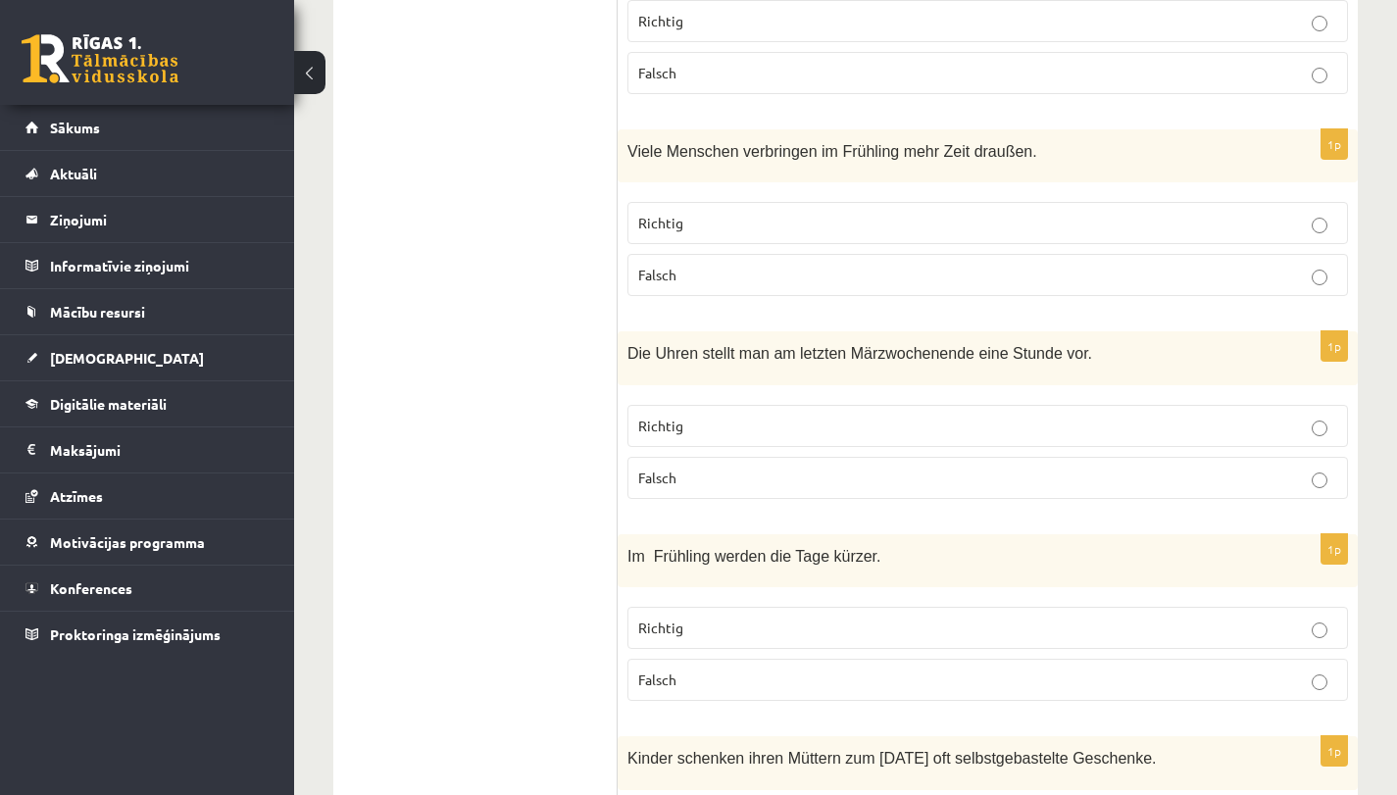
scroll to position [2433, 0]
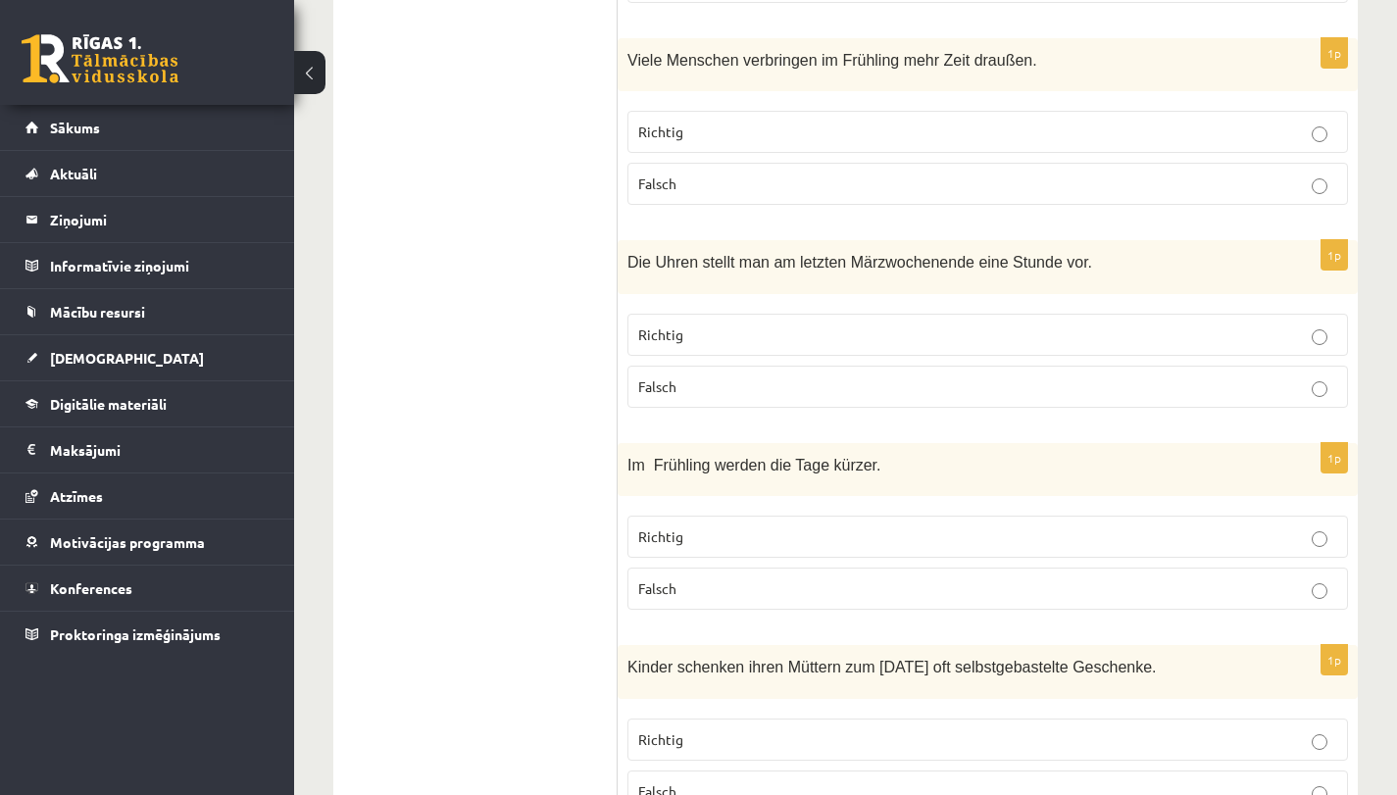
click at [672, 579] on span "Falsch" at bounding box center [657, 588] width 38 height 18
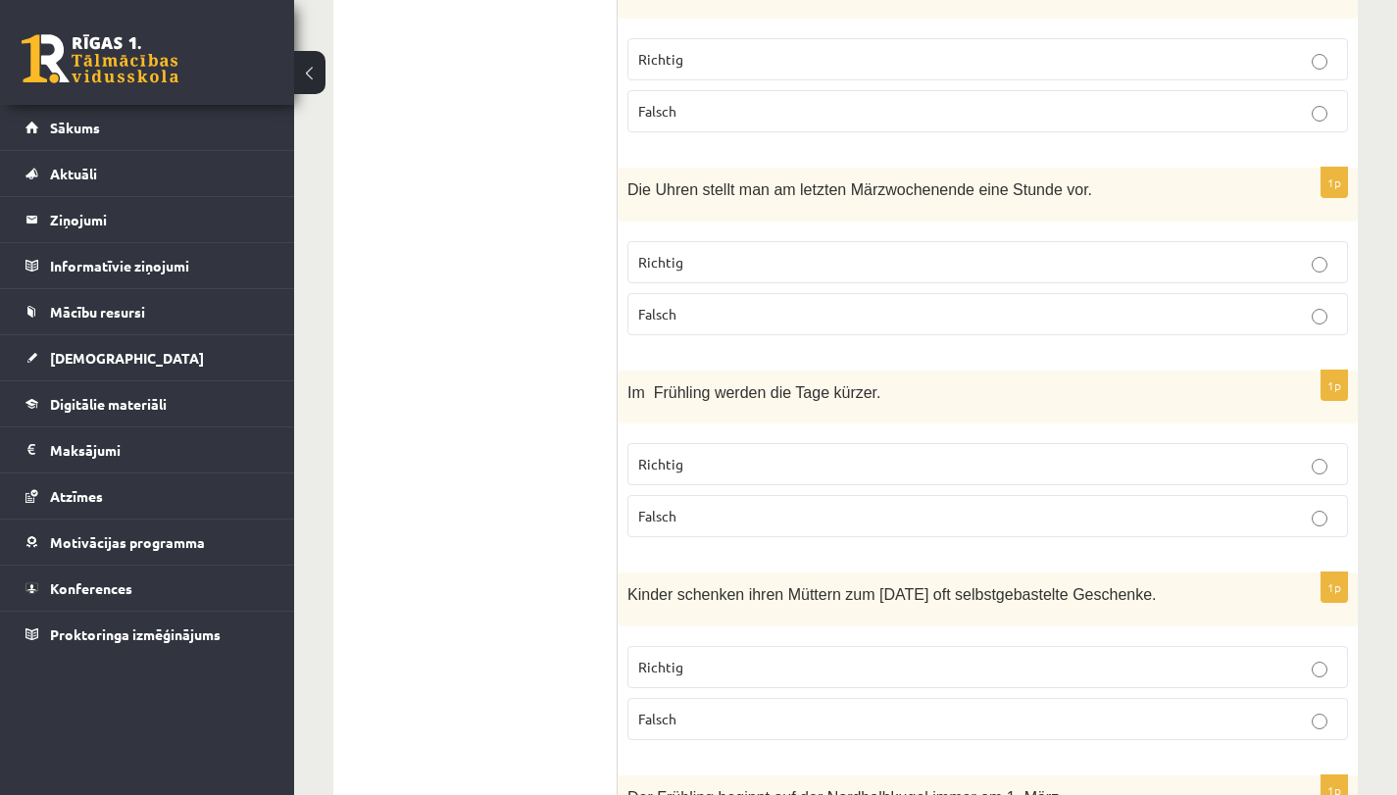
scroll to position [2510, 0]
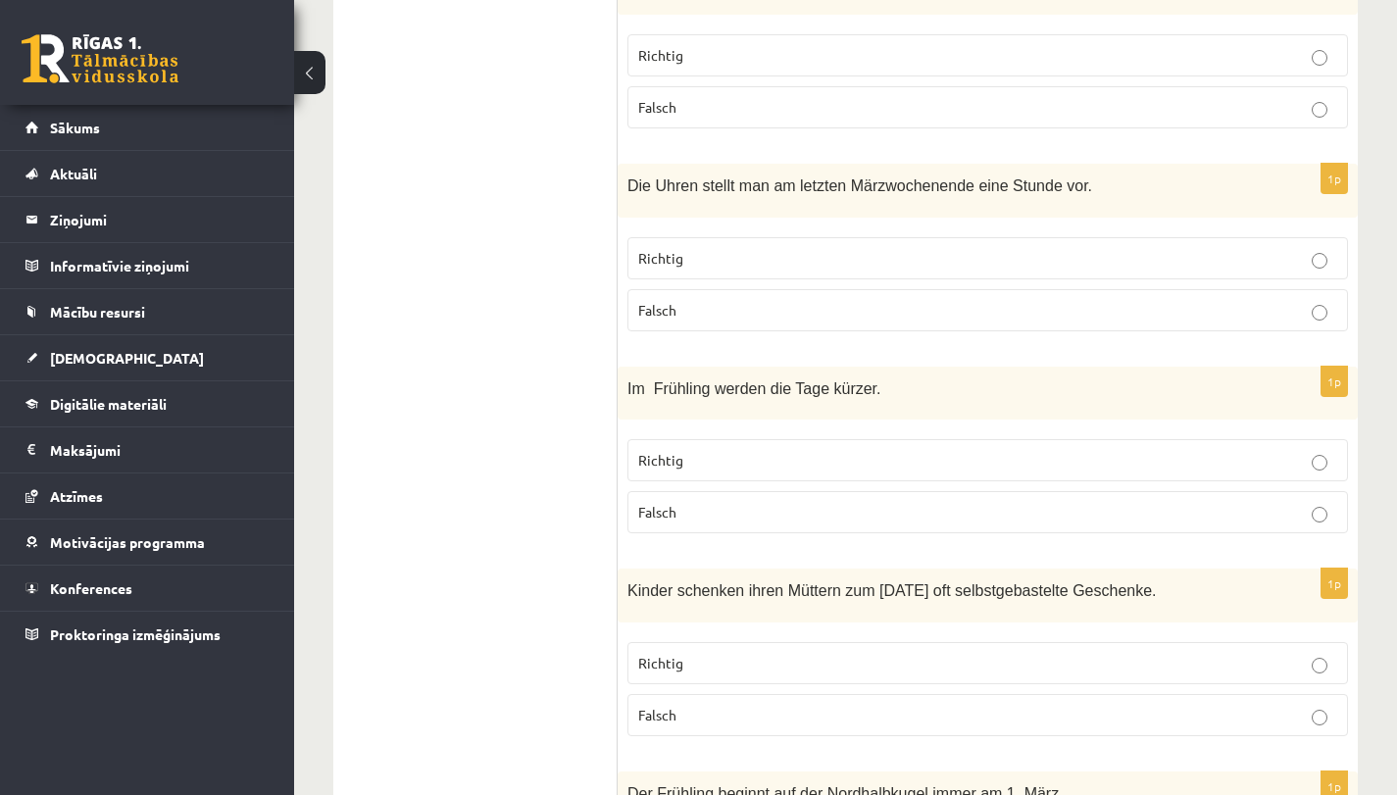
click at [700, 653] on p "Richtig" at bounding box center [987, 663] width 699 height 21
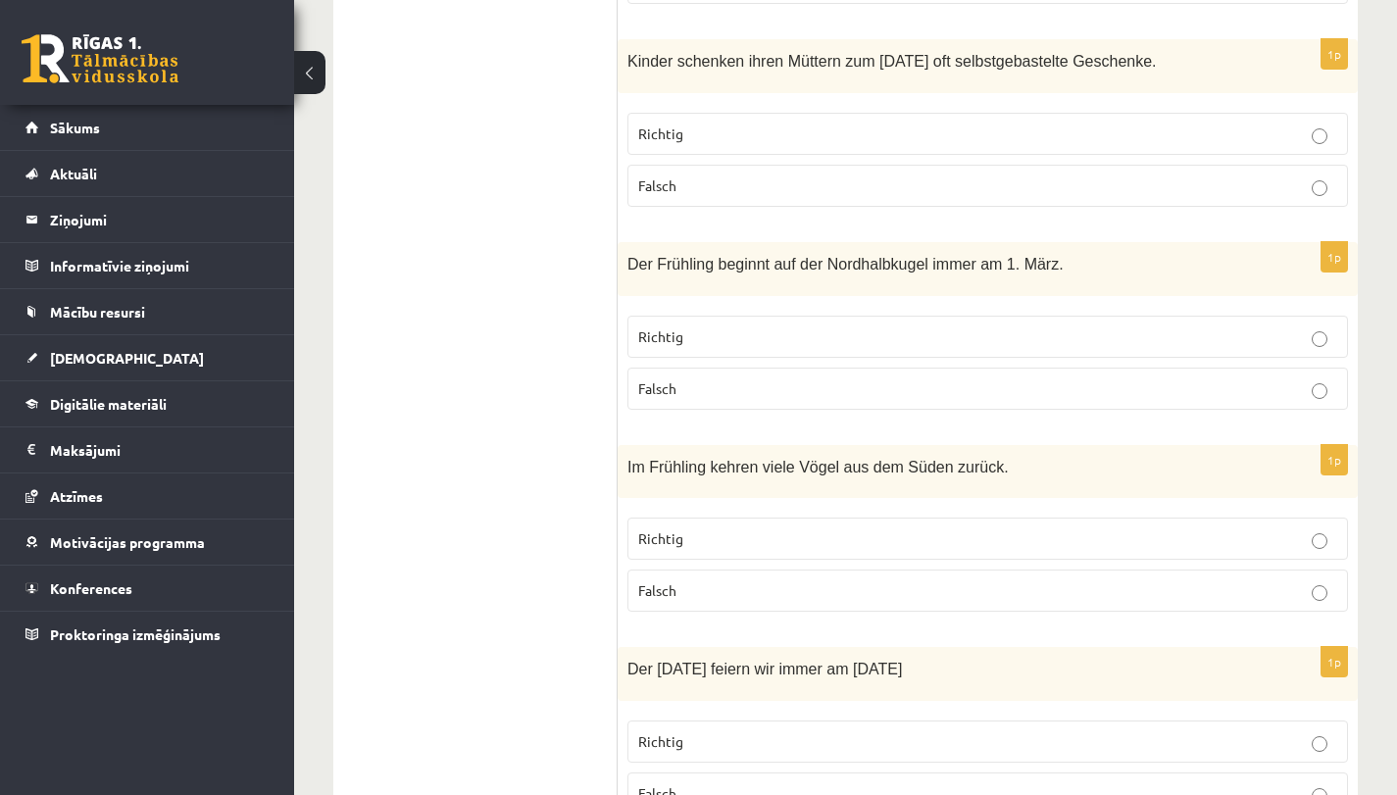
scroll to position [3043, 0]
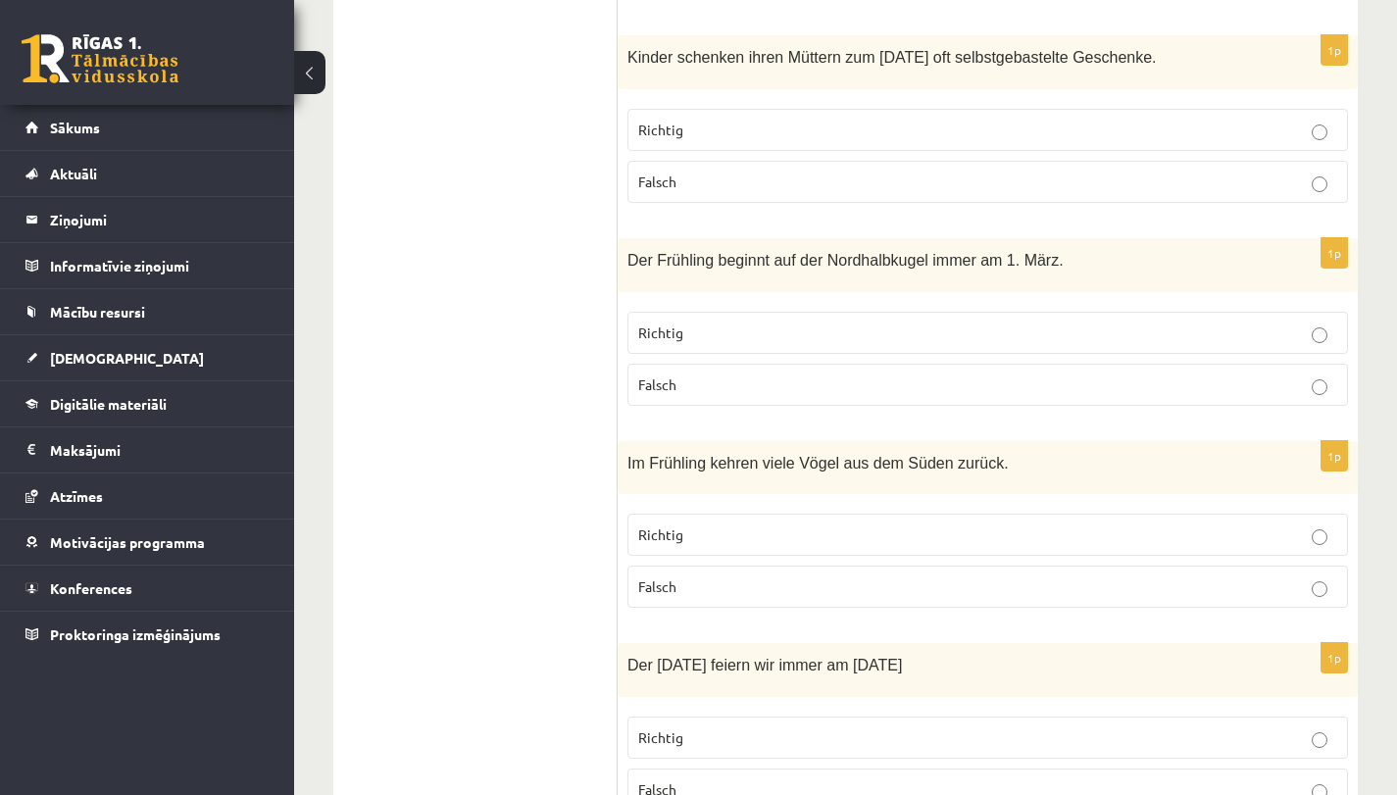
click at [838, 374] on p "Falsch" at bounding box center [987, 384] width 699 height 21
click at [673, 524] on p "Richtig" at bounding box center [987, 534] width 699 height 21
click at [684, 779] on p "Falsch" at bounding box center [987, 789] width 699 height 21
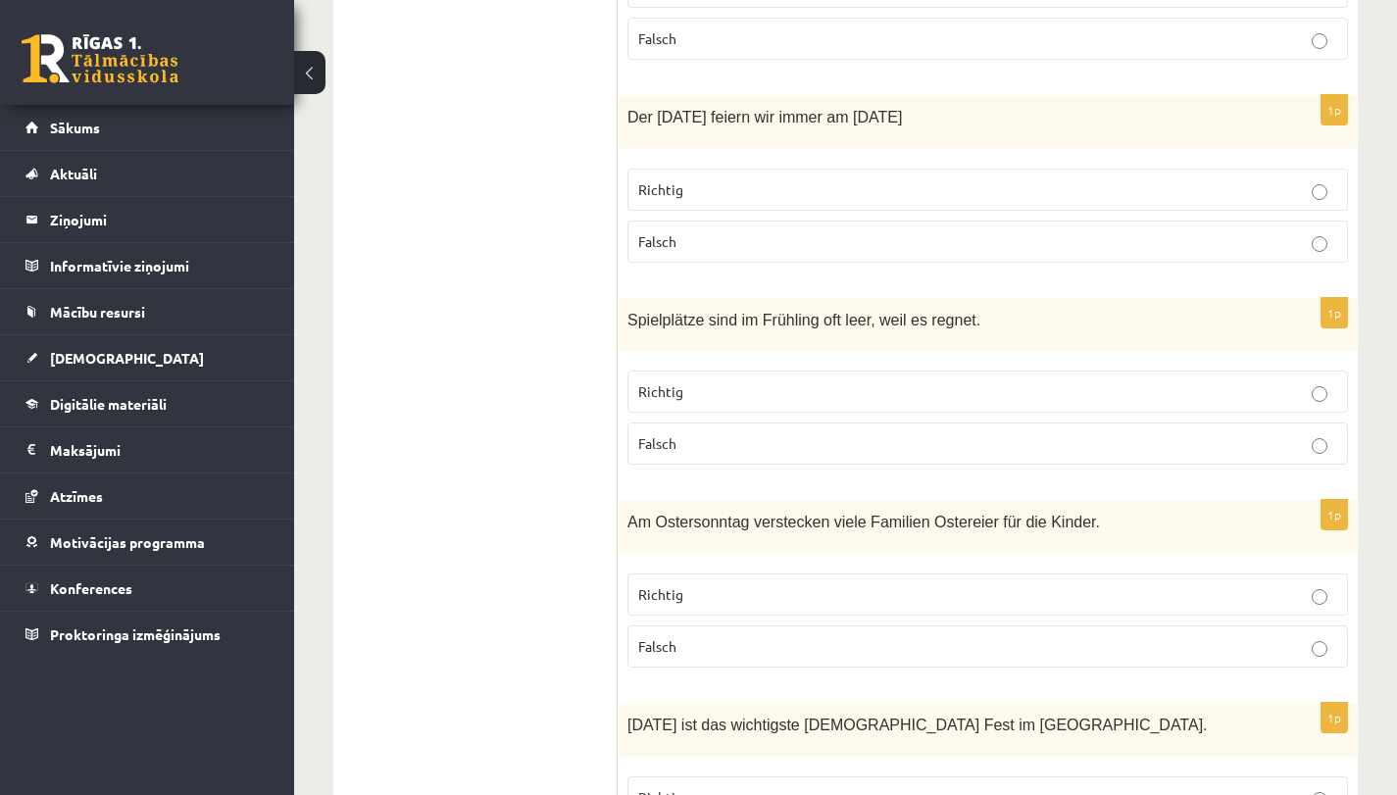
scroll to position [3593, 0]
click at [737, 420] on label "Falsch" at bounding box center [987, 441] width 720 height 42
click at [698, 571] on label "Richtig" at bounding box center [987, 592] width 720 height 42
drag, startPoint x: 716, startPoint y: 755, endPoint x: 704, endPoint y: 556, distance: 199.4
click at [716, 785] on p "Richtig" at bounding box center [987, 795] width 699 height 21
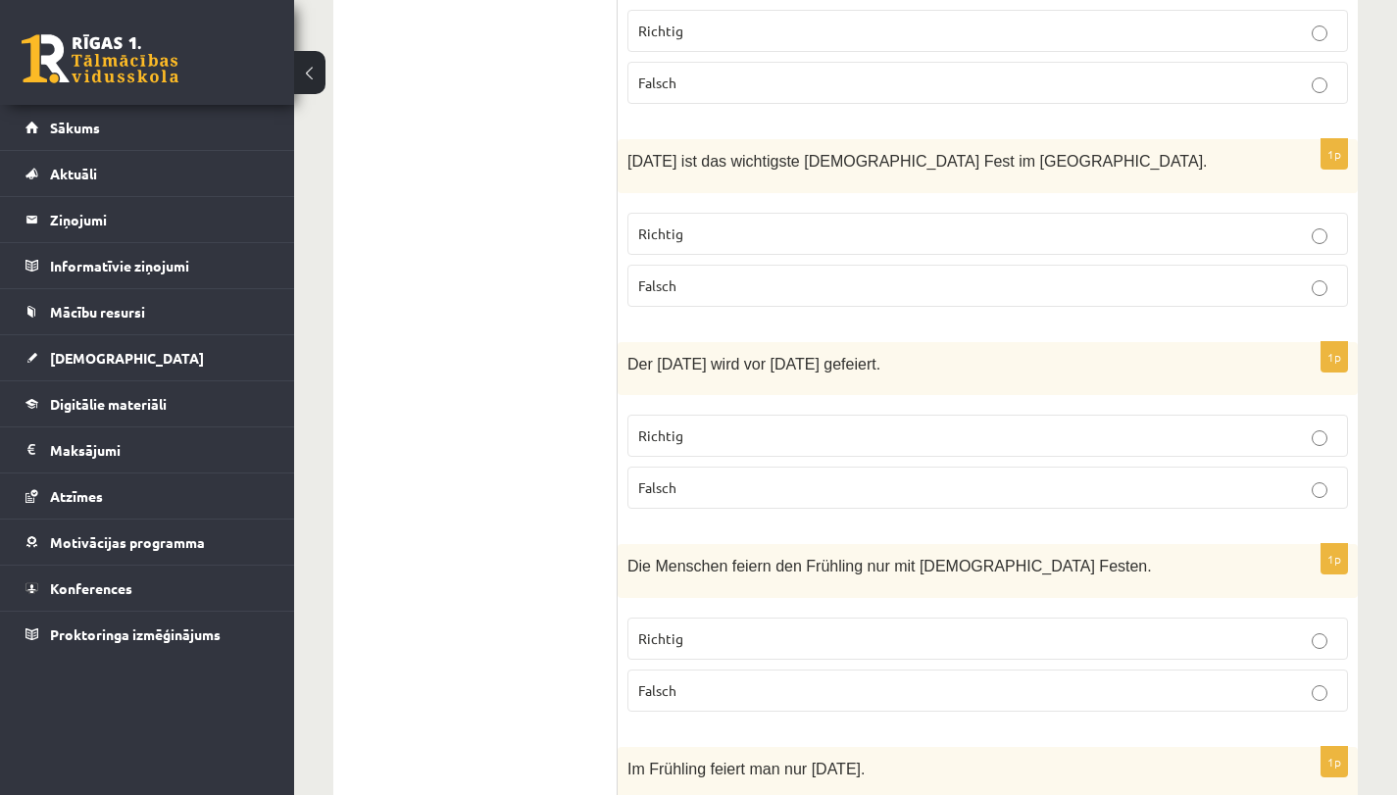
scroll to position [4165, 0]
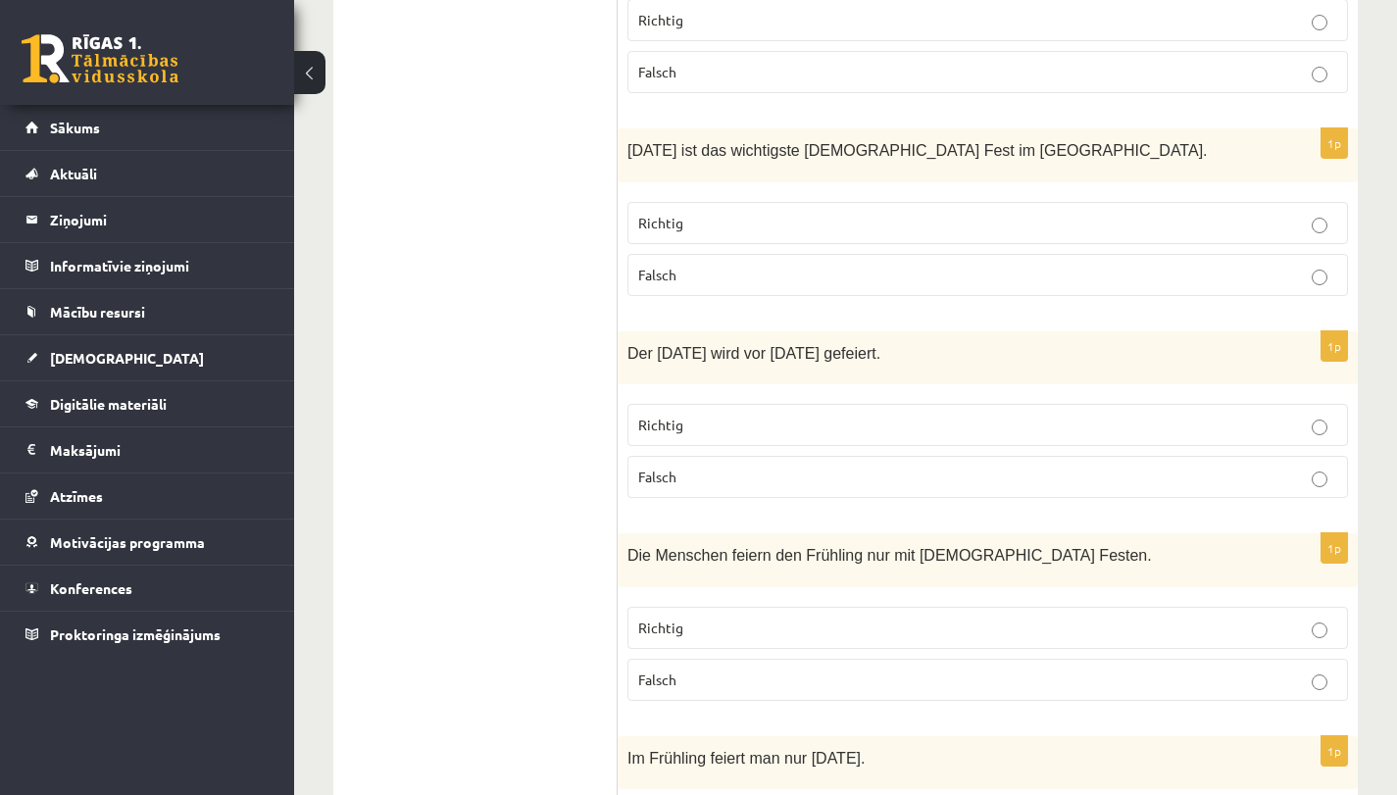
click at [701, 467] on p "Falsch" at bounding box center [987, 477] width 699 height 21
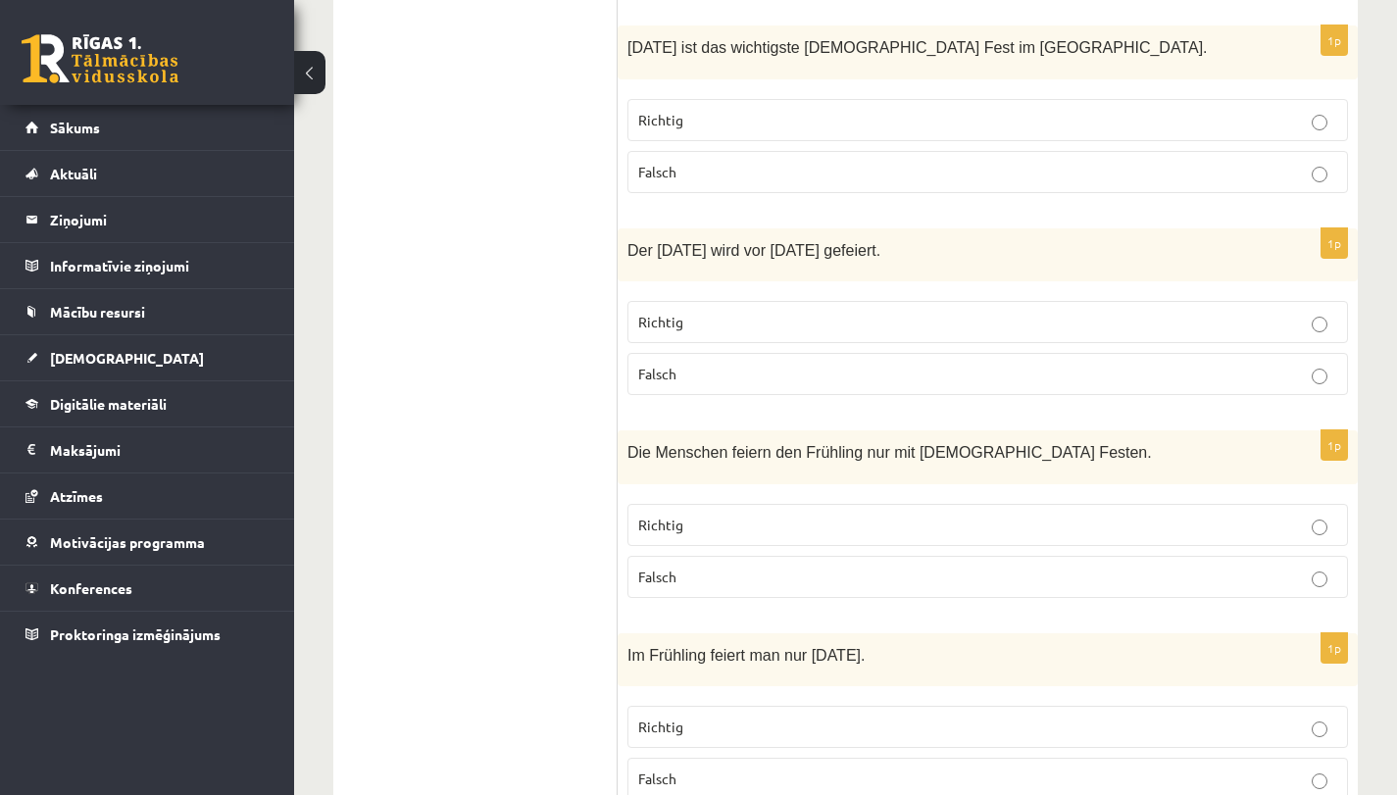
scroll to position [4301, 0]
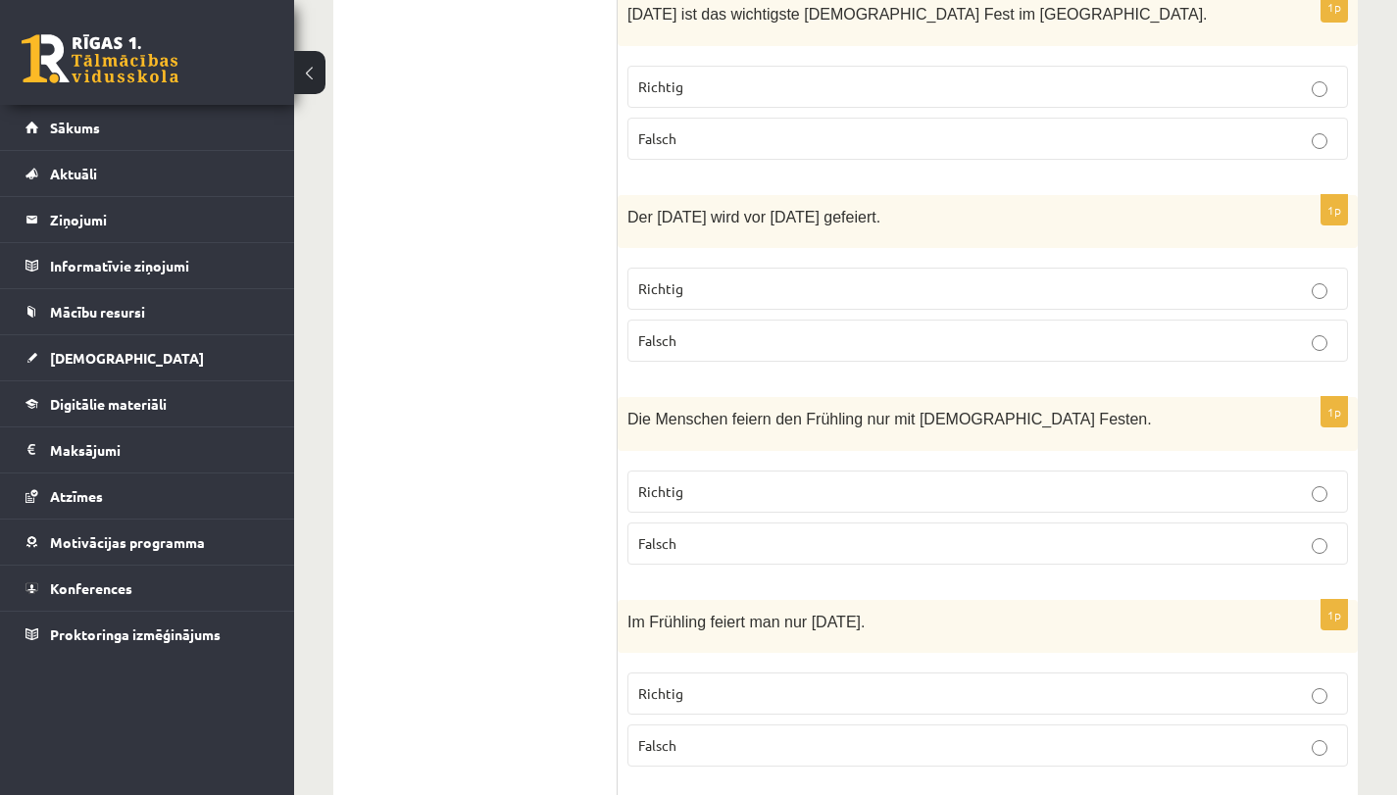
click at [706, 533] on p "Falsch" at bounding box center [987, 543] width 699 height 21
click at [677, 735] on p "Falsch" at bounding box center [987, 745] width 699 height 21
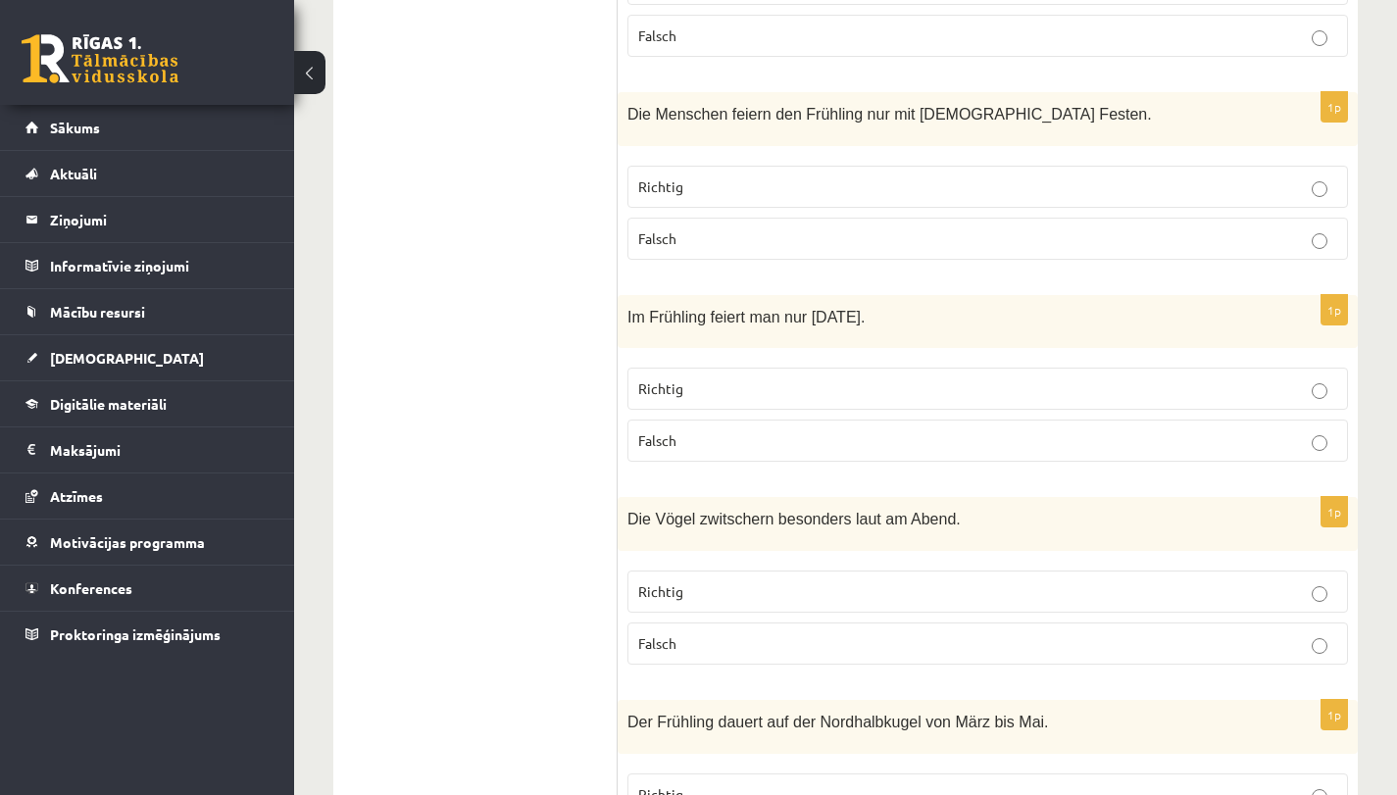
scroll to position [4778, 0]
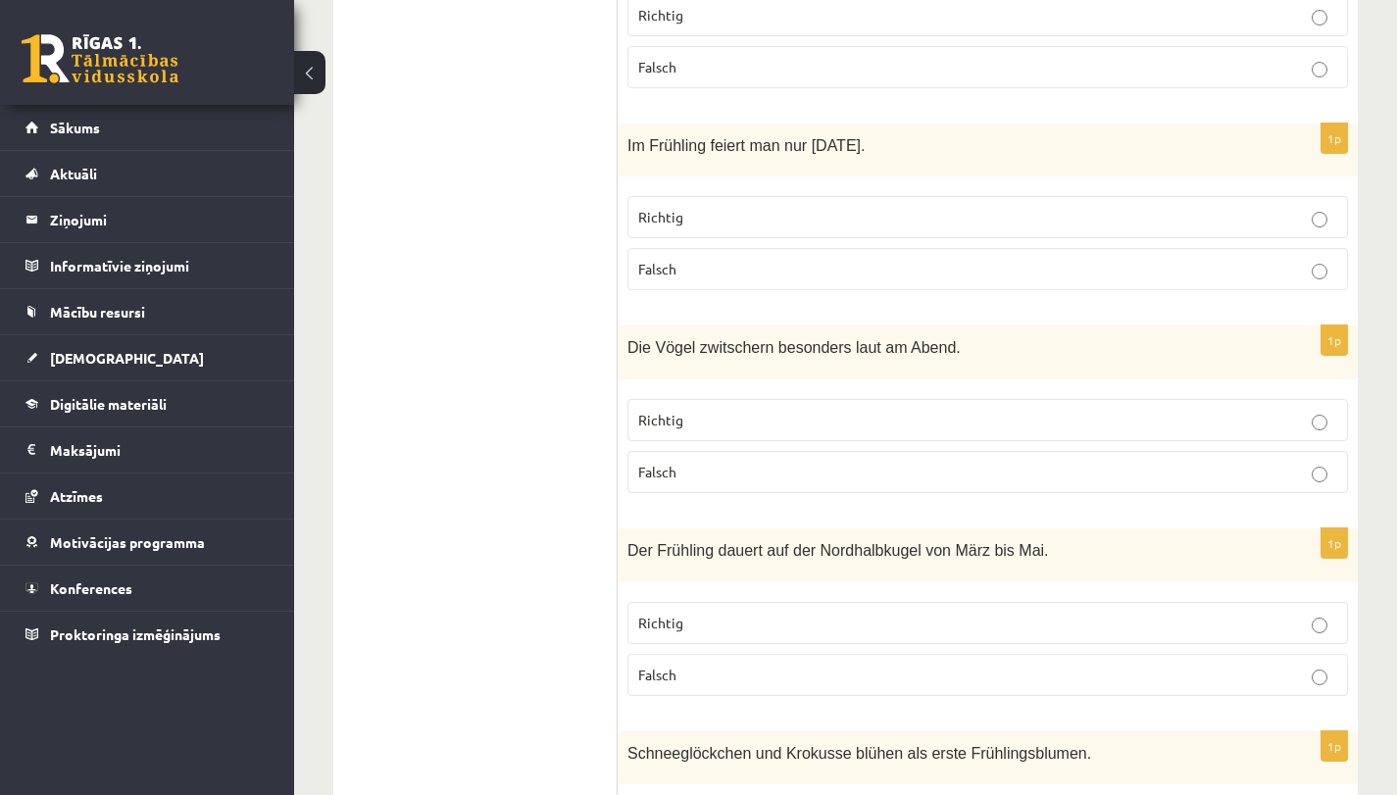
click at [725, 462] on p "Falsch" at bounding box center [987, 472] width 699 height 21
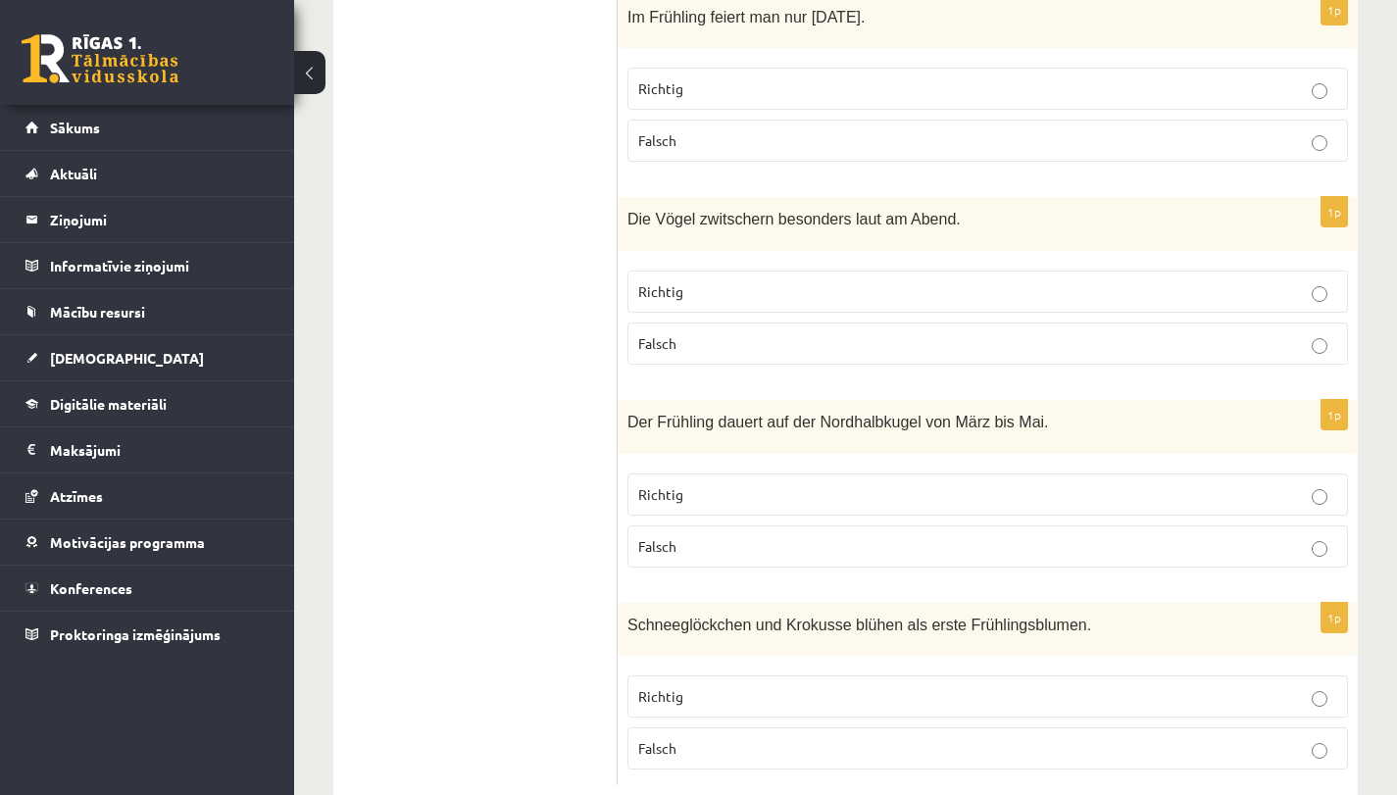
click at [745, 484] on p "Richtig" at bounding box center [987, 494] width 699 height 21
click at [717, 738] on p "Falsch" at bounding box center [987, 748] width 699 height 21
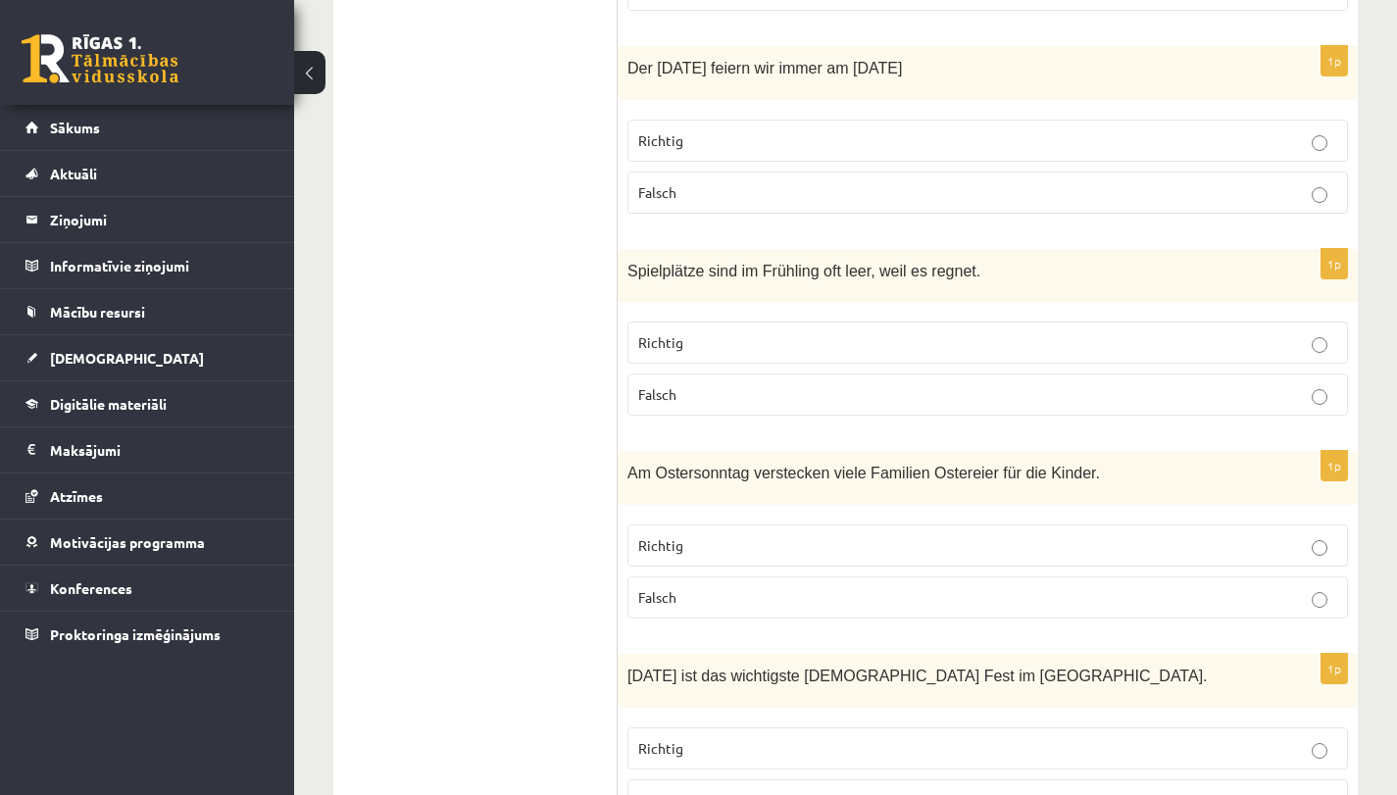
scroll to position [2964, 0]
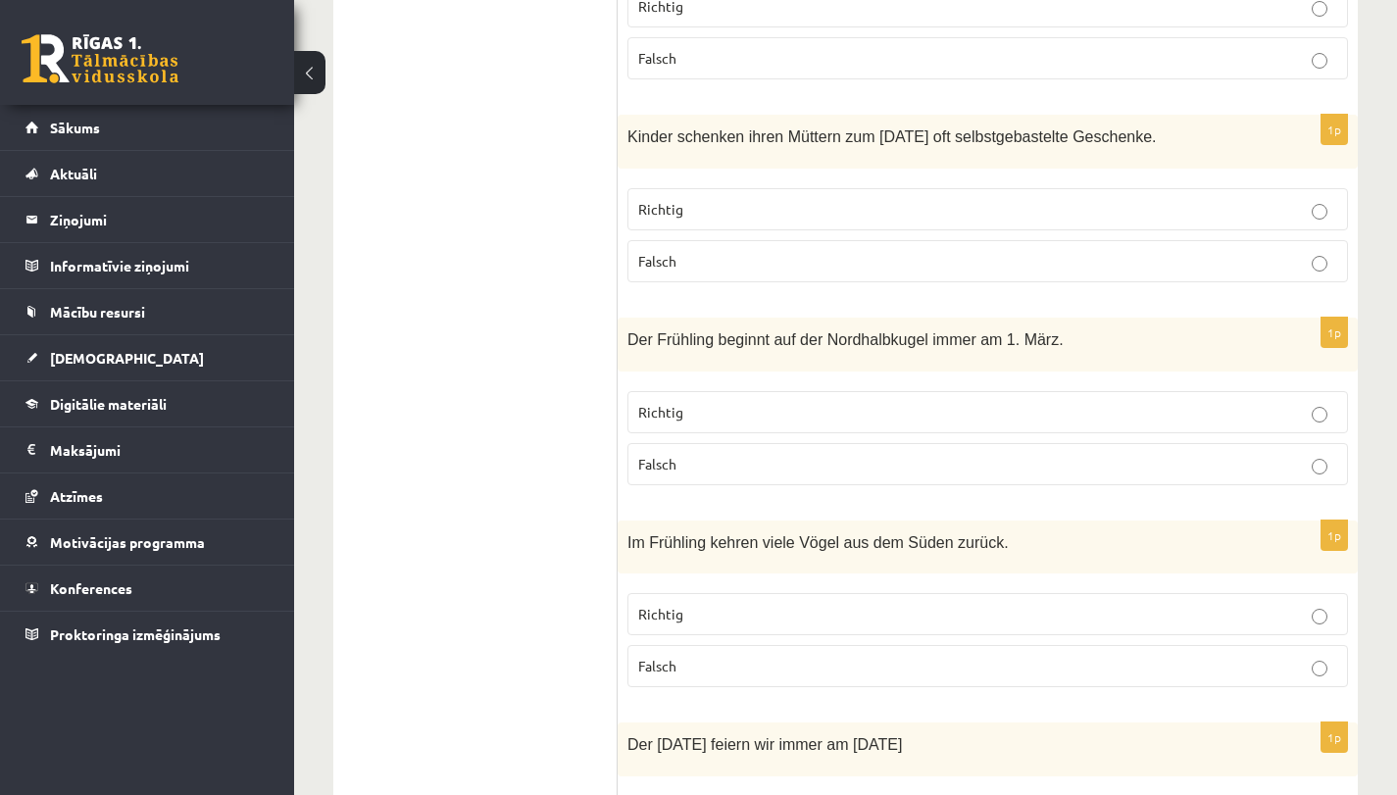
click at [798, 391] on label "Richtig" at bounding box center [987, 412] width 720 height 42
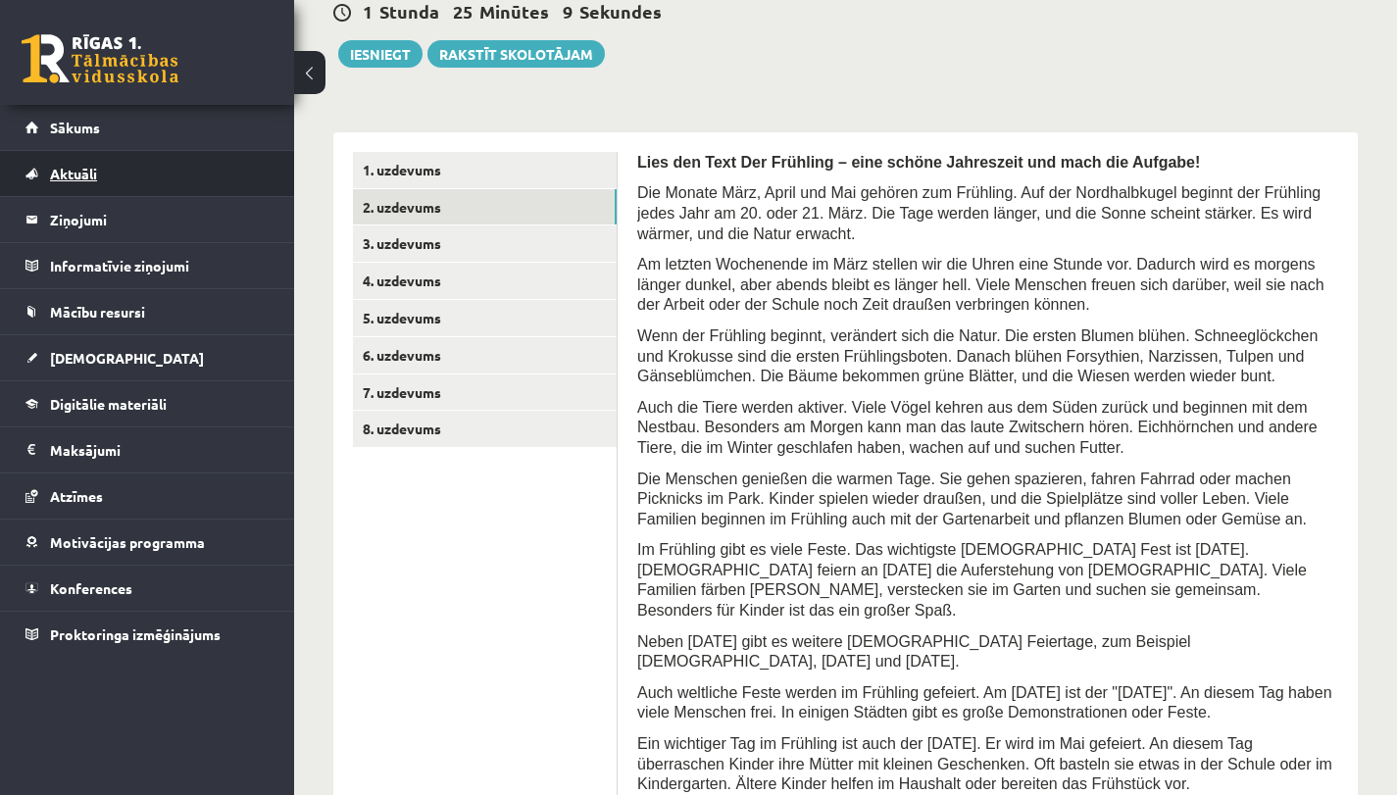
scroll to position [422, 0]
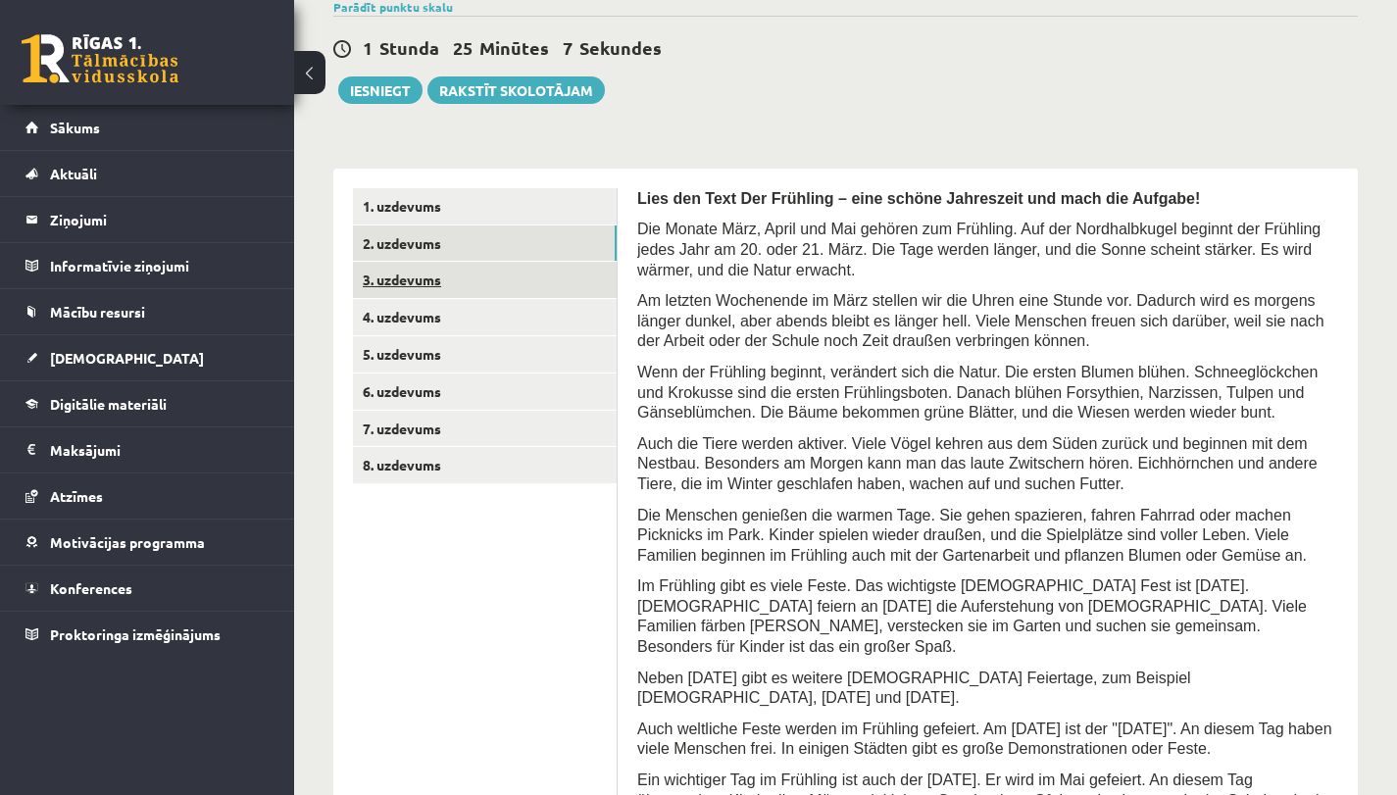
click at [523, 269] on link "3. uzdevums" at bounding box center [485, 280] width 264 height 36
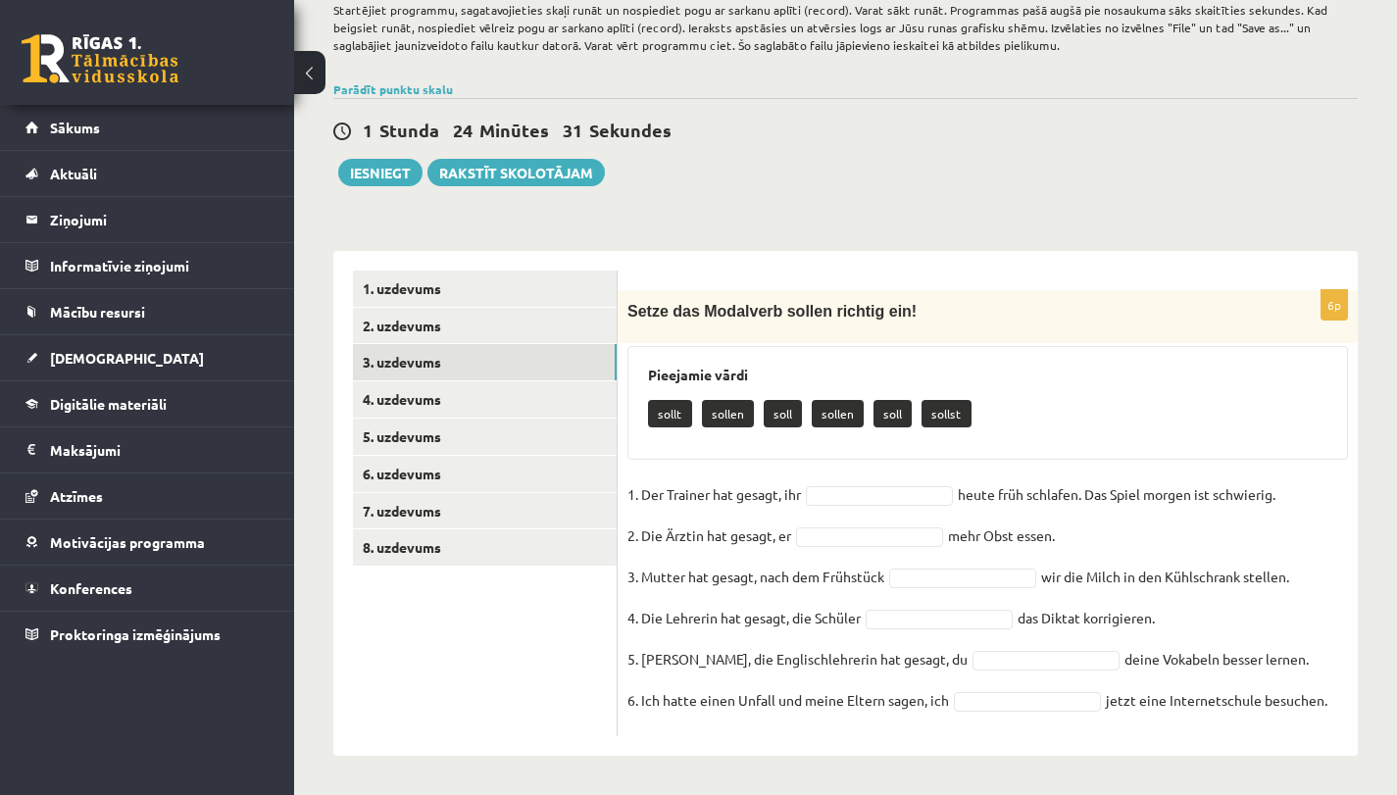
drag, startPoint x: 629, startPoint y: 314, endPoint x: 1390, endPoint y: 693, distance: 849.9
click at [1390, 693] on div "Vācu valoda 8. klase 4. ieskaite , Luīze Vasiļjeva (8.a JK klase) Ieskaitē būs …" at bounding box center [845, 264] width 1103 height 1059
copy div "Setze das Modalverb sollen richtig ein! Pieejamie vārdi sollt sollen soll solle…"
click at [1075, 424] on div "sollt sollen soll sollen soll sollst" at bounding box center [987, 416] width 679 height 46
drag, startPoint x: 671, startPoint y: 420, endPoint x: 788, endPoint y: 467, distance: 125.8
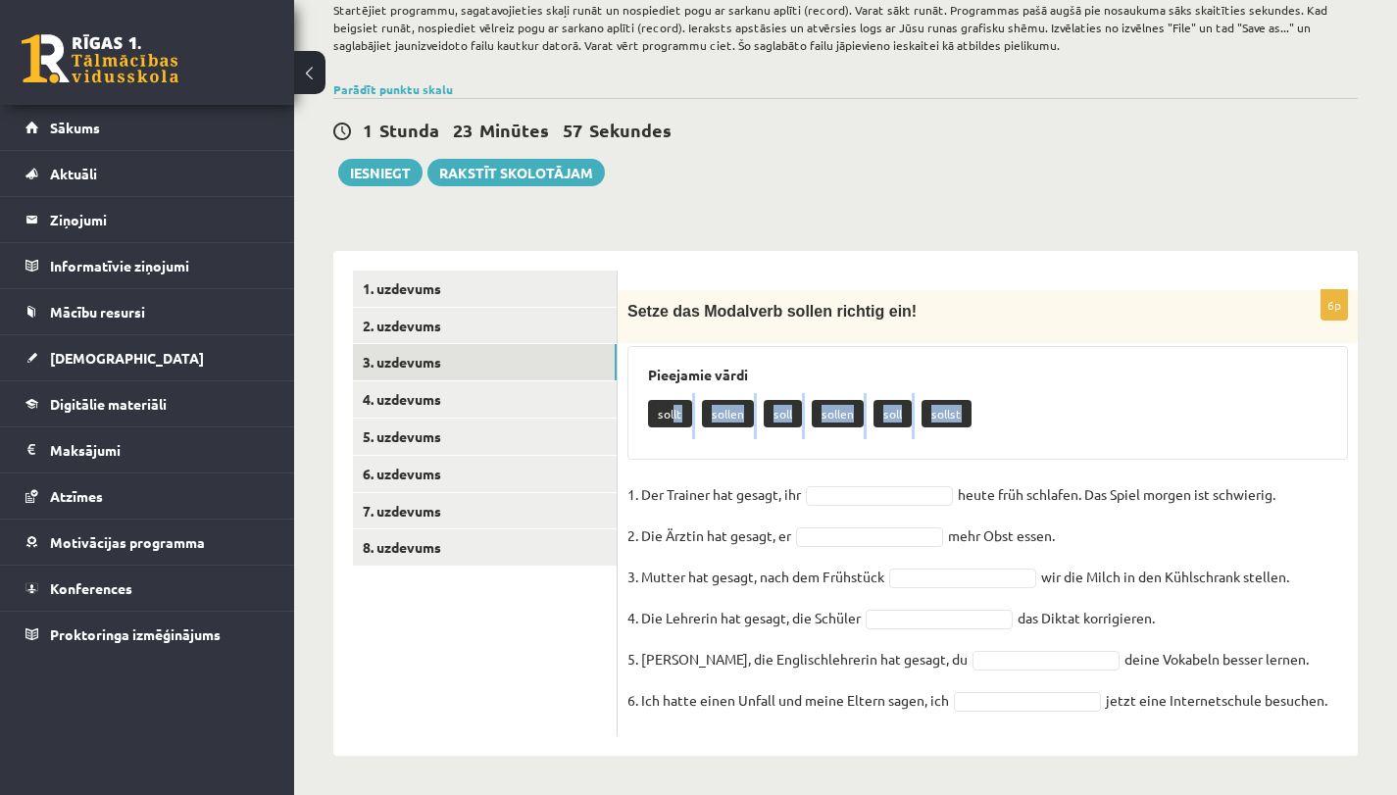
click at [777, 460] on div "6p Setze das Modalverb sollen richtig ein! Pieejamie vārdi sollt sollen soll so…" at bounding box center [987, 513] width 740 height 446
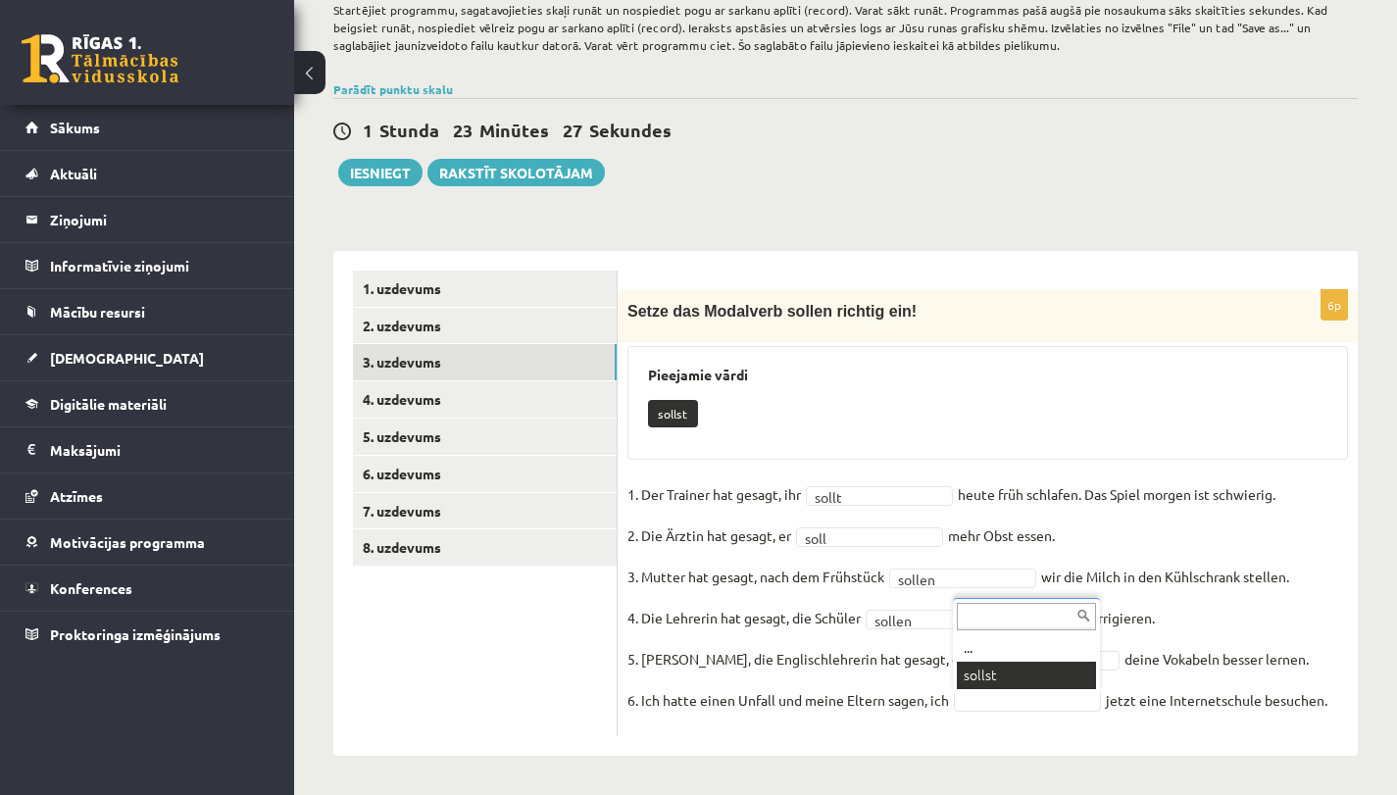
drag, startPoint x: 984, startPoint y: 676, endPoint x: 1069, endPoint y: 655, distance: 87.9
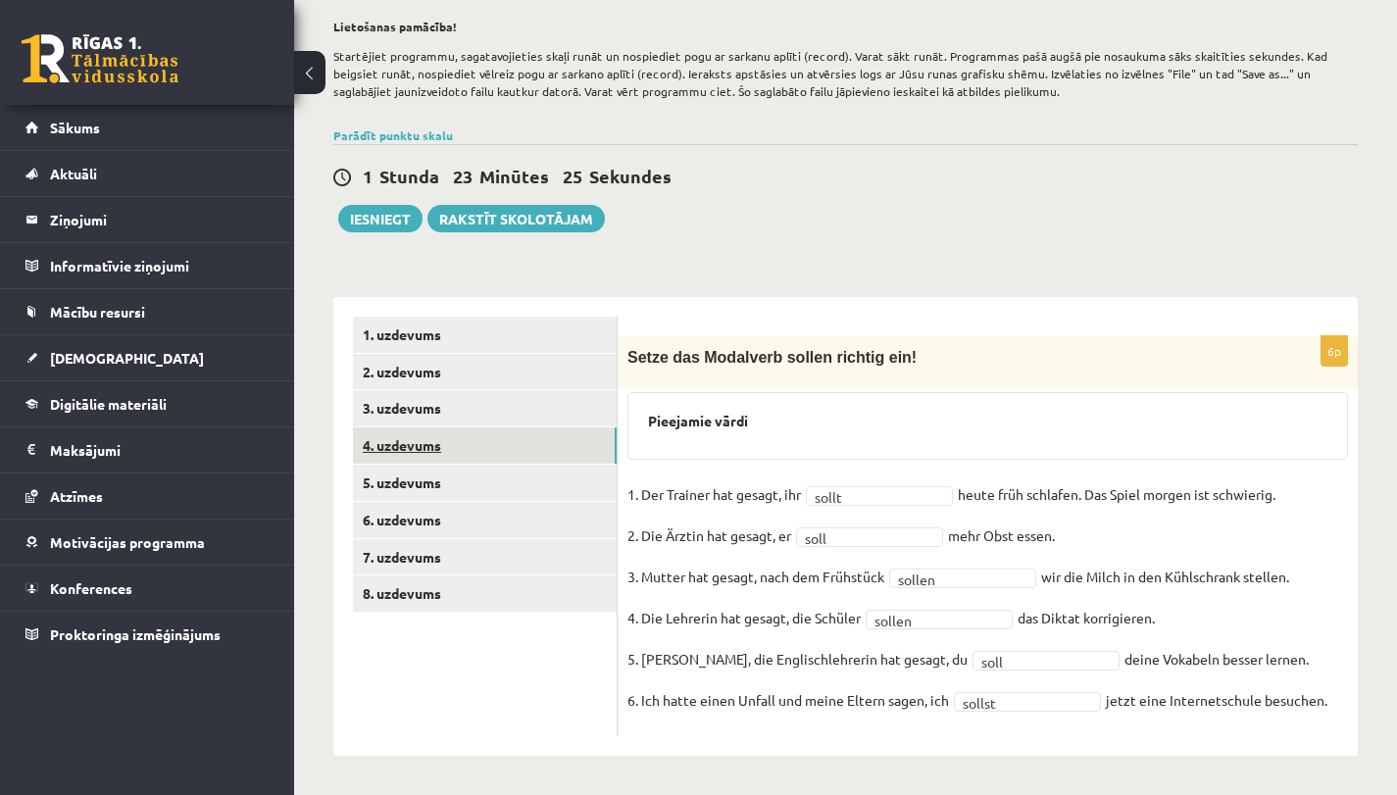
click at [499, 431] on link "4. uzdevums" at bounding box center [485, 445] width 264 height 36
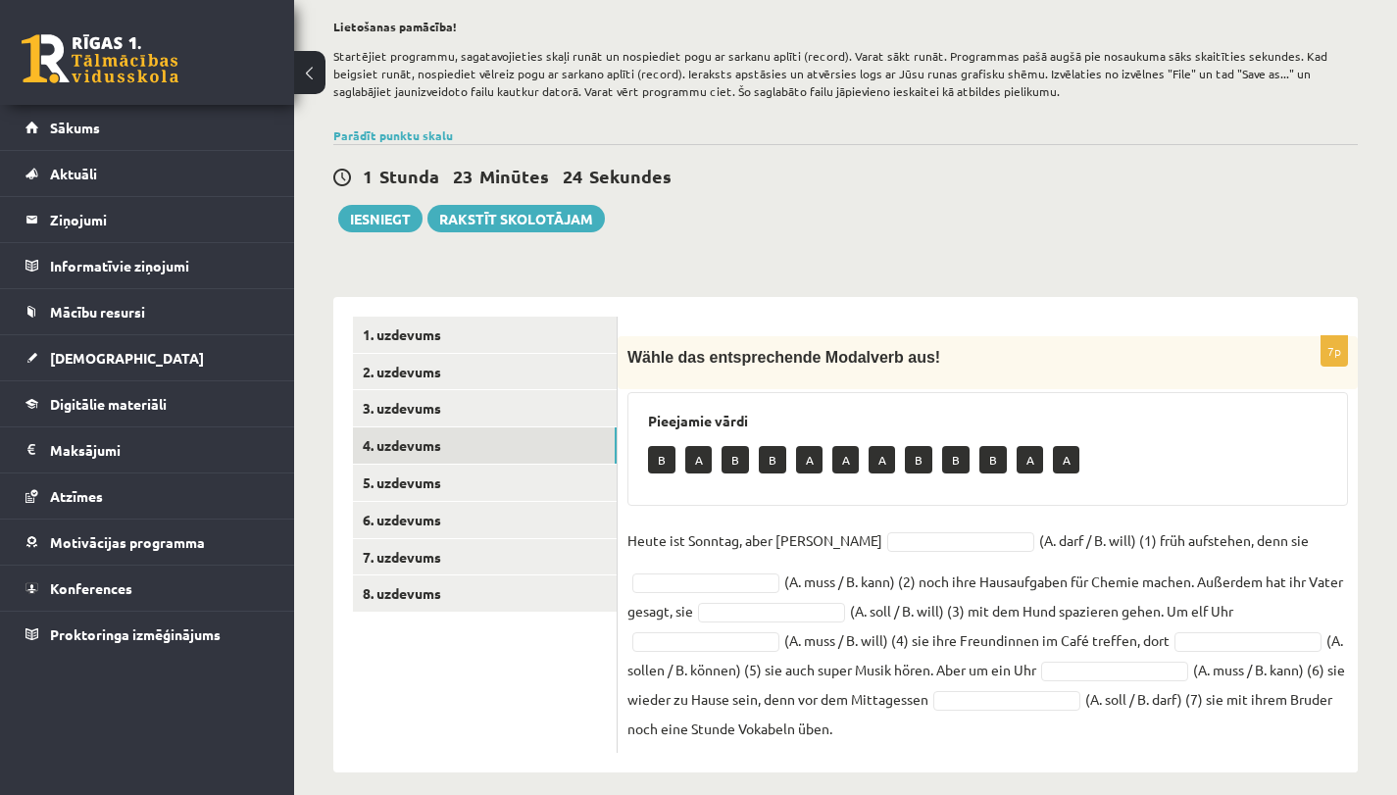
scroll to position [311, 0]
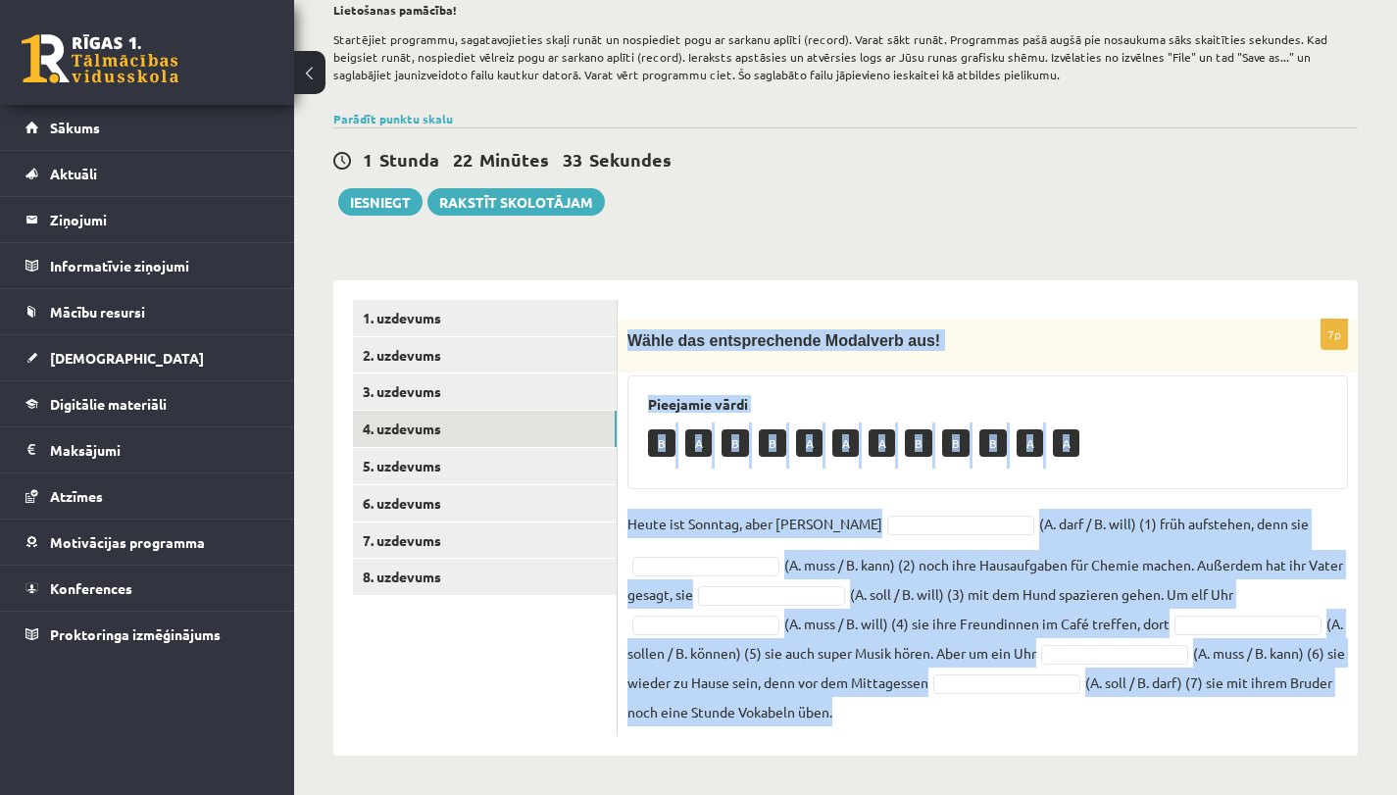
drag, startPoint x: 629, startPoint y: 335, endPoint x: 1005, endPoint y: 769, distance: 573.9
click at [1008, 772] on div "Vācu valoda 8. klase 4. ieskaite , Luīze Vasiļjeva (8.a JK klase) Ieskaitē būs …" at bounding box center [845, 280] width 1103 height 1030
copy div "Wähle das entsprechende Modalverb aus! Pieejamie vārdi B A B B A A A B B B A A …"
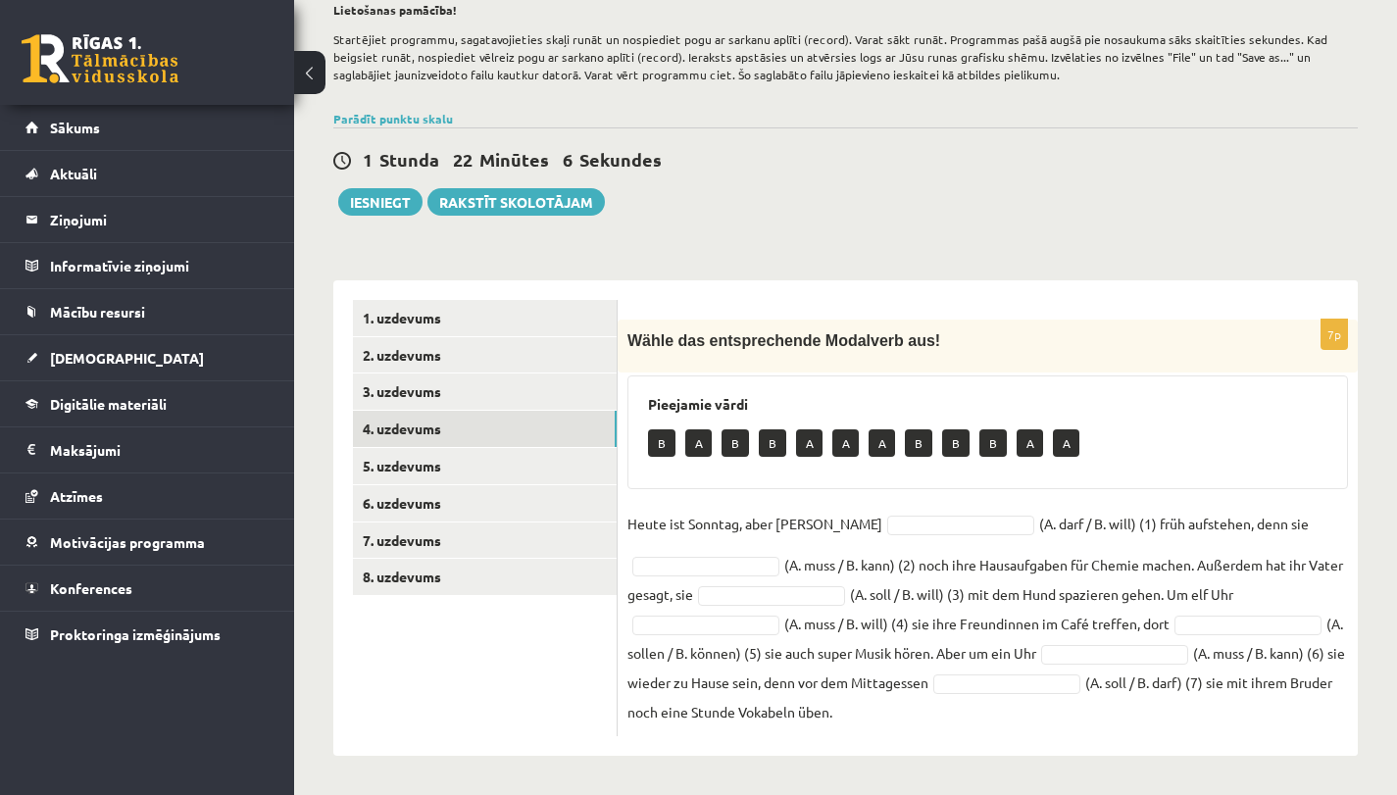
click at [583, 665] on ul "1. uzdevums 2. uzdevums 3. uzdevums 4. uzdevums 5. uzdevums 6. uzdevums 7. uzde…" at bounding box center [485, 518] width 265 height 436
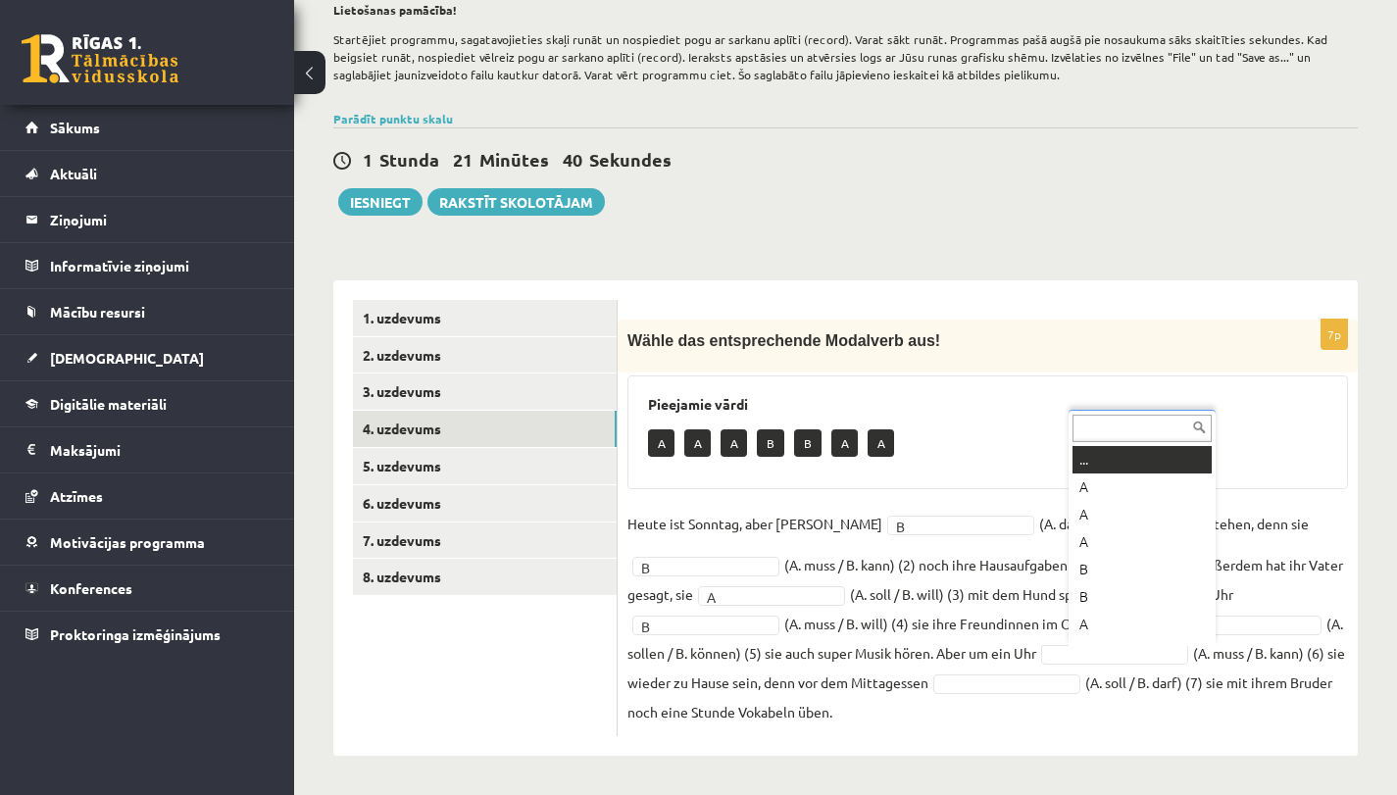
scroll to position [24, 0]
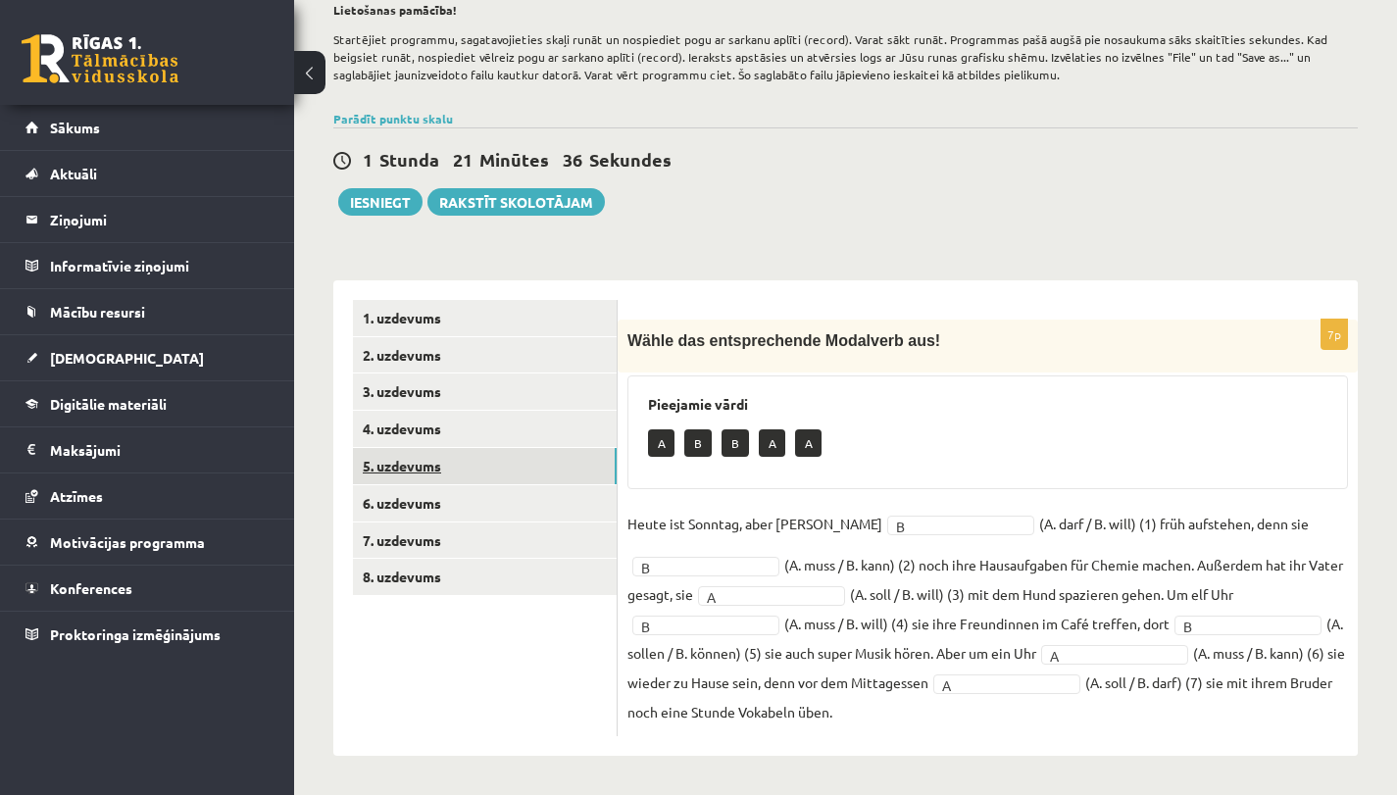
click at [474, 470] on link "5. uzdevums" at bounding box center [485, 466] width 264 height 36
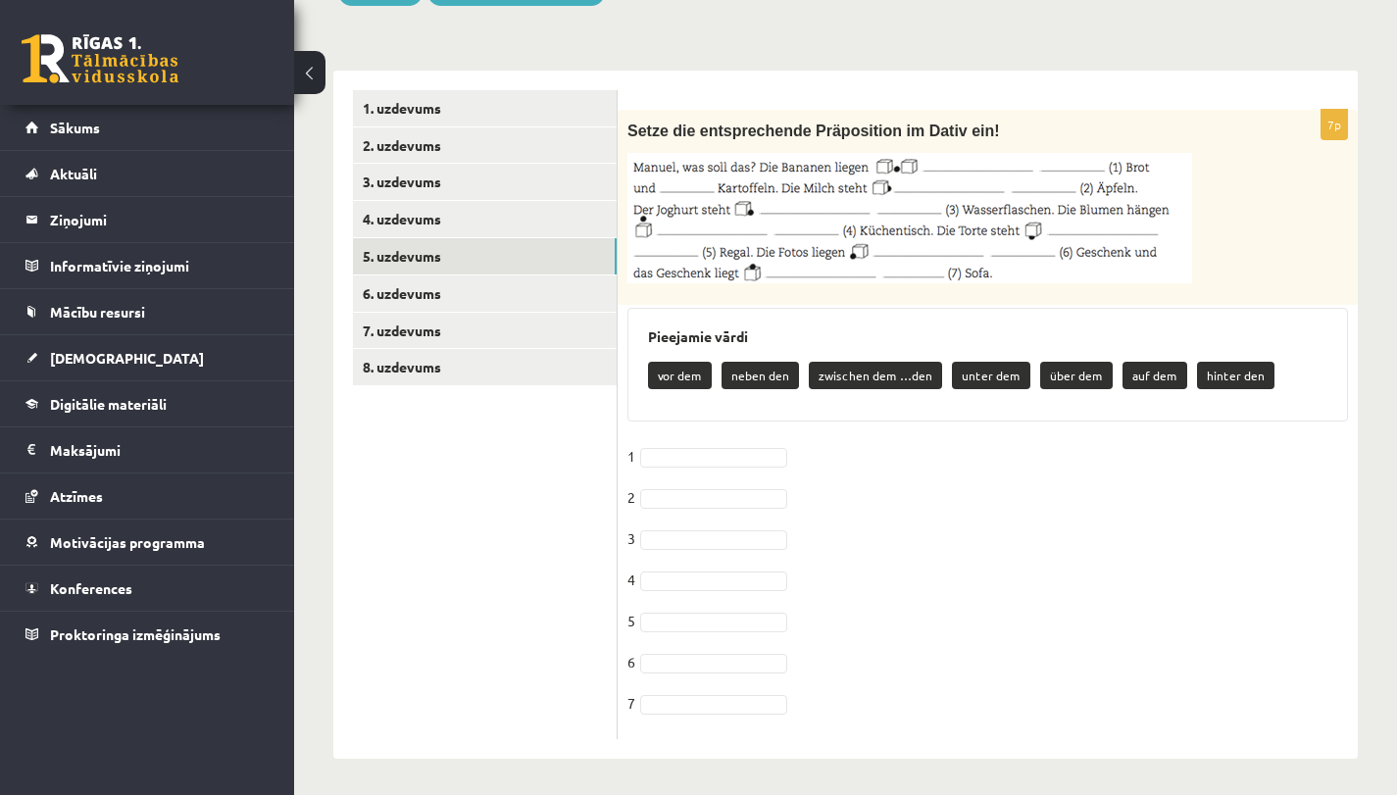
scroll to position [519, 0]
click at [884, 182] on img at bounding box center [909, 219] width 565 height 130
click at [888, 231] on img at bounding box center [909, 219] width 565 height 130
click at [664, 210] on img at bounding box center [909, 219] width 565 height 130
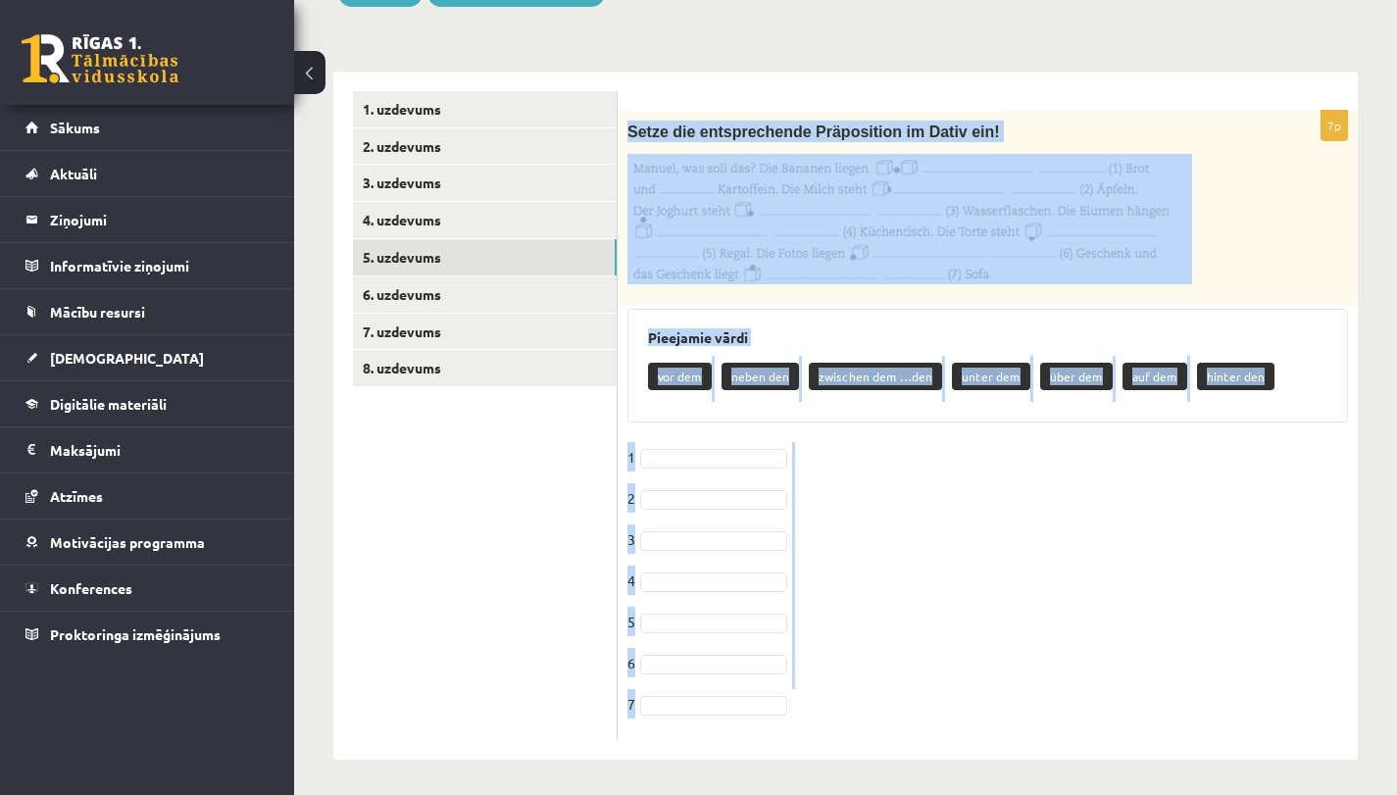
drag, startPoint x: 631, startPoint y: 128, endPoint x: 797, endPoint y: 745, distance: 638.3
click at [797, 745] on div "7p Setze die entsprechende Präposition im Dativ ein! Pieejamie vārdi vor dem ne…" at bounding box center [987, 416] width 740 height 688
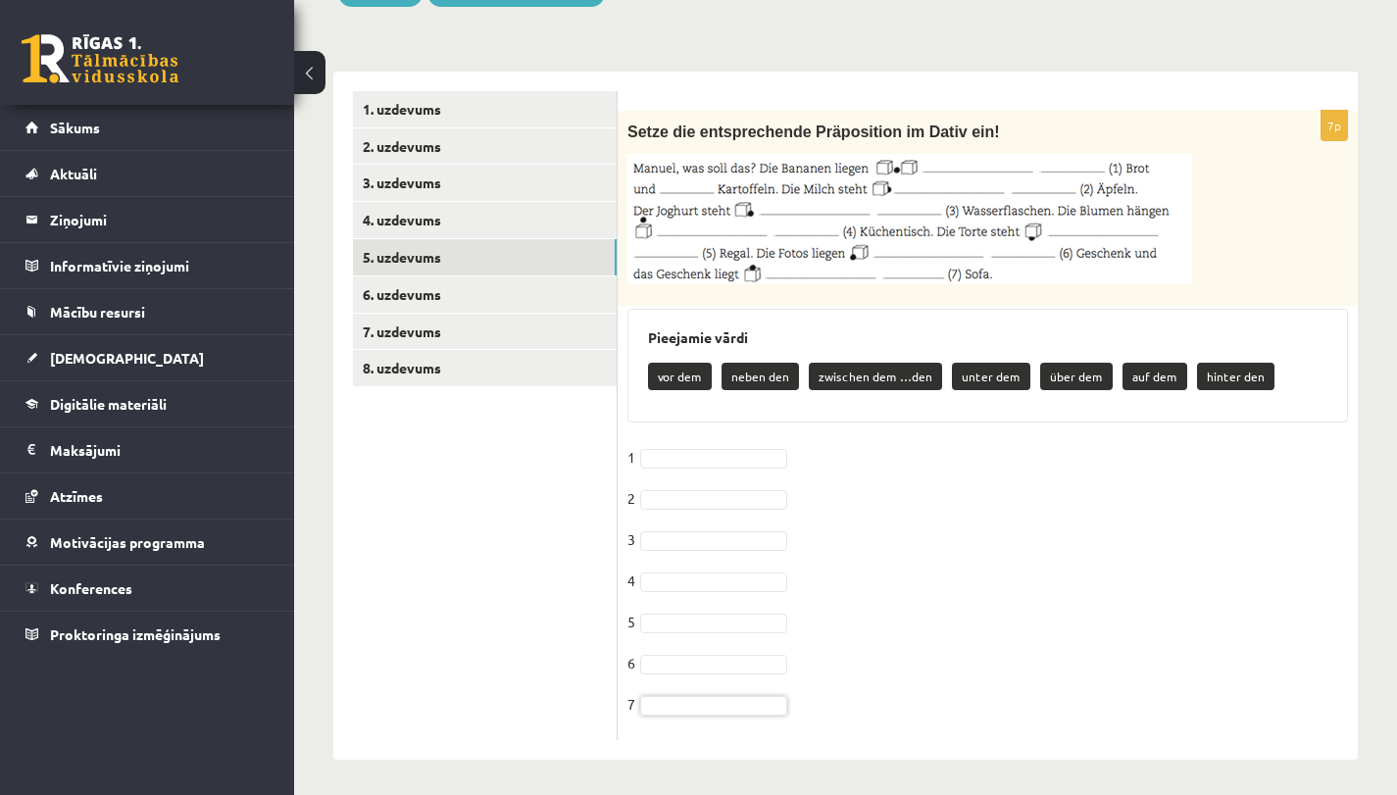
drag, startPoint x: 629, startPoint y: 131, endPoint x: 639, endPoint y: 139, distance: 12.6
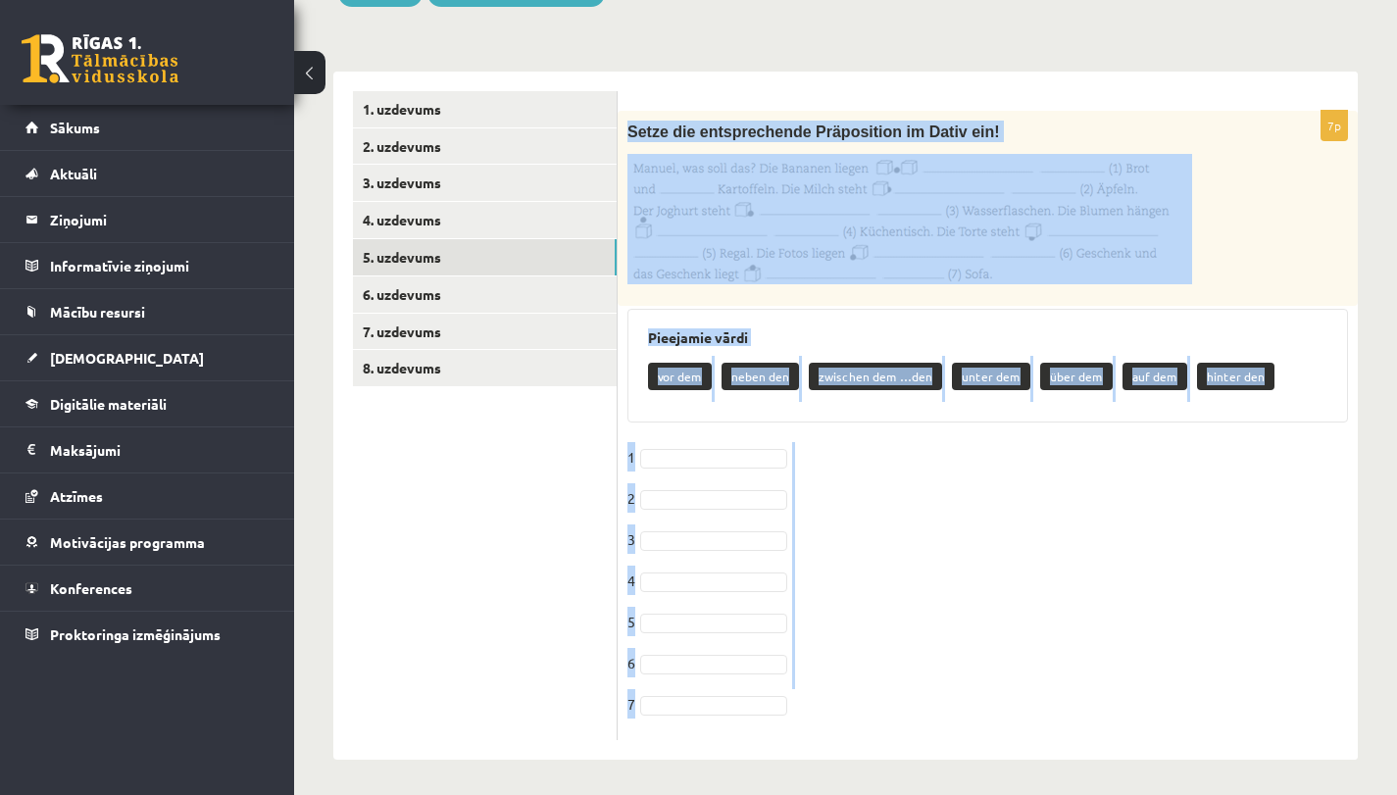
drag, startPoint x: 628, startPoint y: 130, endPoint x: 798, endPoint y: 740, distance: 632.7
click at [798, 740] on div "7p Setze die entsprechende Präposition im Dativ ein! Pieejamie vārdi vor dem ne…" at bounding box center [987, 416] width 740 height 688
copy div "Setze die entsprechende Präposition im Dativ ein! Pieejamie vārdi vor dem neben…"
click at [1067, 608] on fieldset "1 2 3 4 5 6 7" at bounding box center [987, 586] width 720 height 288
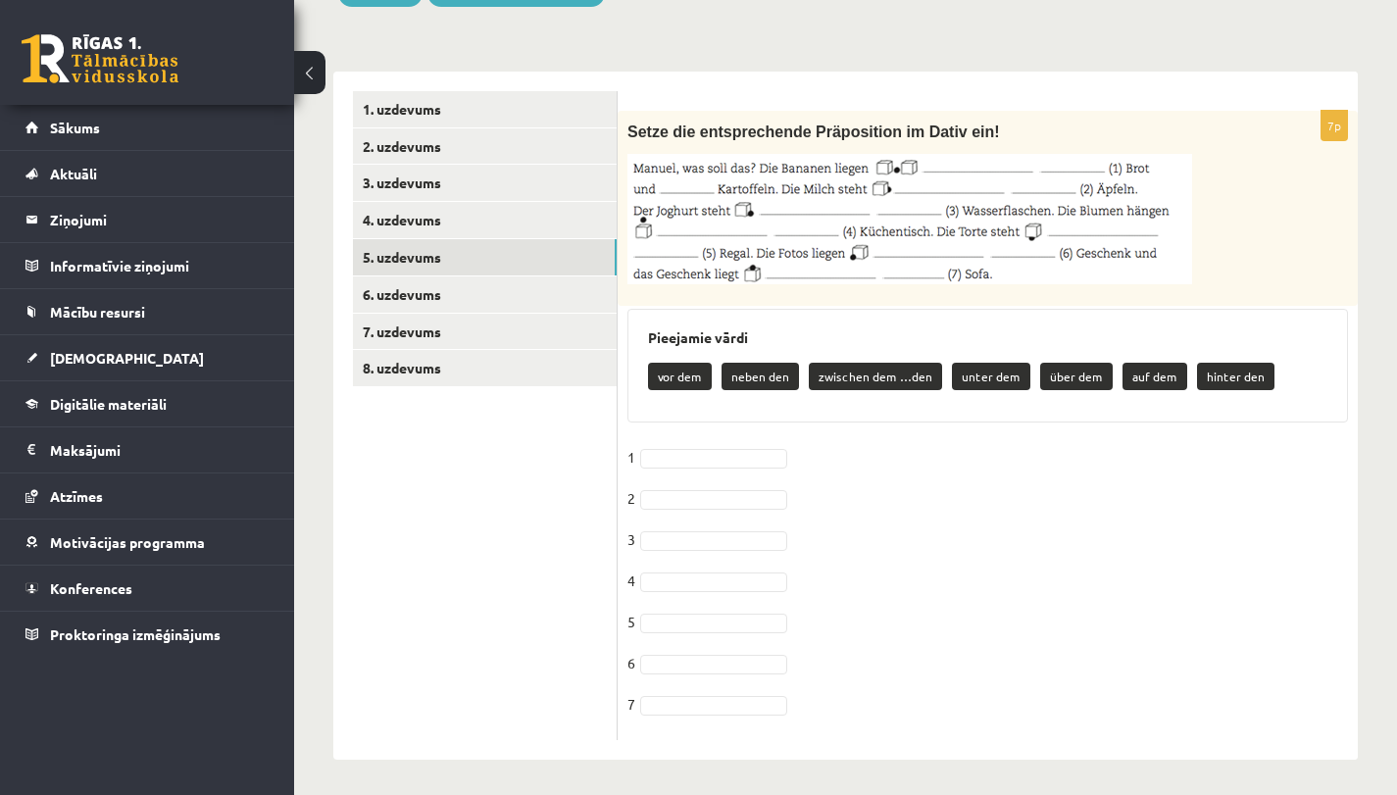
click at [565, 593] on ul "1. uzdevums 2. uzdevums 3. uzdevums 4. uzdevums 5. uzdevums 6. uzdevums 7. uzde…" at bounding box center [485, 415] width 265 height 649
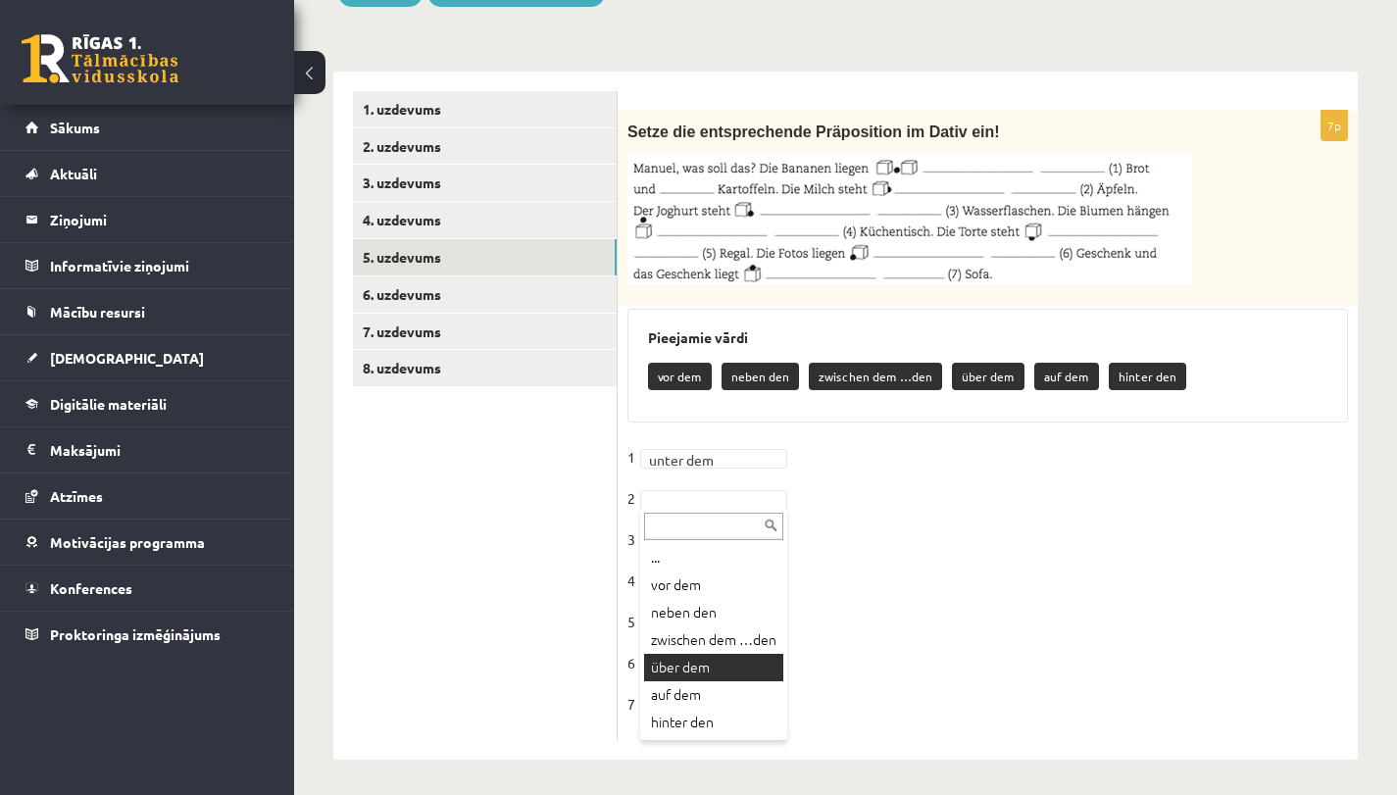
scroll to position [17, 0]
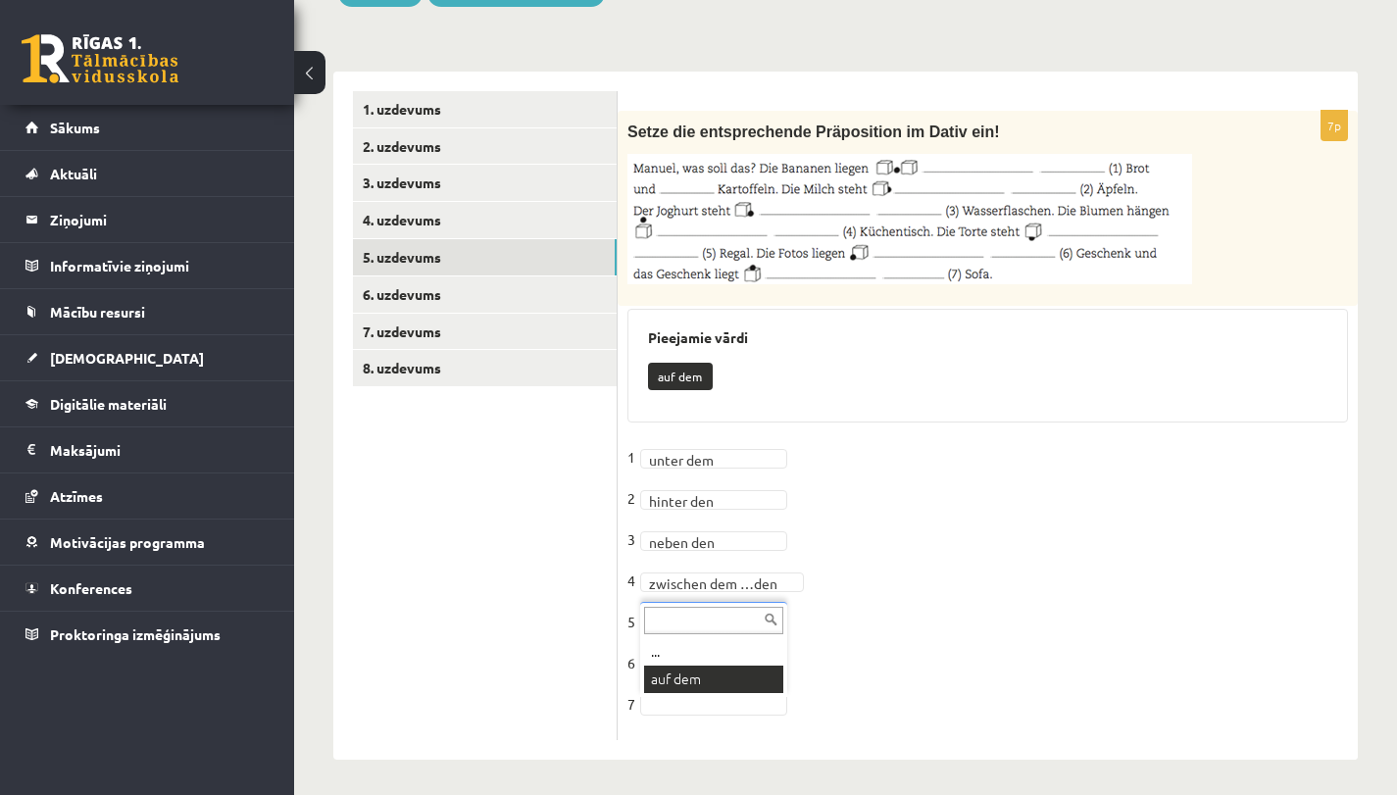
drag, startPoint x: 673, startPoint y: 684, endPoint x: 684, endPoint y: 694, distance: 14.6
click at [684, 694] on div "... auf dem" at bounding box center [713, 649] width 147 height 95
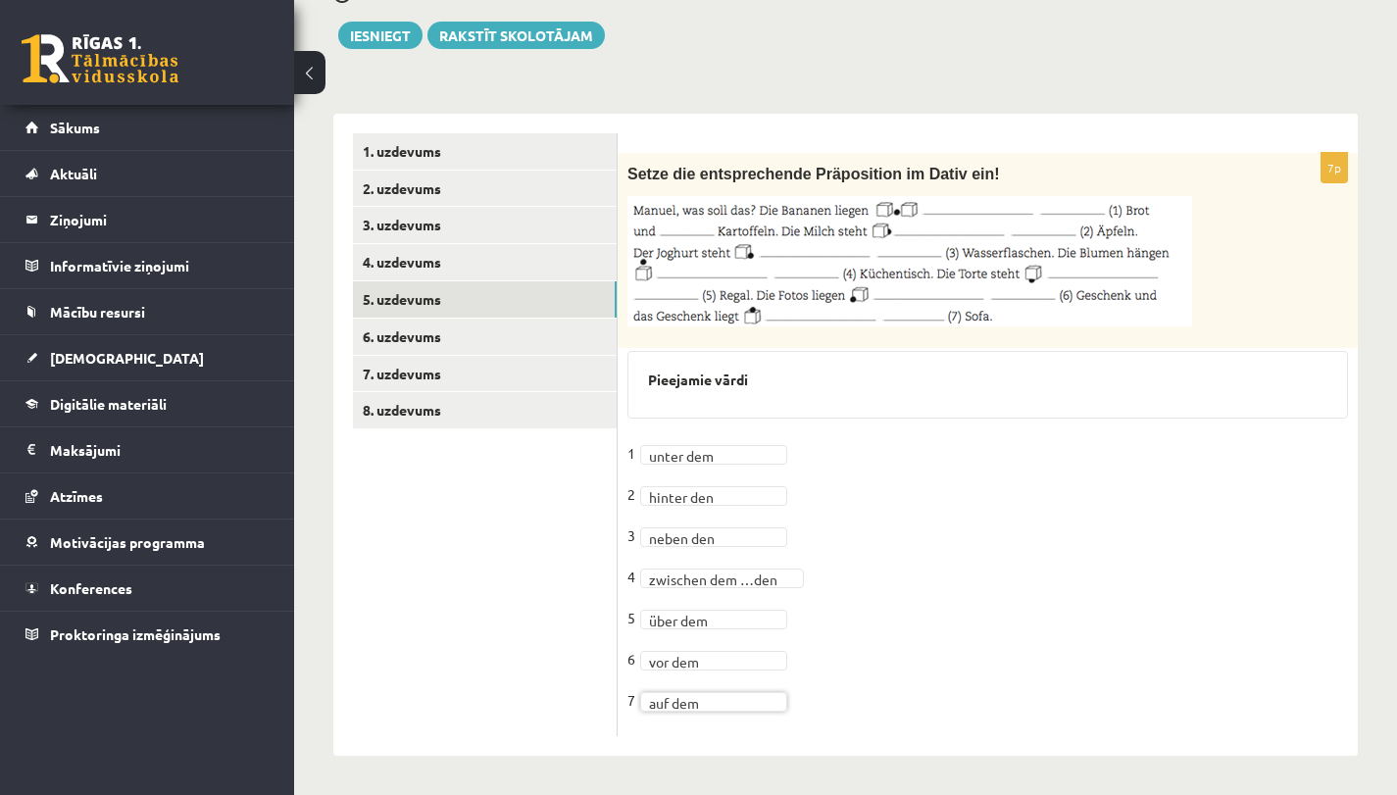
scroll to position [477, 0]
click at [510, 327] on link "6. uzdevums" at bounding box center [485, 337] width 264 height 36
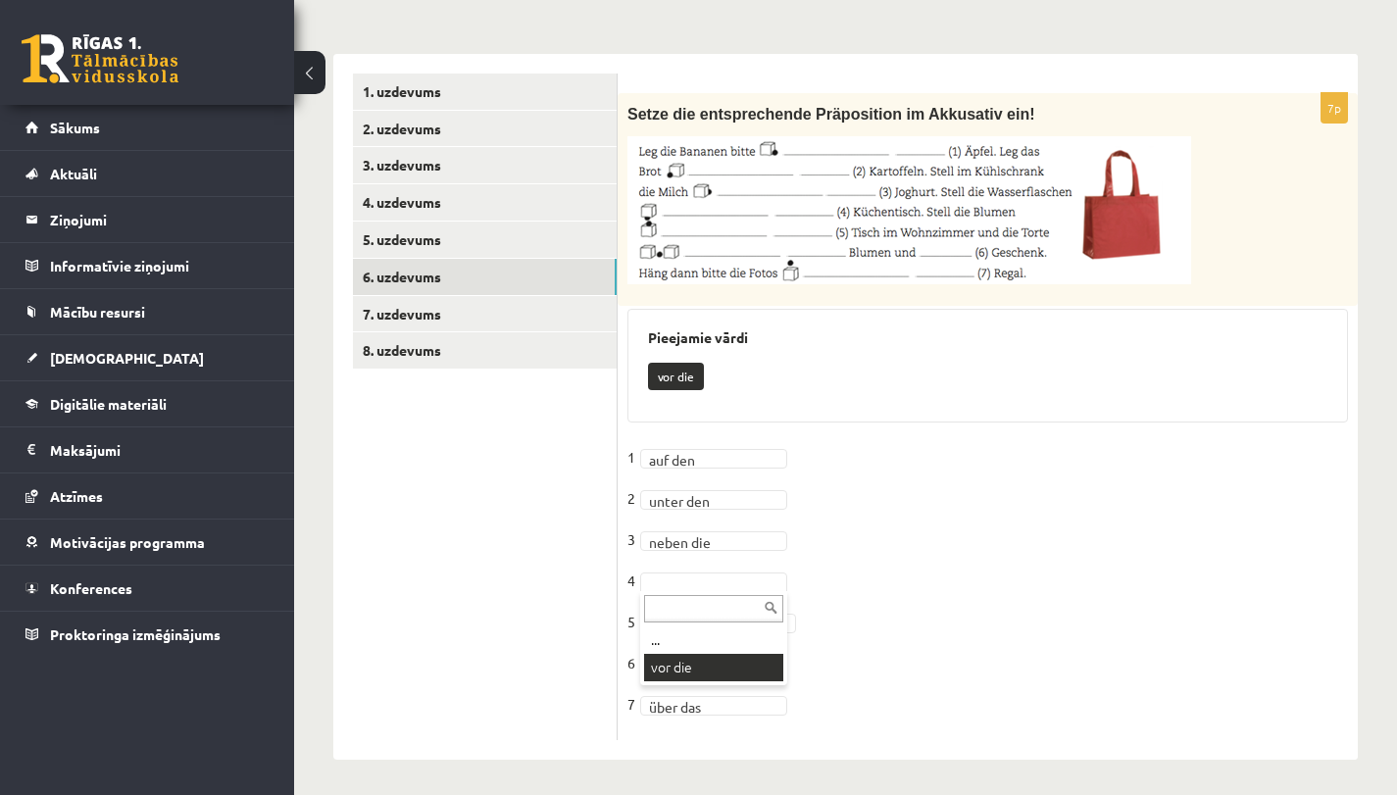
scroll to position [495, 0]
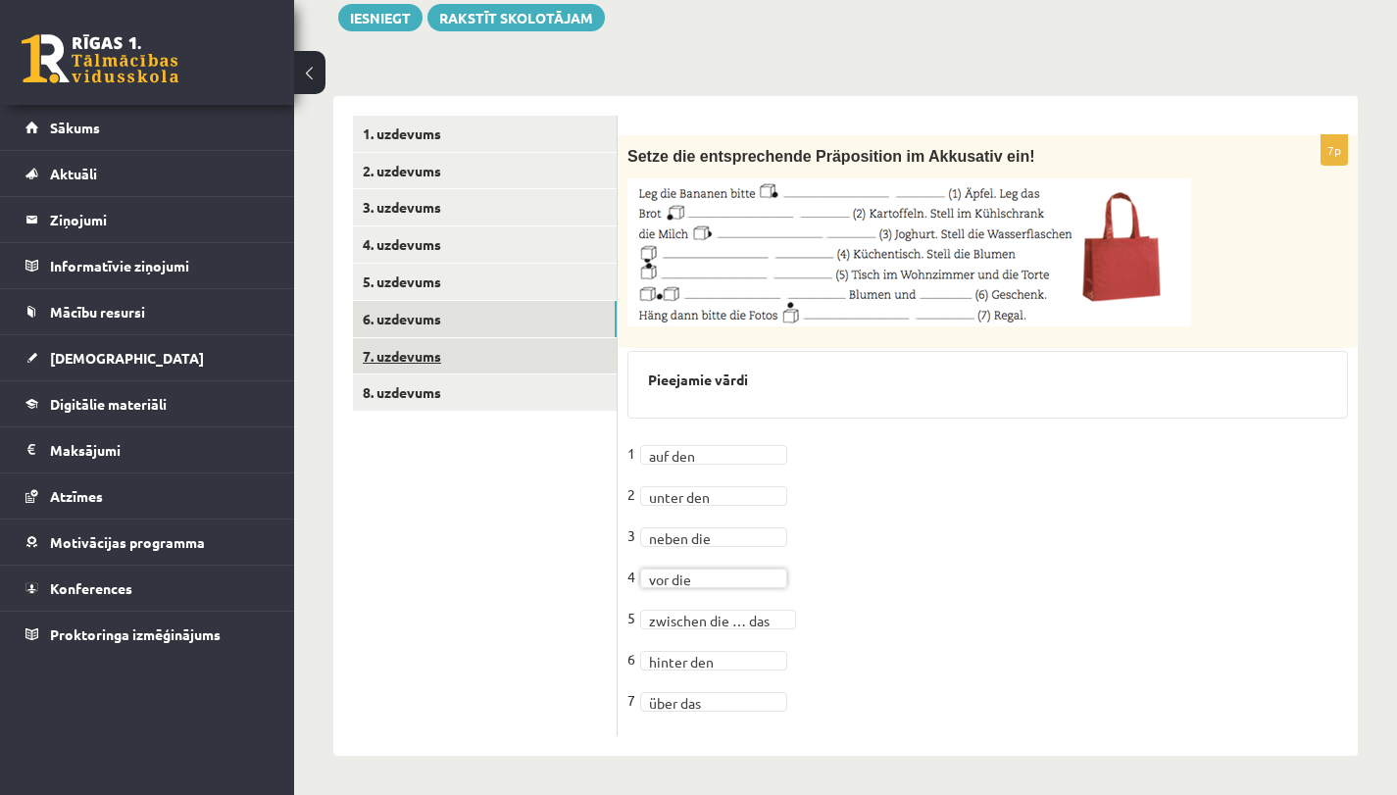
click at [514, 357] on link "7. uzdevums" at bounding box center [485, 356] width 264 height 36
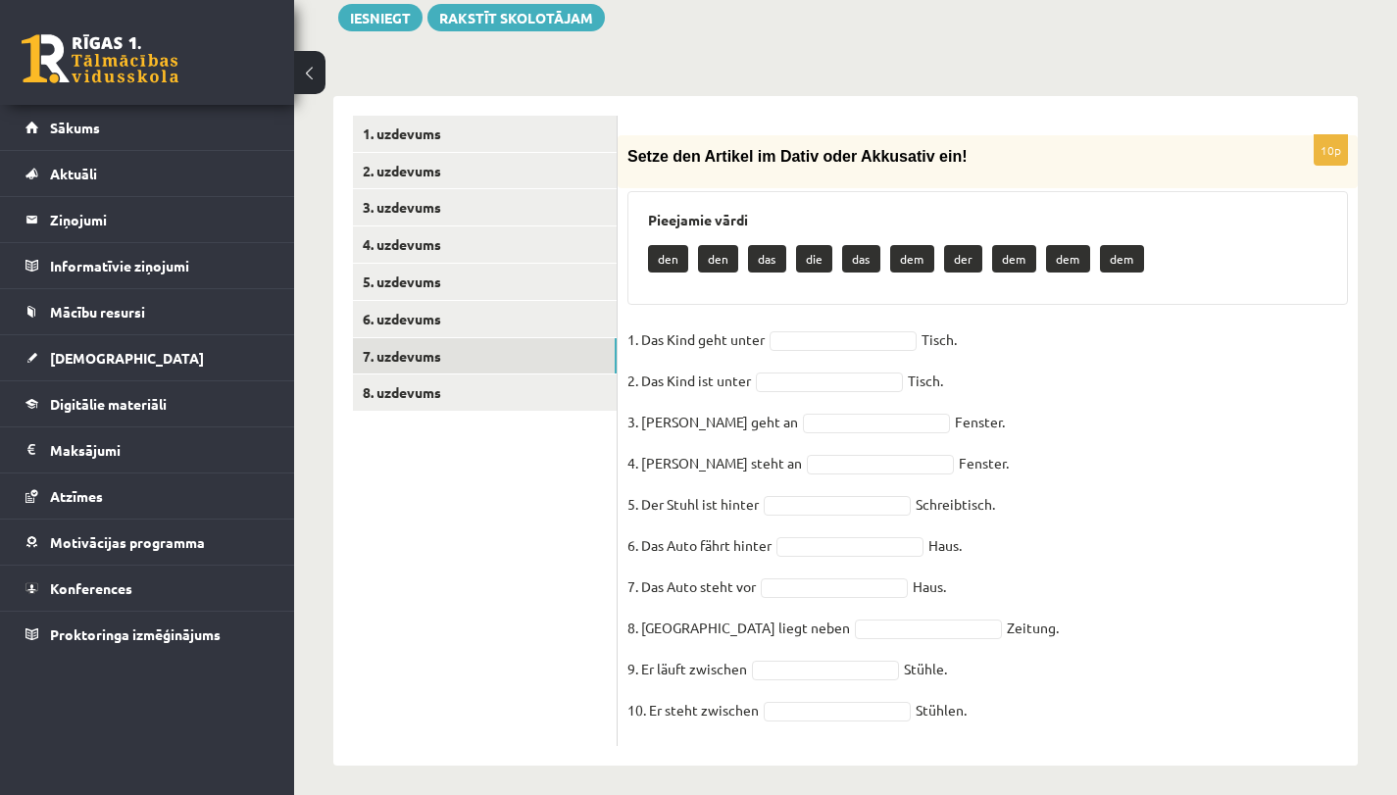
click at [631, 157] on span "Setze den Artikel im Dativ oder Akkusativ ein!" at bounding box center [796, 156] width 339 height 17
click at [490, 537] on ul "1. uzdevums 2. uzdevums 3. uzdevums 4. uzdevums 5. uzdevums 6. uzdevums 7. uzde…" at bounding box center [485, 431] width 265 height 630
click at [509, 320] on link "6. uzdevums" at bounding box center [485, 319] width 264 height 36
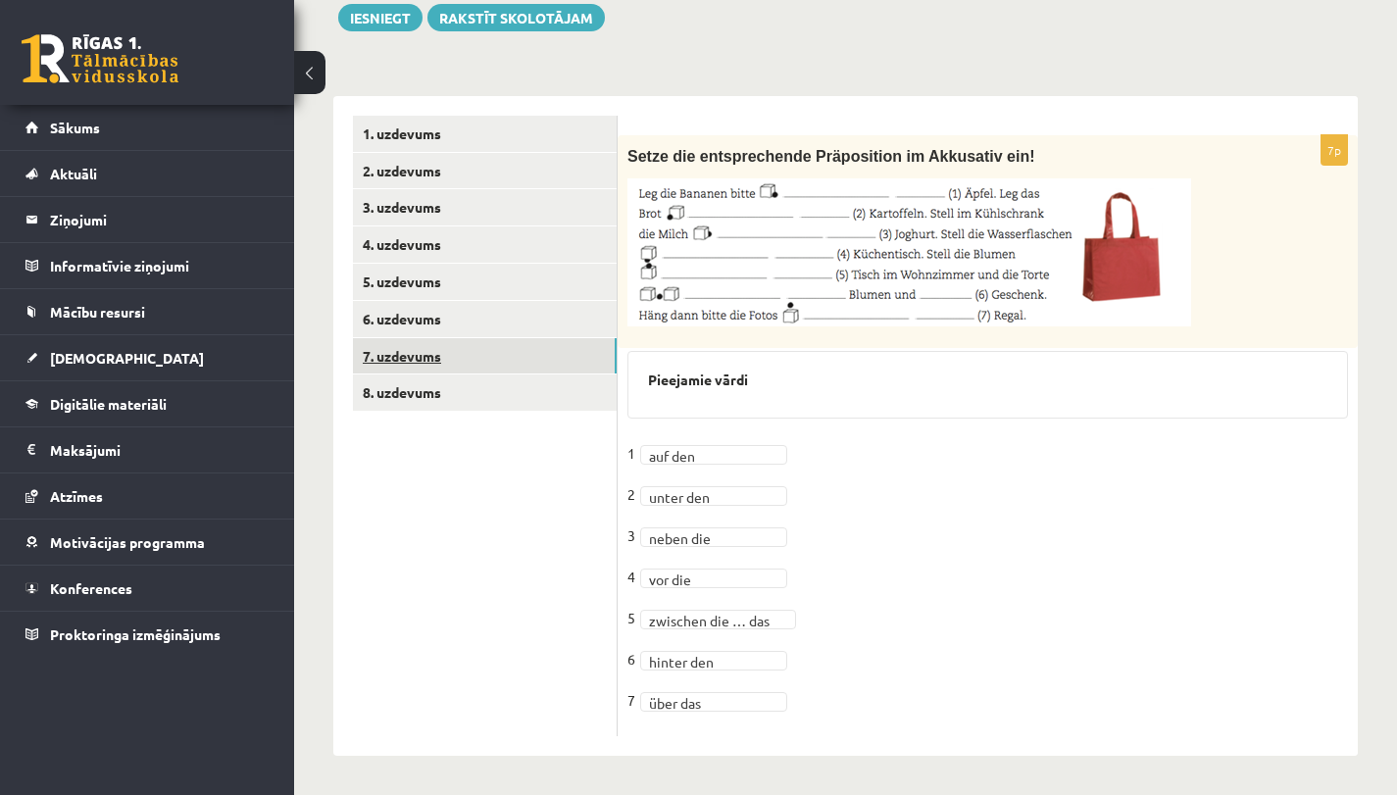
click at [521, 340] on link "7. uzdevums" at bounding box center [485, 356] width 264 height 36
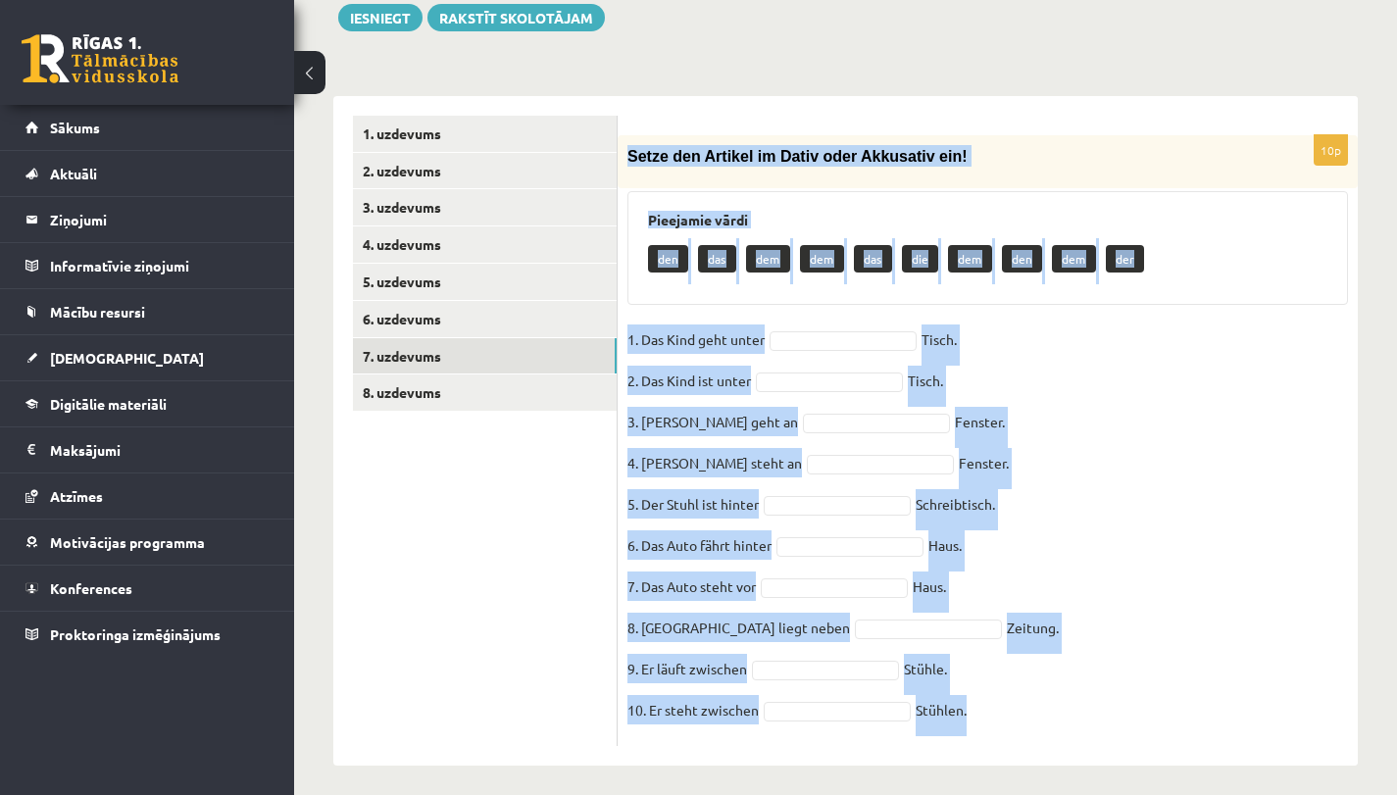
drag, startPoint x: 629, startPoint y: 156, endPoint x: 966, endPoint y: 713, distance: 651.6
click at [966, 713] on div "10p Setze den Artikel im Dativ oder Akkusativ ein! Pieejamie vārdi den das dem …" at bounding box center [987, 440] width 740 height 611
copy div "Setze den Artikel im Dativ oder Akkusativ ein! Pieejamie vārdi den das dem dem …"
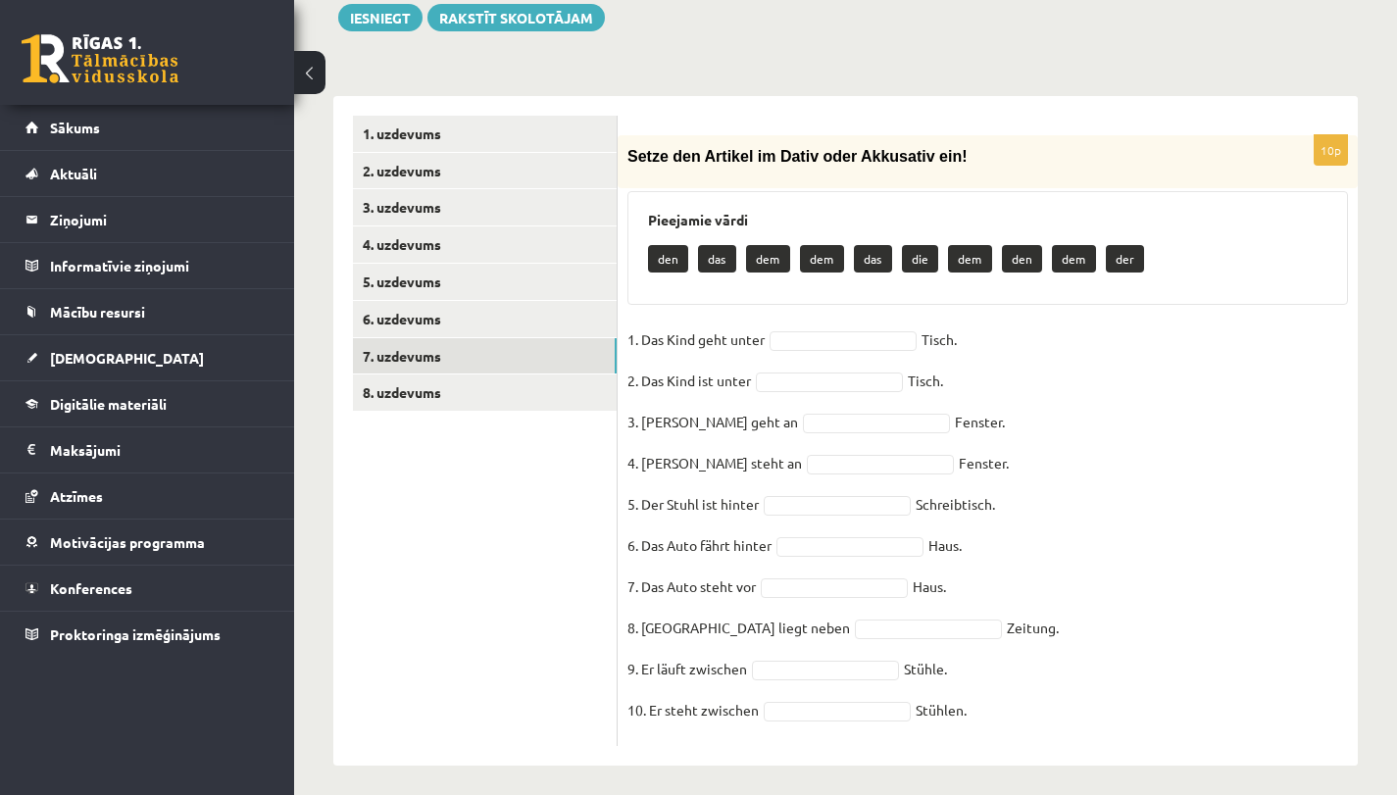
click at [442, 537] on ul "1. uzdevums 2. uzdevums 3. uzdevums 4. uzdevums 5. uzdevums 6. uzdevums 7. uzde…" at bounding box center [485, 431] width 265 height 630
click at [504, 645] on ul "1. uzdevums 2. uzdevums 3. uzdevums 4. uzdevums 5. uzdevums 6. uzdevums 7. uzde…" at bounding box center [485, 431] width 265 height 630
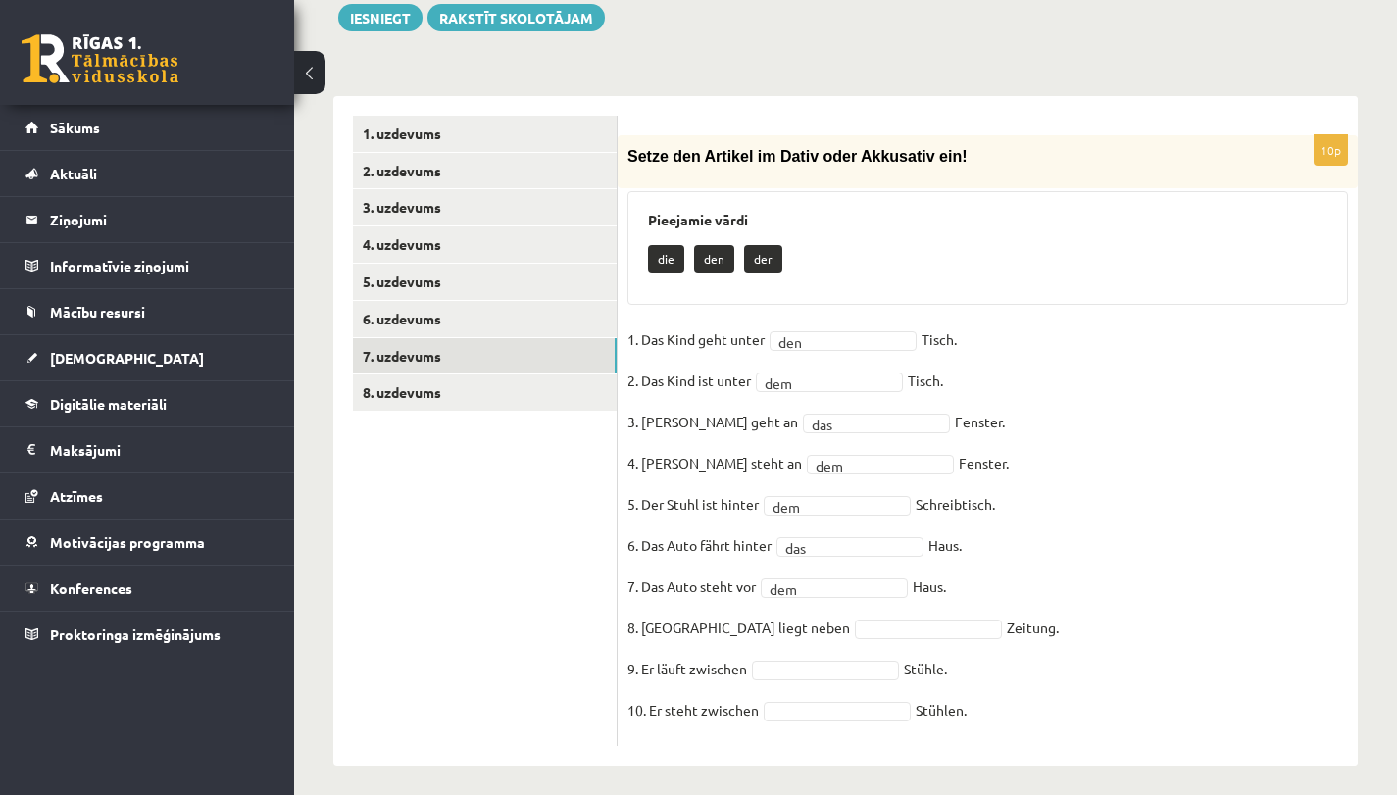
click at [800, 639] on fieldset "1. Das Kind geht unter den *** Tisch. 2. Das Kind ist unter dem *** Tisch. 3. M…" at bounding box center [987, 530] width 720 height 412
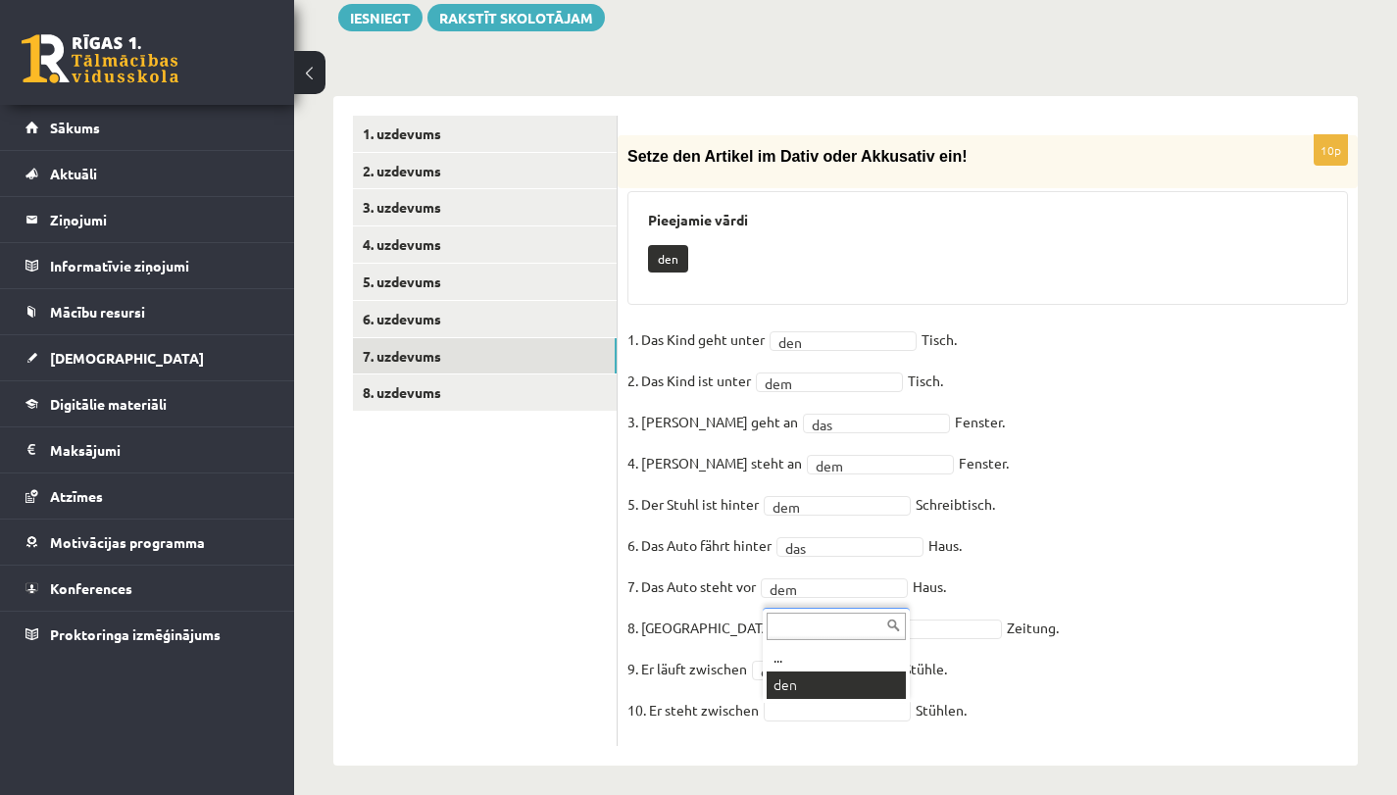
scroll to position [459, 0]
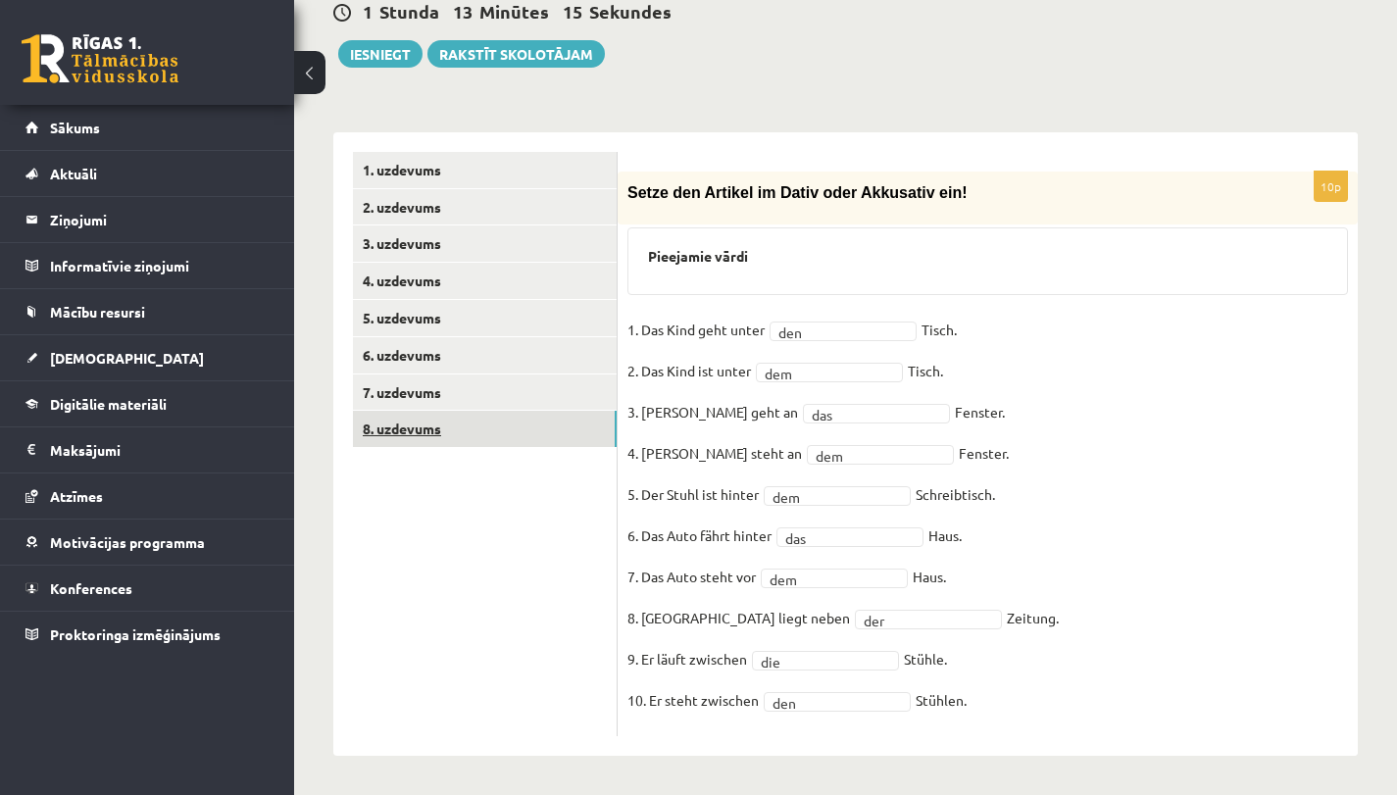
click at [476, 430] on link "8. uzdevums" at bounding box center [485, 429] width 264 height 36
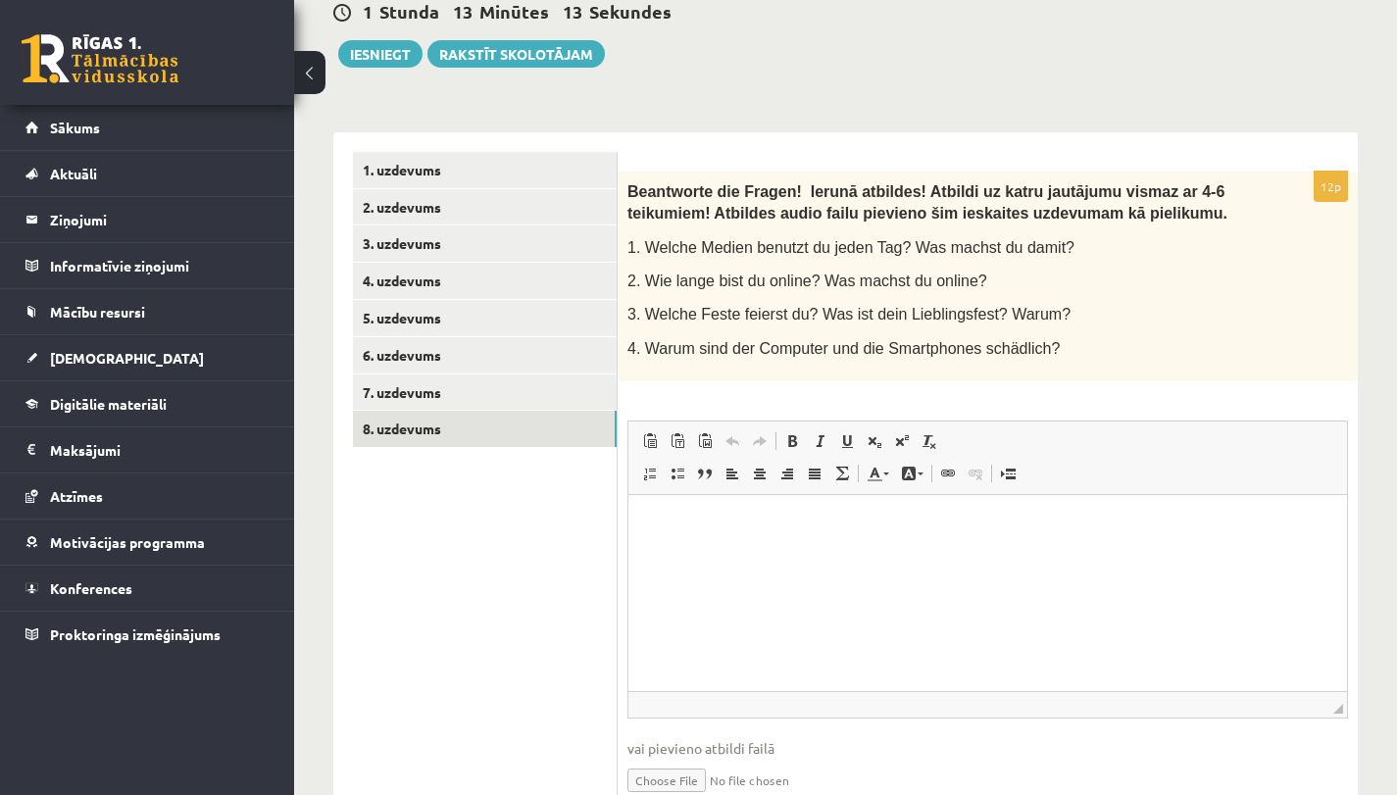
scroll to position [0, 0]
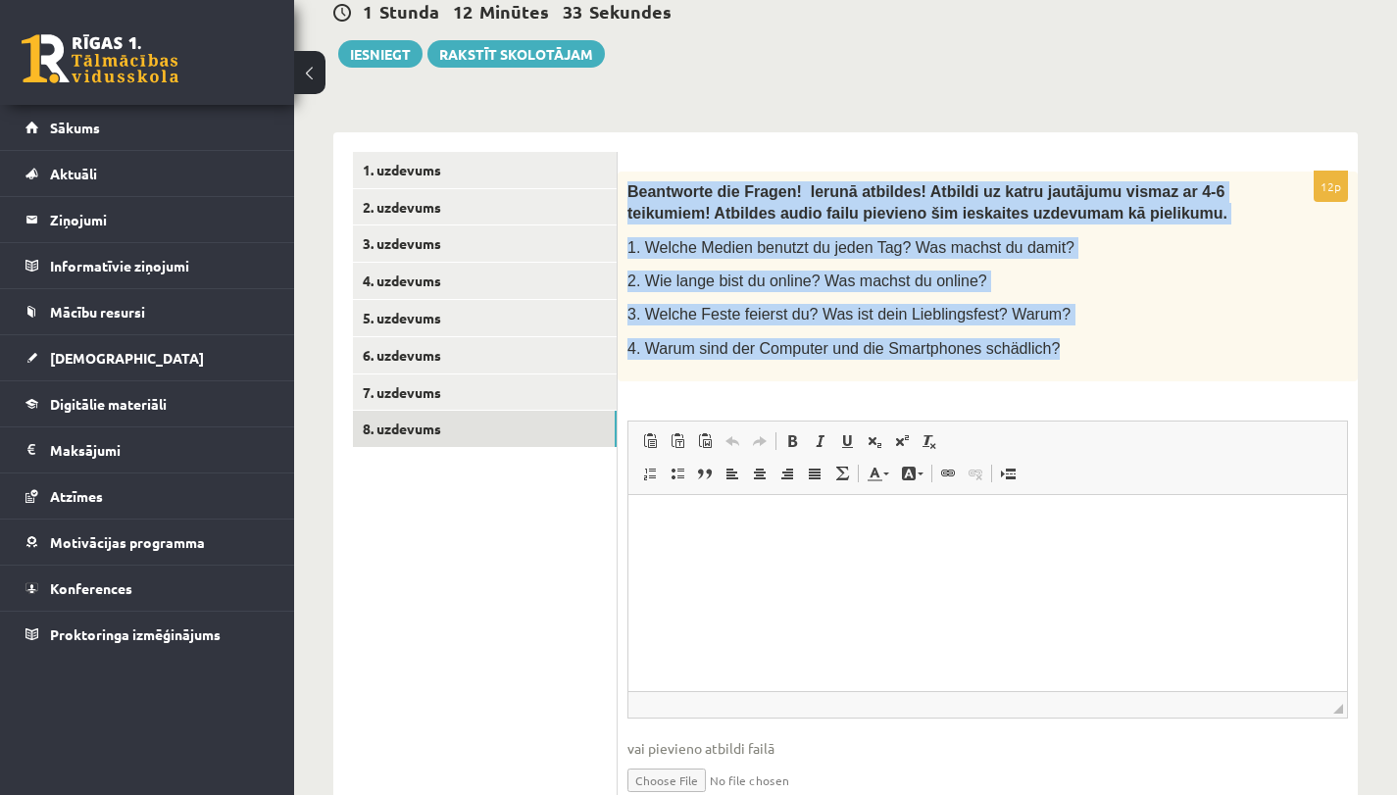
drag, startPoint x: 630, startPoint y: 191, endPoint x: 1021, endPoint y: 374, distance: 431.9
click at [1021, 374] on div "Beantworte die Fragen! Ierun ā atbildes! Atbildi uz katru jautājumu vismaz ar 4…" at bounding box center [987, 277] width 740 height 210
copy div "Beantworte die Fragen! Ierun ā atbildes! Atbildi uz katru jautājumu vismaz ar 4…"
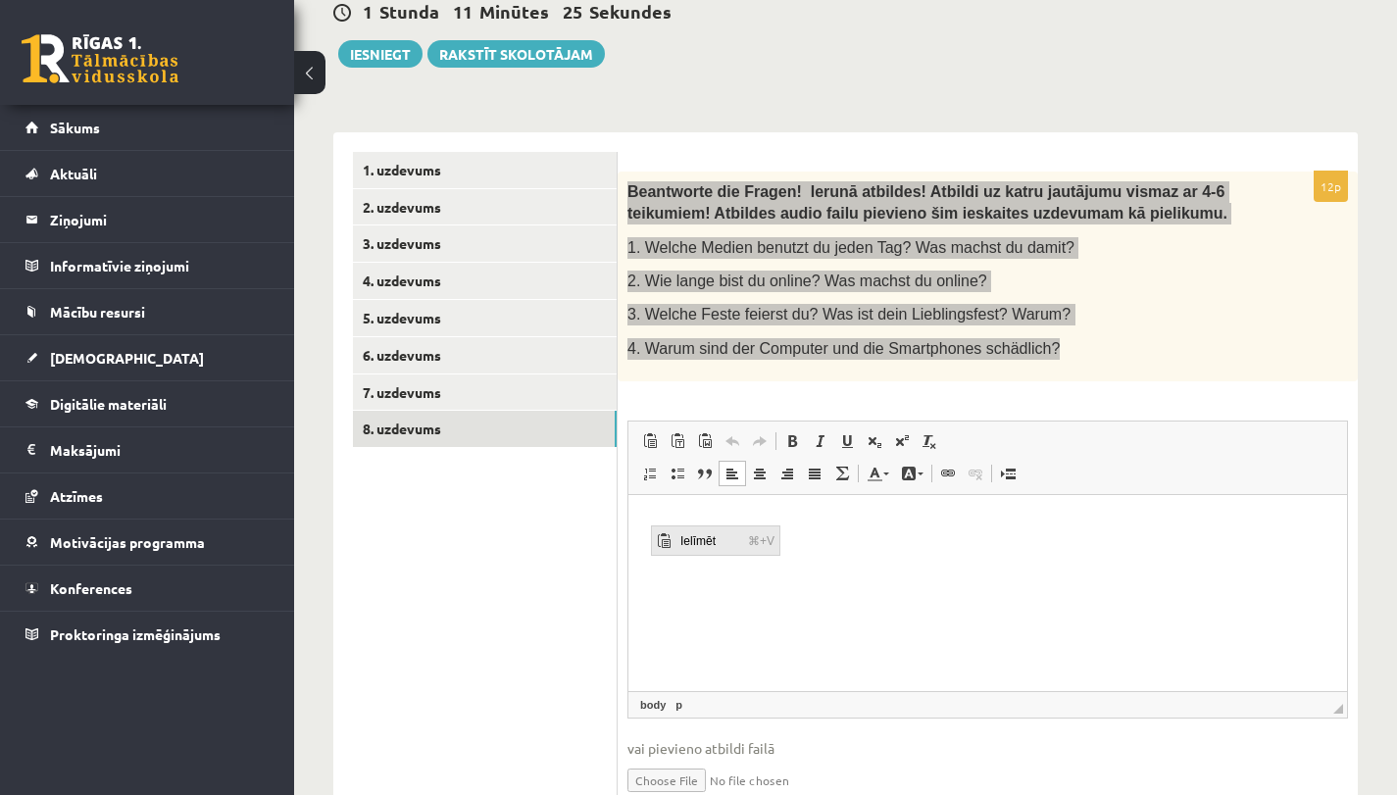
click at [687, 545] on span "Ielīmēt" at bounding box center [709, 539] width 68 height 28
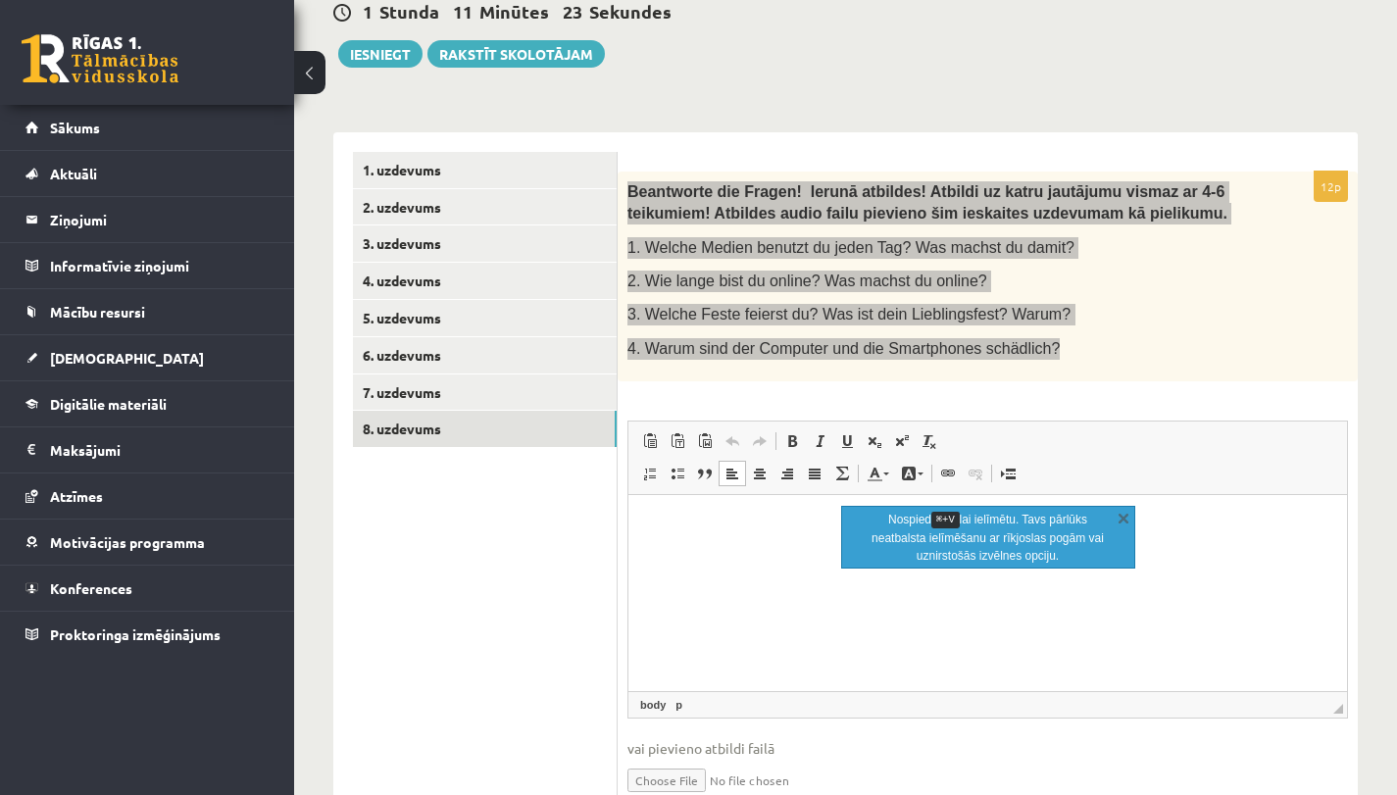
click at [676, 555] on html at bounding box center [987, 525] width 718 height 60
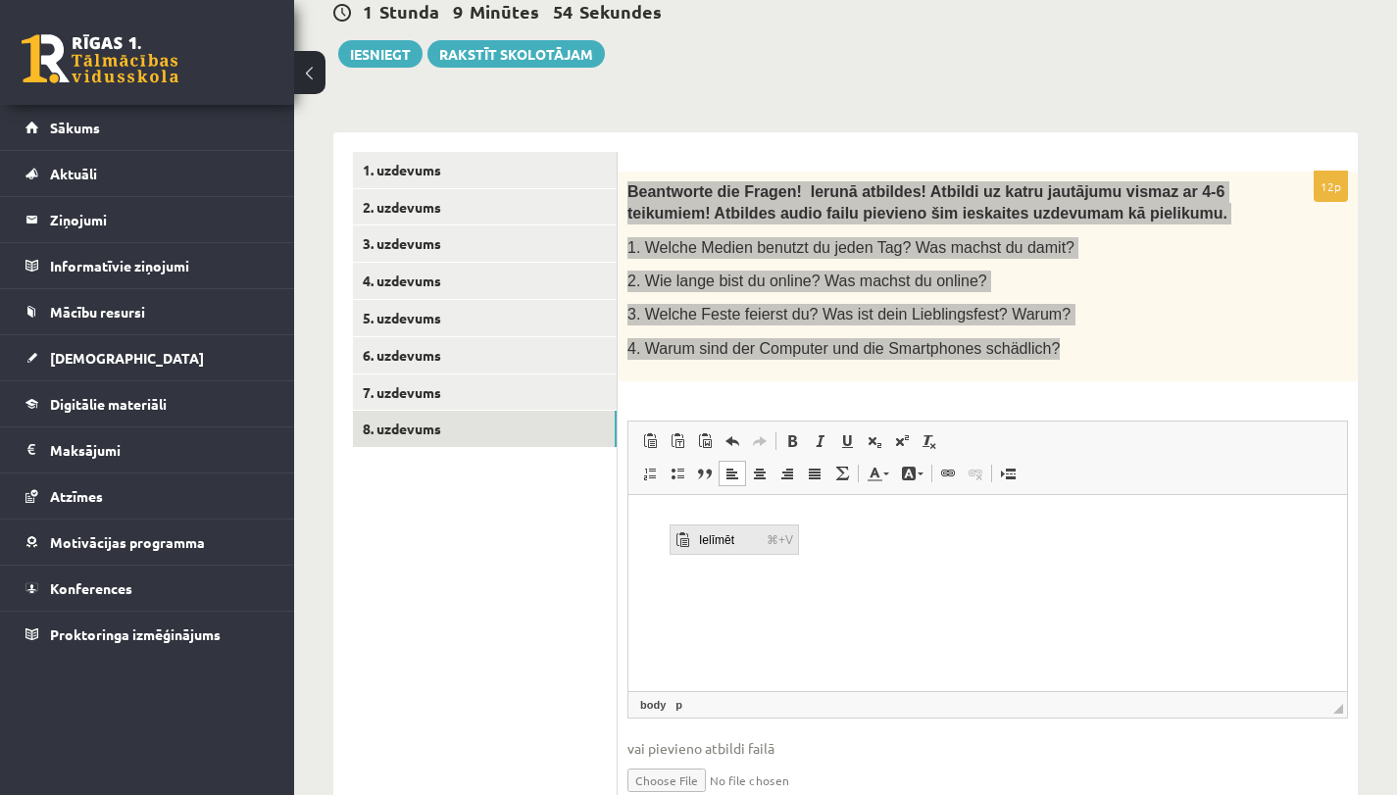
click at [710, 541] on span "Ielīmēt" at bounding box center [728, 538] width 68 height 28
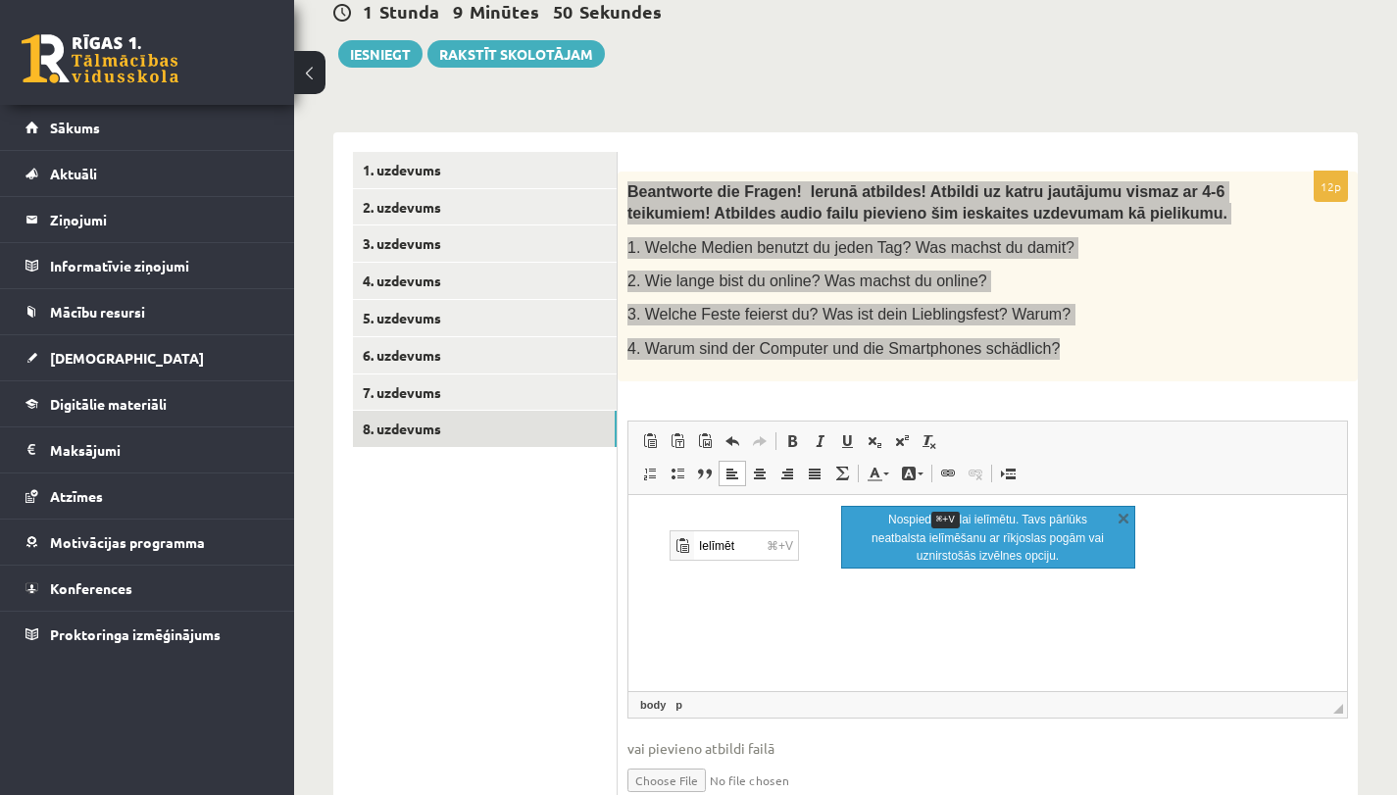
click at [740, 555] on html at bounding box center [987, 525] width 718 height 60
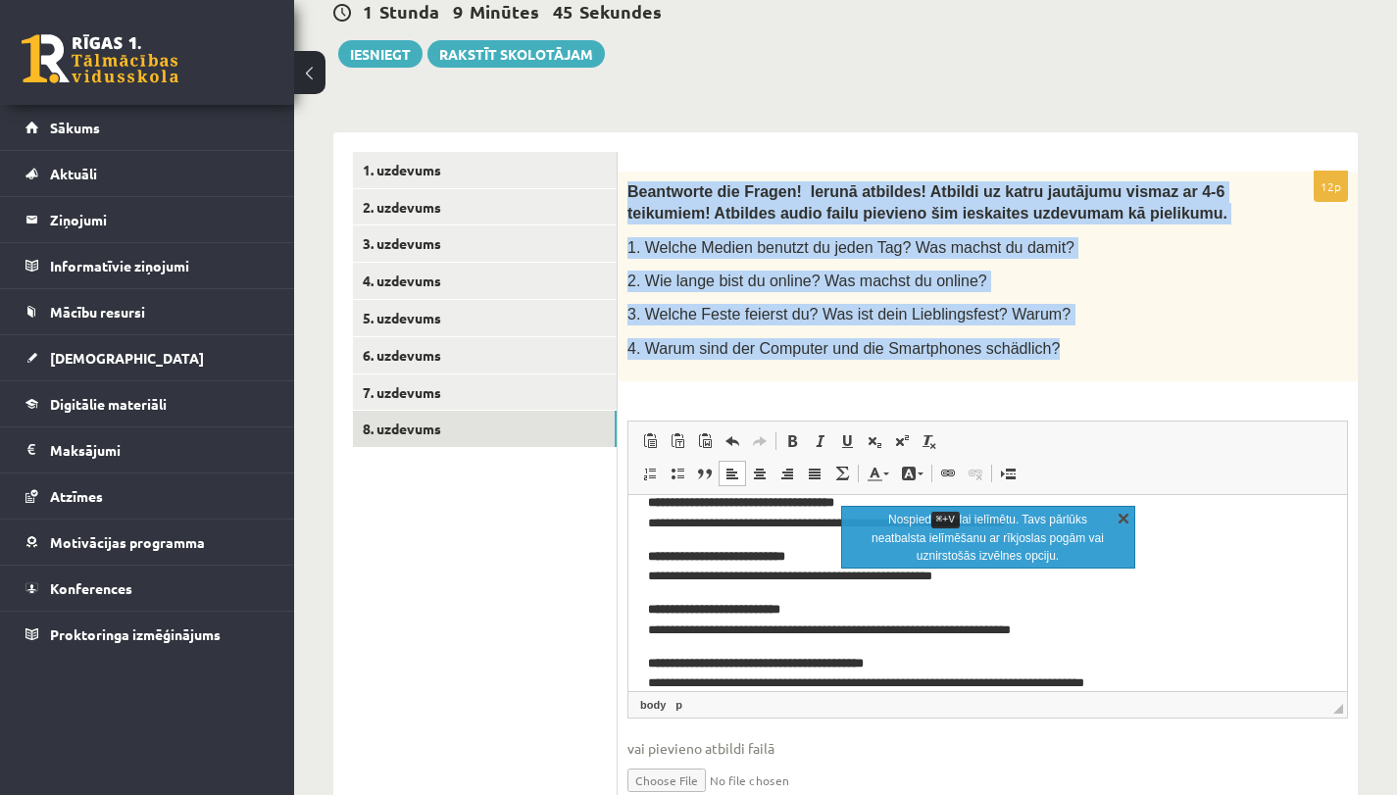
drag, startPoint x: 1127, startPoint y: 516, endPoint x: 498, endPoint y: 20, distance: 801.1
click at [1127, 516] on link "X" at bounding box center [1123, 518] width 20 height 20
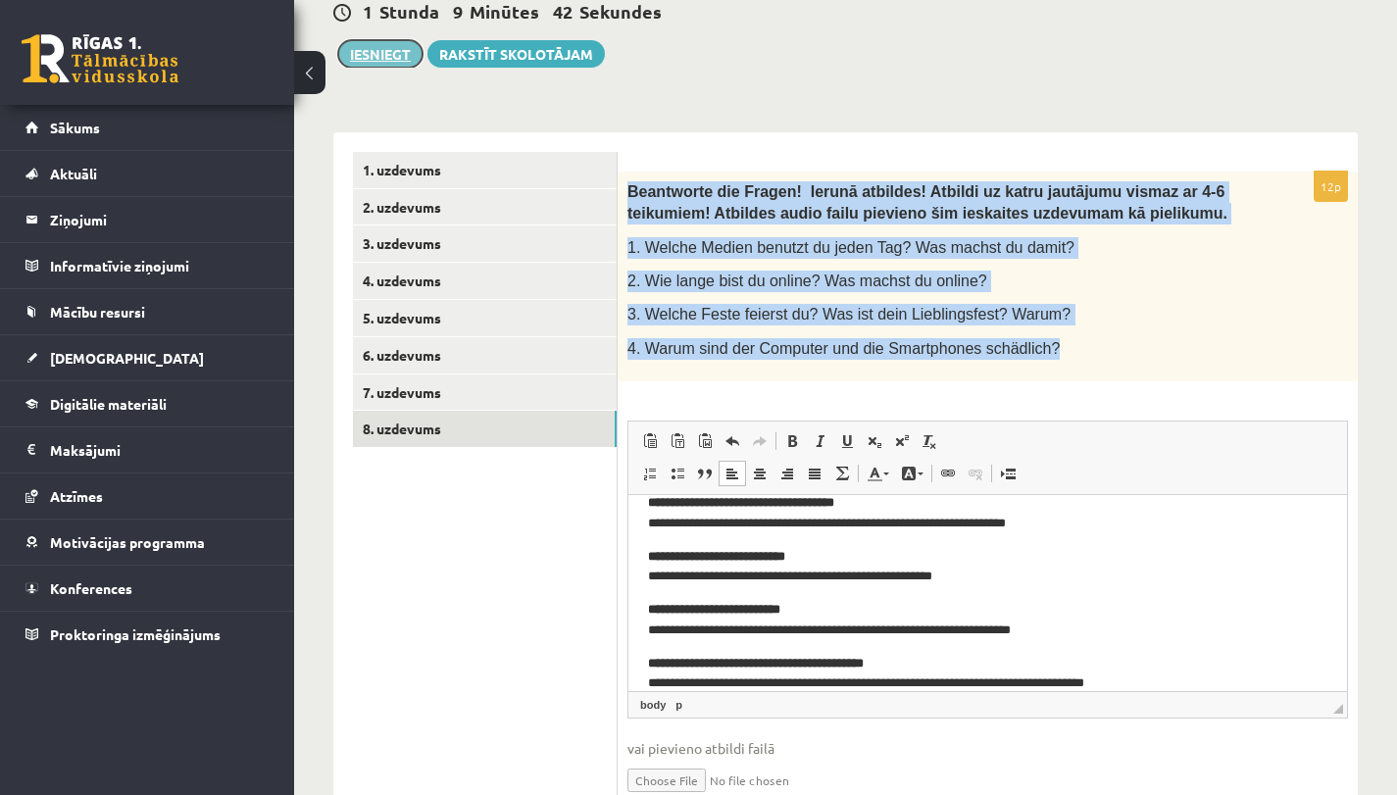
click at [401, 52] on button "Iesniegt" at bounding box center [380, 53] width 84 height 27
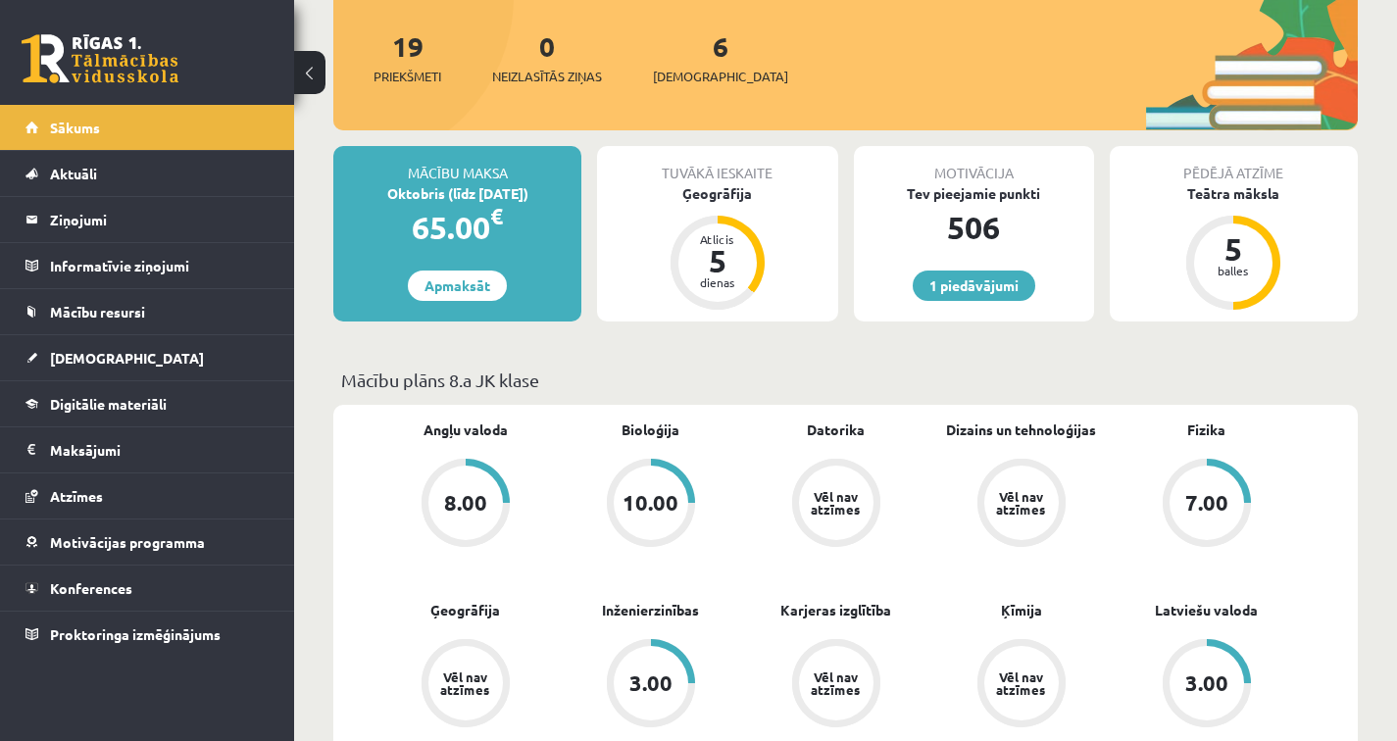
scroll to position [62, 0]
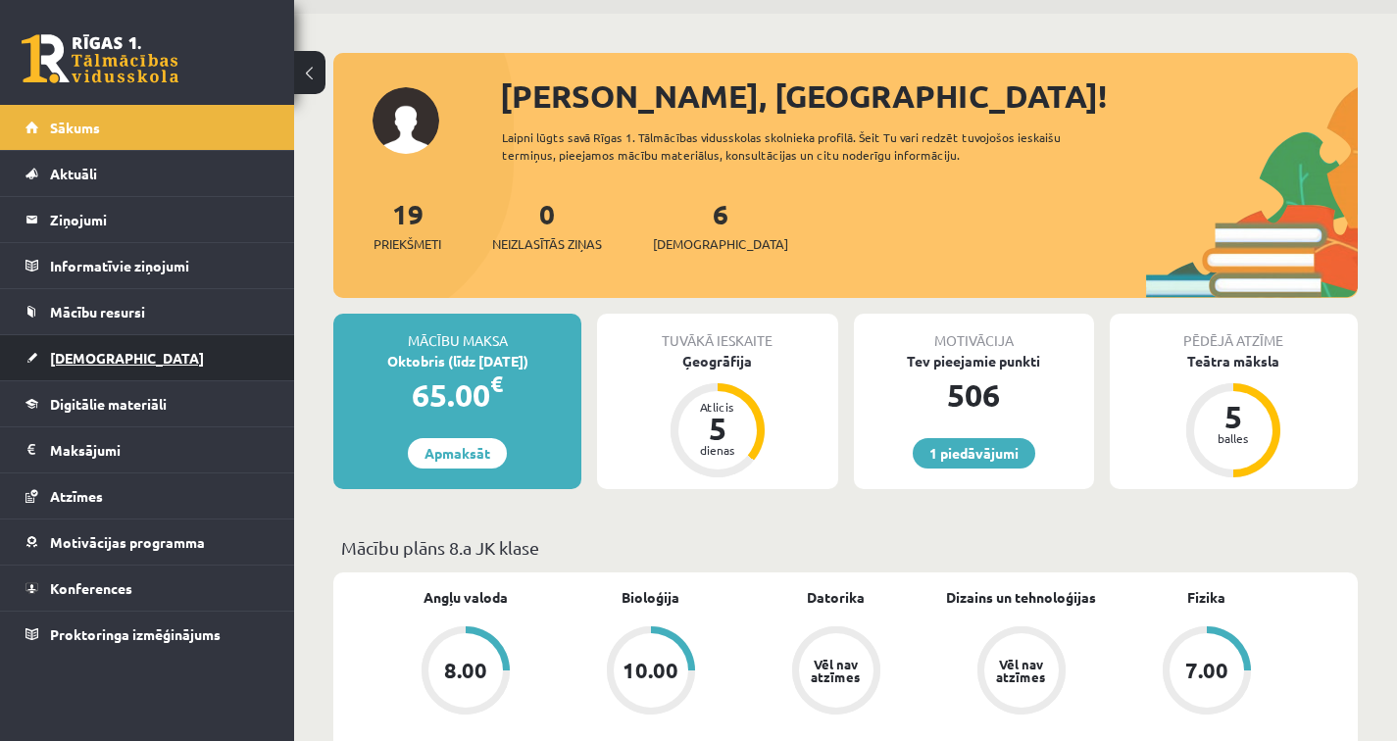
click at [86, 360] on span "[DEMOGRAPHIC_DATA]" at bounding box center [127, 358] width 154 height 18
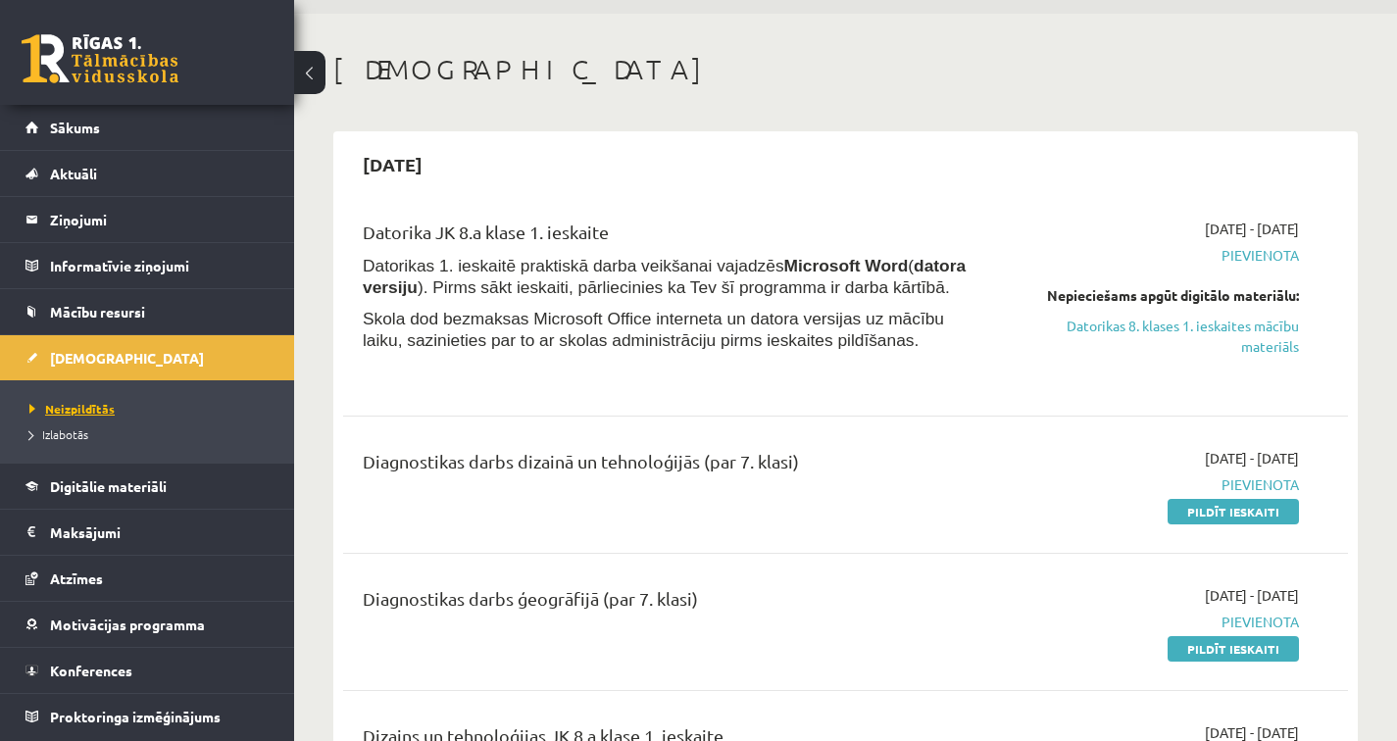
click at [84, 407] on span "Neizpildītās" at bounding box center [71, 409] width 85 height 16
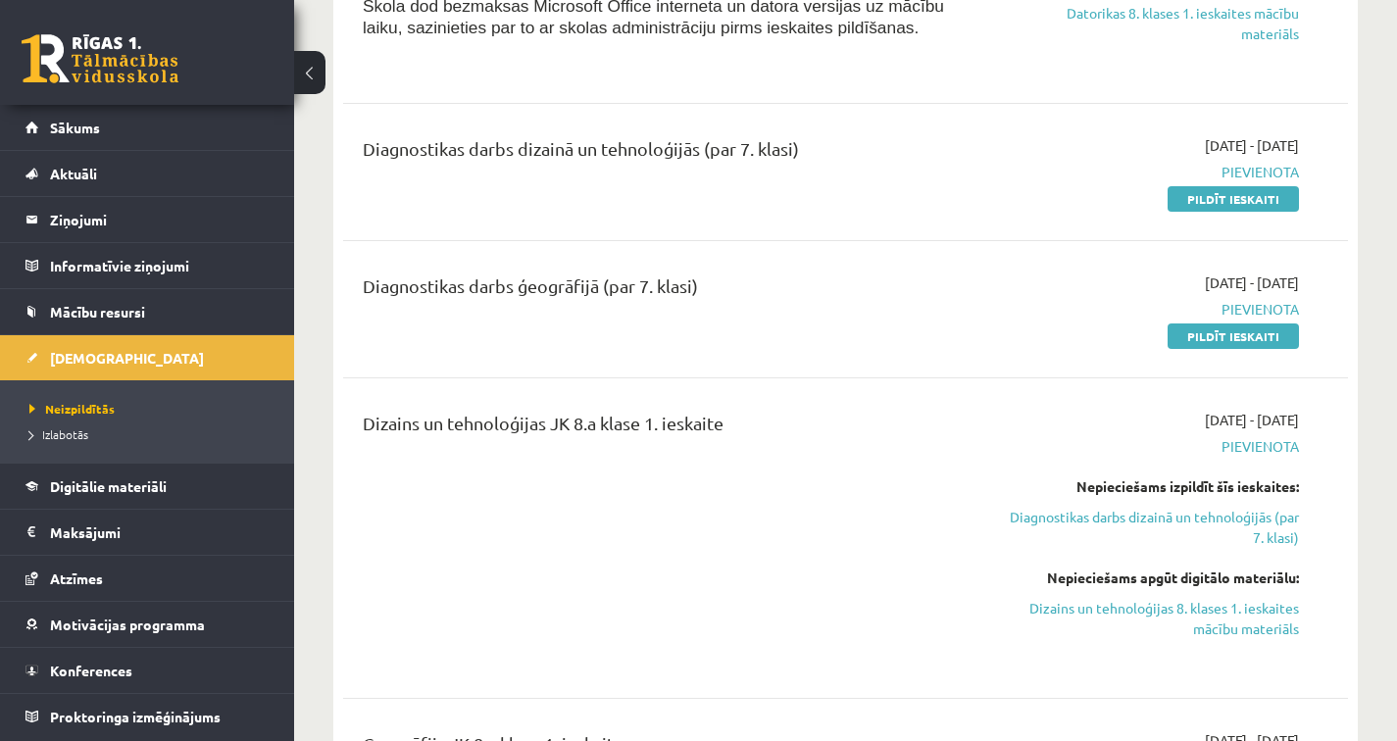
scroll to position [376, 0]
click at [1127, 608] on link "Dizains un tehnoloģijas 8. klases 1. ieskaites mācību materiāls" at bounding box center [1153, 616] width 292 height 41
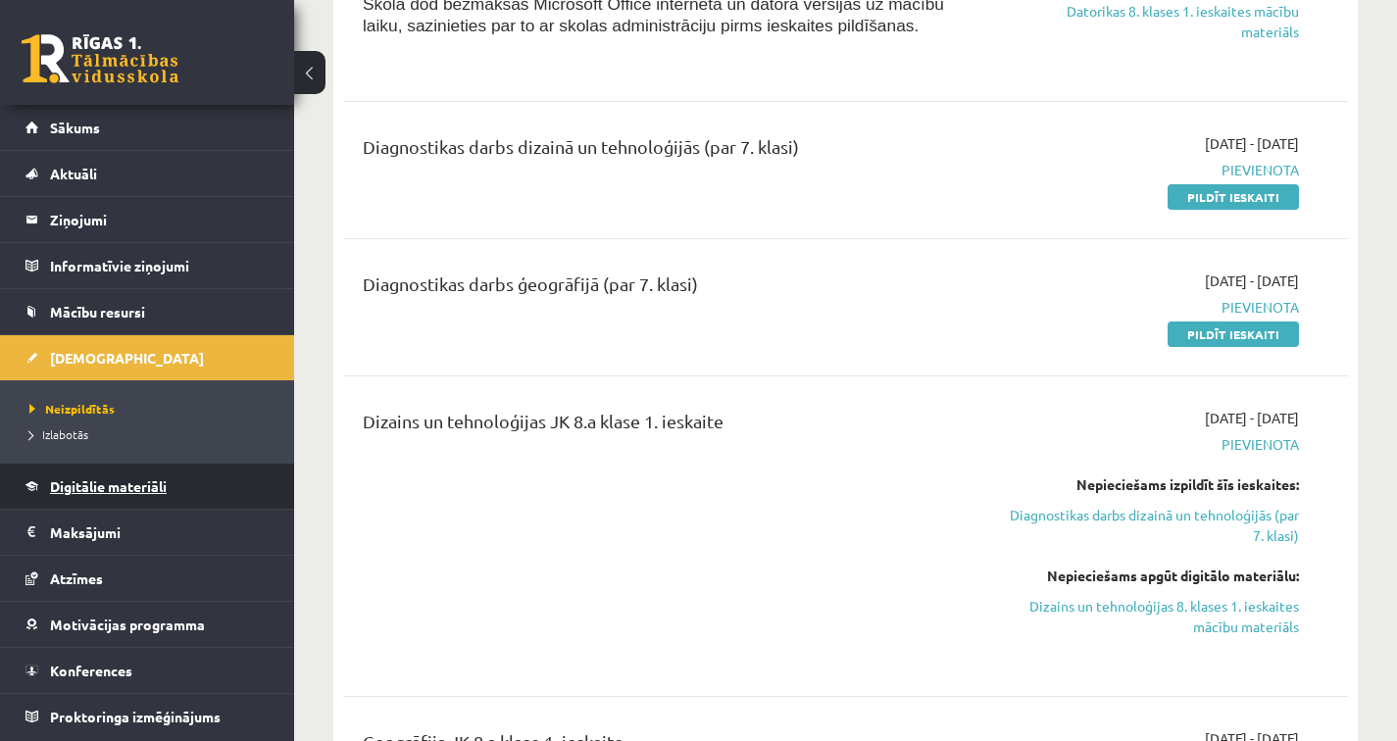
click at [153, 482] on span "Digitālie materiāli" at bounding box center [108, 486] width 117 height 18
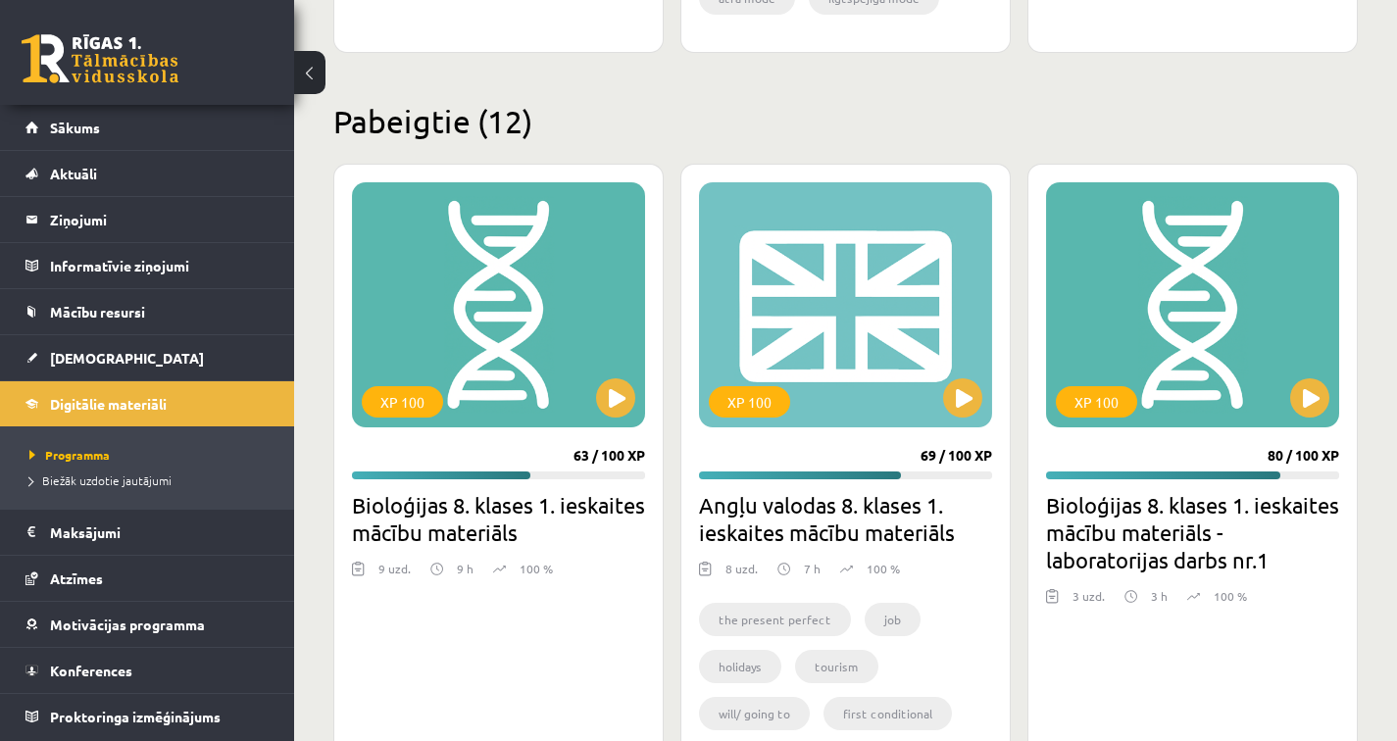
scroll to position [1190, 0]
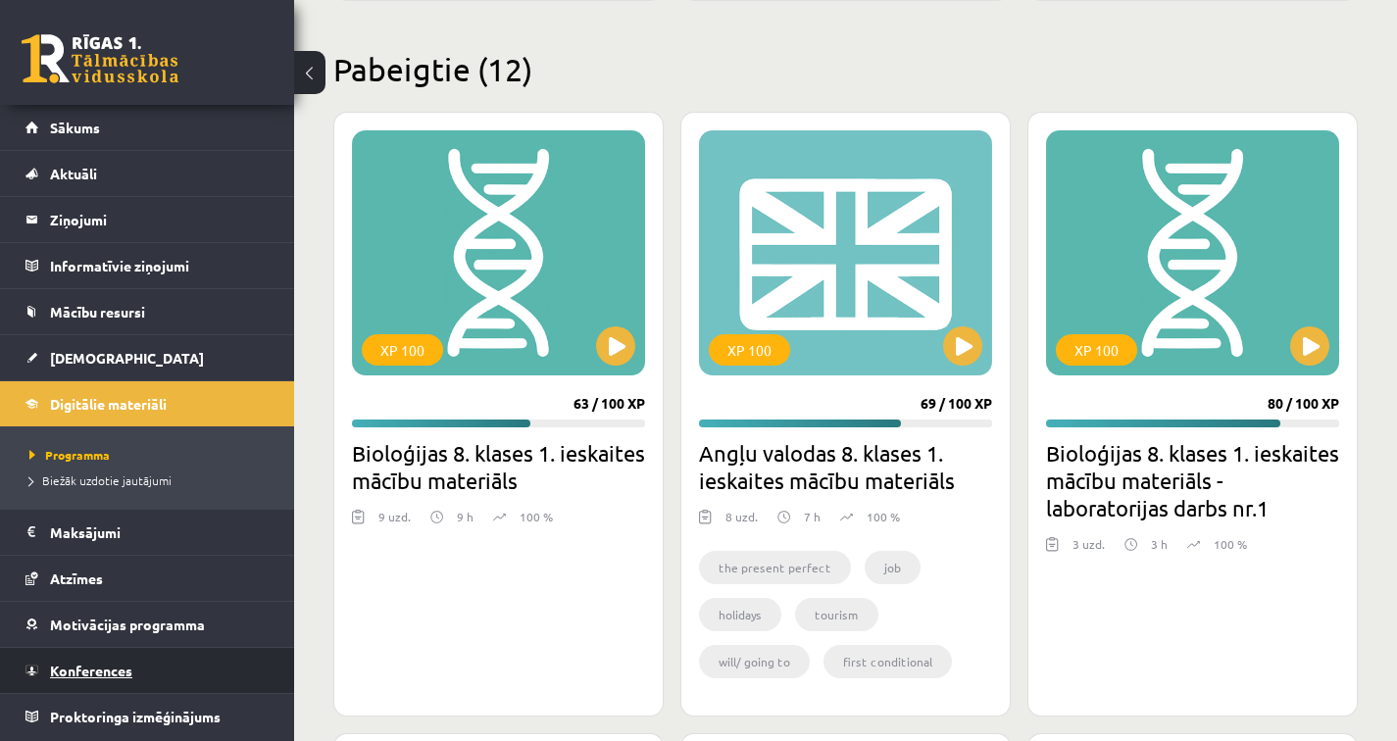
click at [91, 668] on span "Konferences" at bounding box center [91, 671] width 82 height 18
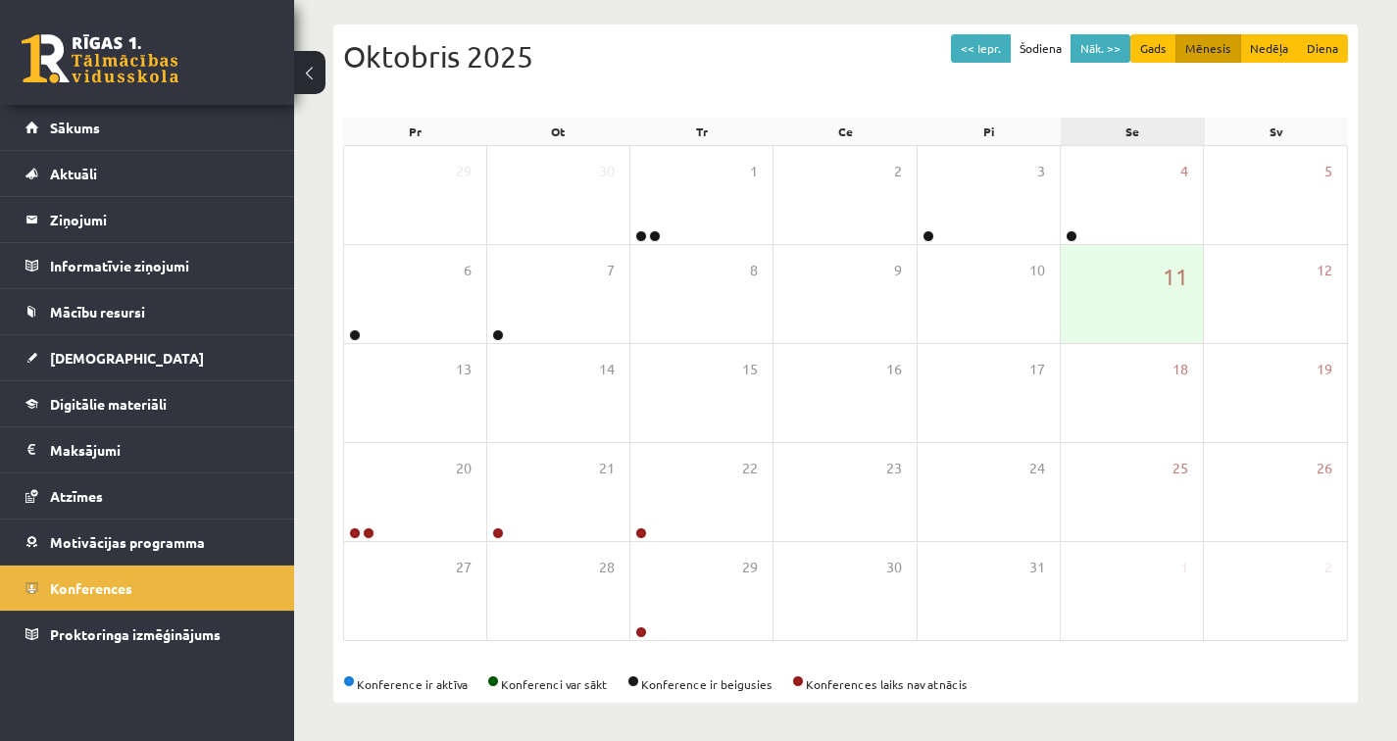
scroll to position [195, 0]
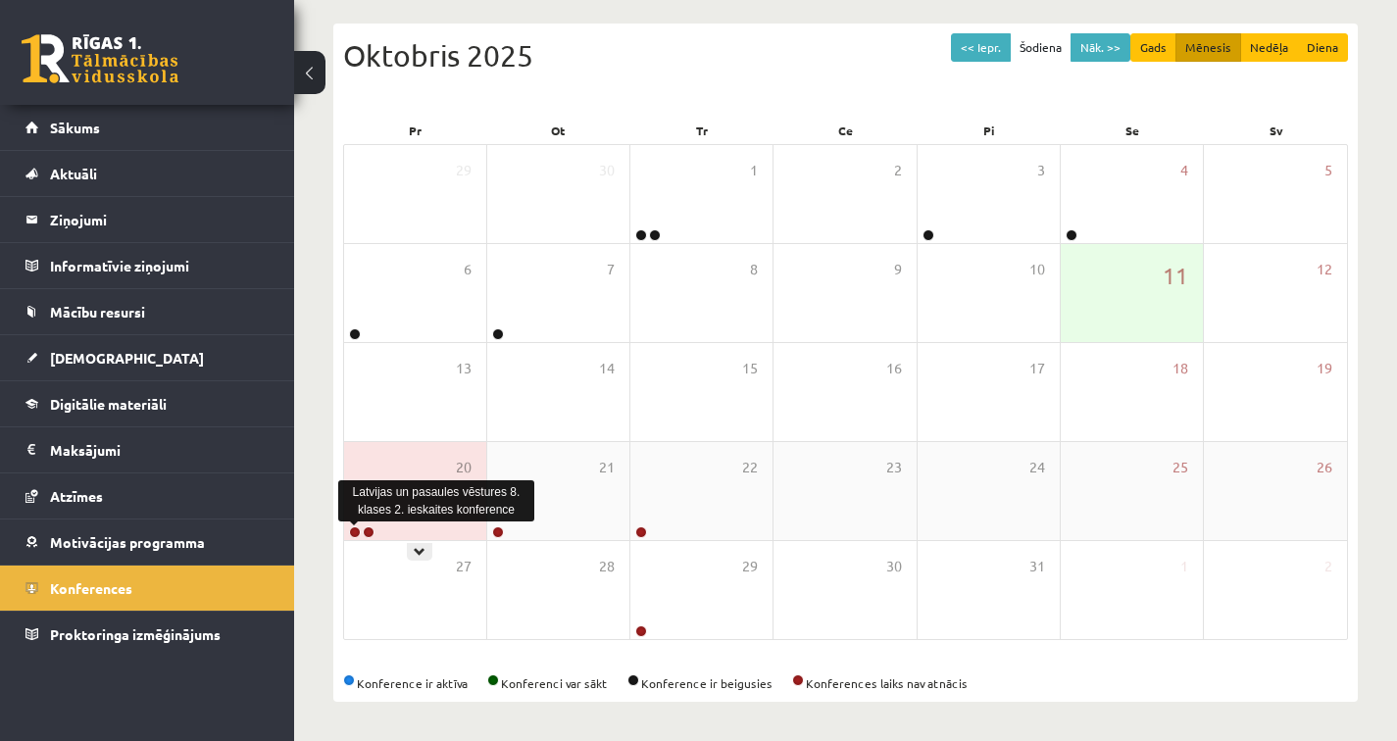
click at [355, 526] on link at bounding box center [355, 532] width 12 height 12
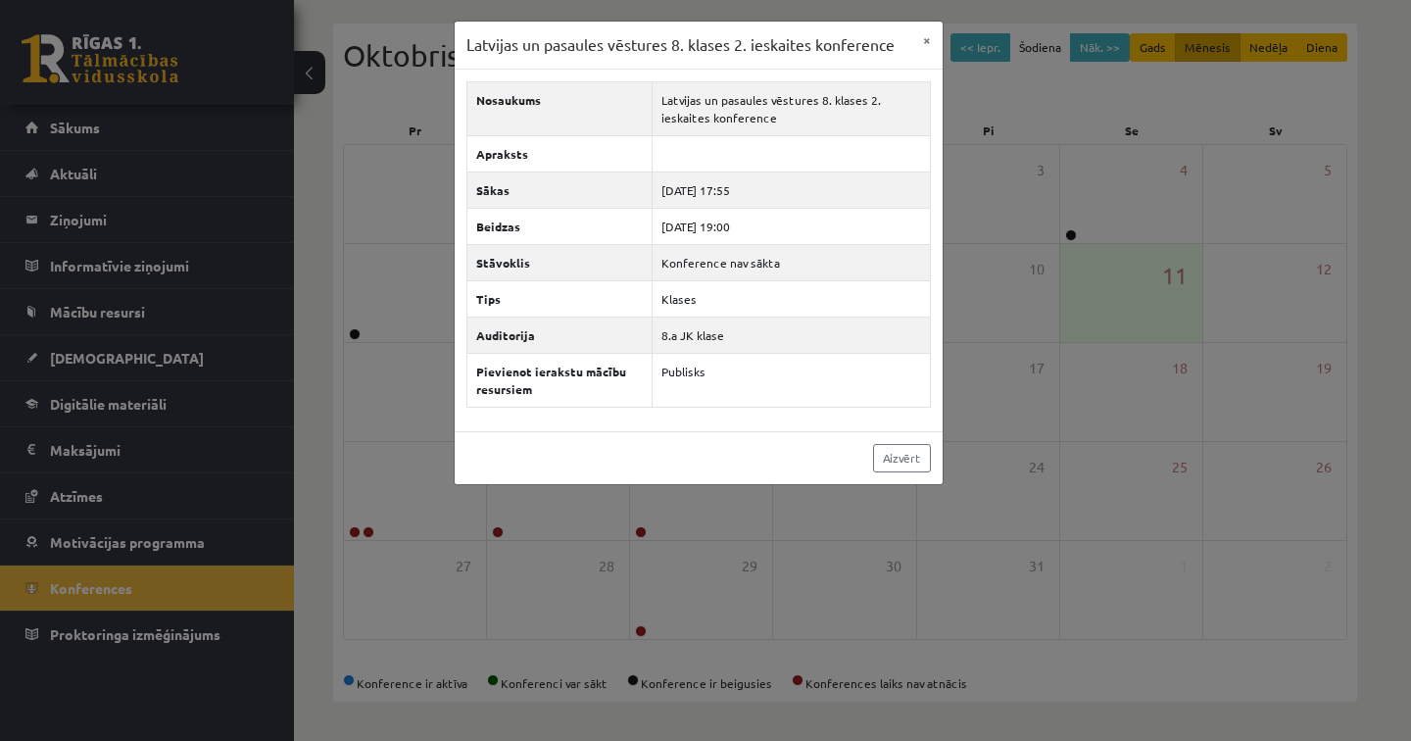
click at [371, 533] on div "Latvijas un pasaules vēstures 8. klases 2. ieskaites konference × Nosaukums Lat…" at bounding box center [705, 370] width 1411 height 741
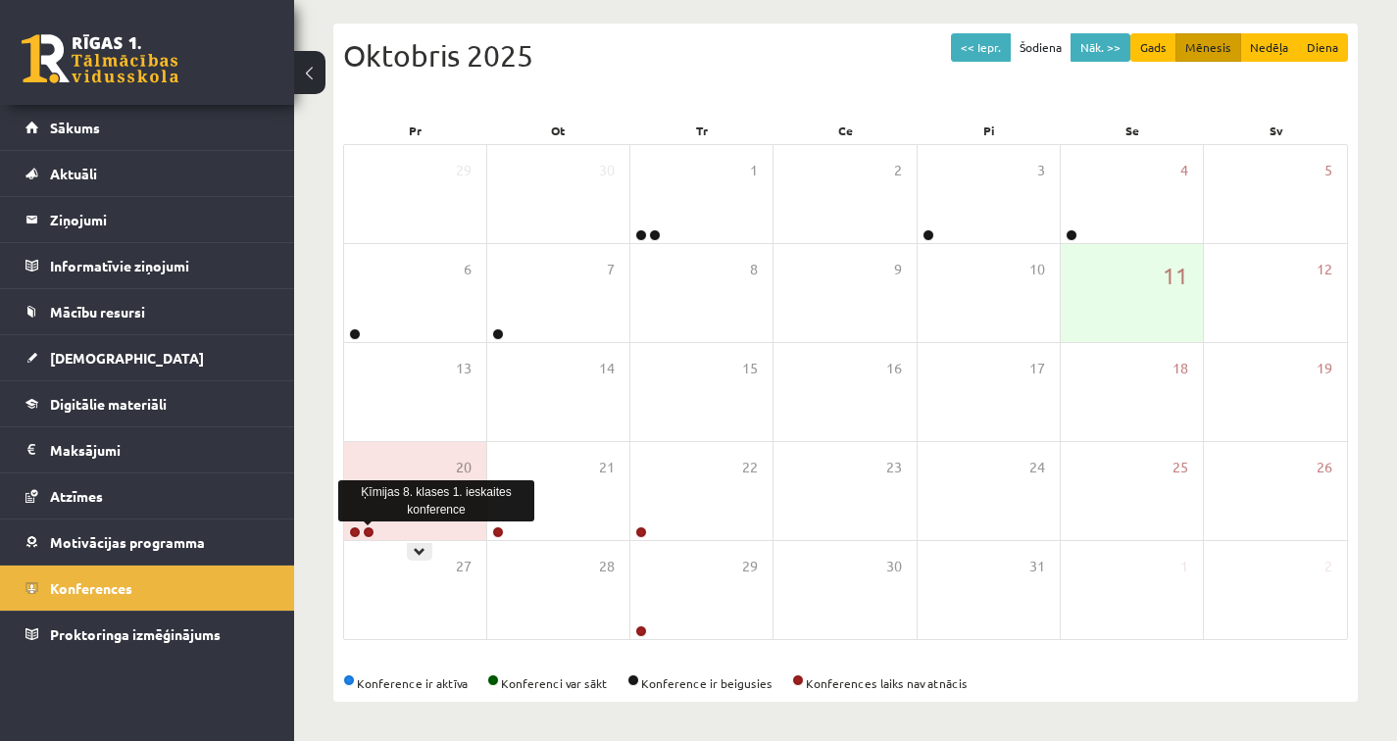
click at [371, 533] on link at bounding box center [369, 532] width 12 height 12
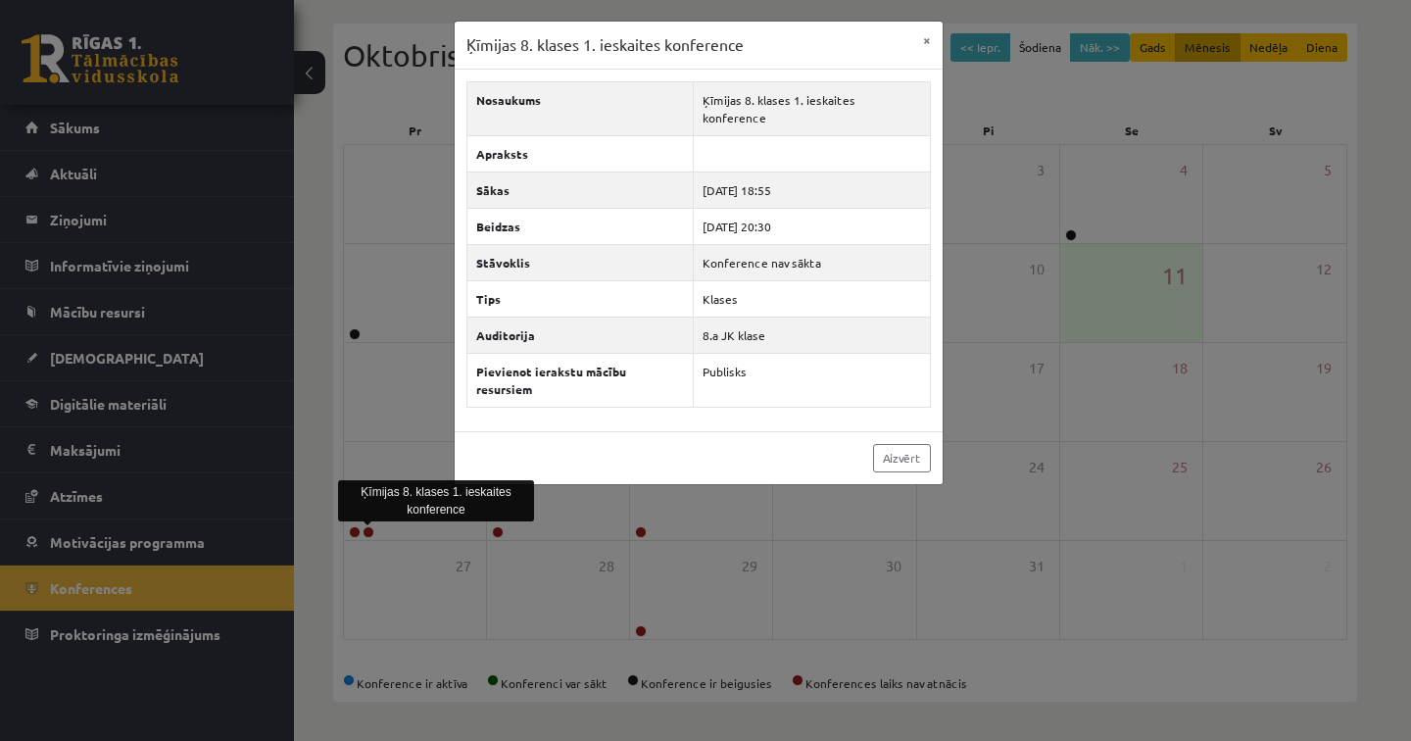
click at [371, 534] on div "Ķīmijas 8. klases 1. ieskaites konference × Nosaukums Ķīmijas 8. klases 1. iesk…" at bounding box center [705, 370] width 1411 height 741
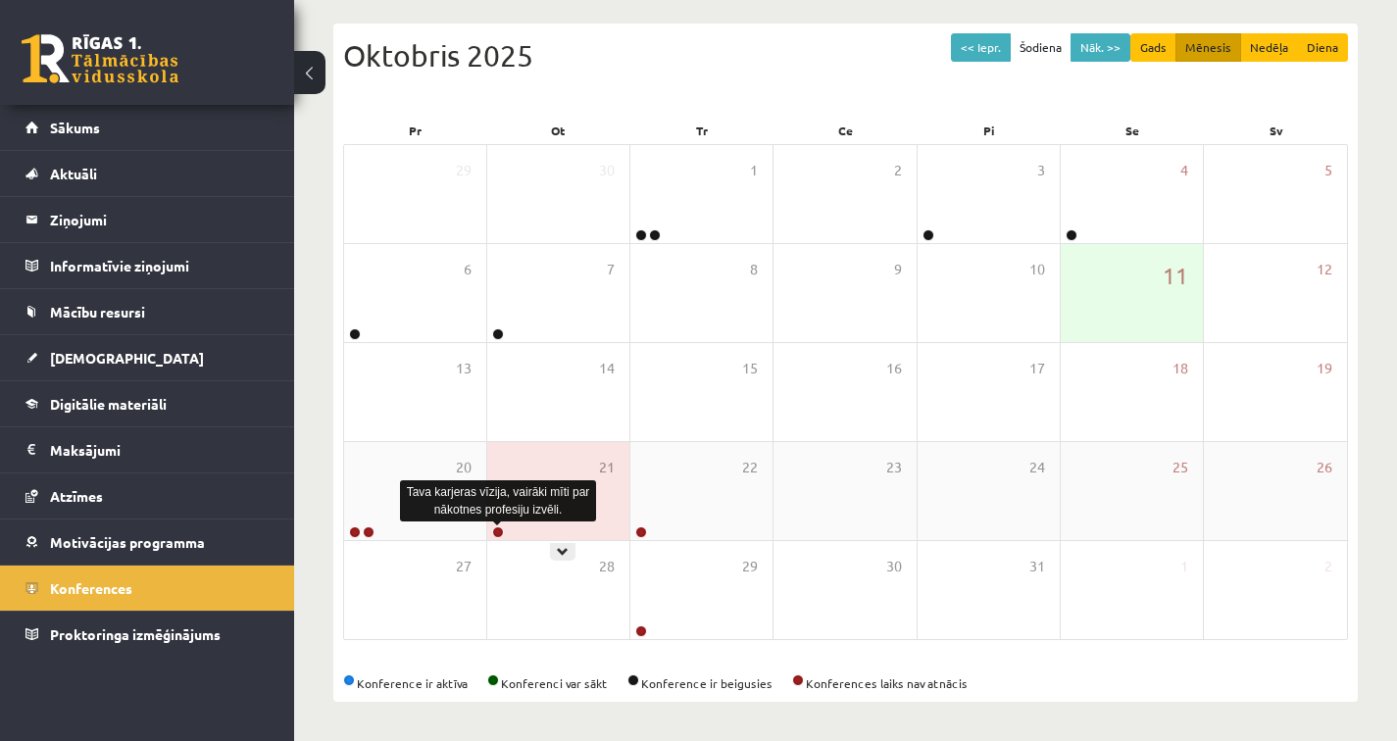
click at [502, 530] on link at bounding box center [498, 532] width 12 height 12
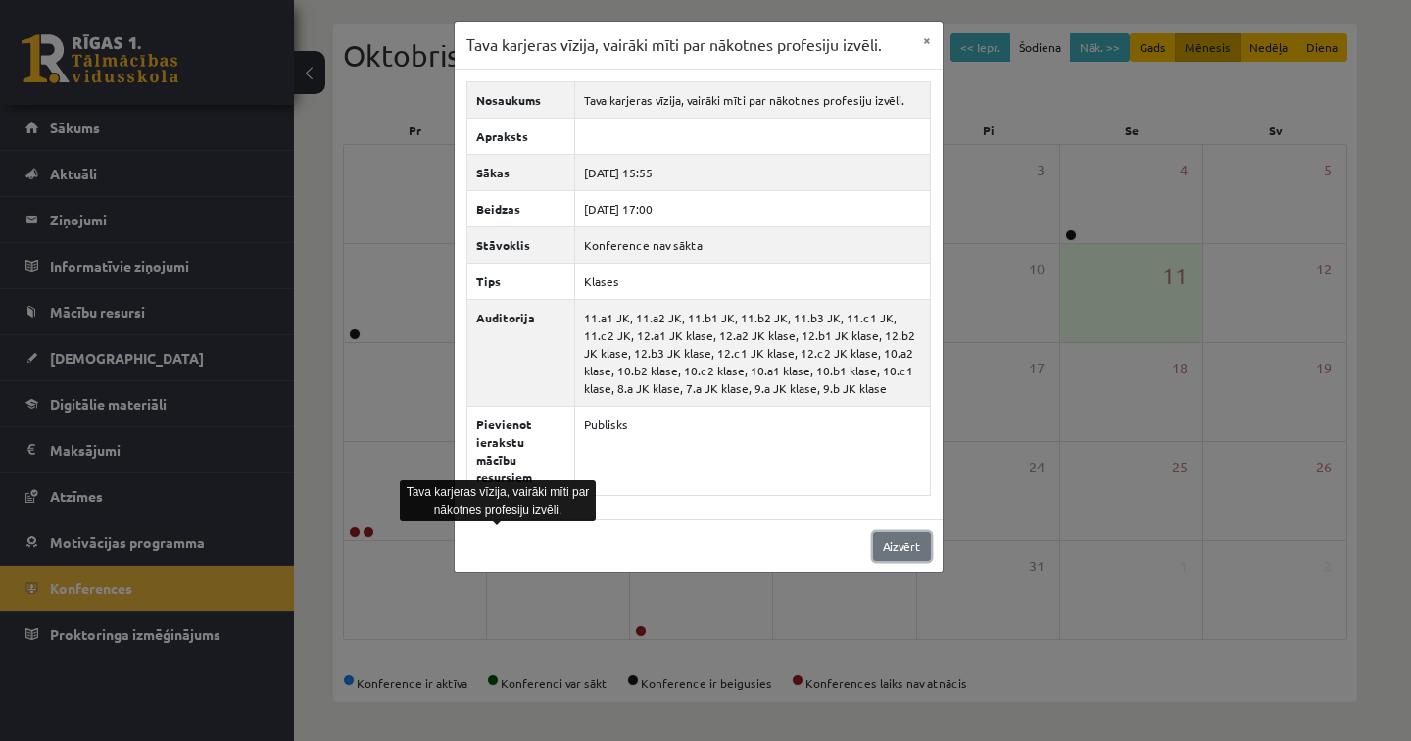
click at [905, 534] on link "Aizvērt" at bounding box center [902, 546] width 58 height 28
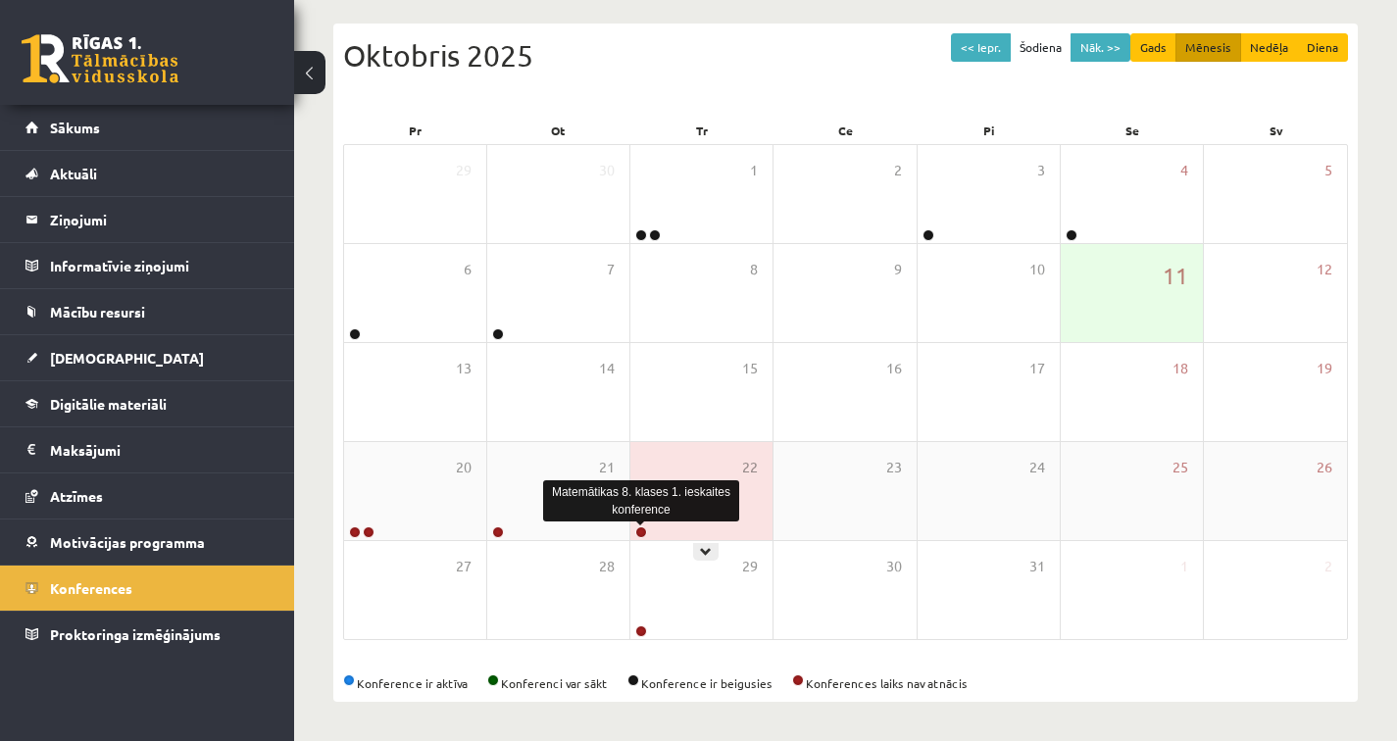
click at [645, 527] on link at bounding box center [641, 532] width 12 height 12
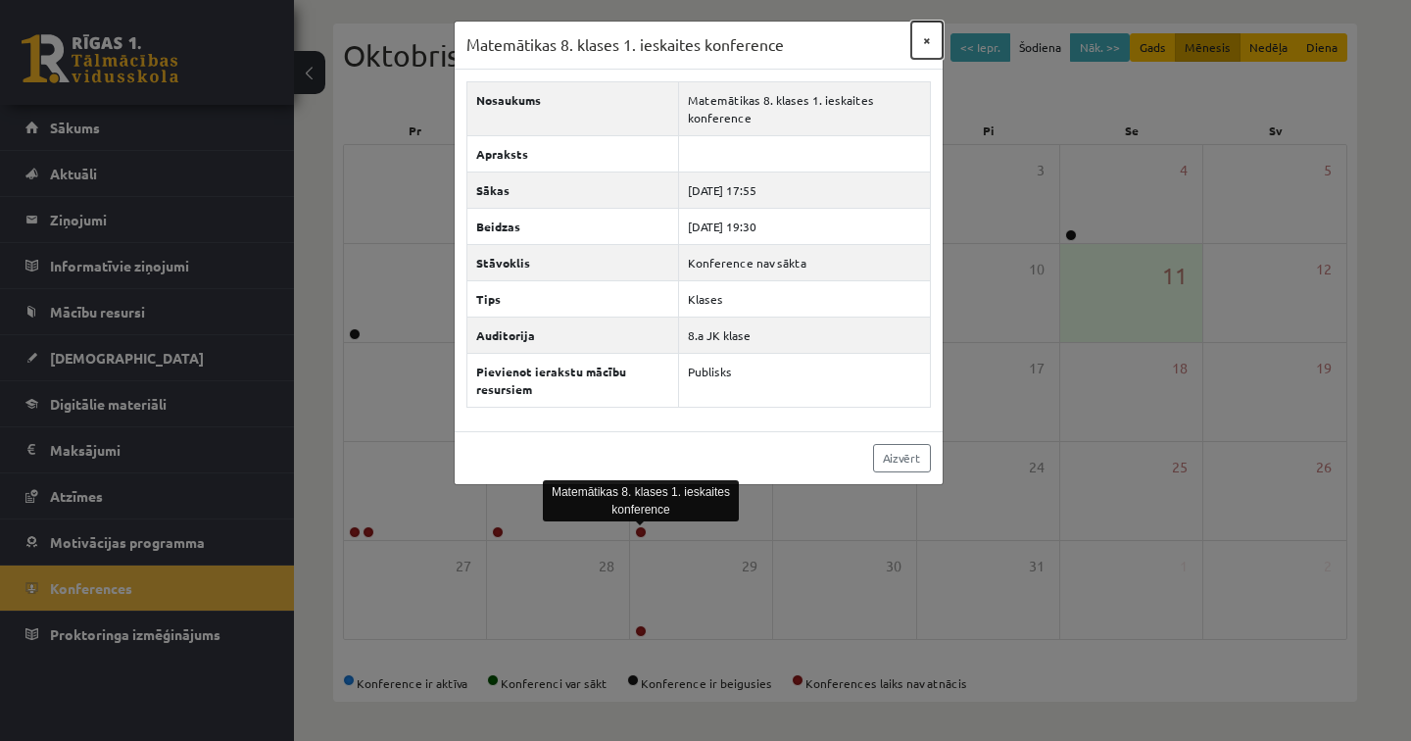
click at [928, 45] on button "×" at bounding box center [926, 40] width 31 height 37
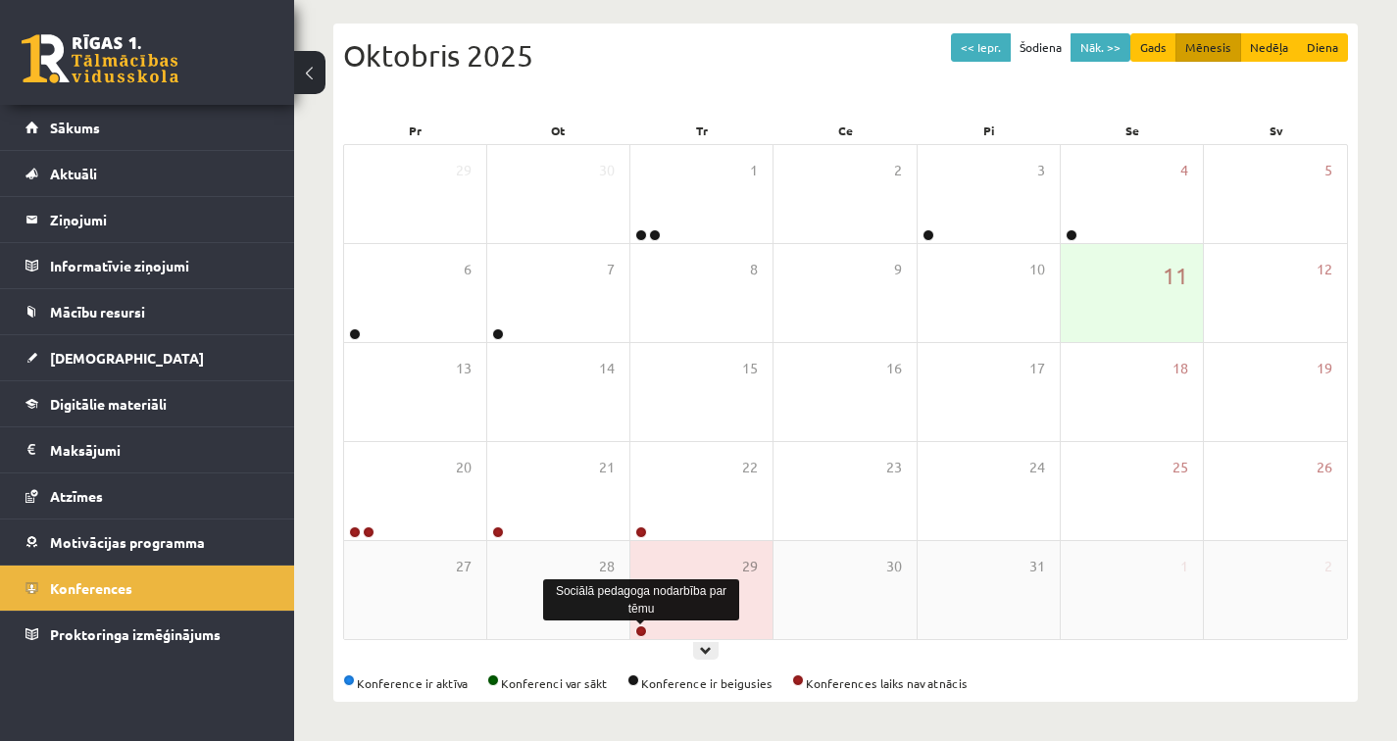
click at [643, 630] on link at bounding box center [641, 631] width 12 height 12
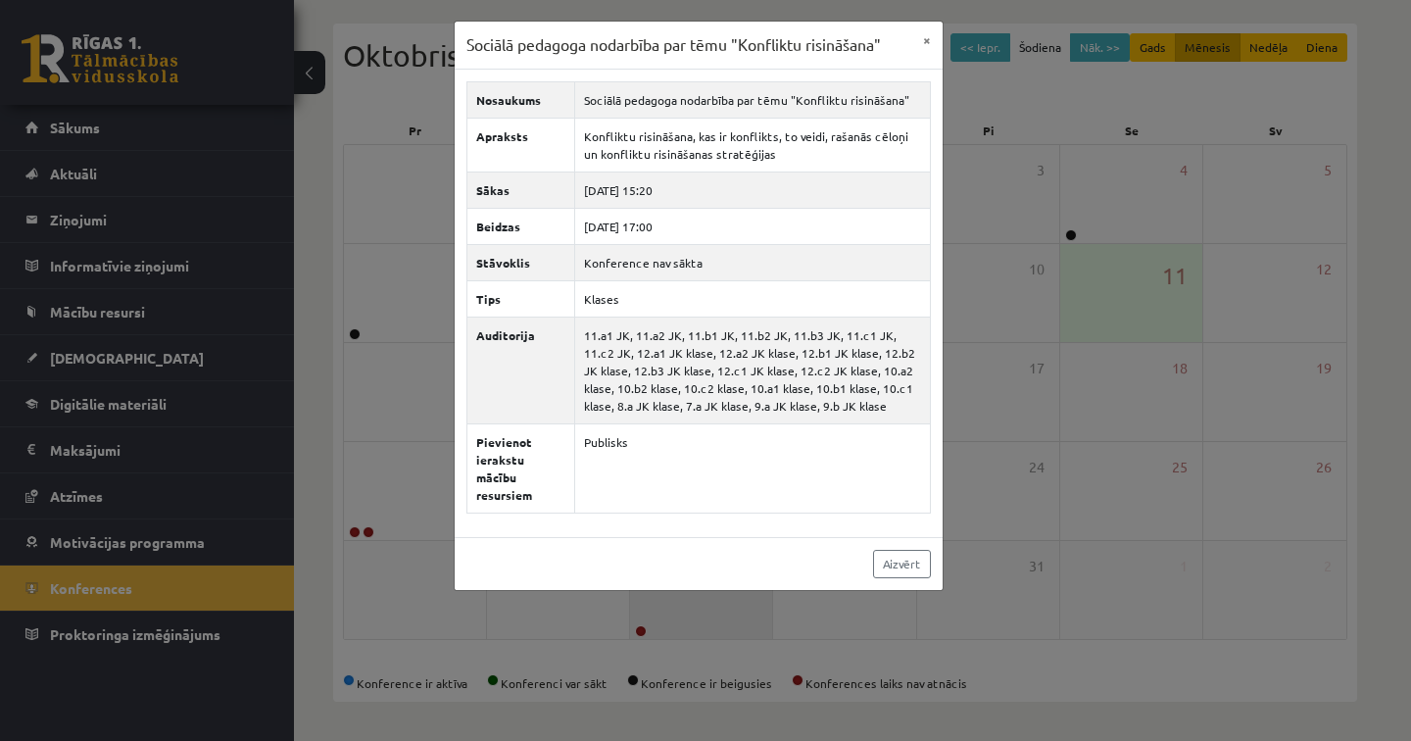
click at [643, 630] on div "Sociālā pedagoga nodarbība par tēmu "Konfliktu risināšana" × Nosaukums Sociālā …" at bounding box center [705, 370] width 1411 height 741
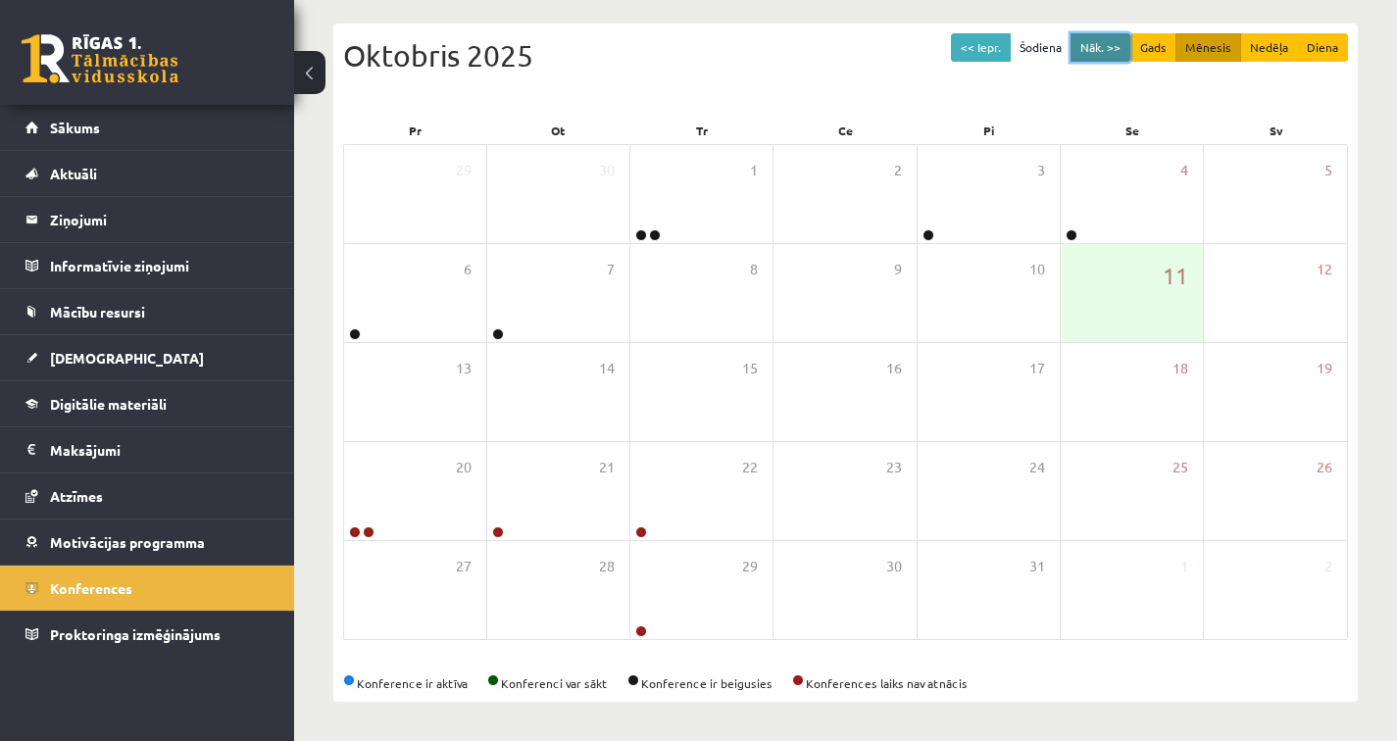
click at [1100, 52] on button "Nāk. >>" at bounding box center [1100, 47] width 60 height 28
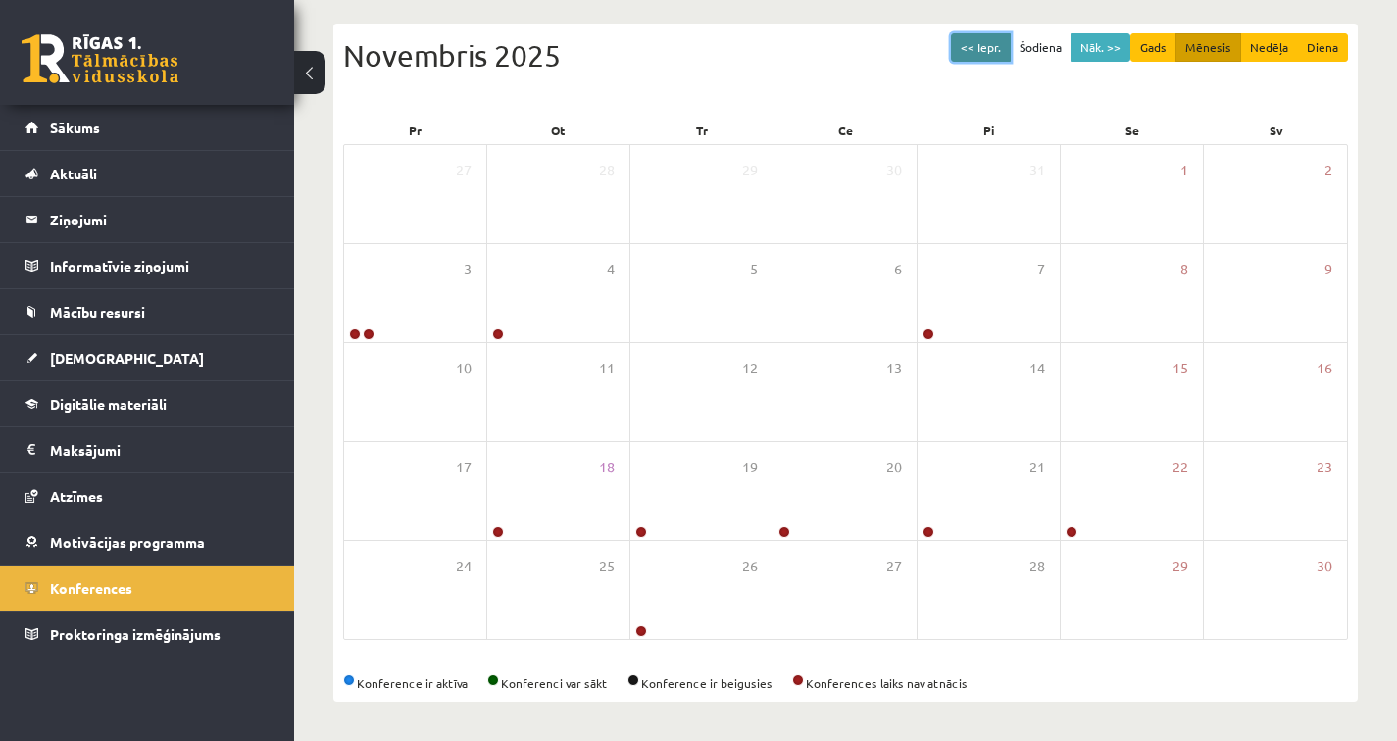
click at [986, 56] on button "<< Iepr." at bounding box center [981, 47] width 60 height 28
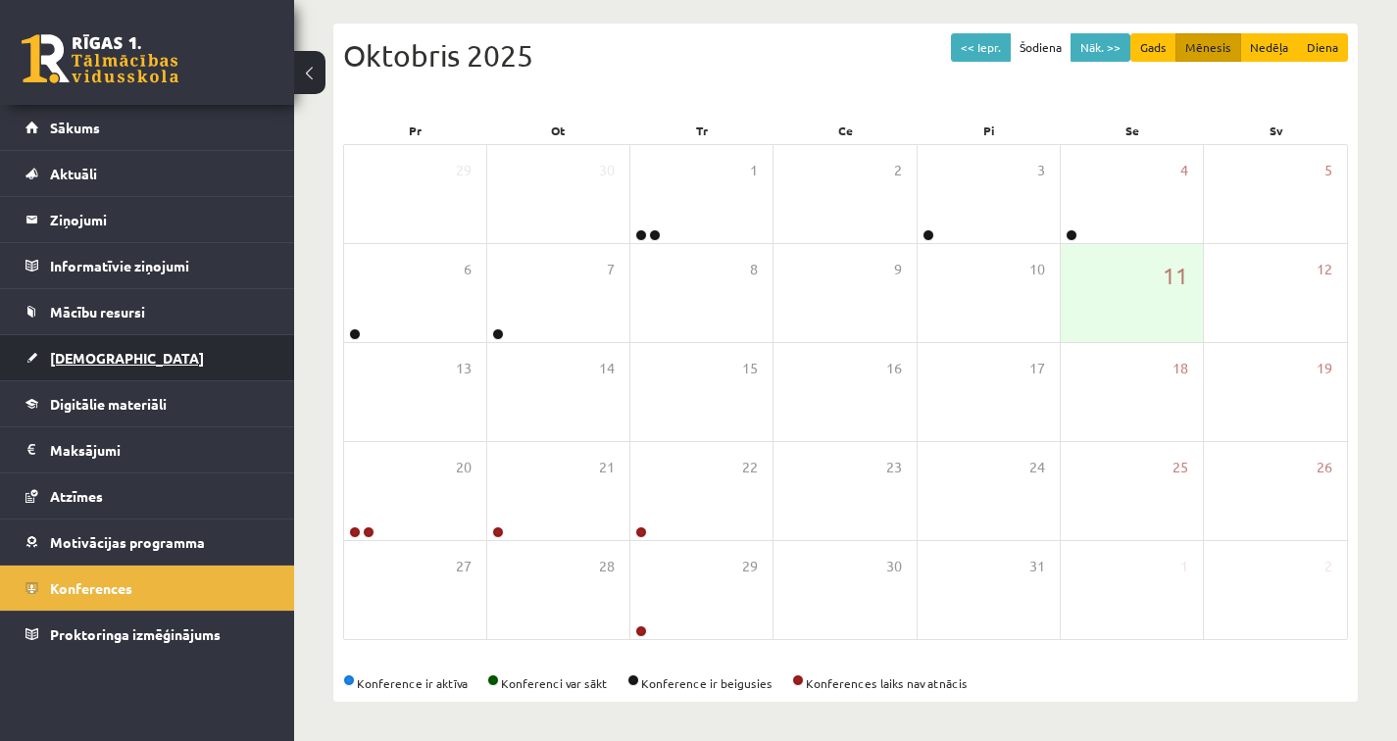
click at [71, 361] on span "[DEMOGRAPHIC_DATA]" at bounding box center [127, 358] width 154 height 18
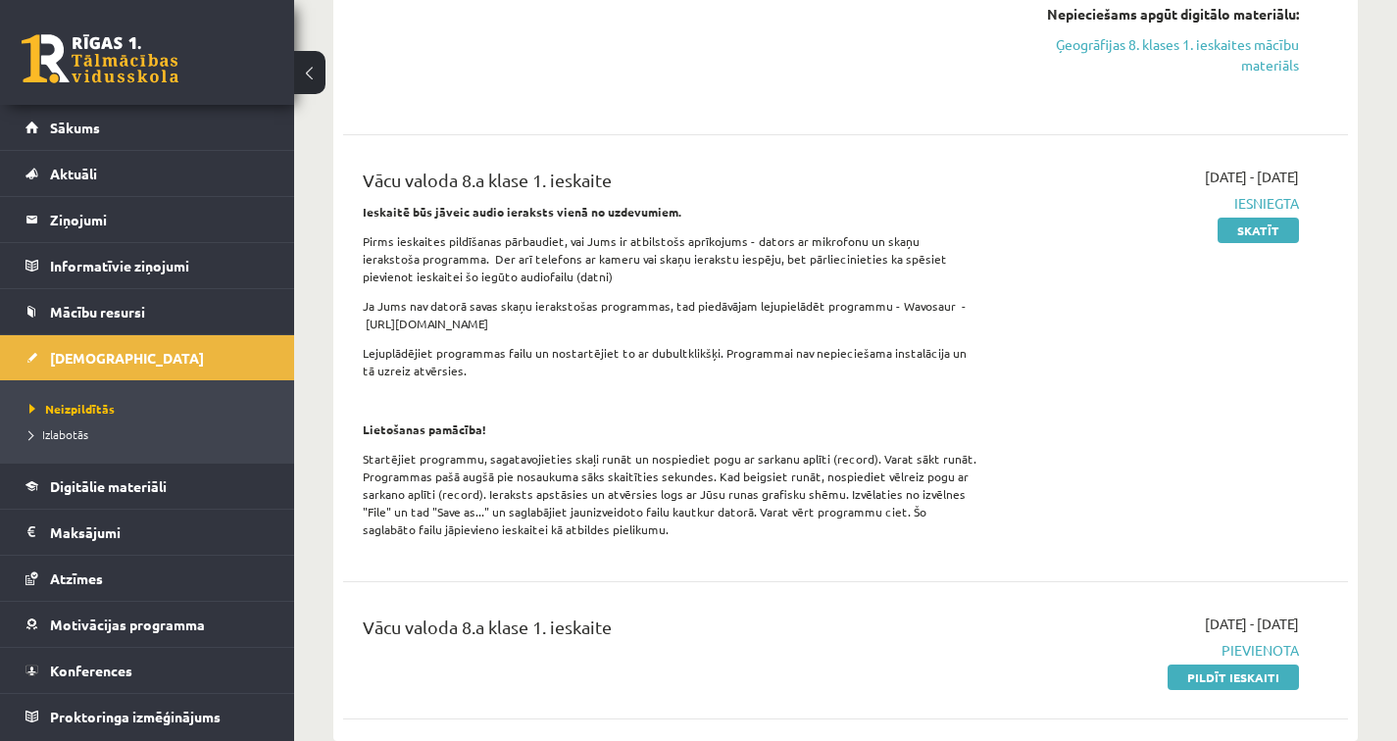
scroll to position [1086, 0]
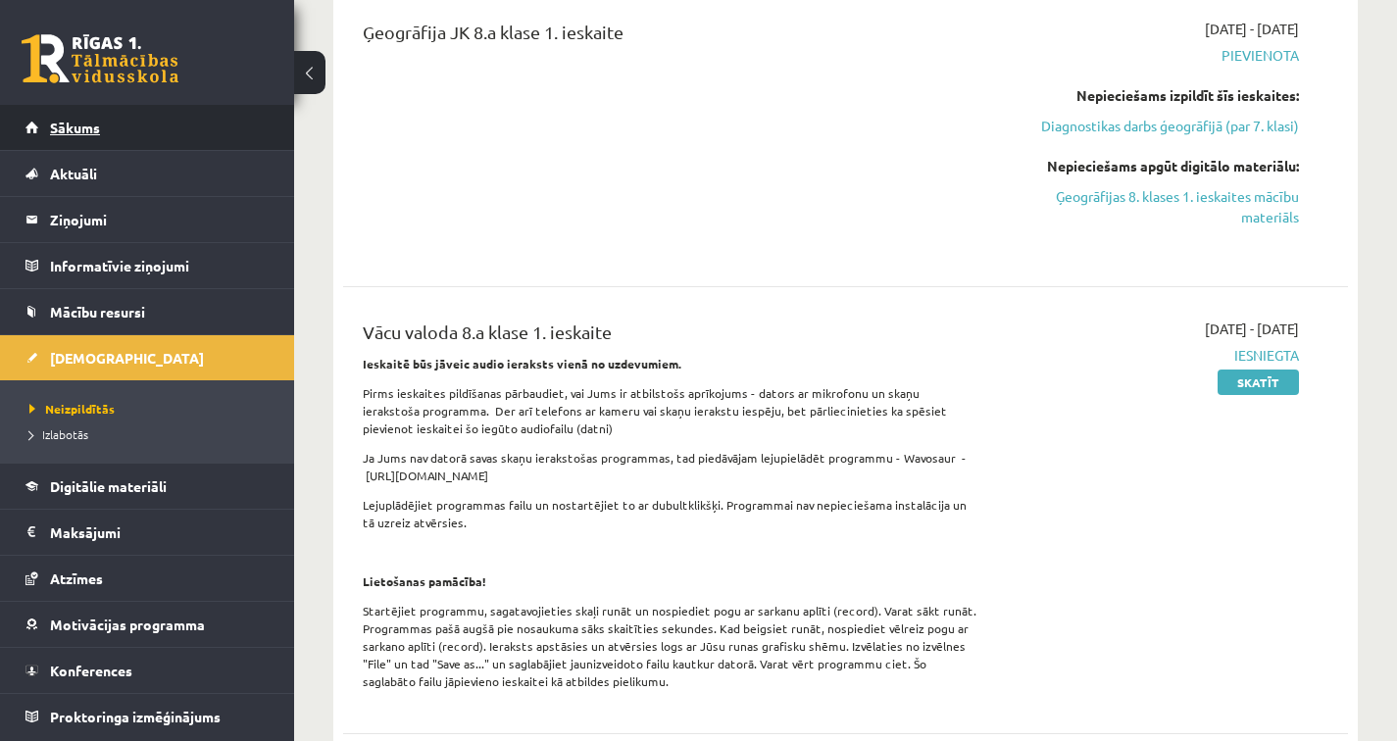
click at [63, 119] on link "Sākums" at bounding box center [147, 127] width 244 height 45
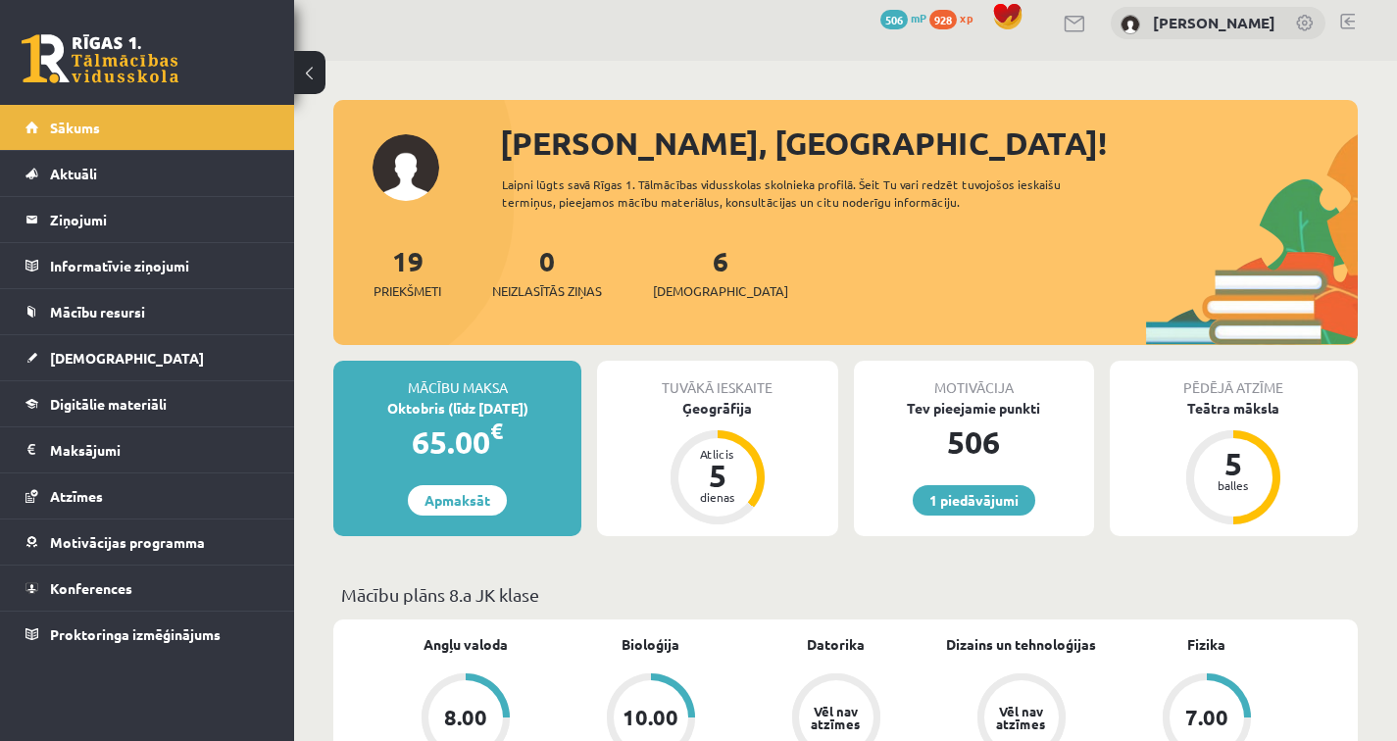
scroll to position [171, 0]
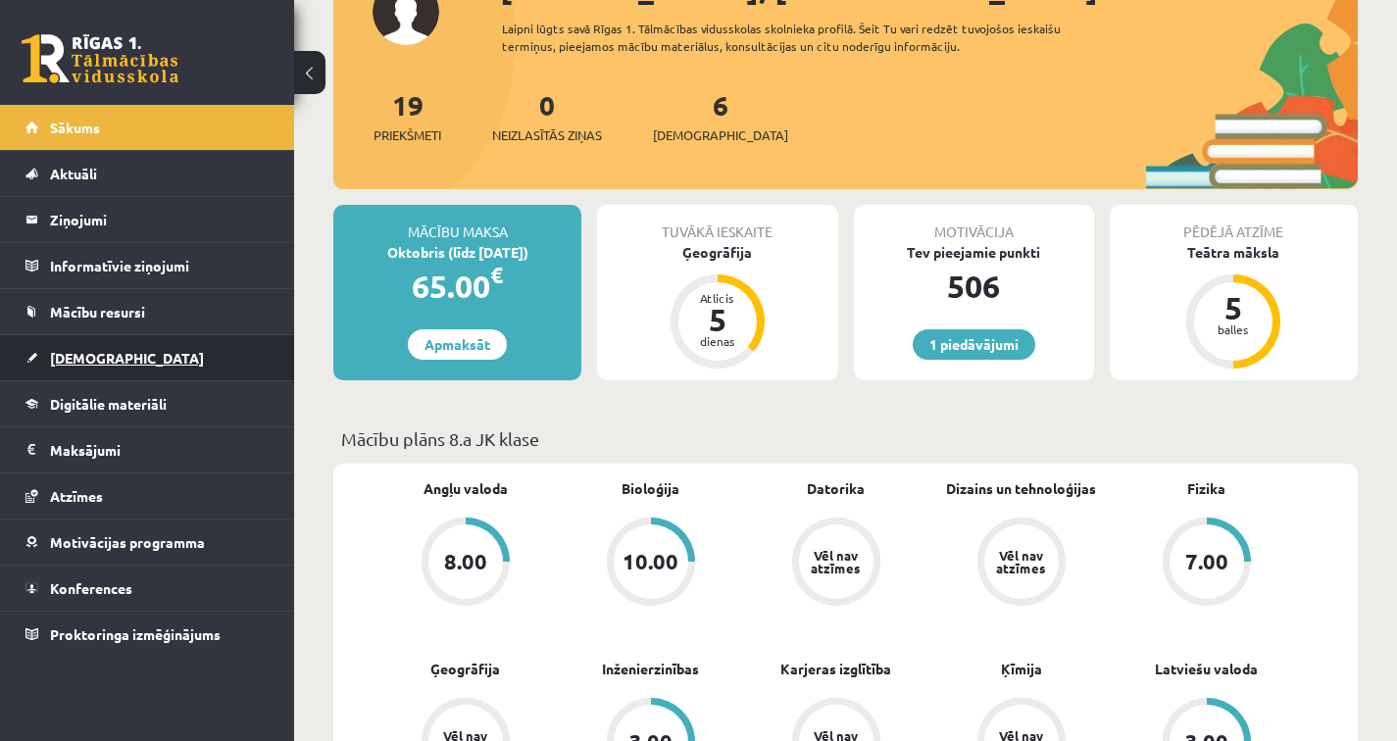
click at [76, 362] on span "[DEMOGRAPHIC_DATA]" at bounding box center [127, 358] width 154 height 18
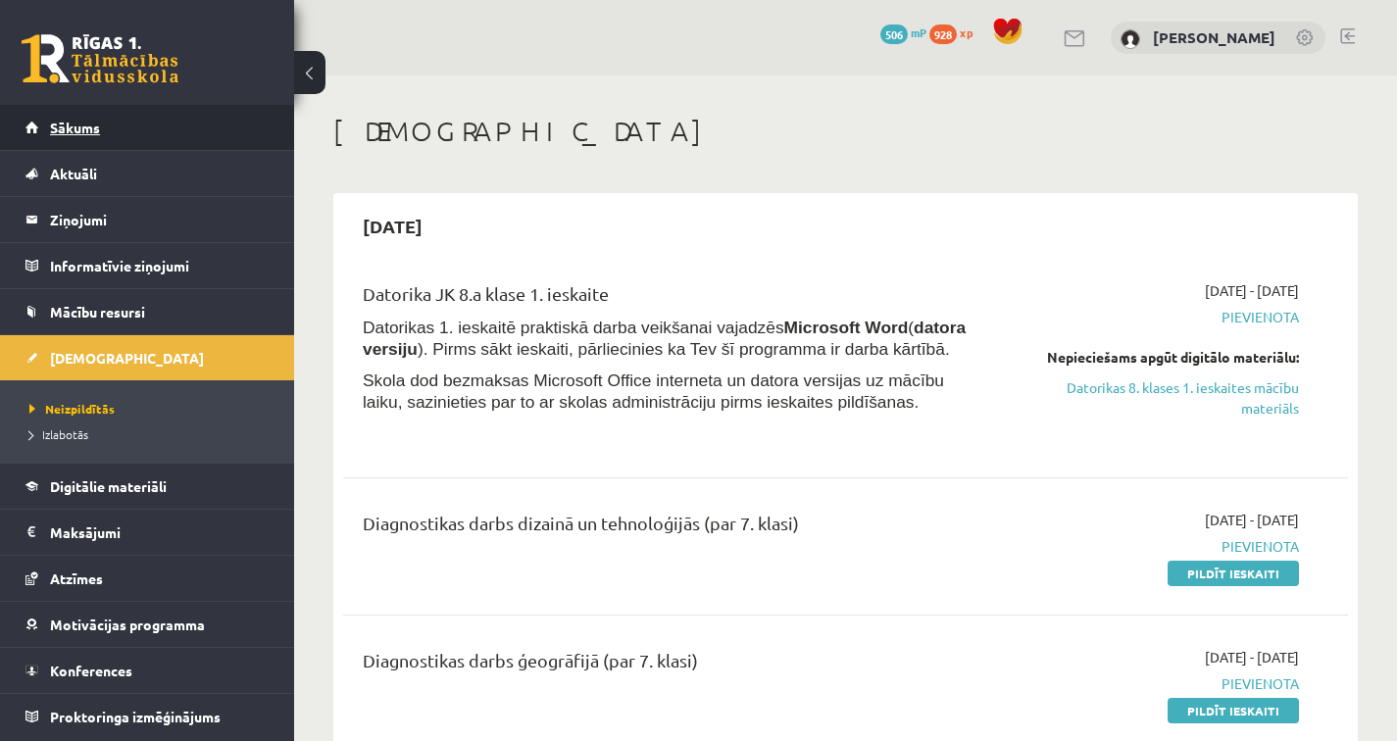
click at [70, 125] on span "Sākums" at bounding box center [75, 128] width 50 height 18
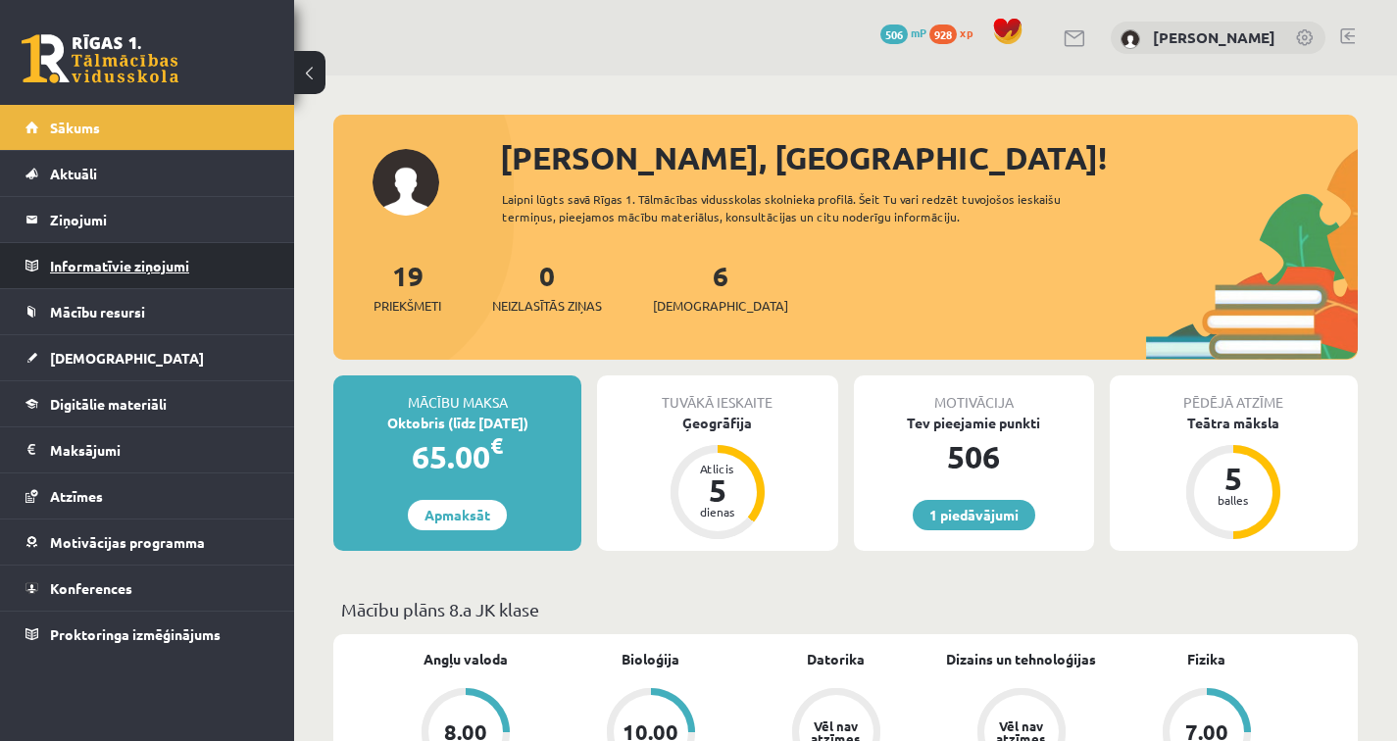
click at [179, 272] on legend "Informatīvie ziņojumi 0" at bounding box center [160, 265] width 220 height 45
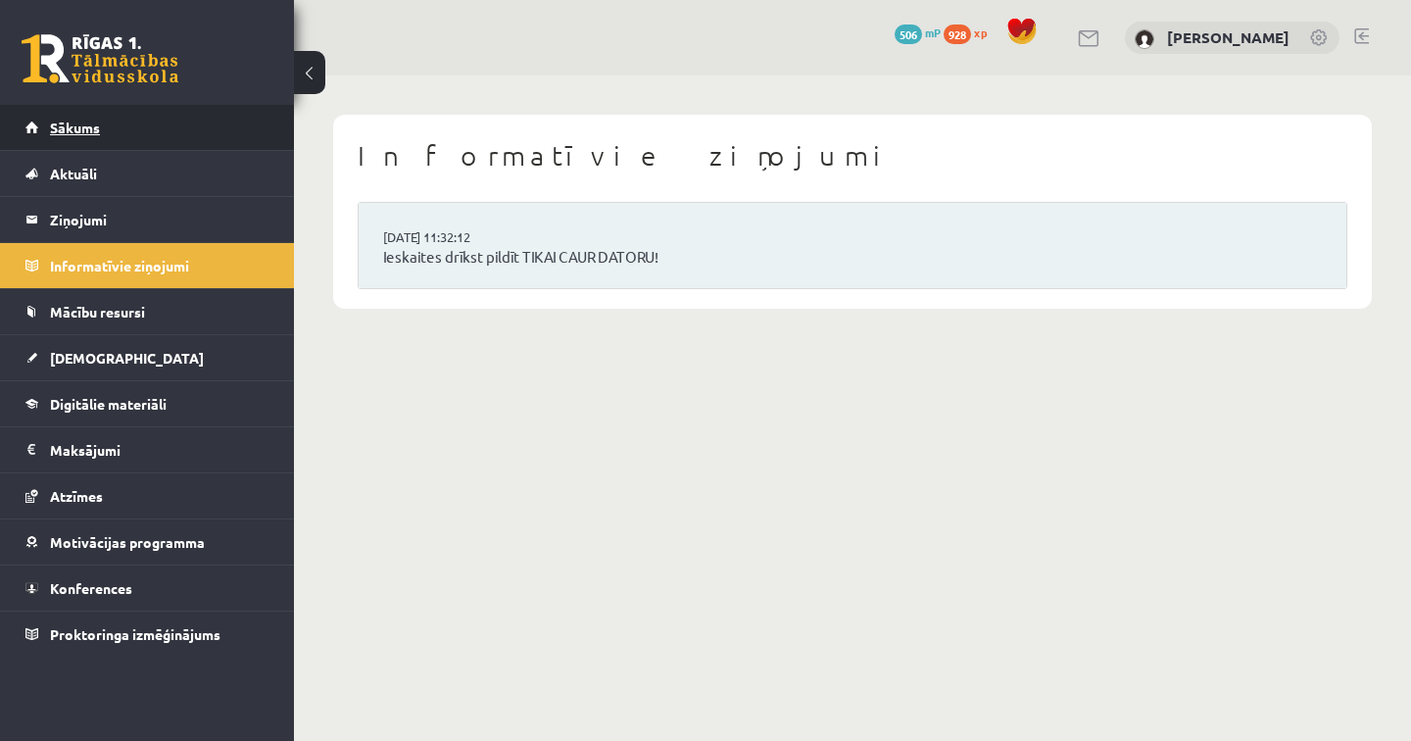
click at [70, 130] on span "Sākums" at bounding box center [75, 128] width 50 height 18
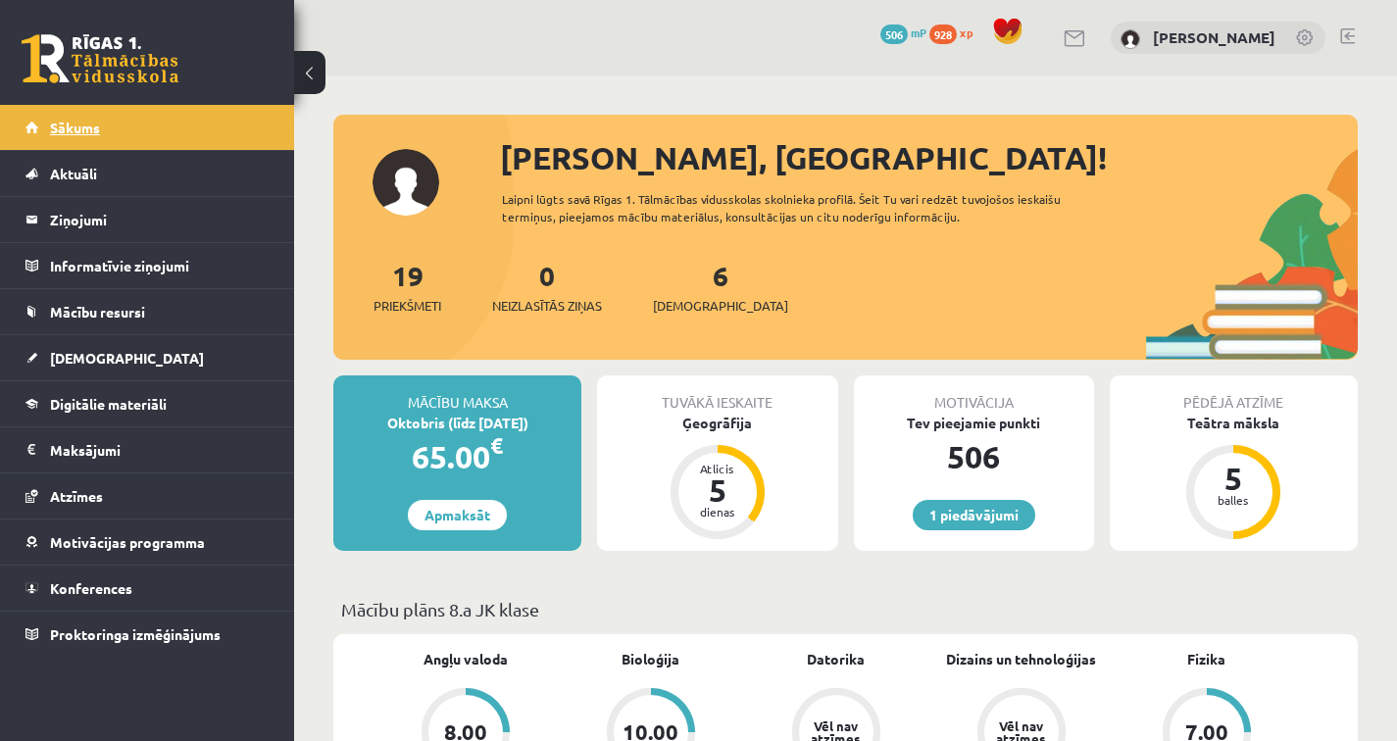
click at [81, 126] on span "Sākums" at bounding box center [75, 128] width 50 height 18
